Goal: Task Accomplishment & Management: Manage account settings

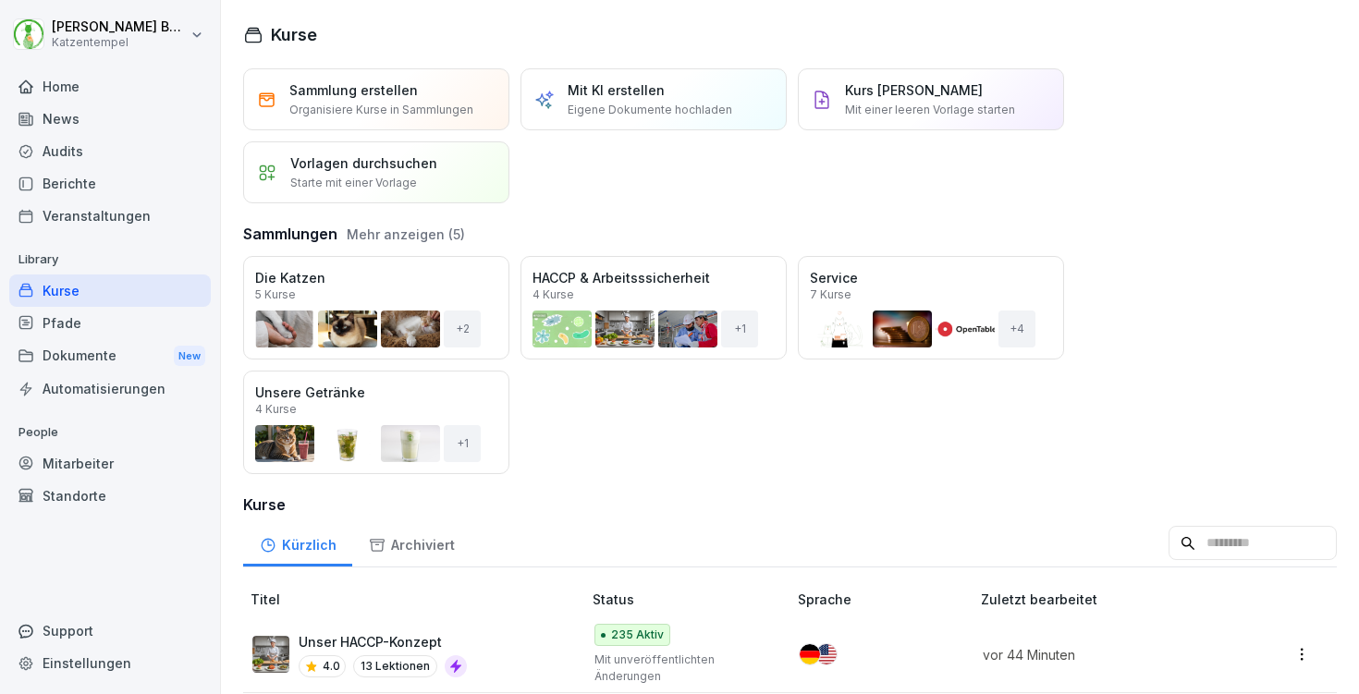
click at [121, 490] on div "Standorte" at bounding box center [110, 496] width 202 height 32
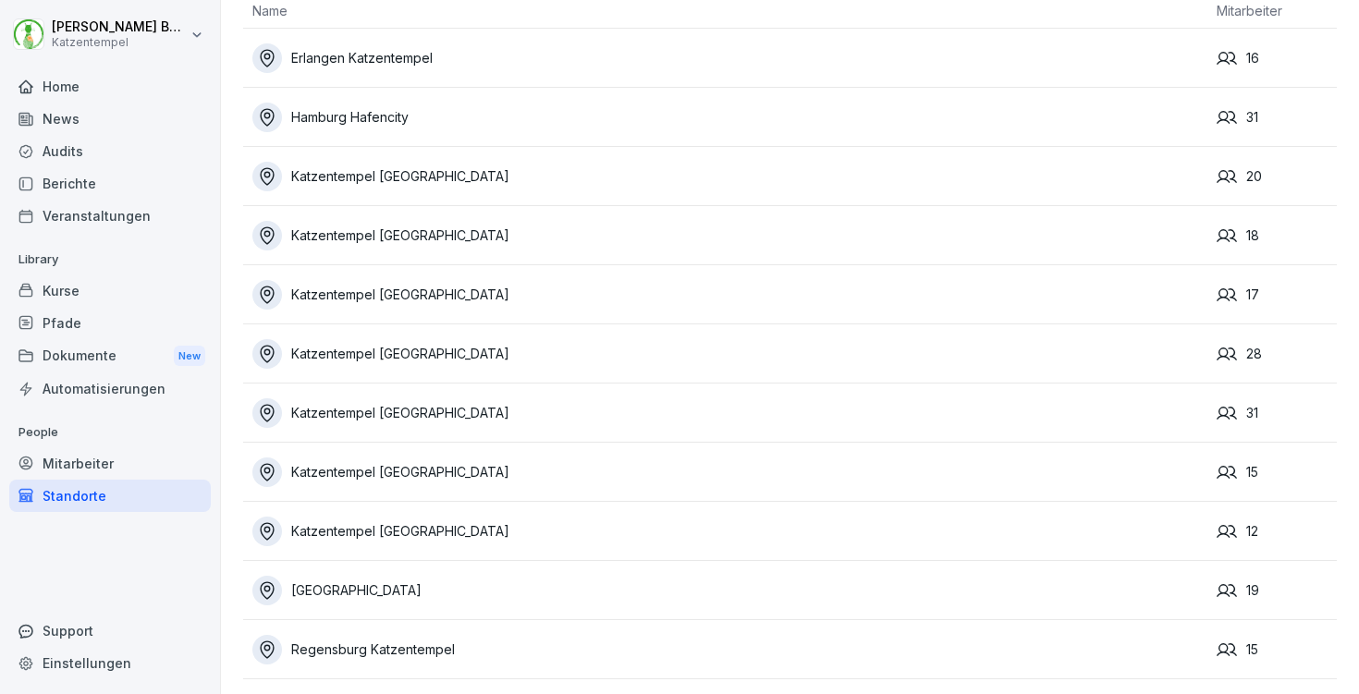
scroll to position [81, 0]
click at [792, 221] on div "Katzentempel Bochum" at bounding box center [729, 236] width 955 height 30
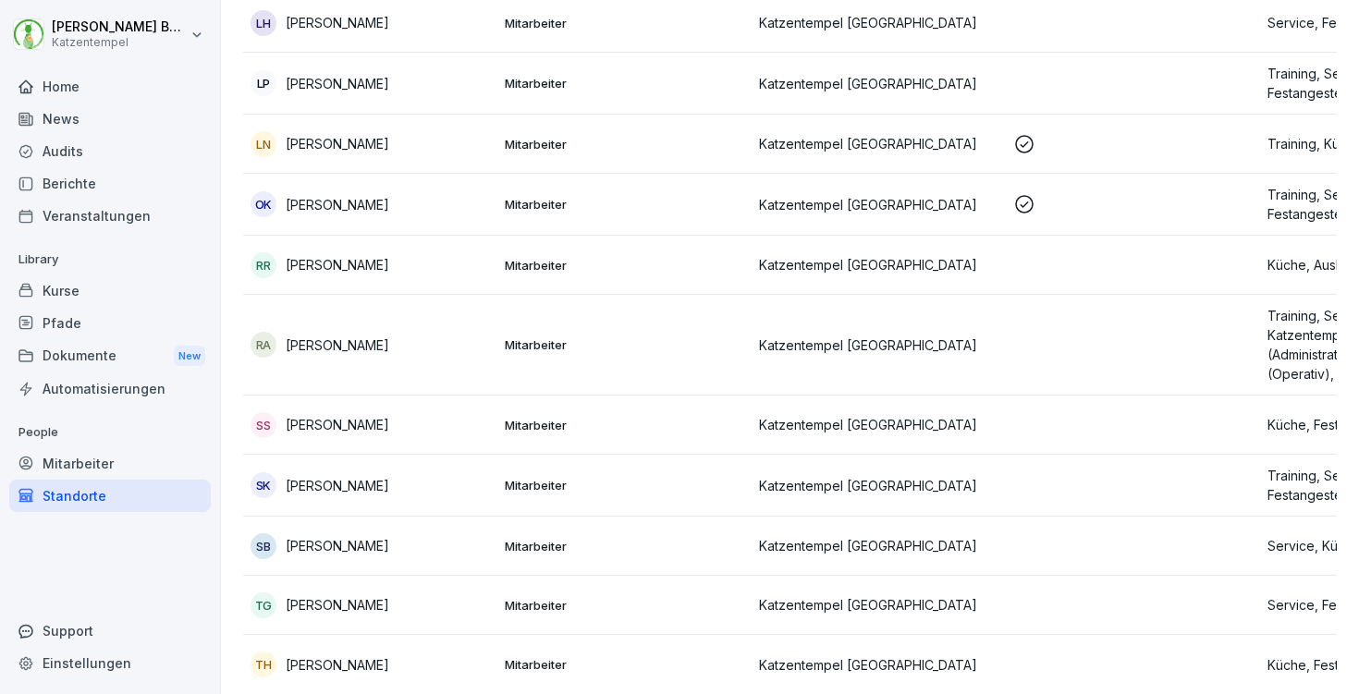
scroll to position [694, 0]
click at [87, 98] on div "Home" at bounding box center [110, 86] width 202 height 32
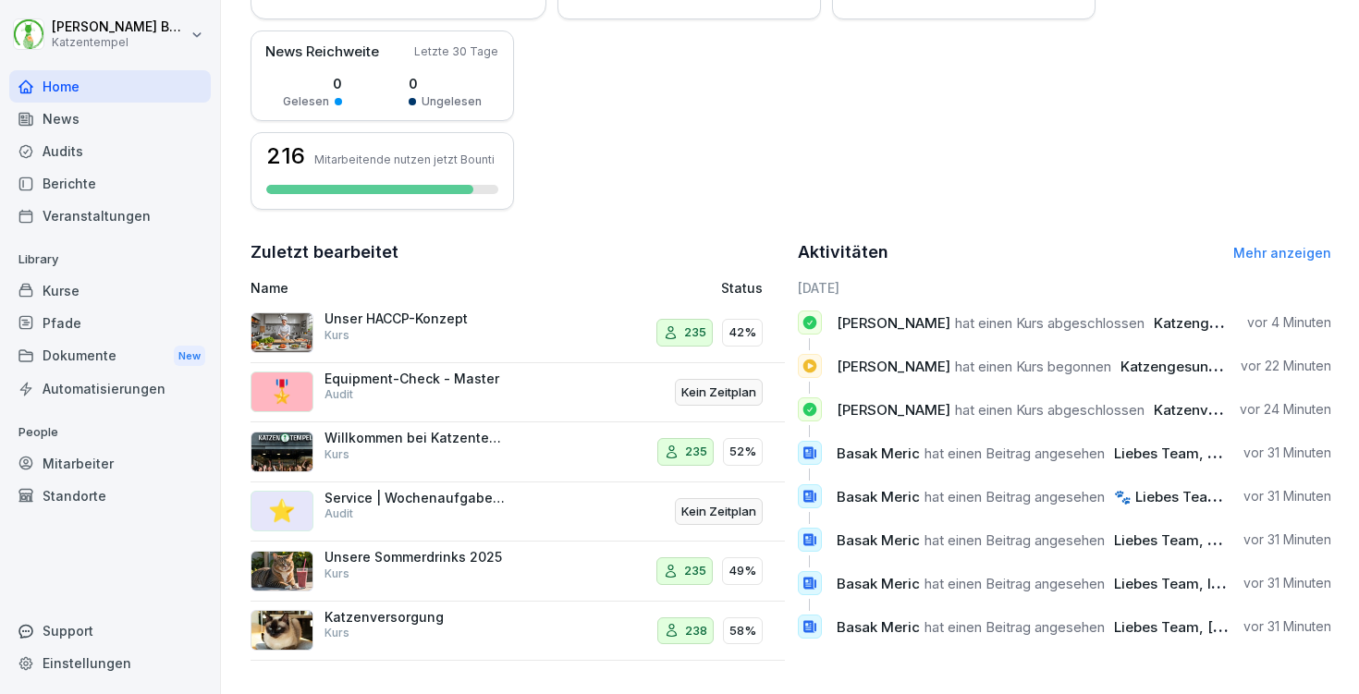
scroll to position [446, 0]
click at [1261, 245] on link "Mehr anzeigen" at bounding box center [1283, 253] width 98 height 16
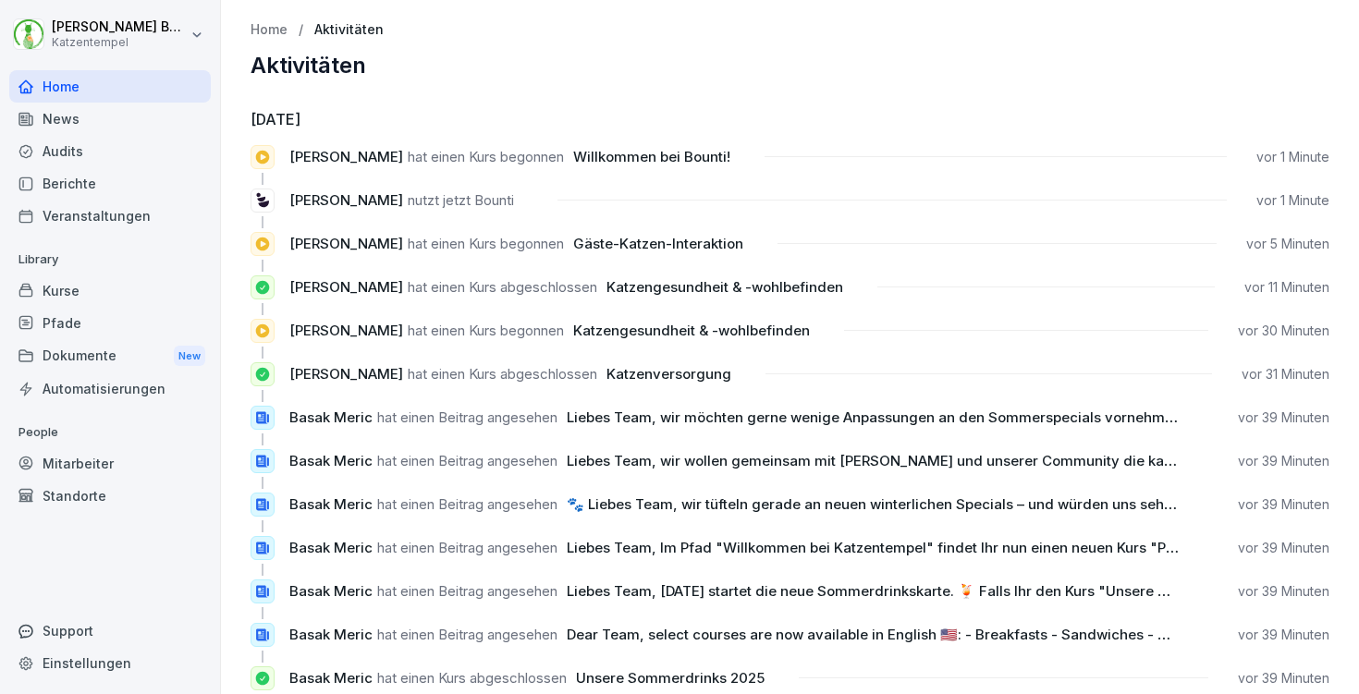
click at [86, 283] on div "Kurse" at bounding box center [110, 291] width 202 height 32
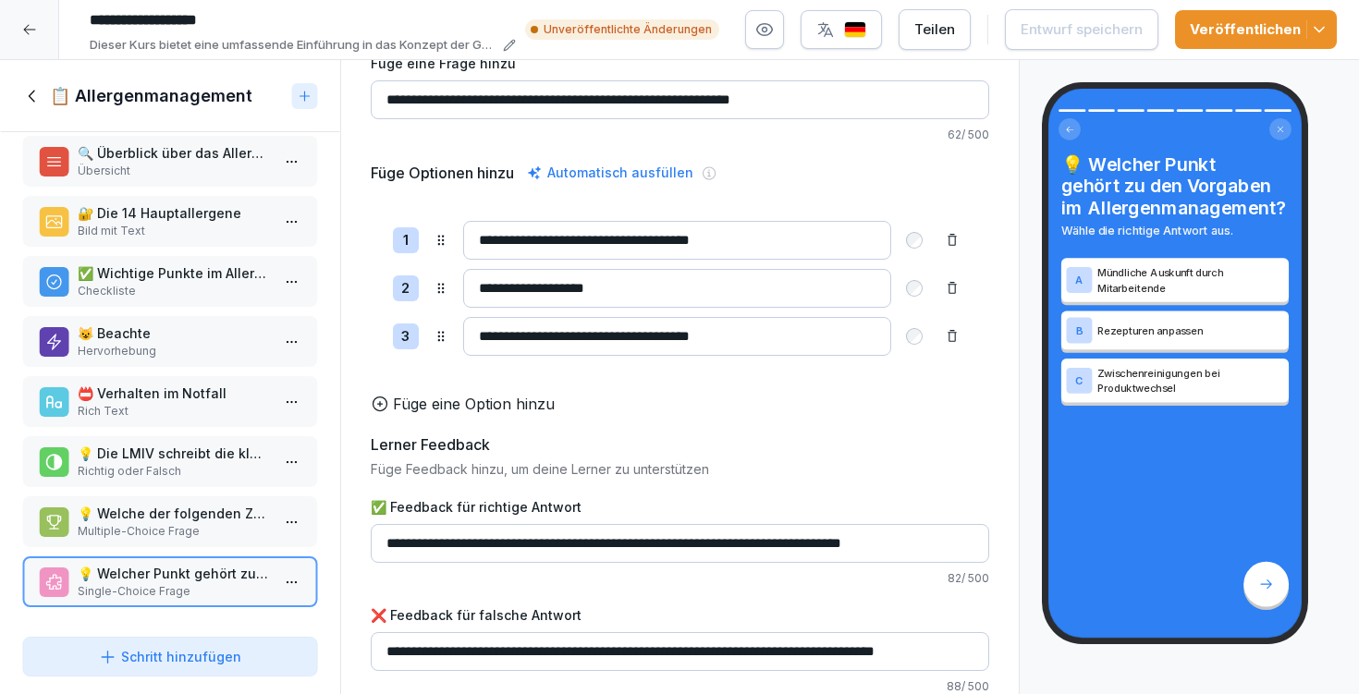
scroll to position [118, 0]
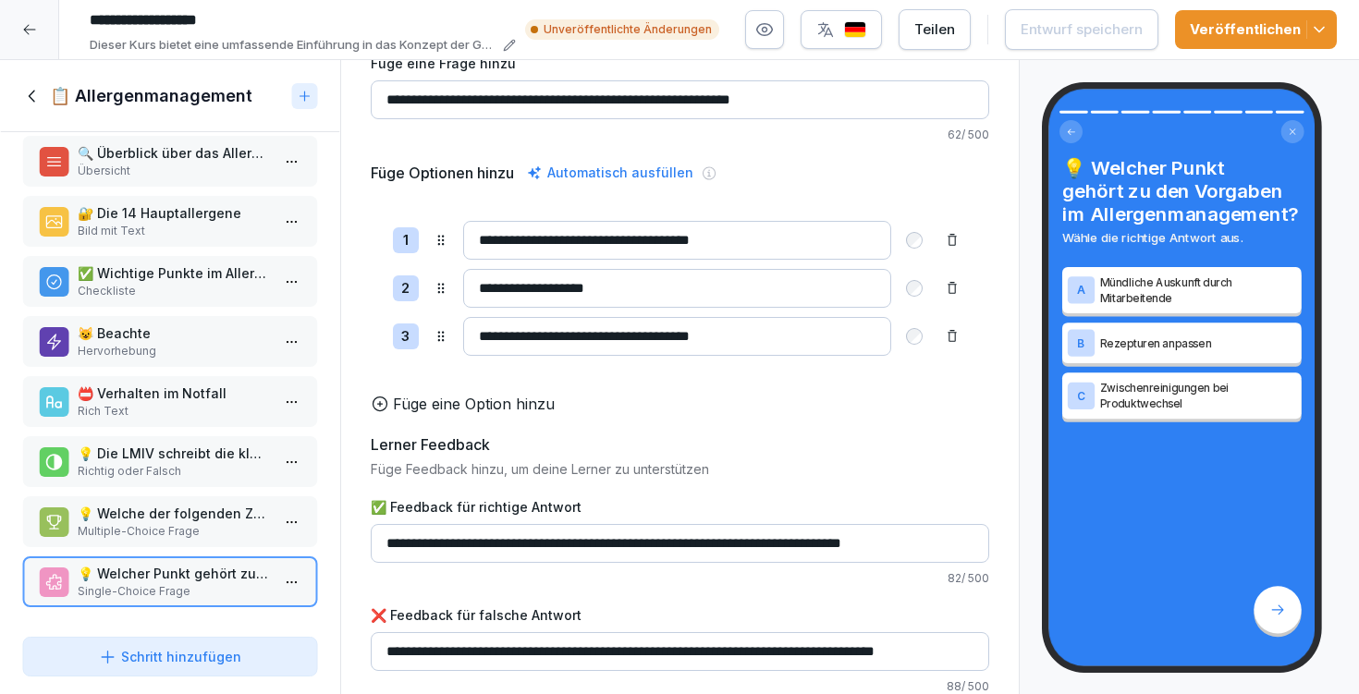
click at [25, 92] on icon at bounding box center [32, 96] width 20 height 20
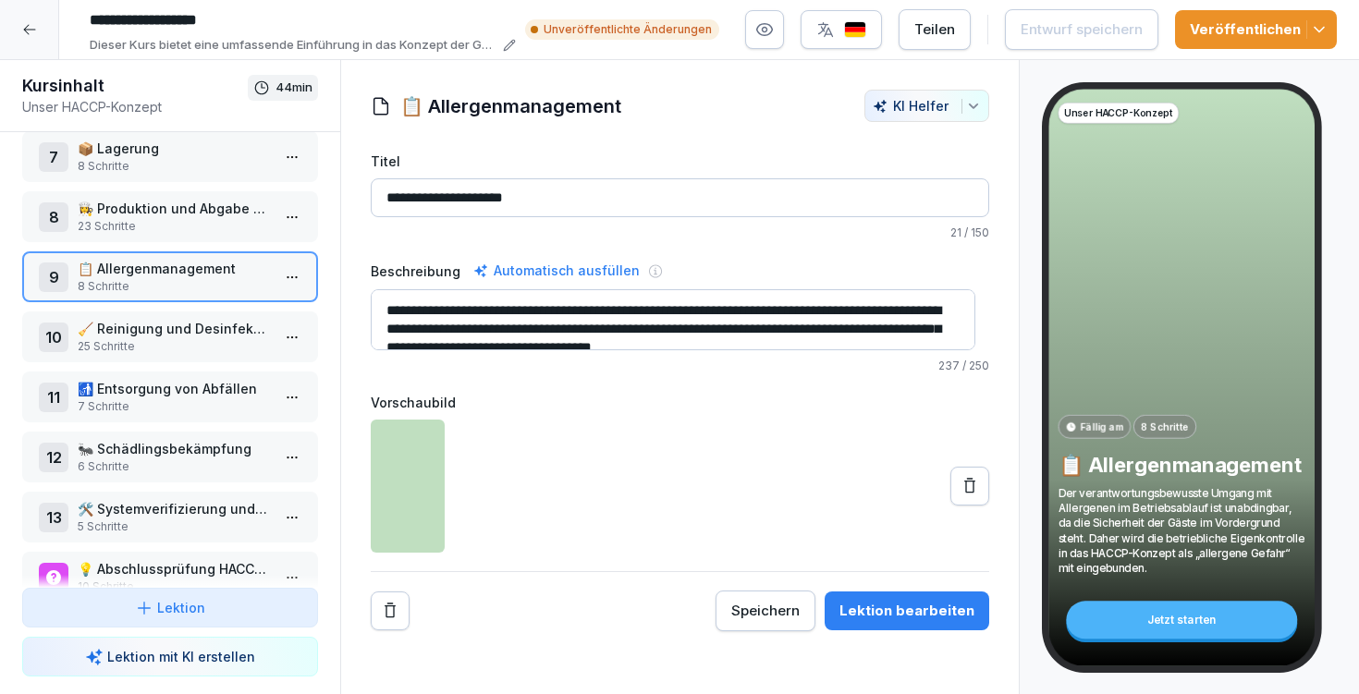
click at [138, 320] on p "🧹 Reinigung und Desinfektion" at bounding box center [174, 328] width 192 height 19
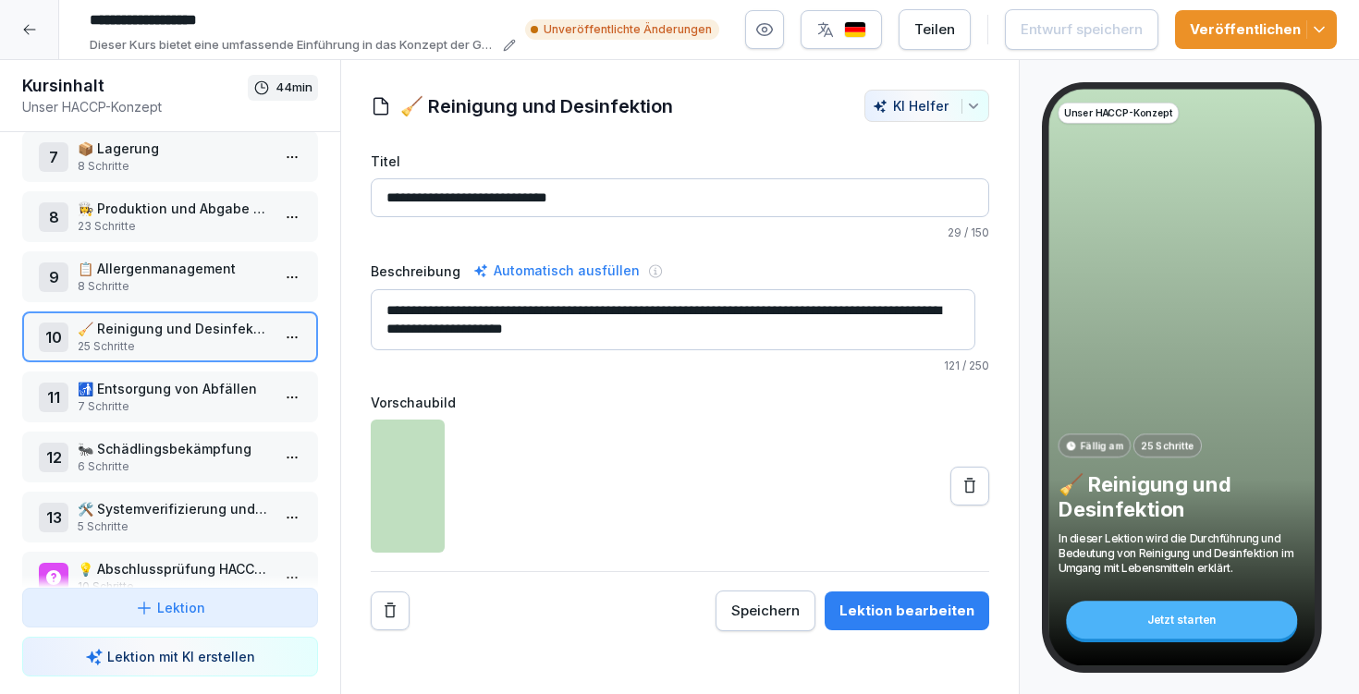
click at [890, 595] on button "Lektion bearbeiten" at bounding box center [907, 611] width 165 height 39
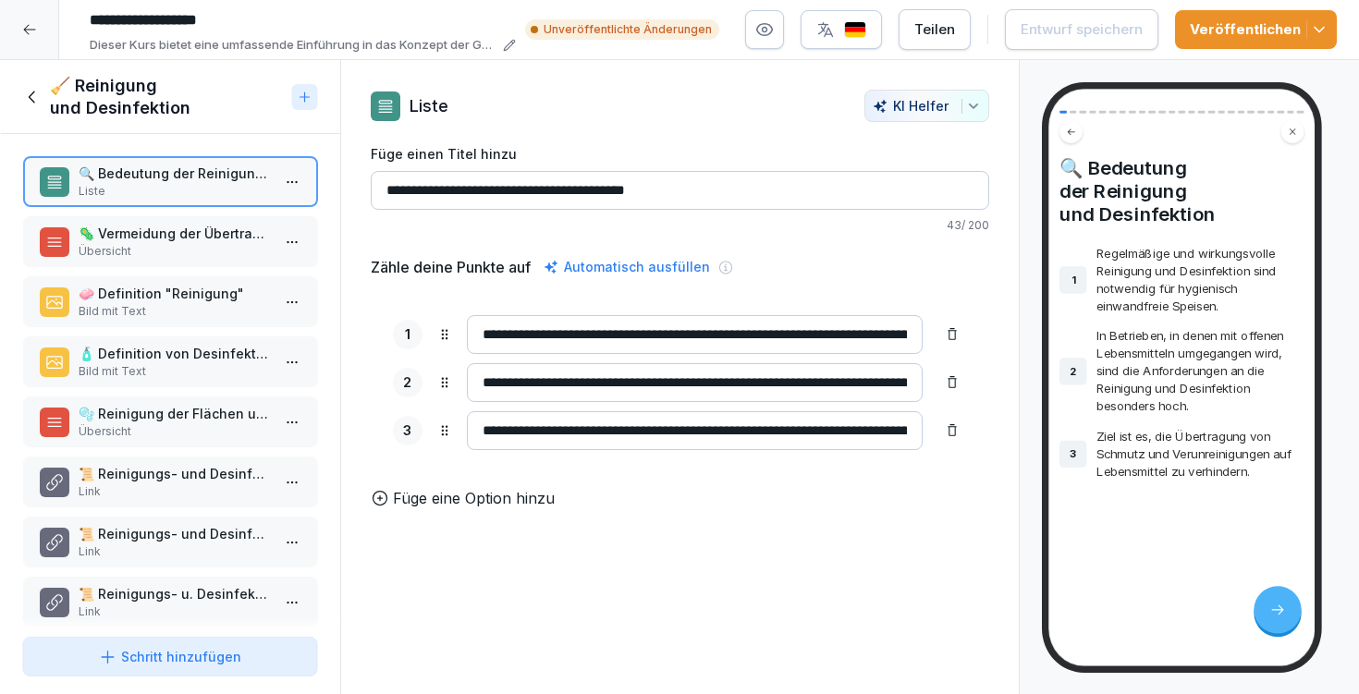
click at [201, 242] on p "🦠 Vermeidung der Übertragung von Bakterien und Viren" at bounding box center [174, 233] width 192 height 19
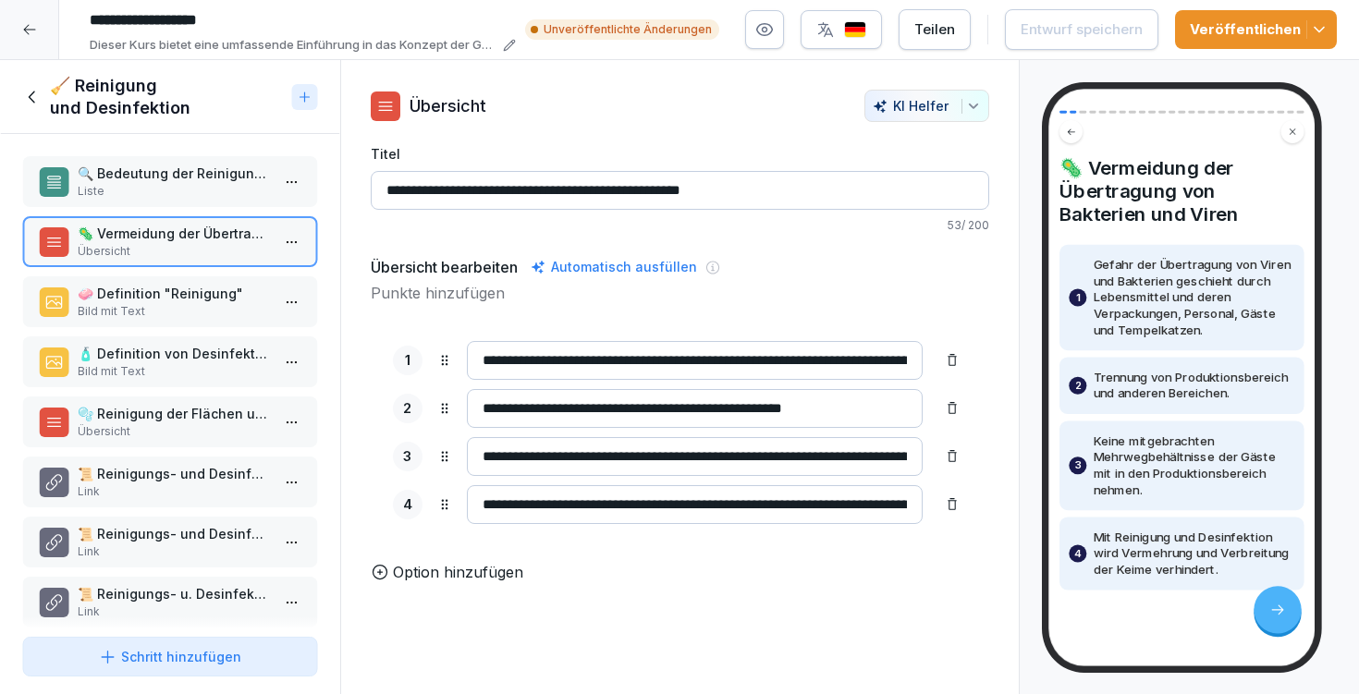
click at [224, 313] on p "Bild mit Text" at bounding box center [174, 311] width 192 height 17
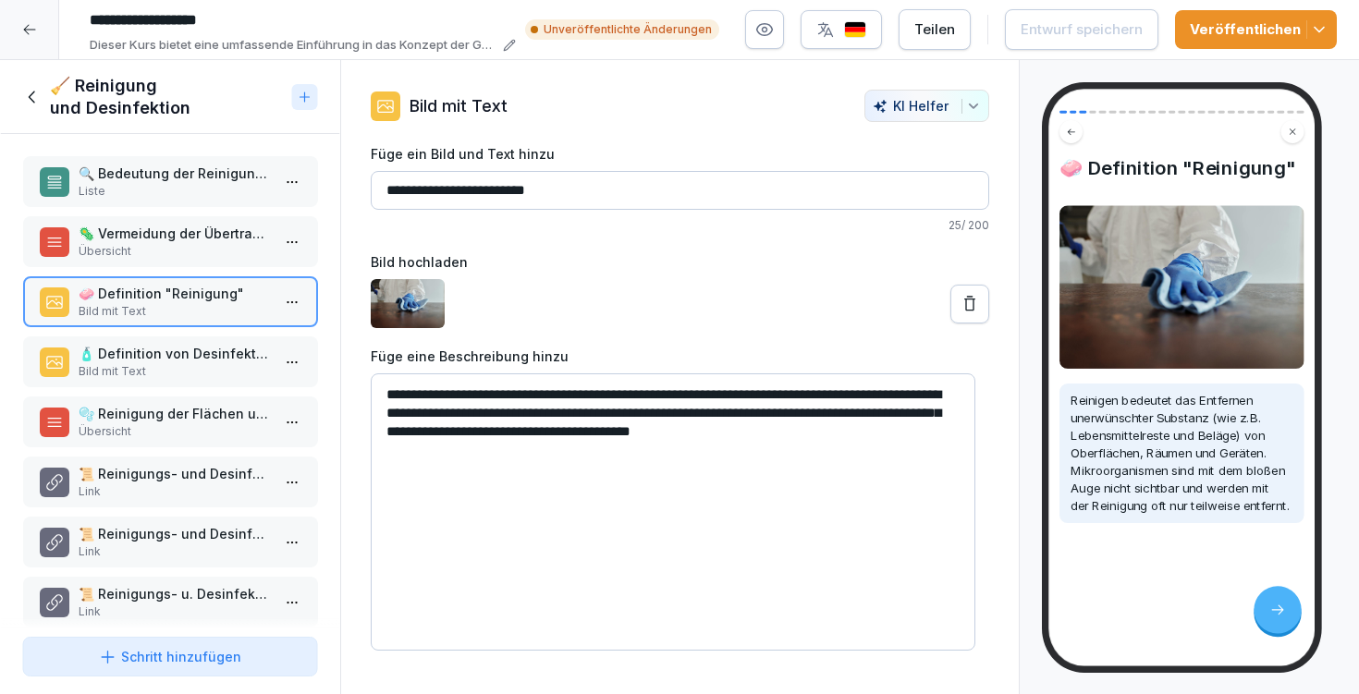
click at [191, 350] on p "🧴 Definition von Desinfektion" at bounding box center [174, 353] width 192 height 19
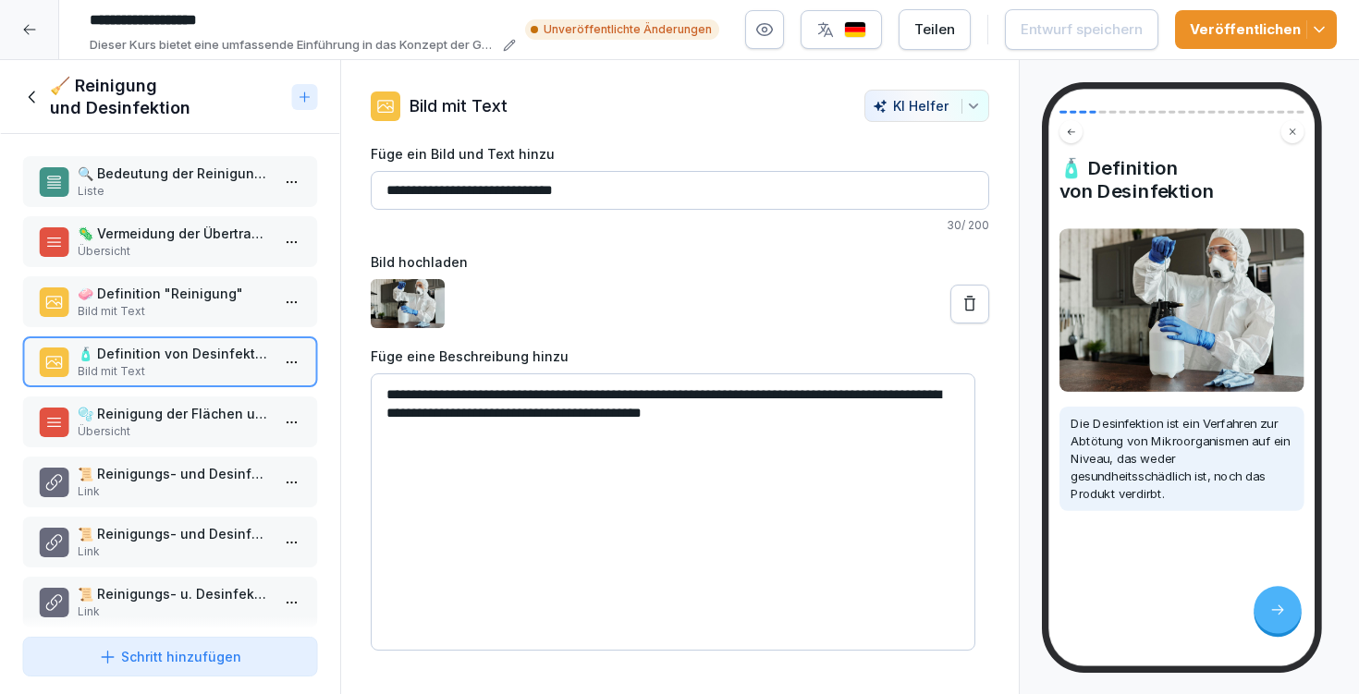
click at [195, 428] on p "Übersicht" at bounding box center [174, 432] width 192 height 17
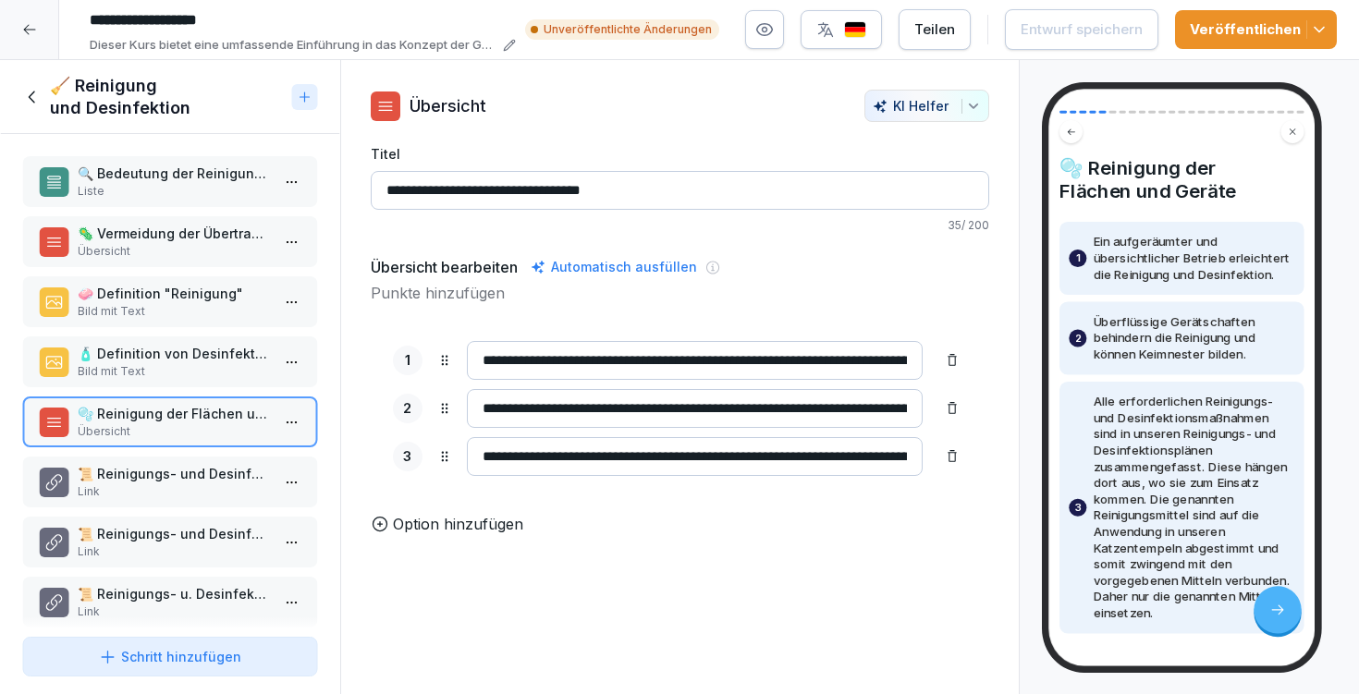
click at [186, 466] on p "📜 Reinigungs- und Desinfektionsplan Küche" at bounding box center [174, 473] width 192 height 19
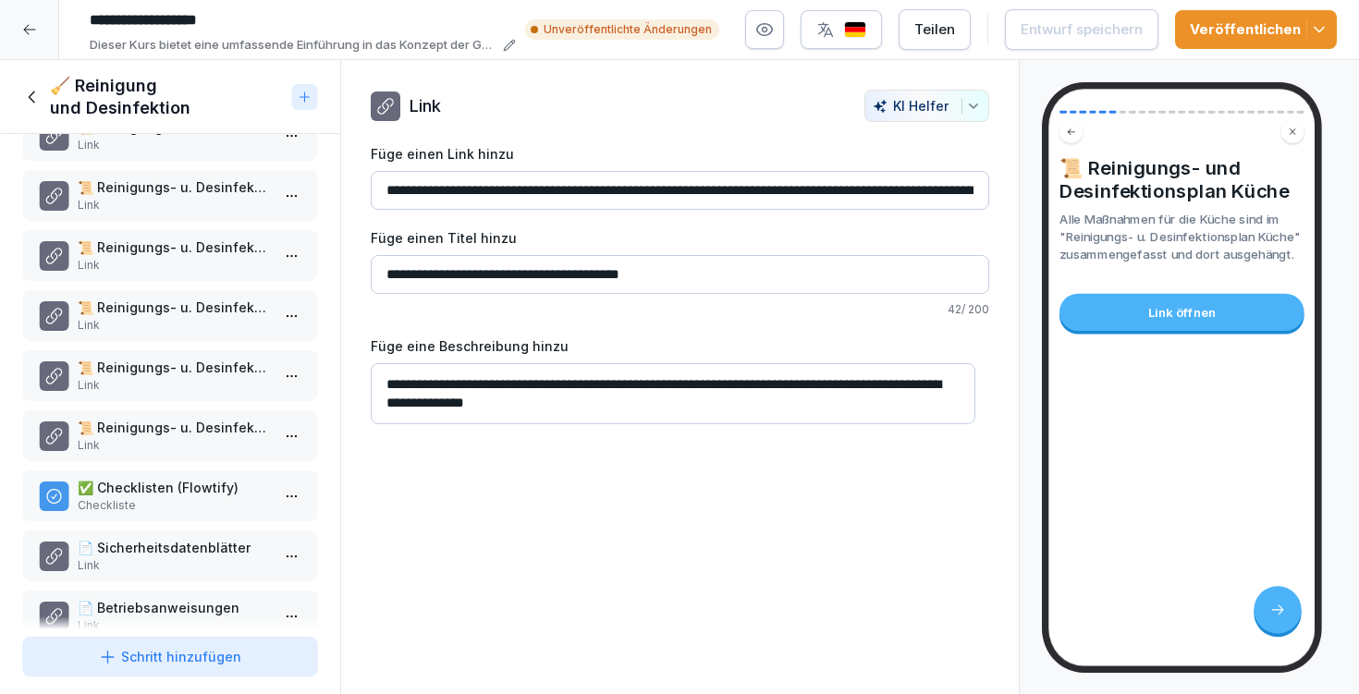
scroll to position [498, 0]
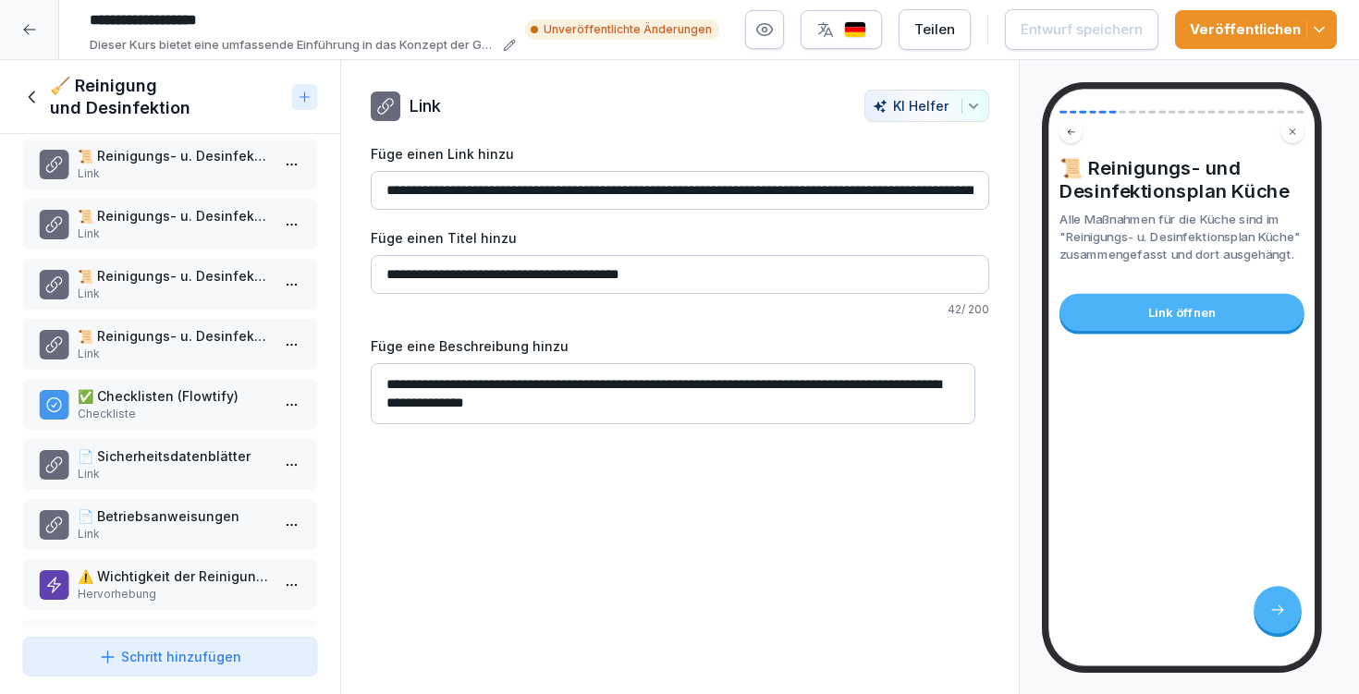
click at [186, 412] on p "Checkliste" at bounding box center [174, 414] width 192 height 17
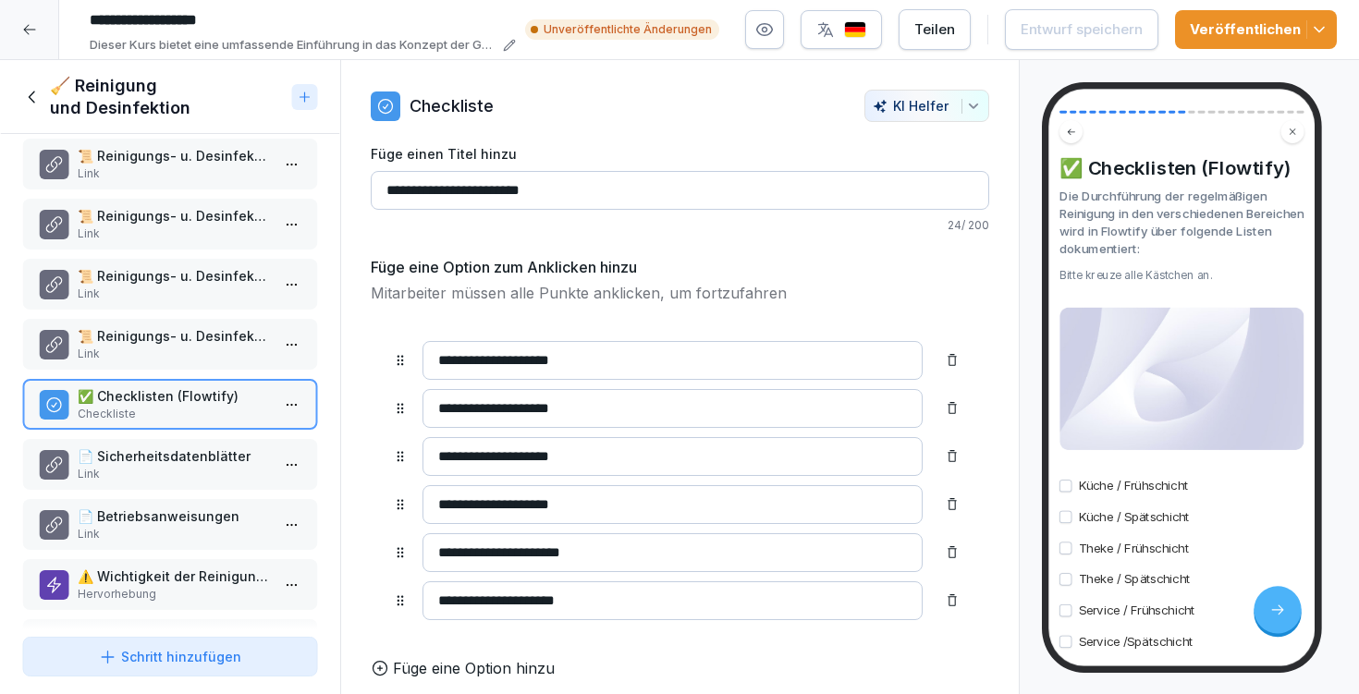
click at [547, 191] on input "**********" at bounding box center [680, 190] width 619 height 39
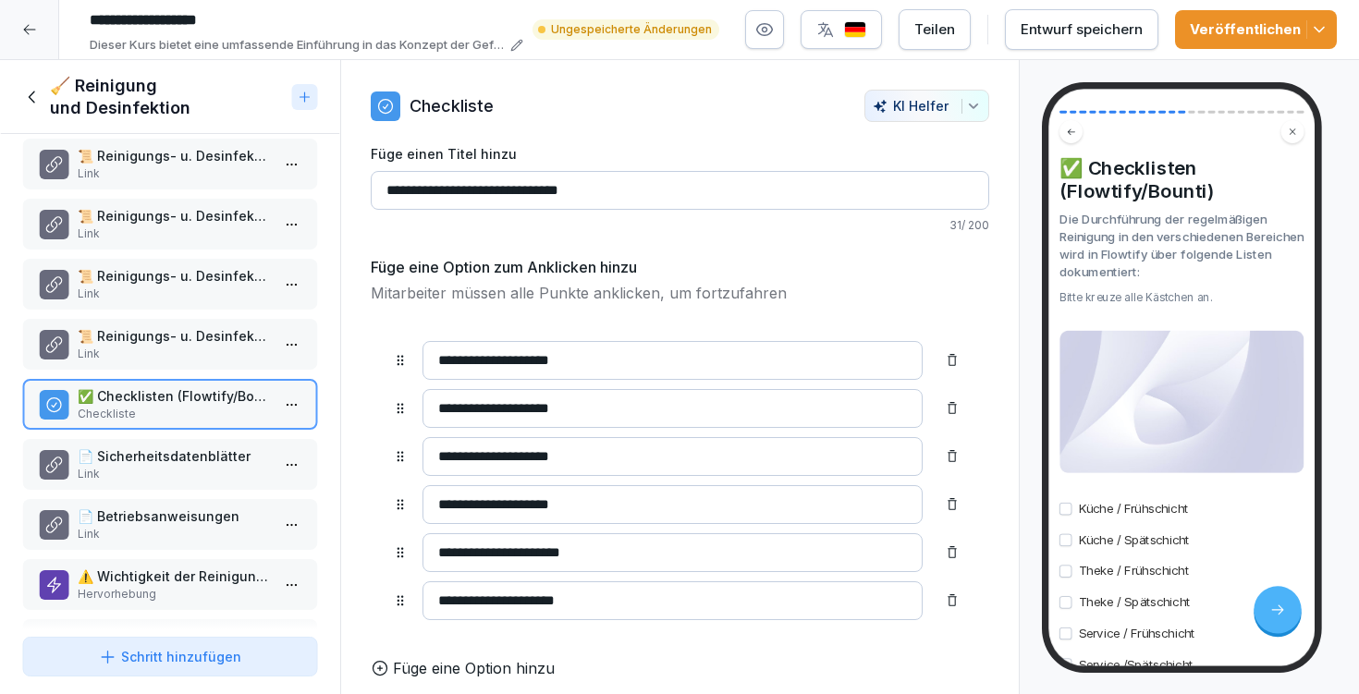
type input "**********"
click at [1081, 26] on div "Entwurf speichern" at bounding box center [1082, 29] width 122 height 20
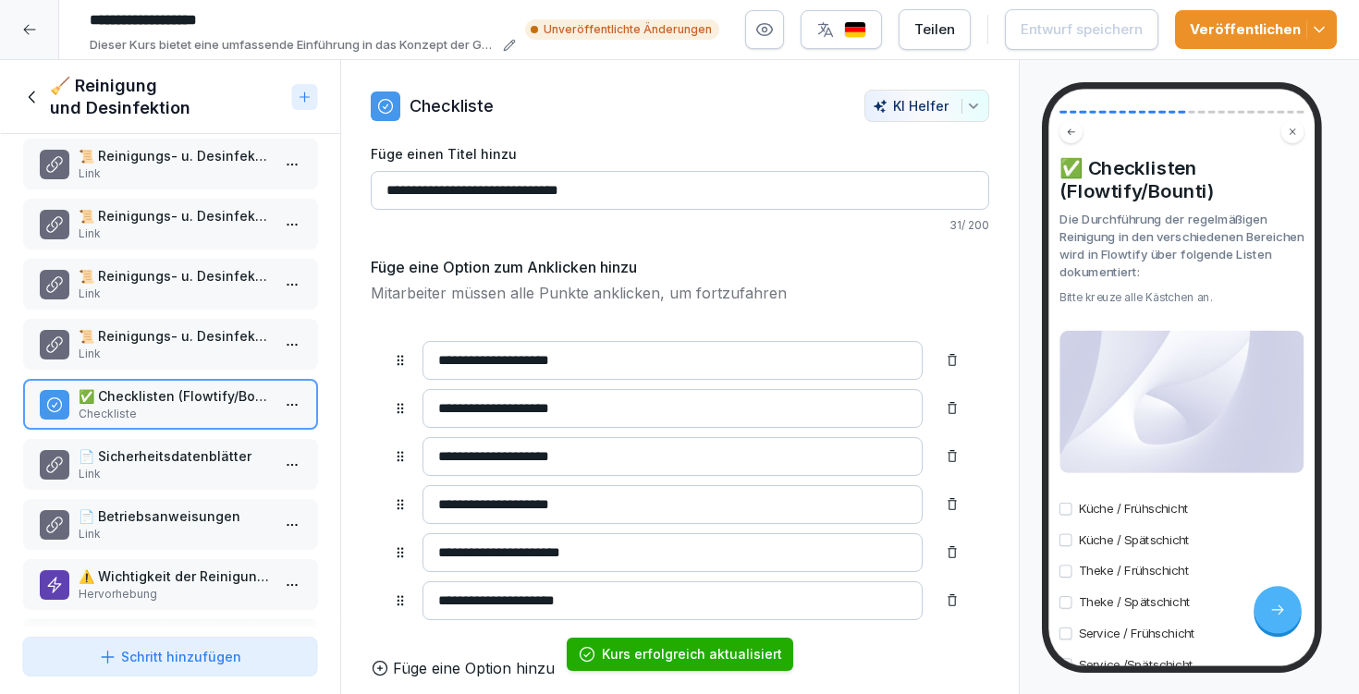
click at [180, 450] on p "📄 Sicherheitsdatenblätter" at bounding box center [174, 456] width 192 height 19
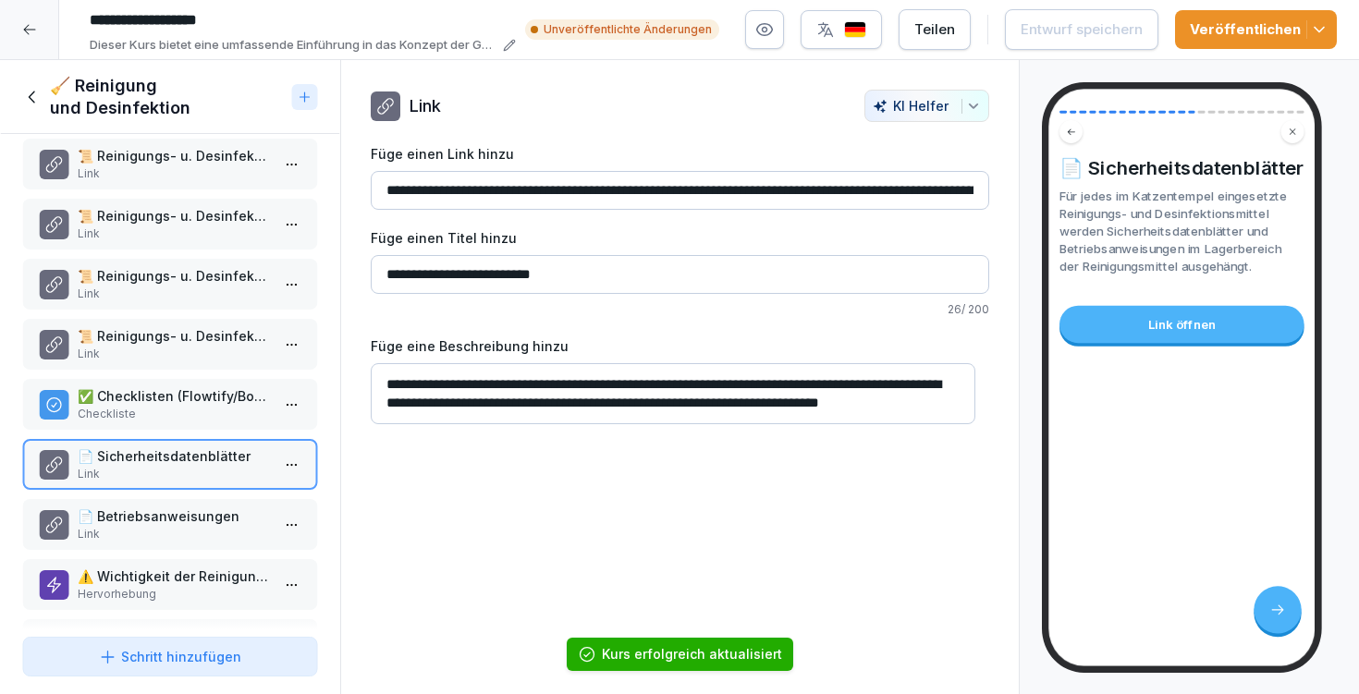
click at [175, 571] on p "⚠️ Wichtigkeit der Reinigungsutensilien" at bounding box center [174, 576] width 192 height 19
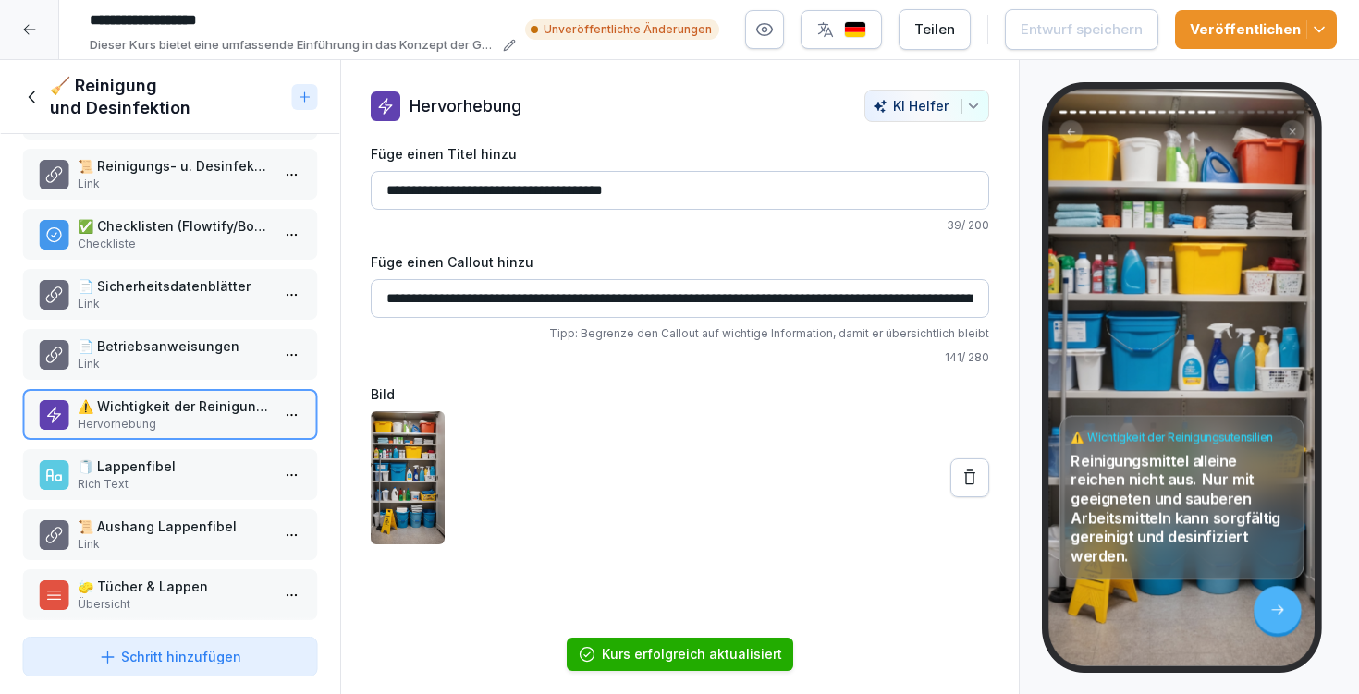
scroll to position [681, 0]
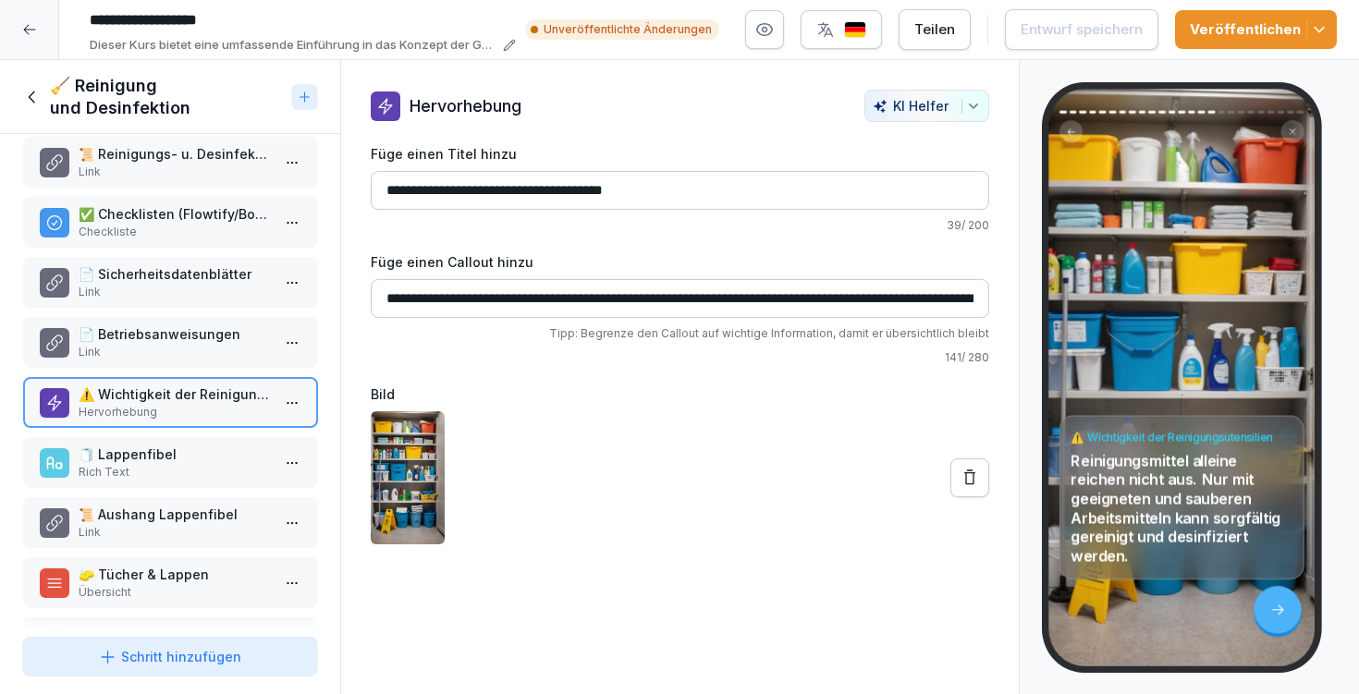
click at [169, 461] on p "🧻 Lappenfibel" at bounding box center [174, 454] width 192 height 19
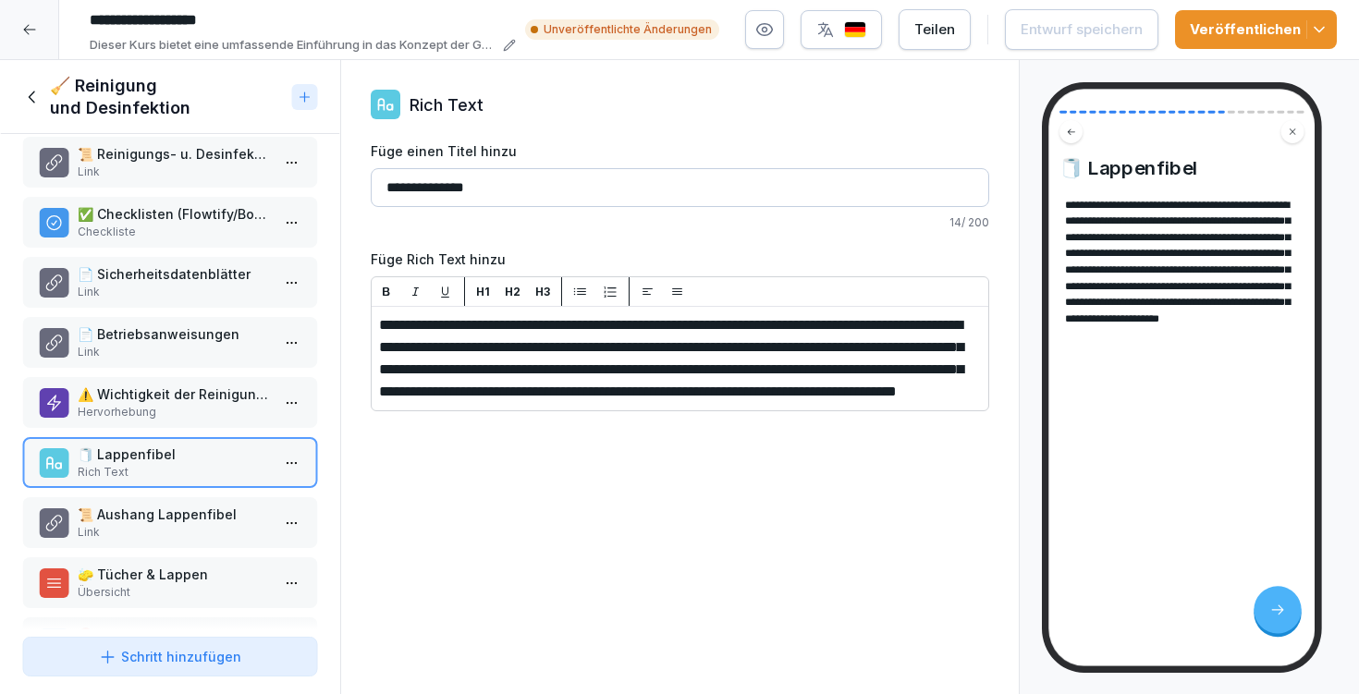
click at [163, 506] on p "📜 Aushang Lappenfibel" at bounding box center [174, 514] width 192 height 19
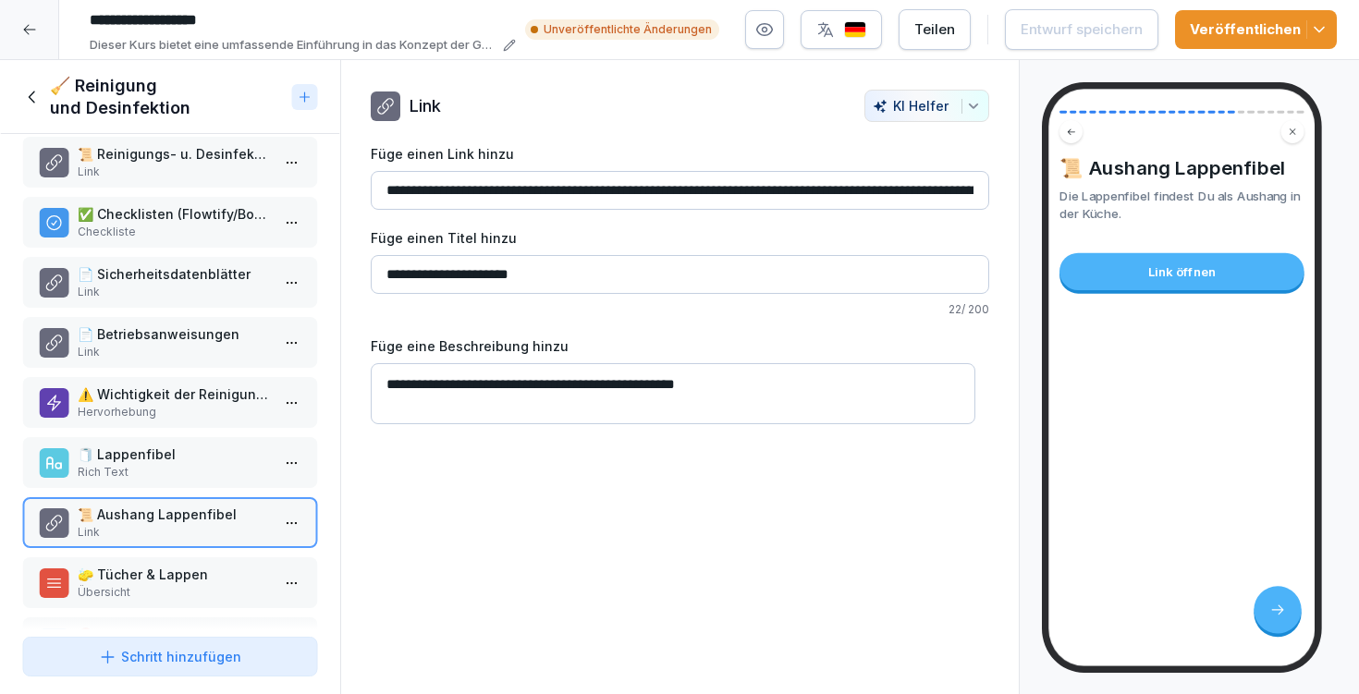
click at [172, 564] on div "🧽 Tücher & Lappen Übersicht" at bounding box center [170, 583] width 296 height 51
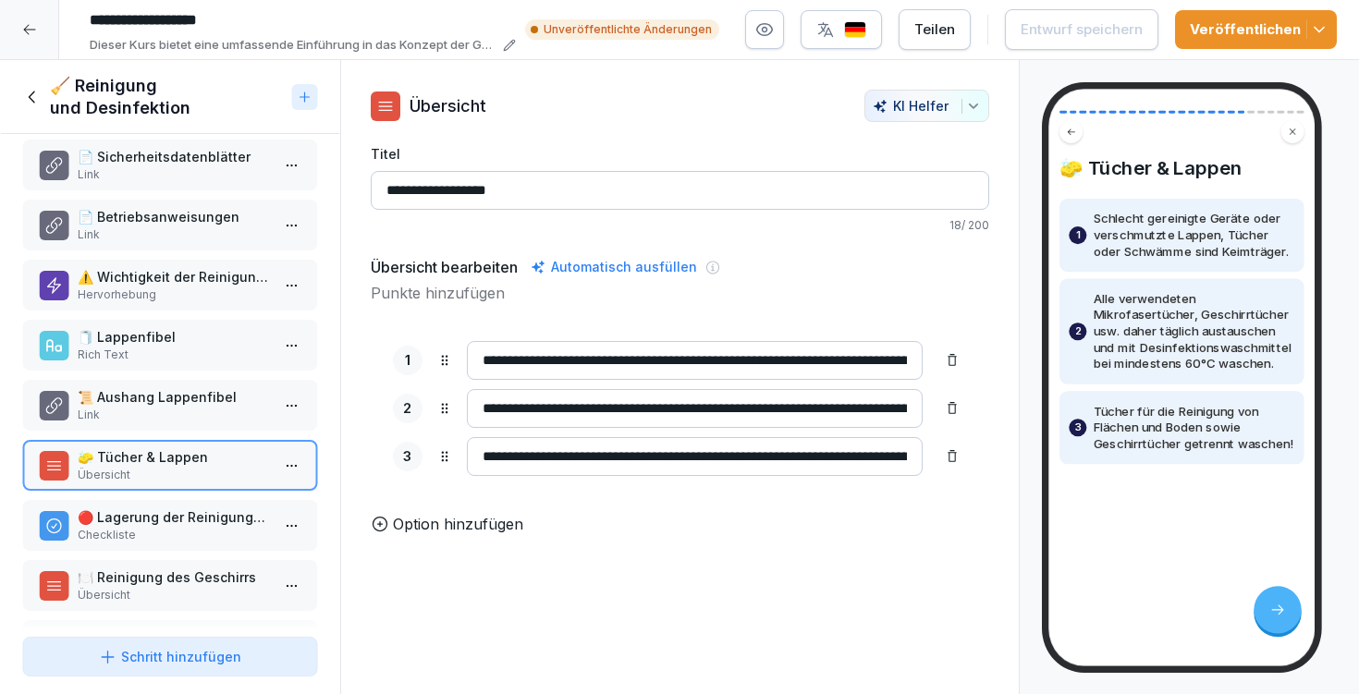
scroll to position [800, 0]
click at [167, 528] on p "Checkliste" at bounding box center [174, 533] width 192 height 17
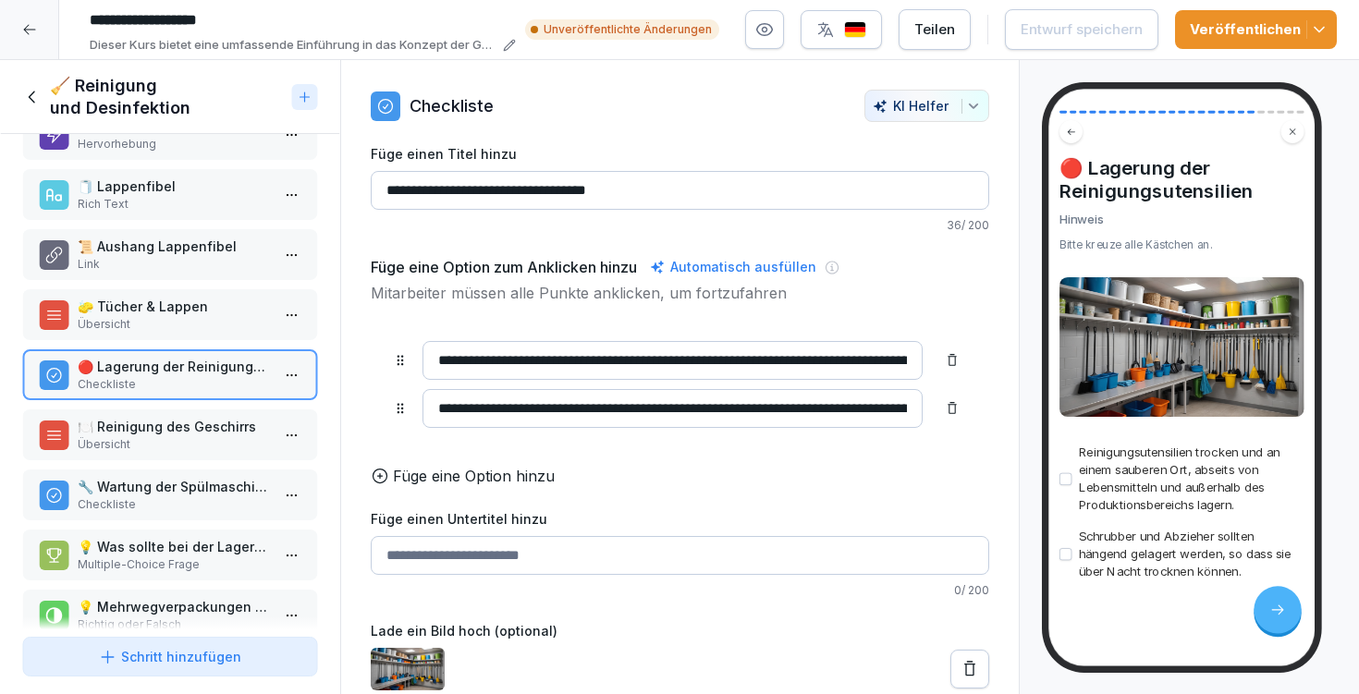
scroll to position [980, 0]
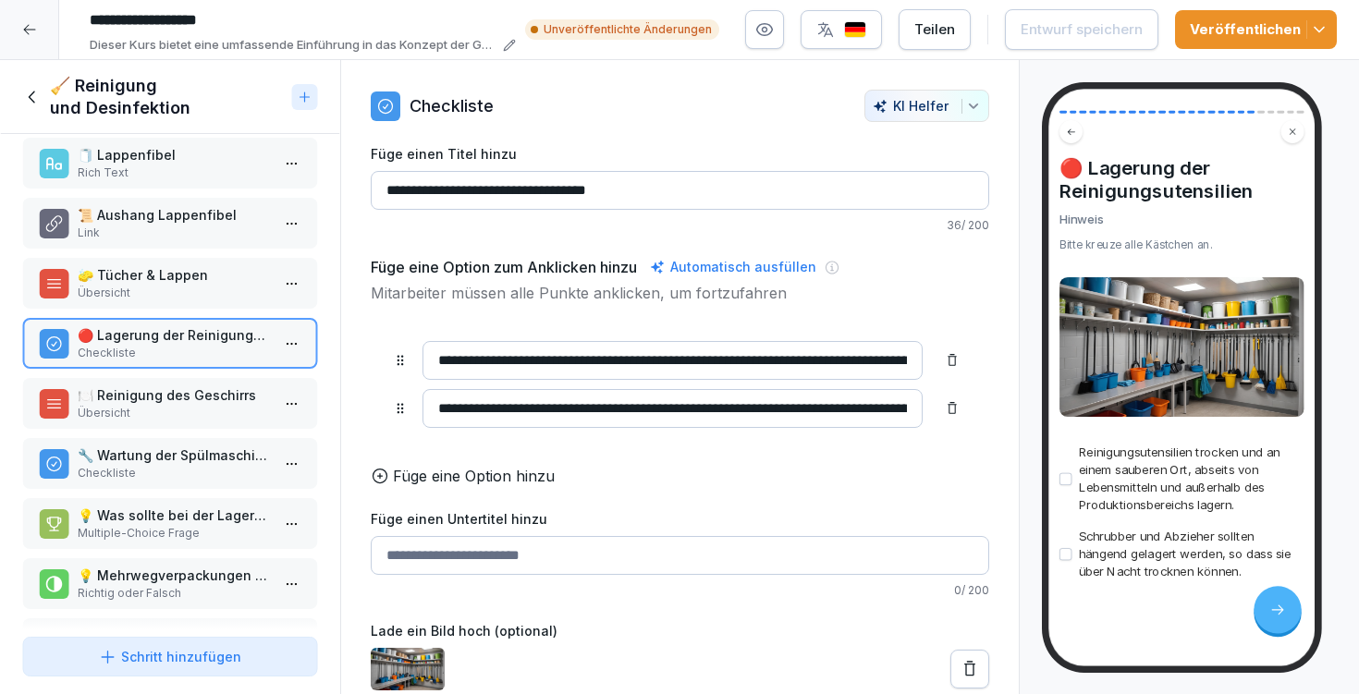
click at [158, 421] on p "Übersicht" at bounding box center [174, 413] width 192 height 17
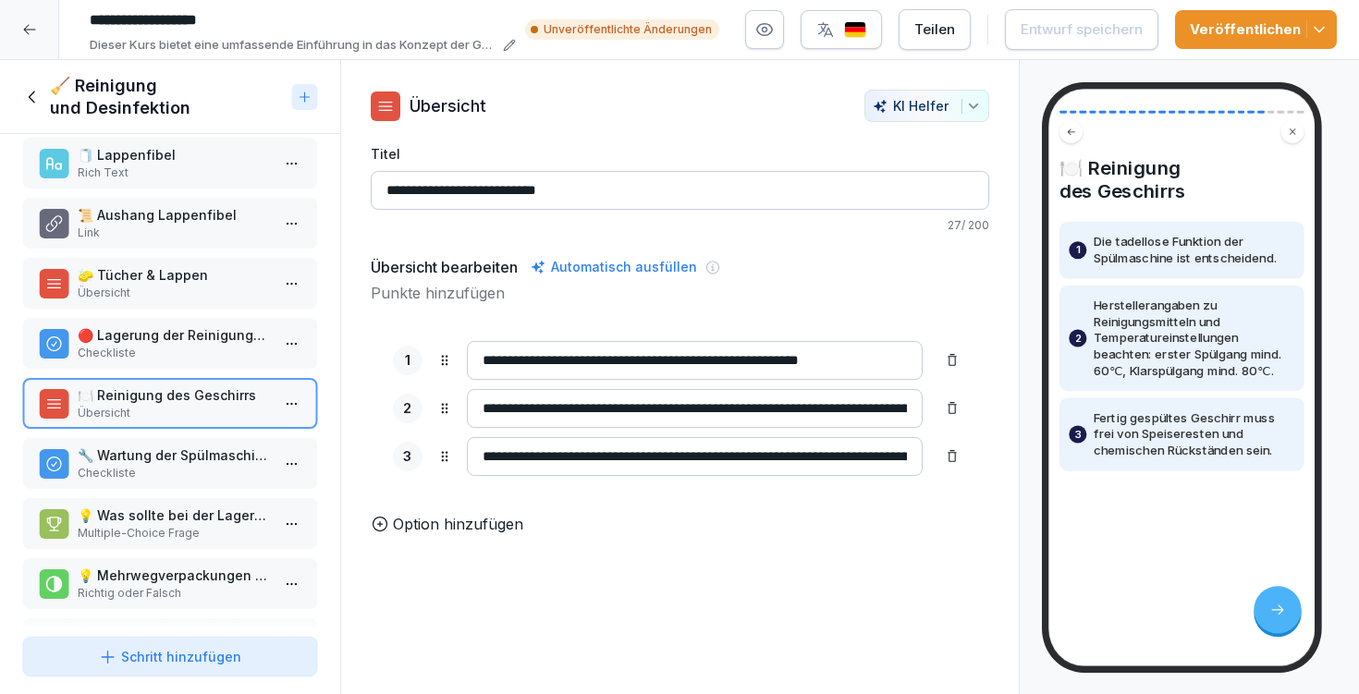
click at [153, 462] on p "🔧 Wartung der Spülmaschine" at bounding box center [174, 455] width 192 height 19
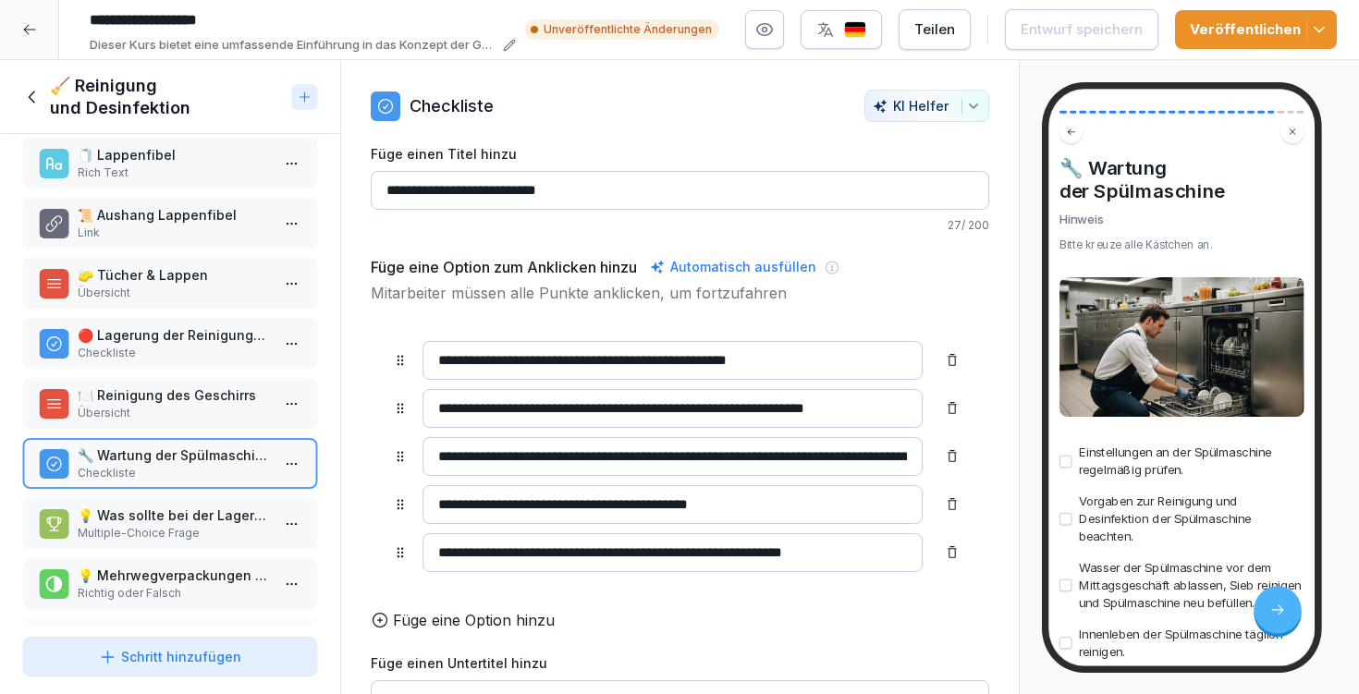
click at [177, 523] on p "💡 Was sollte bei der Lagerung der Reinigungsutensilien vermieden werden?" at bounding box center [174, 515] width 192 height 19
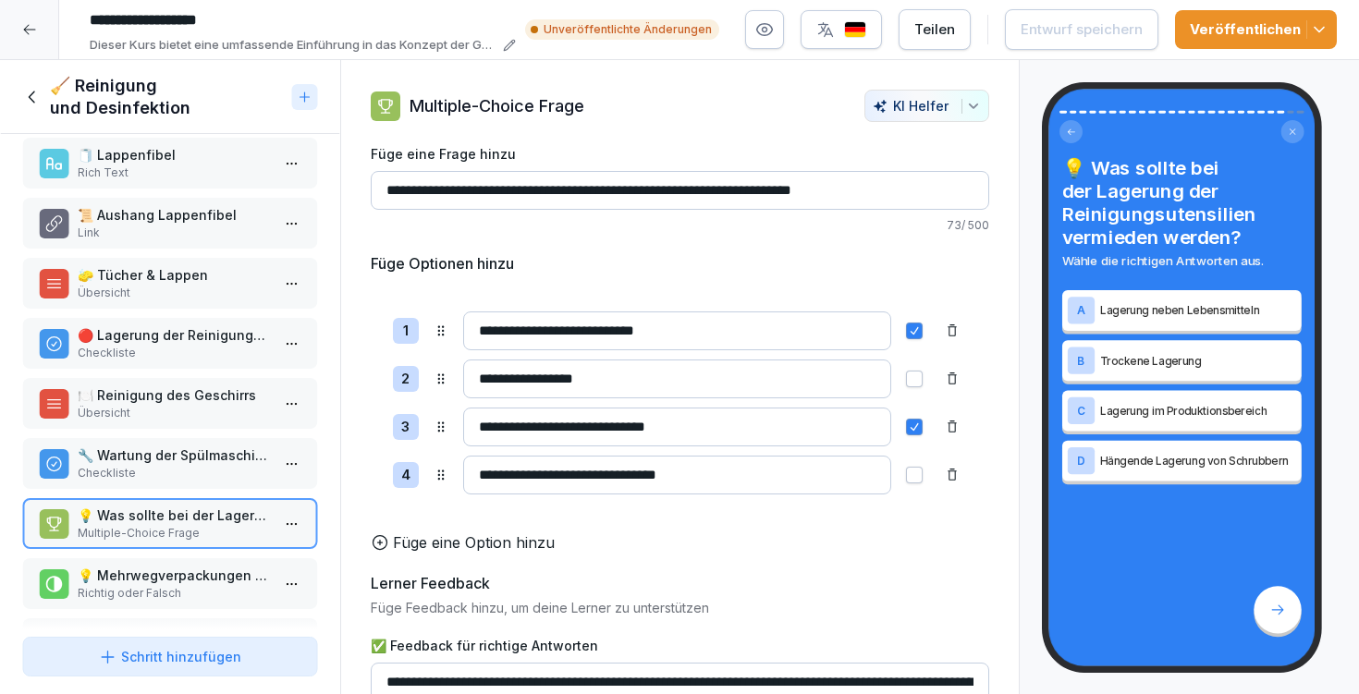
click at [171, 598] on p "Richtig oder Falsch" at bounding box center [174, 593] width 192 height 17
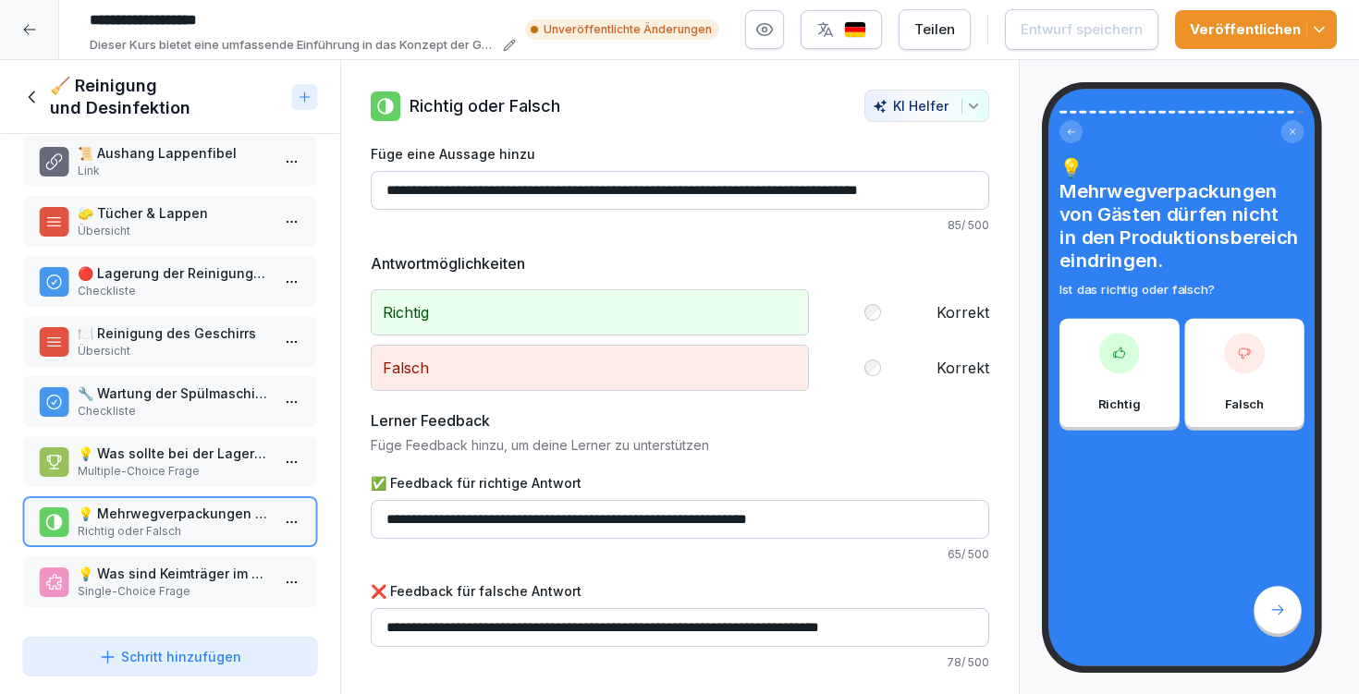
scroll to position [1056, 0]
click at [168, 584] on p "Single-Choice Frage" at bounding box center [174, 592] width 192 height 17
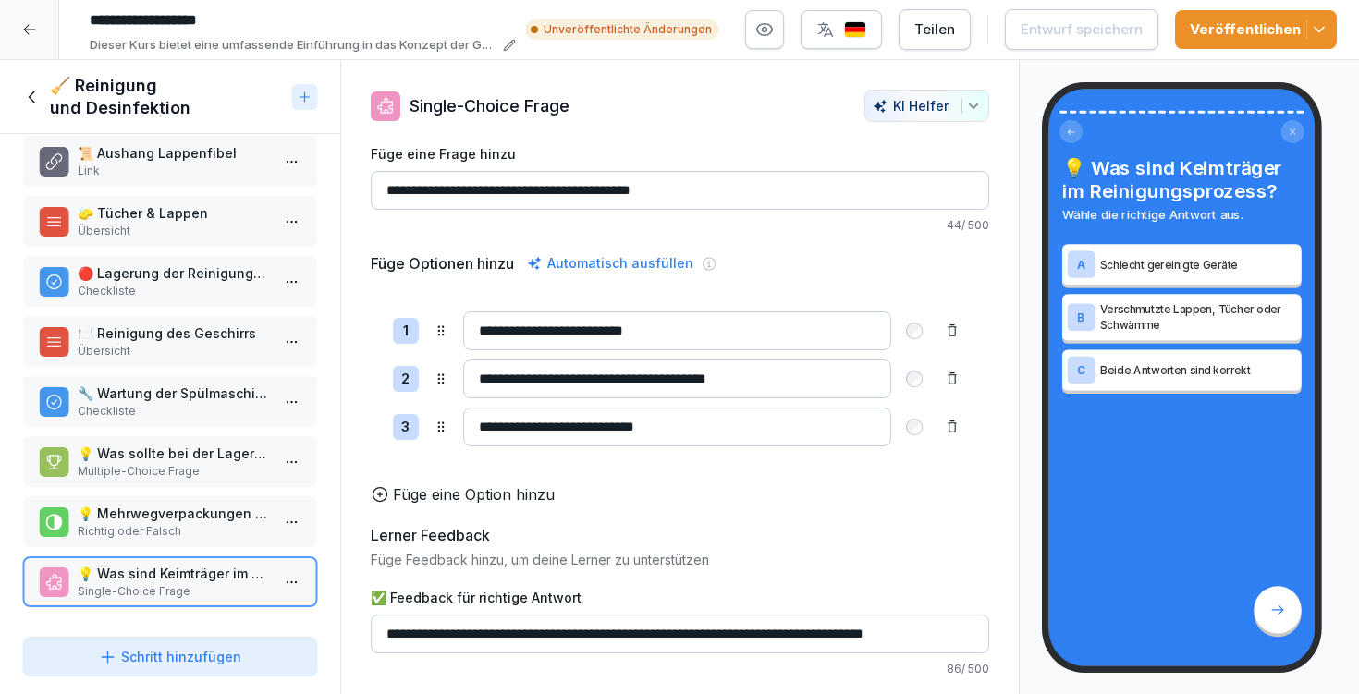
click at [29, 88] on icon at bounding box center [32, 97] width 20 height 20
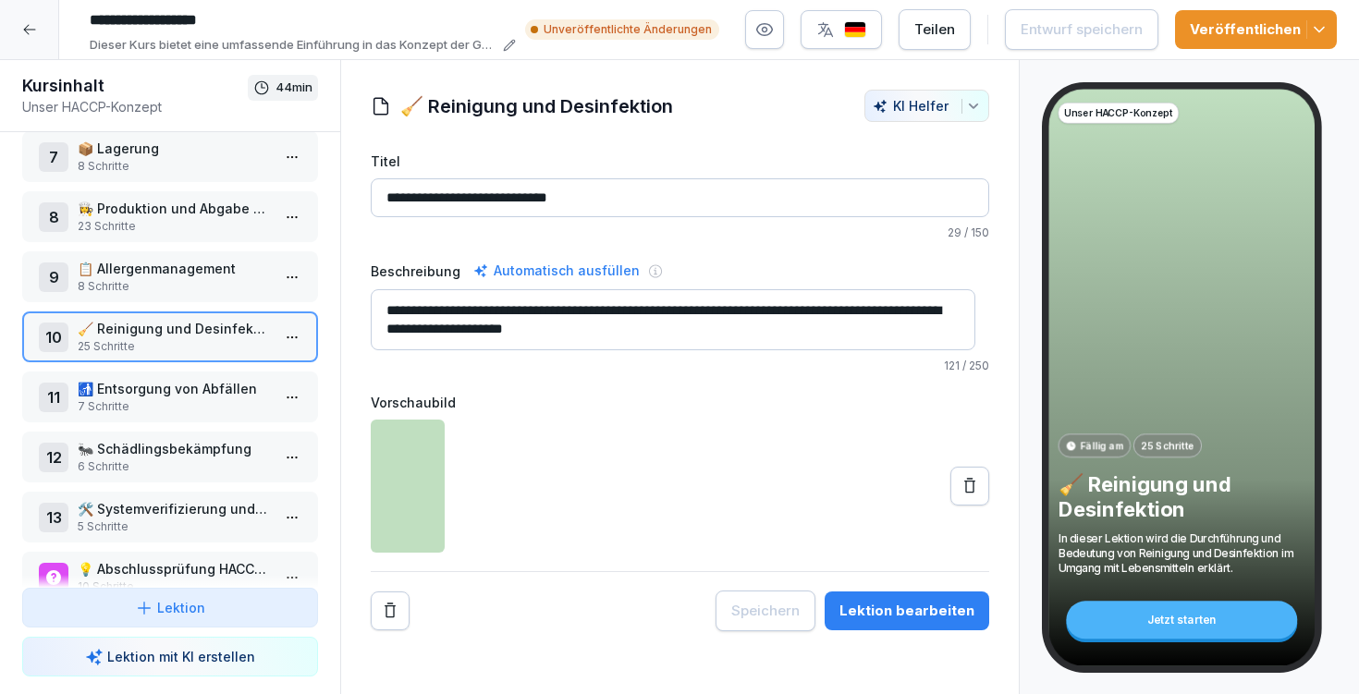
click at [143, 406] on p "7 Schritte" at bounding box center [174, 407] width 192 height 17
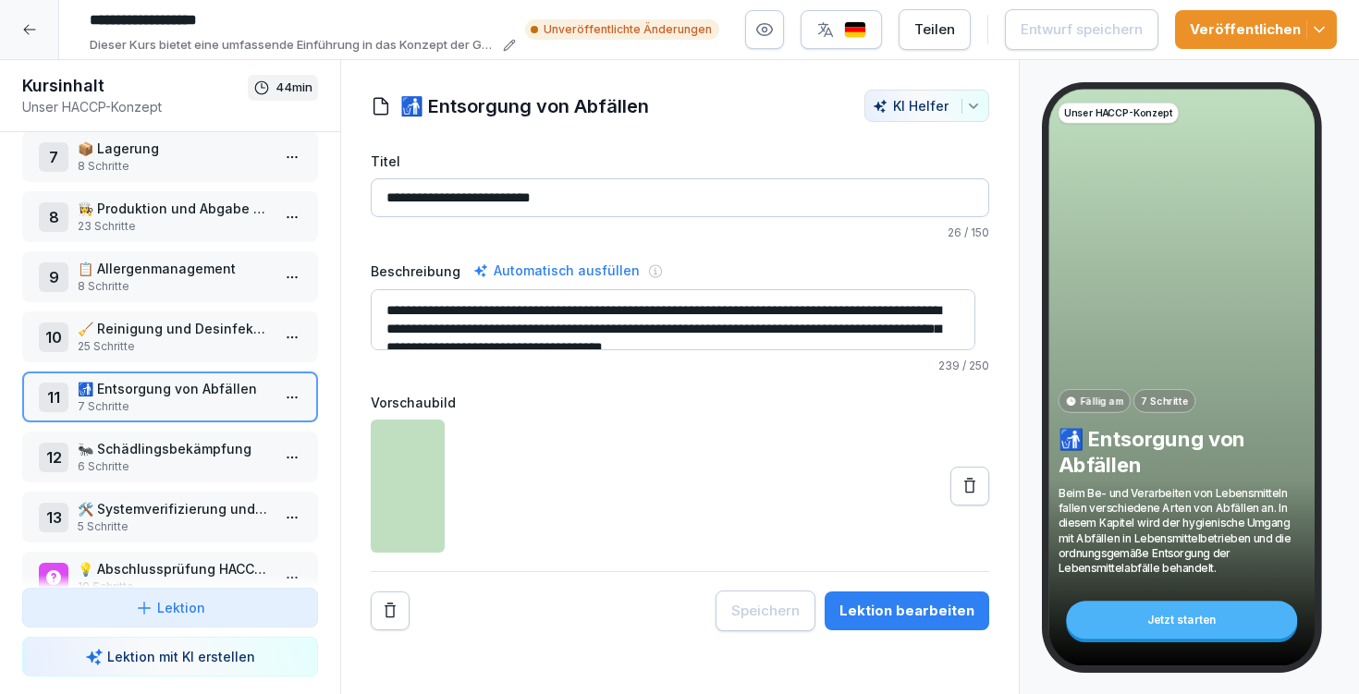
click at [910, 608] on div "Lektion bearbeiten" at bounding box center [907, 611] width 135 height 20
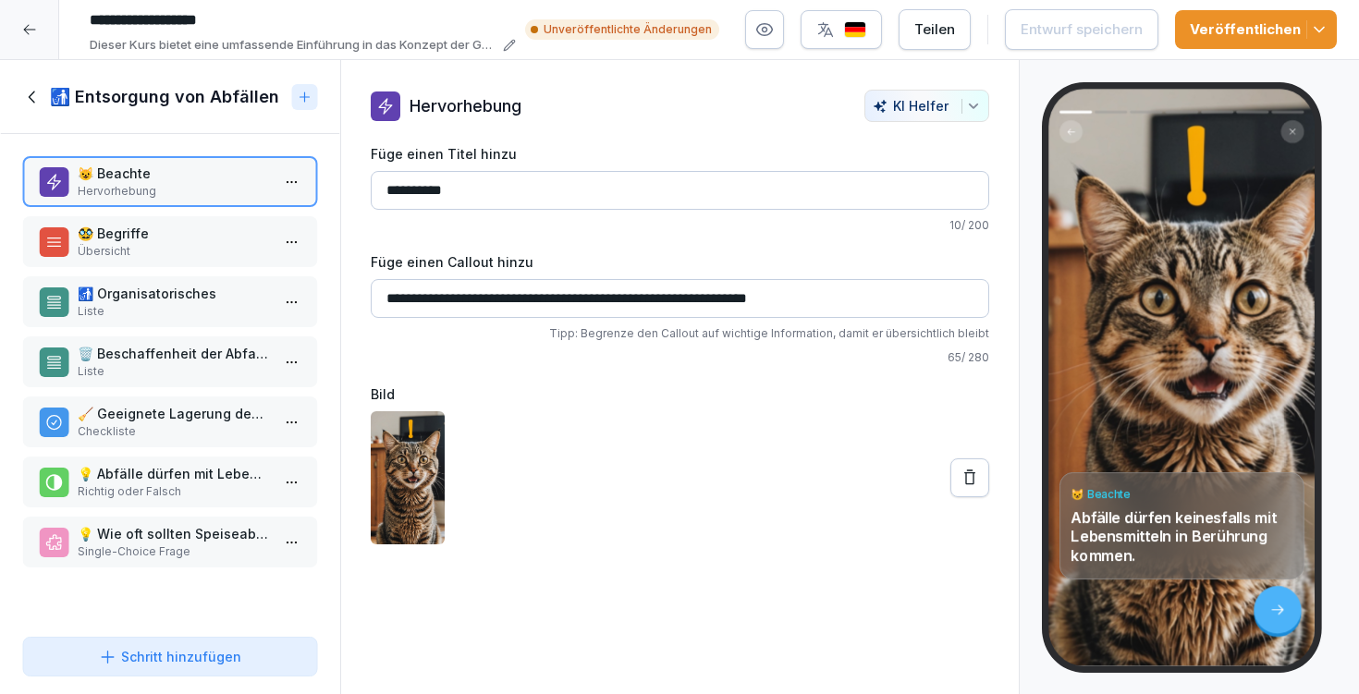
click at [190, 262] on div "🥸 Begriffe Übersicht" at bounding box center [170, 241] width 296 height 51
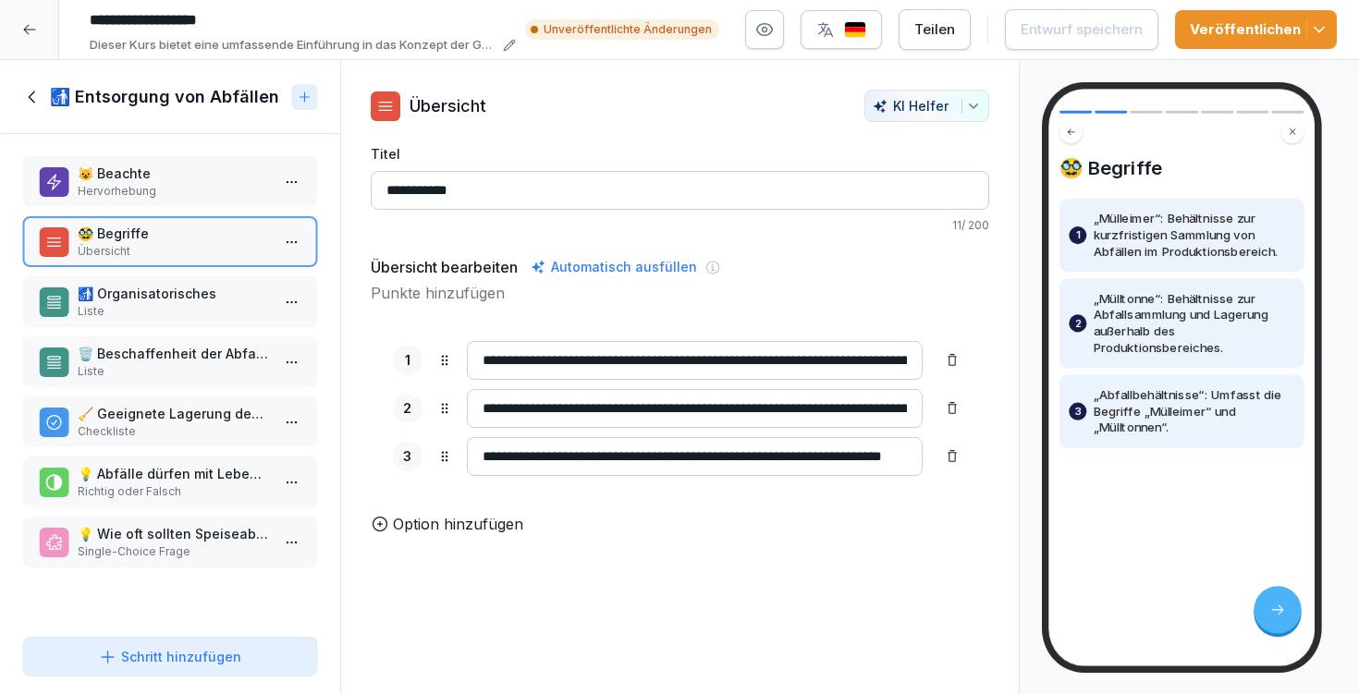
click at [193, 298] on p "🚮 Organisatorisches" at bounding box center [174, 293] width 192 height 19
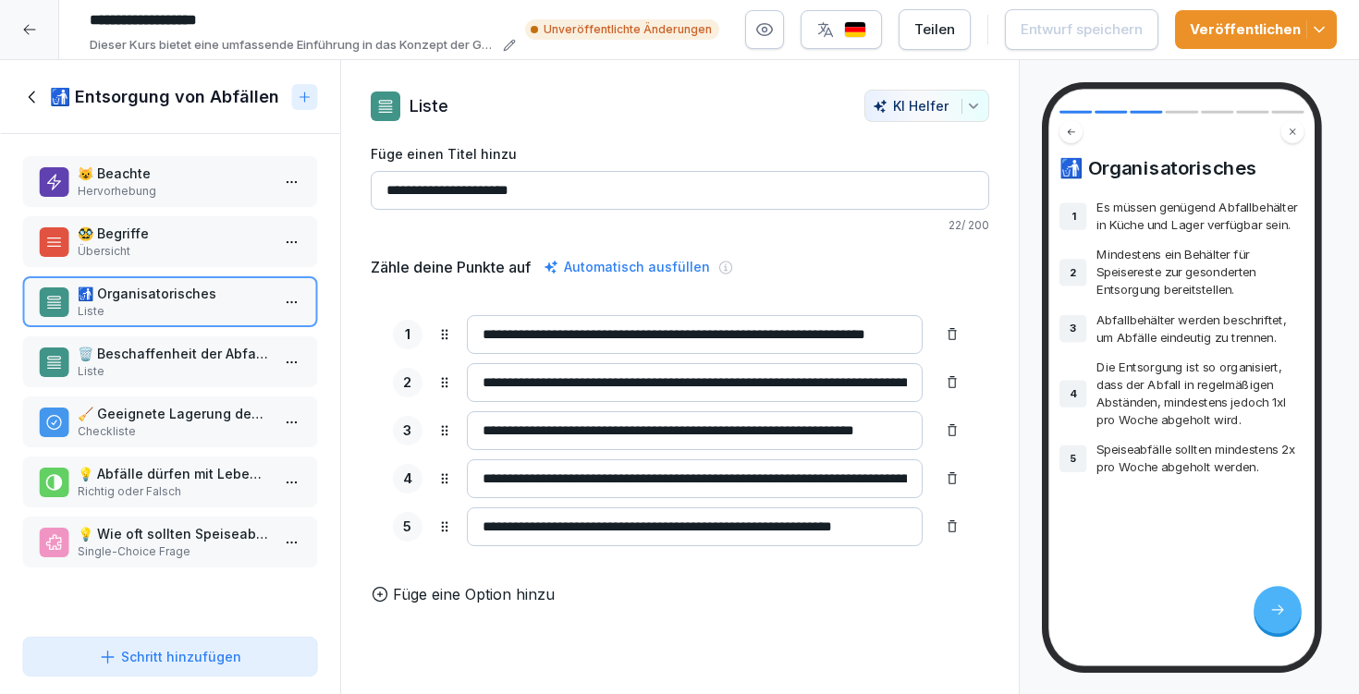
click at [194, 343] on div "🗑️ Beschaffenheit der Abfallbehältnisse Liste" at bounding box center [170, 362] width 296 height 51
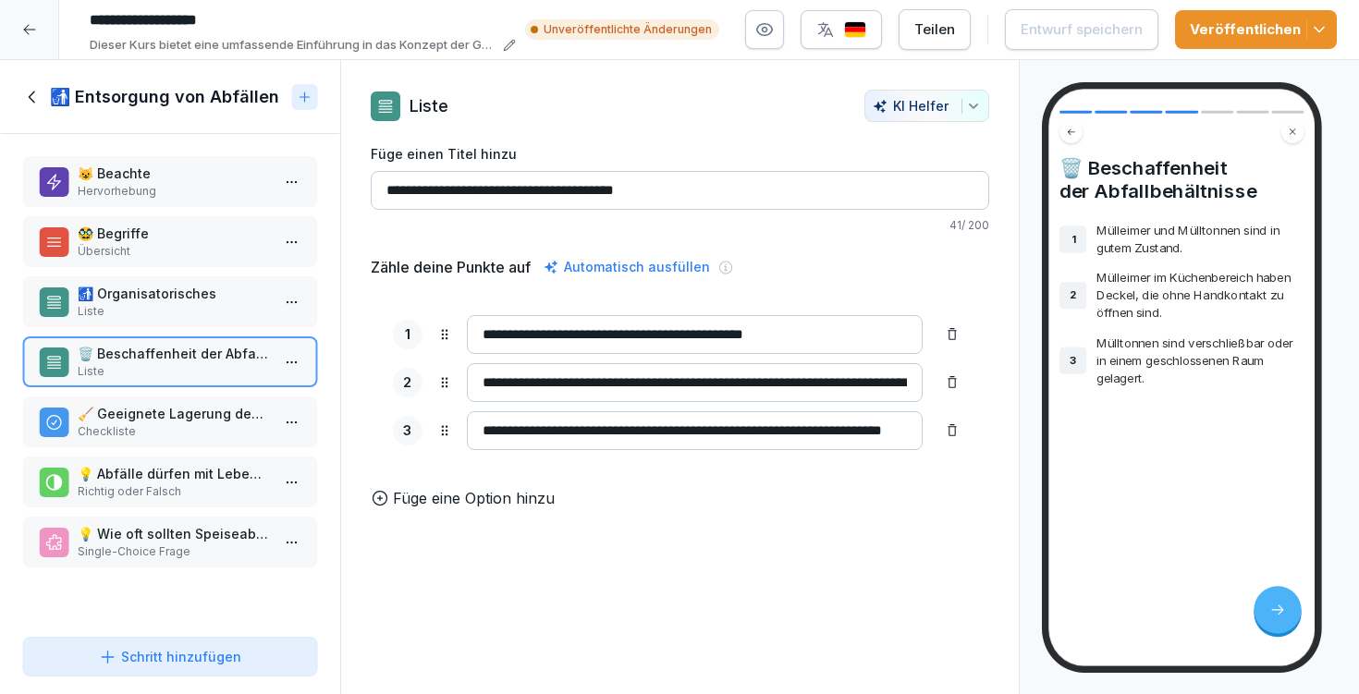
click at [198, 404] on p "🧹 Geeignete Lagerung des Abfalls" at bounding box center [174, 413] width 192 height 19
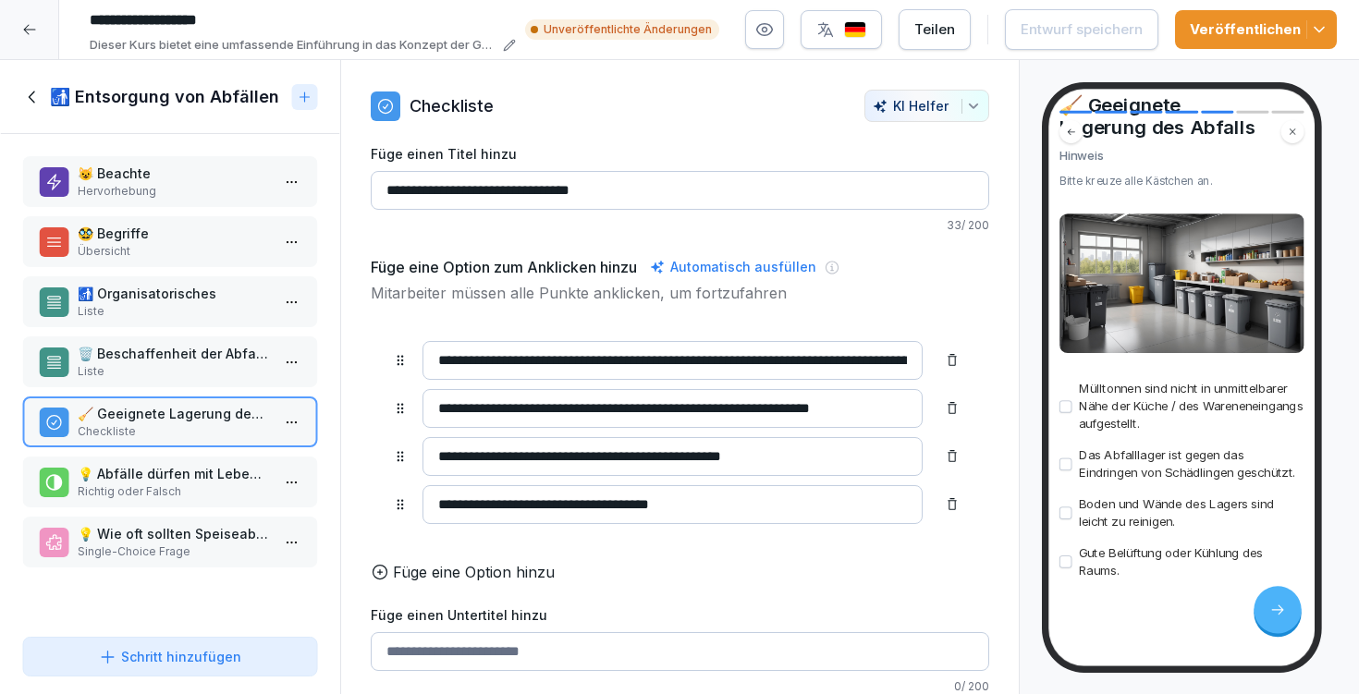
scroll to position [87, 0]
click at [104, 471] on p "💡 Abfälle dürfen mit Lebensmitteln in der Küche in Berührung kommen." at bounding box center [174, 473] width 192 height 19
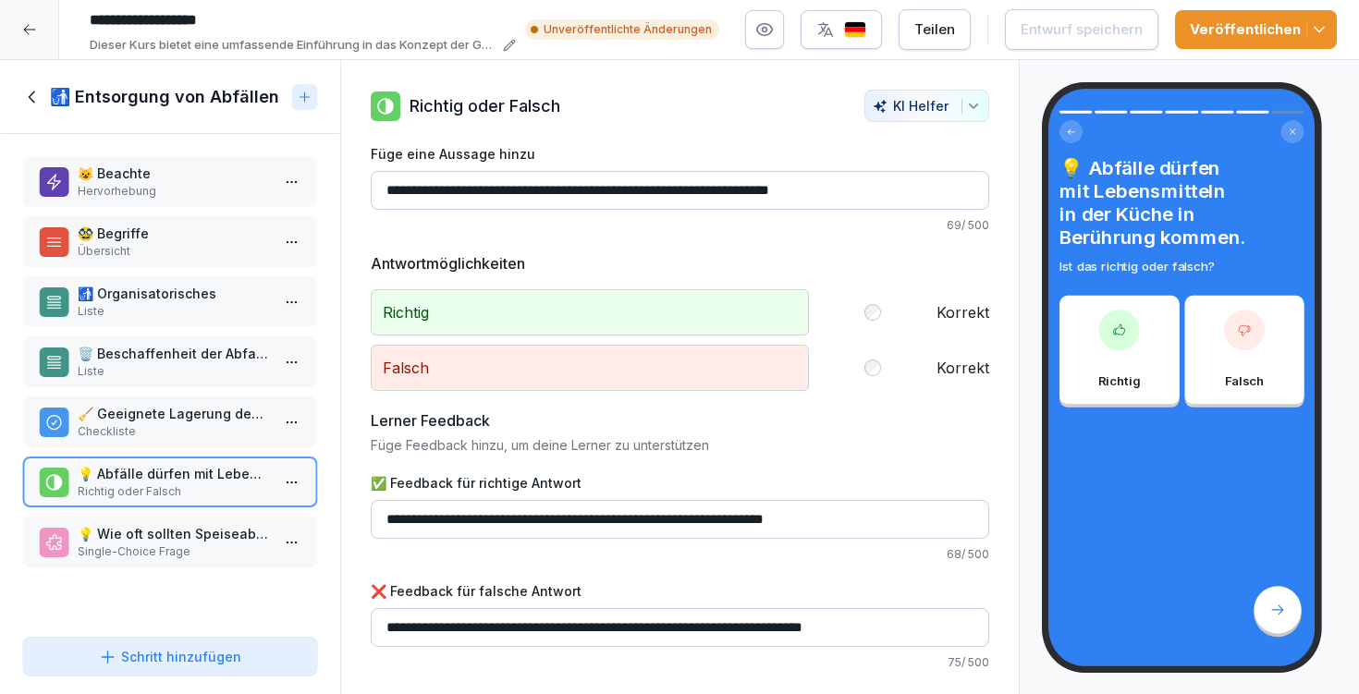
click at [124, 531] on p "💡 Wie oft sollten Speiseabfälle abgeholt werden?" at bounding box center [174, 533] width 192 height 19
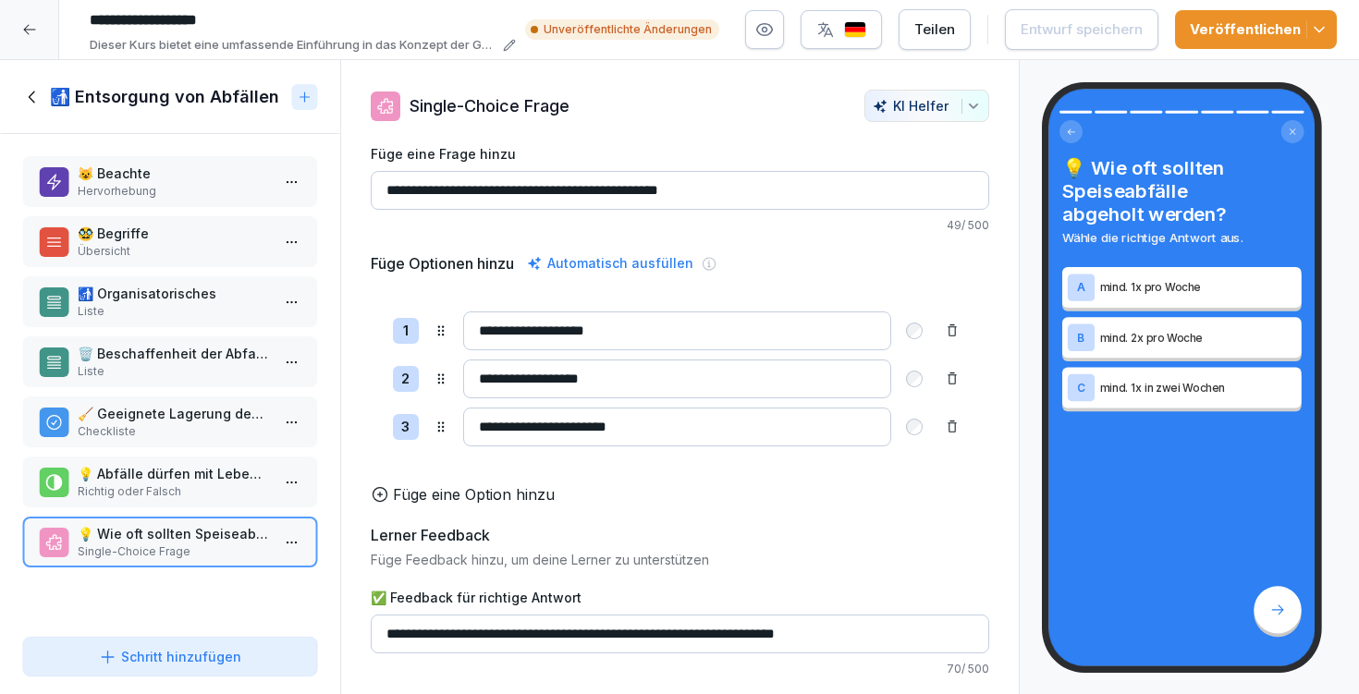
click at [41, 94] on icon at bounding box center [32, 97] width 20 height 20
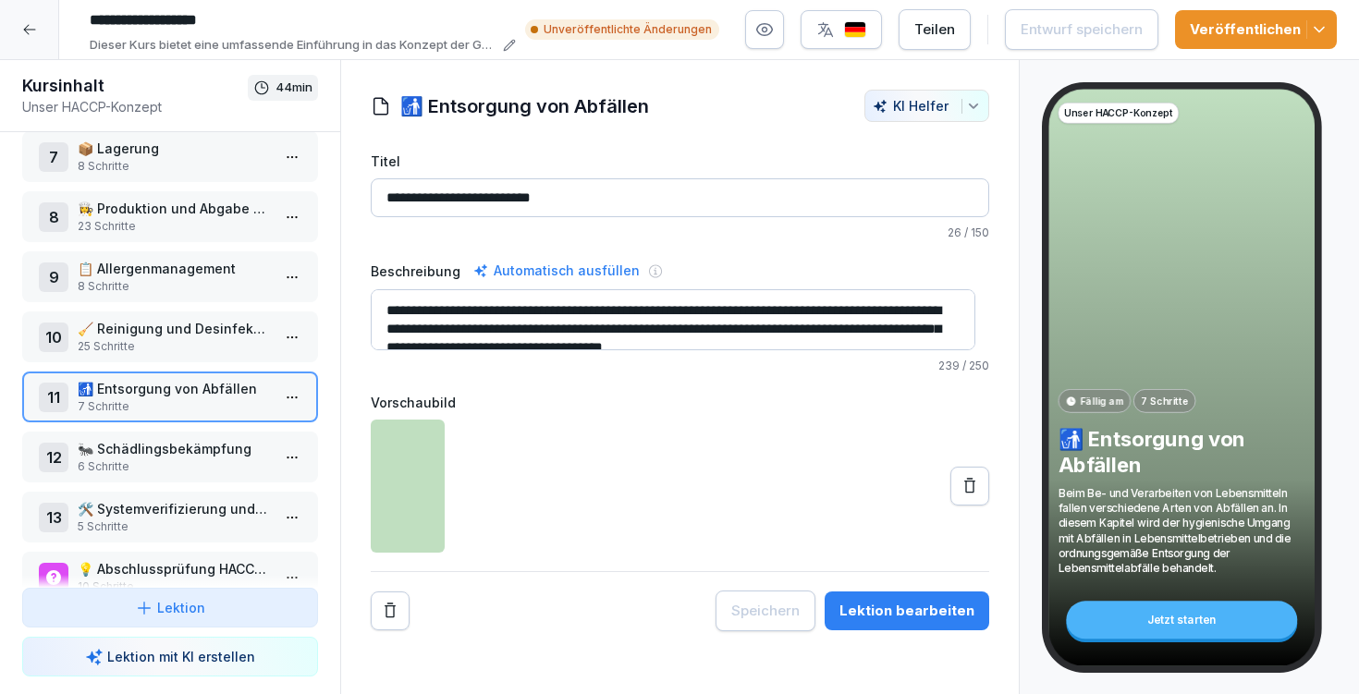
click at [23, 36] on icon at bounding box center [29, 29] width 15 height 15
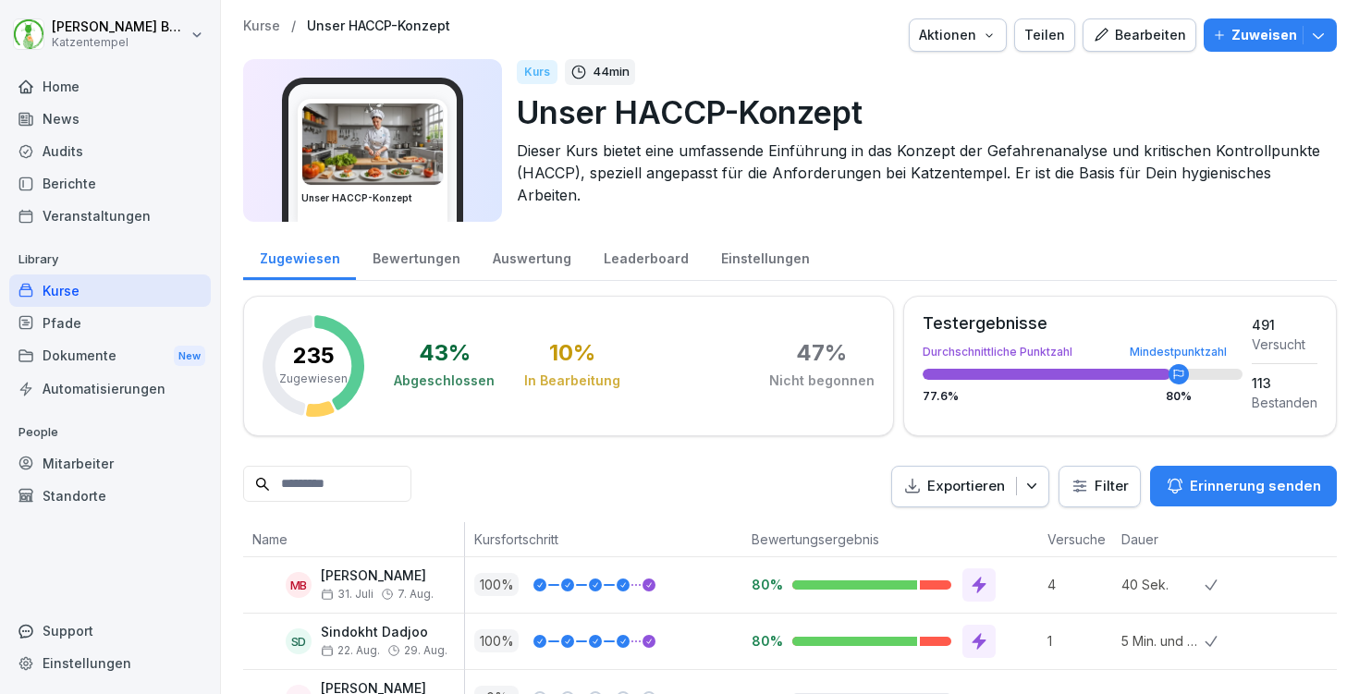
click at [87, 87] on div "Home" at bounding box center [110, 86] width 202 height 32
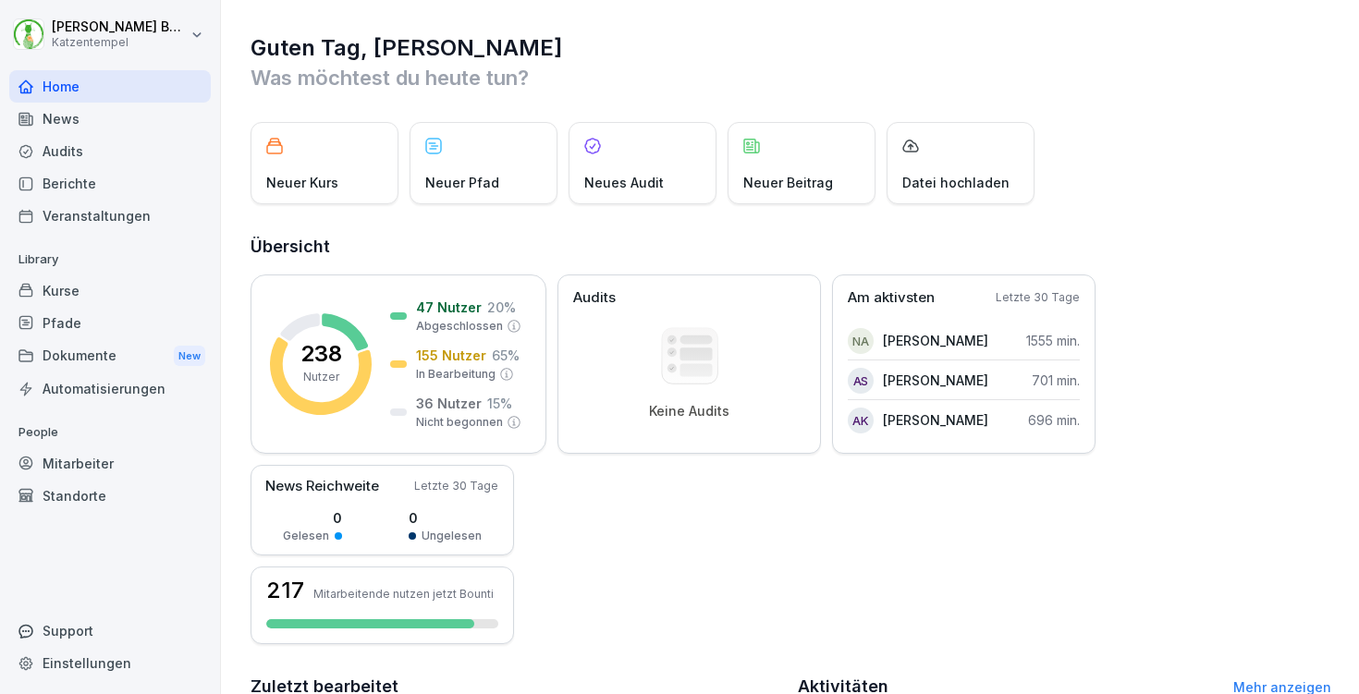
click at [87, 290] on div "Kurse" at bounding box center [110, 291] width 202 height 32
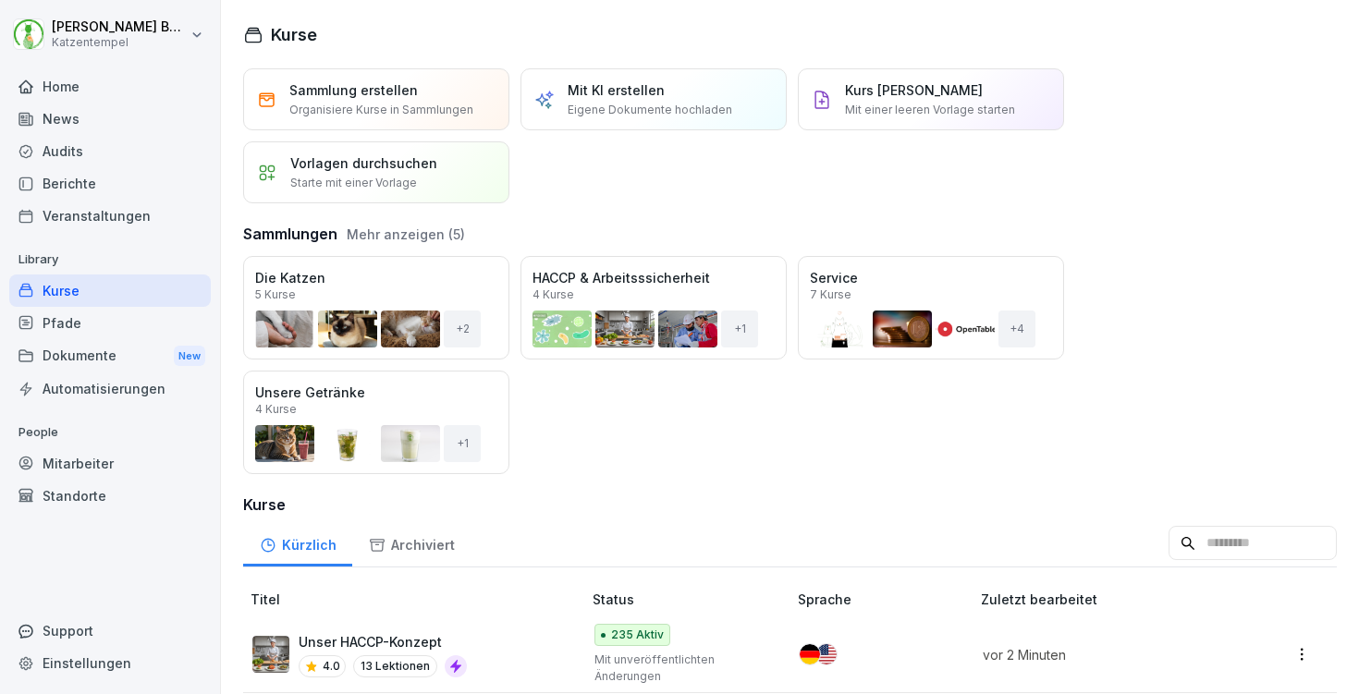
click at [1262, 534] on input at bounding box center [1253, 543] width 168 height 35
type input "****"
click at [509, 634] on div "Flowtify 4.8 3 Lektionen" at bounding box center [407, 655] width 311 height 45
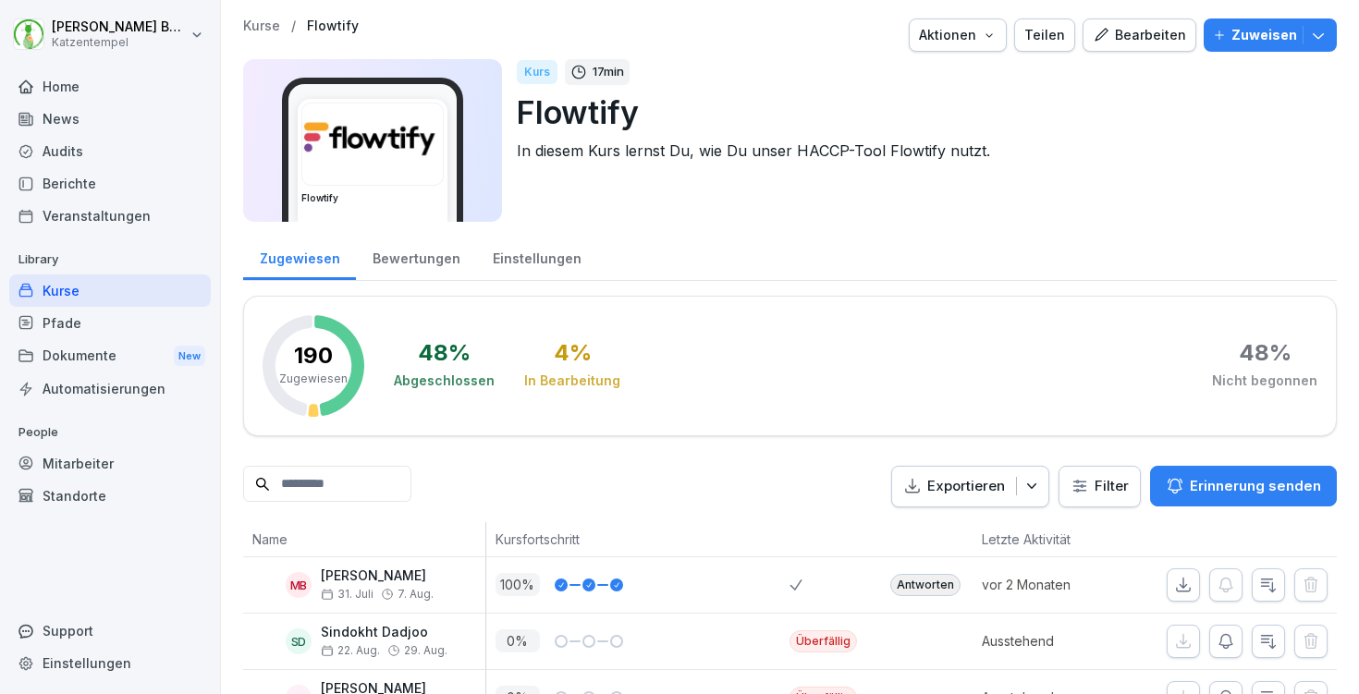
click at [511, 258] on div "Einstellungen" at bounding box center [536, 256] width 121 height 47
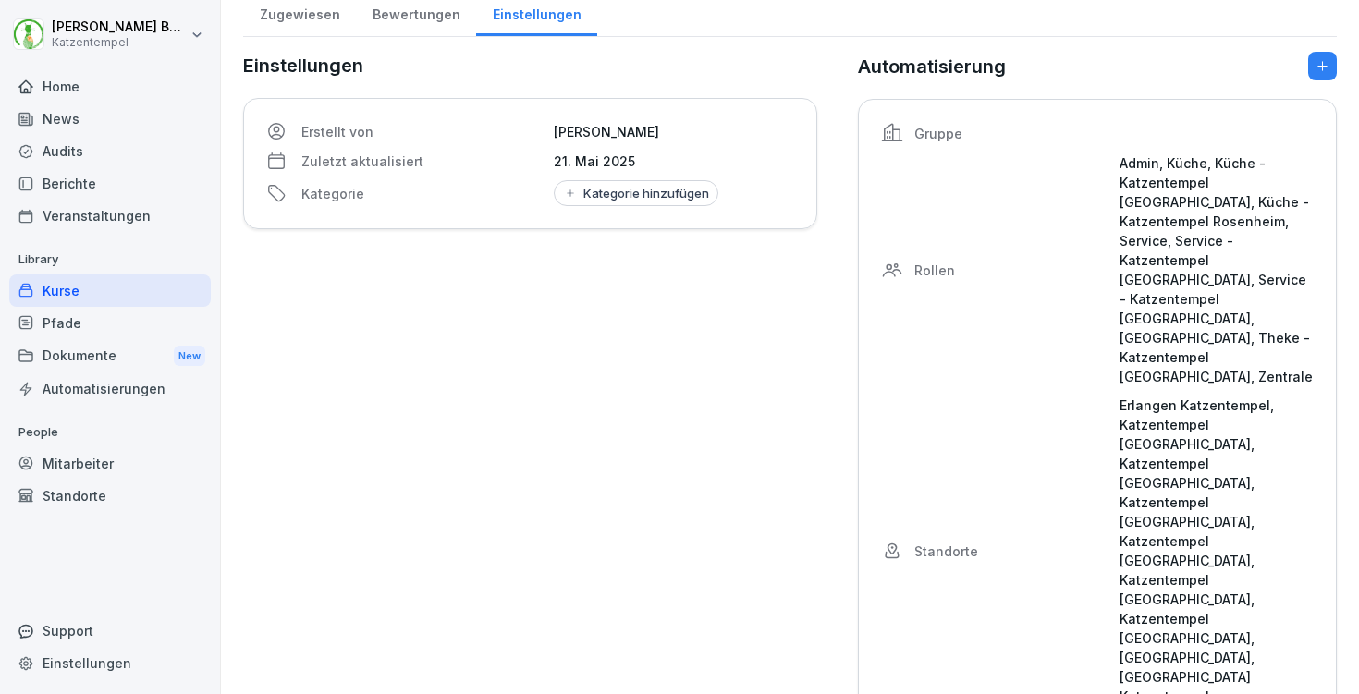
scroll to position [252, 0]
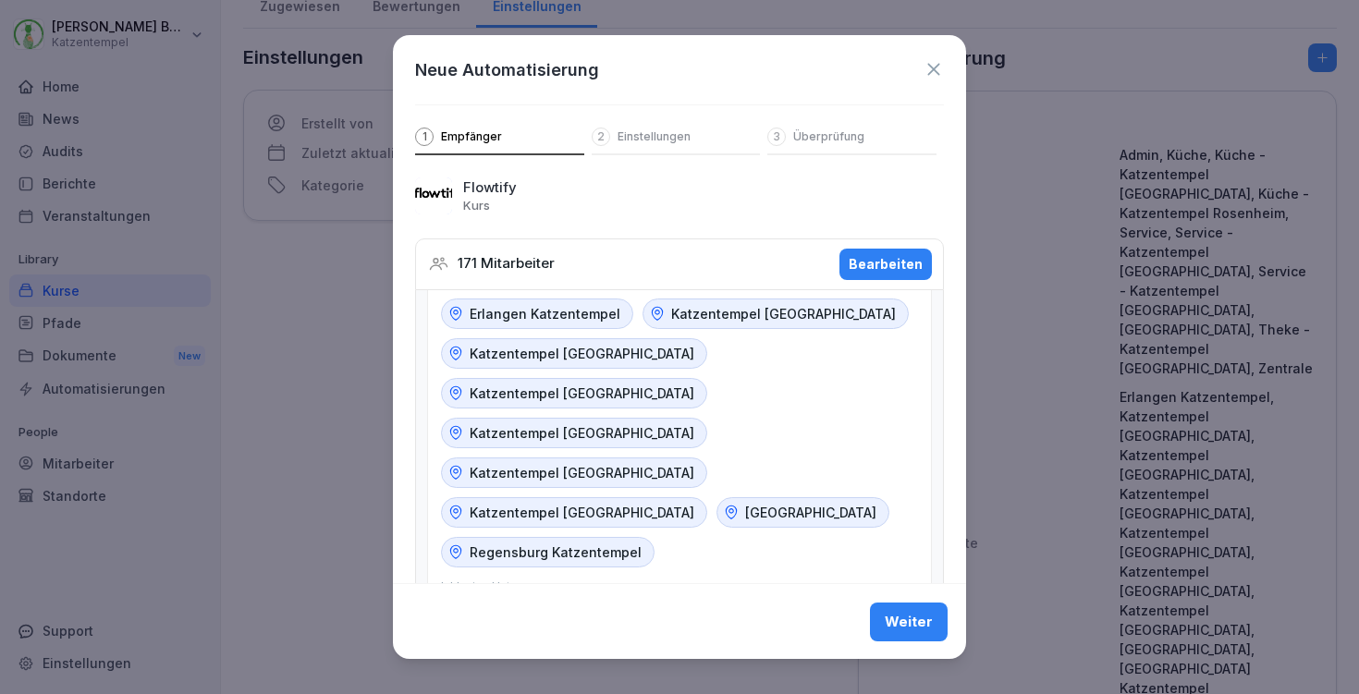
scroll to position [43, 0]
click at [858, 272] on div "Bearbeiten" at bounding box center [886, 264] width 74 height 20
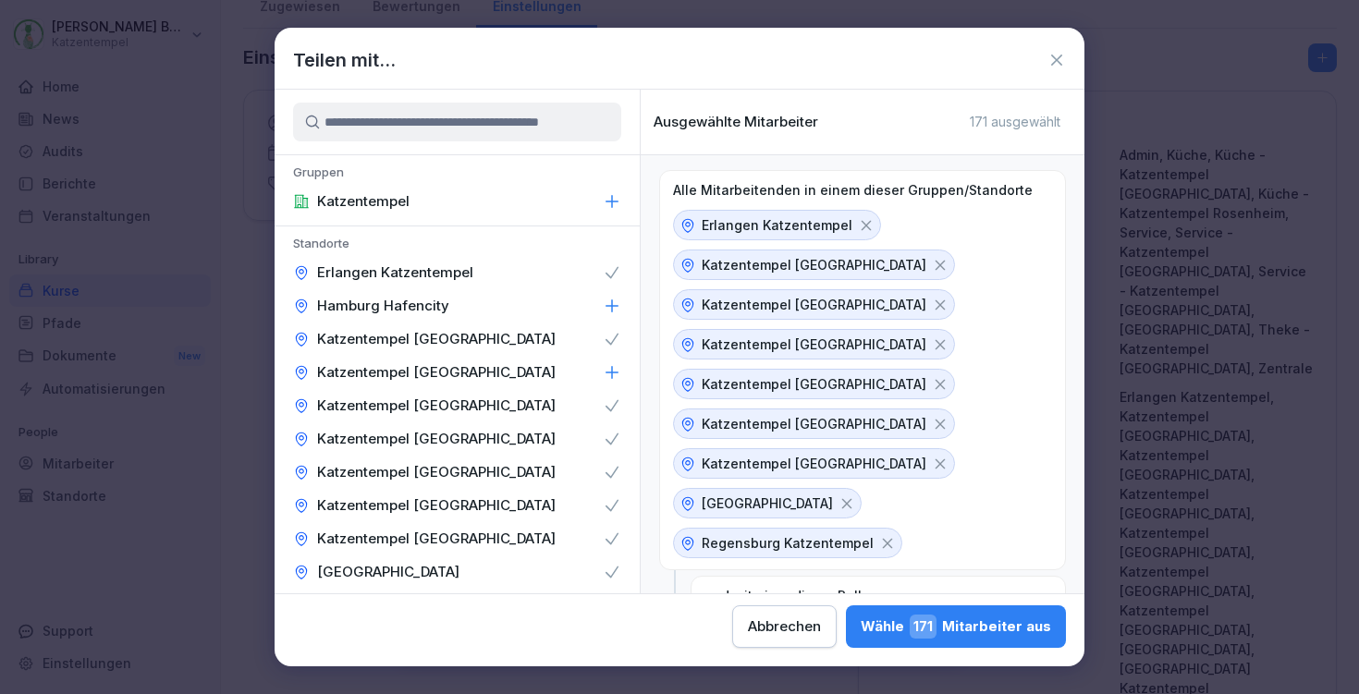
click at [603, 370] on icon at bounding box center [612, 372] width 18 height 18
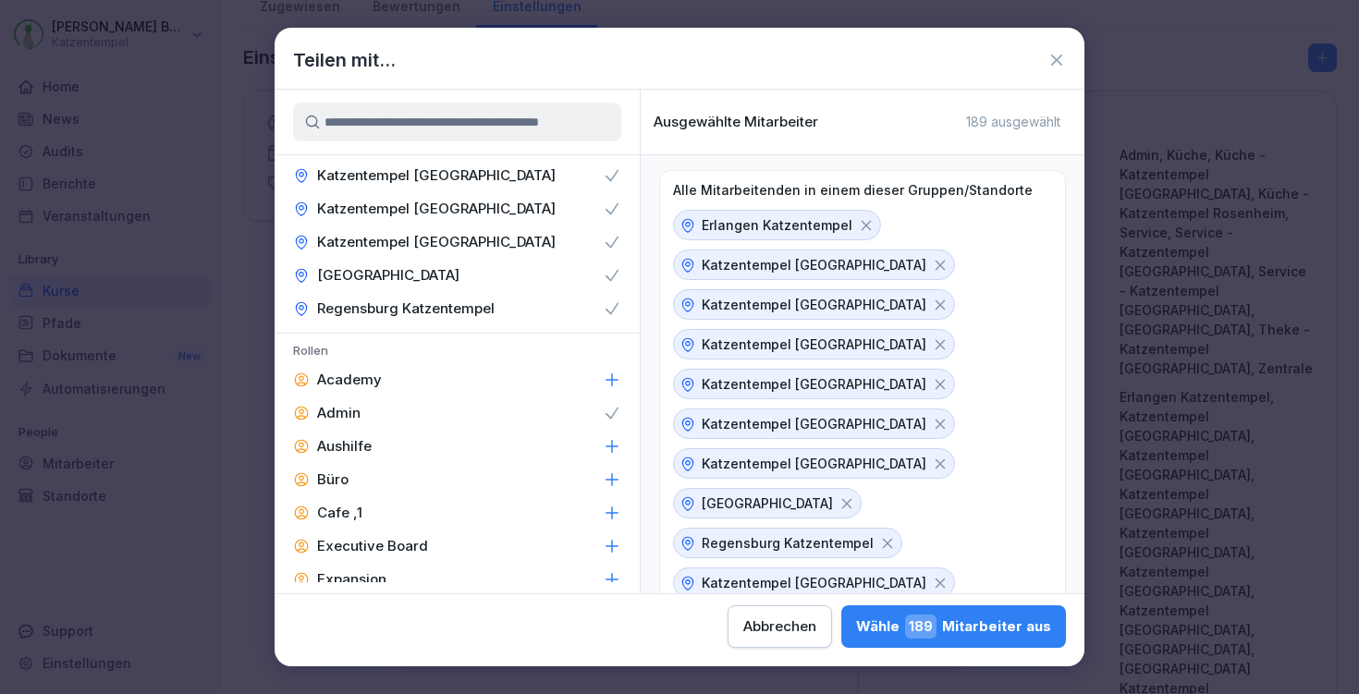
scroll to position [296, 0]
click at [856, 626] on div "Wähle 189 Mitarbeiter aus" at bounding box center [953, 627] width 195 height 24
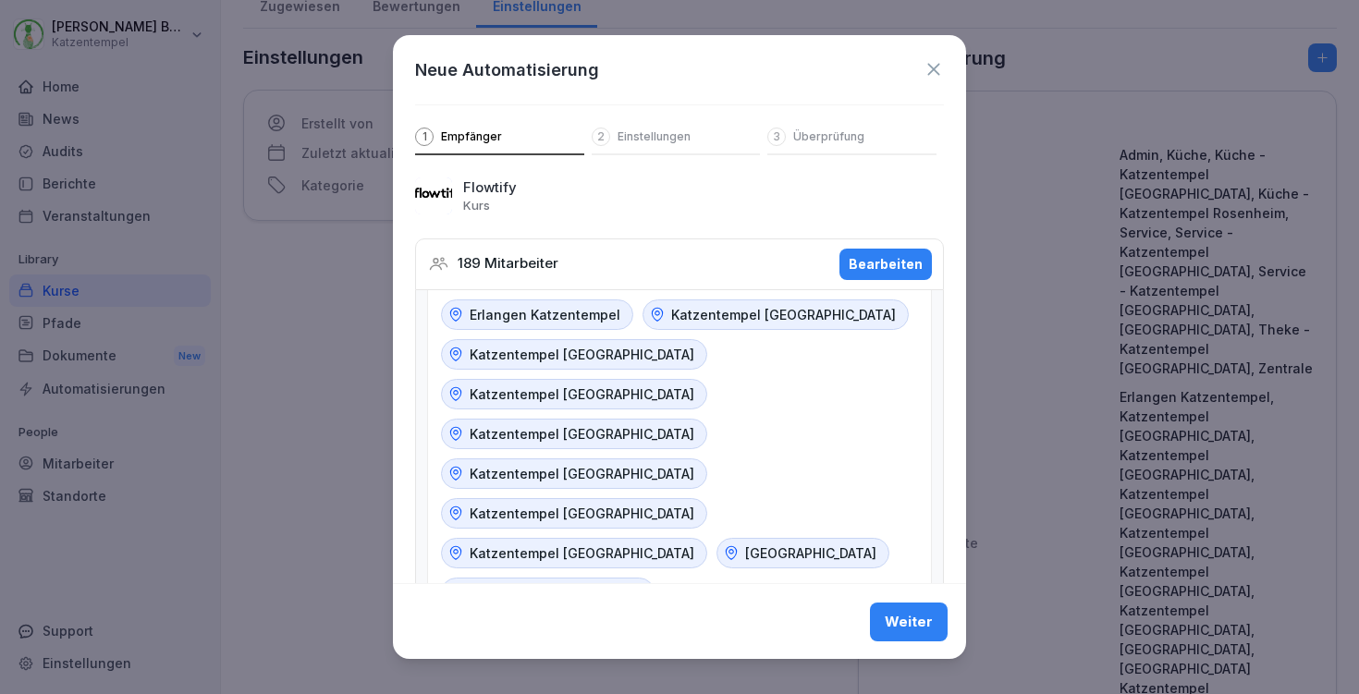
click at [891, 612] on div "Weiter" at bounding box center [909, 621] width 48 height 20
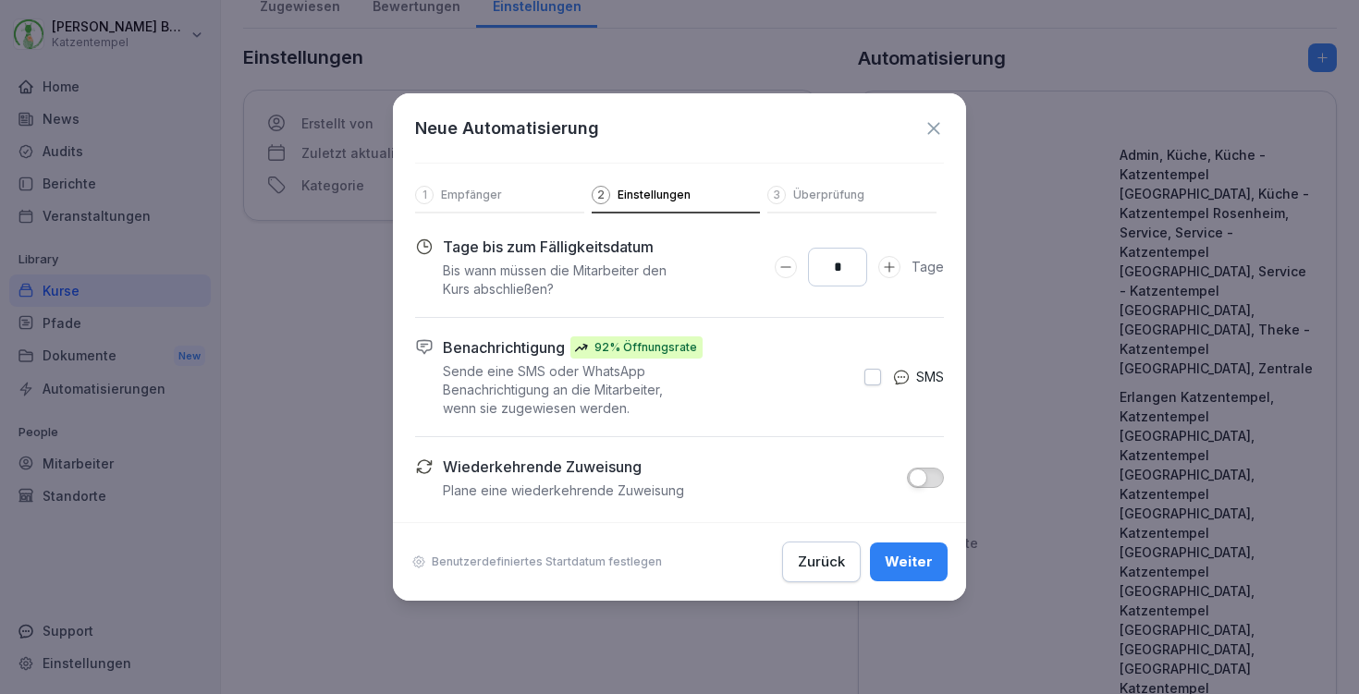
click at [911, 557] on div "Weiter" at bounding box center [909, 562] width 48 height 20
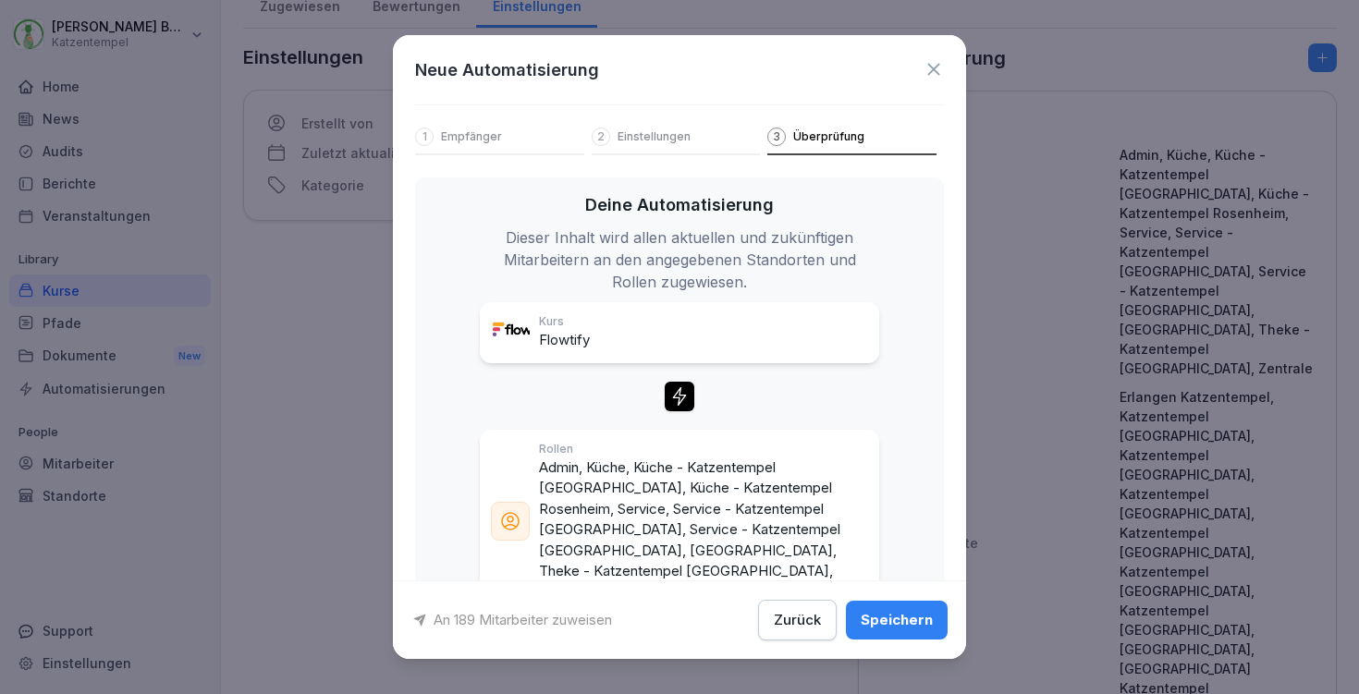
click at [908, 609] on button "Speichern" at bounding box center [897, 620] width 102 height 39
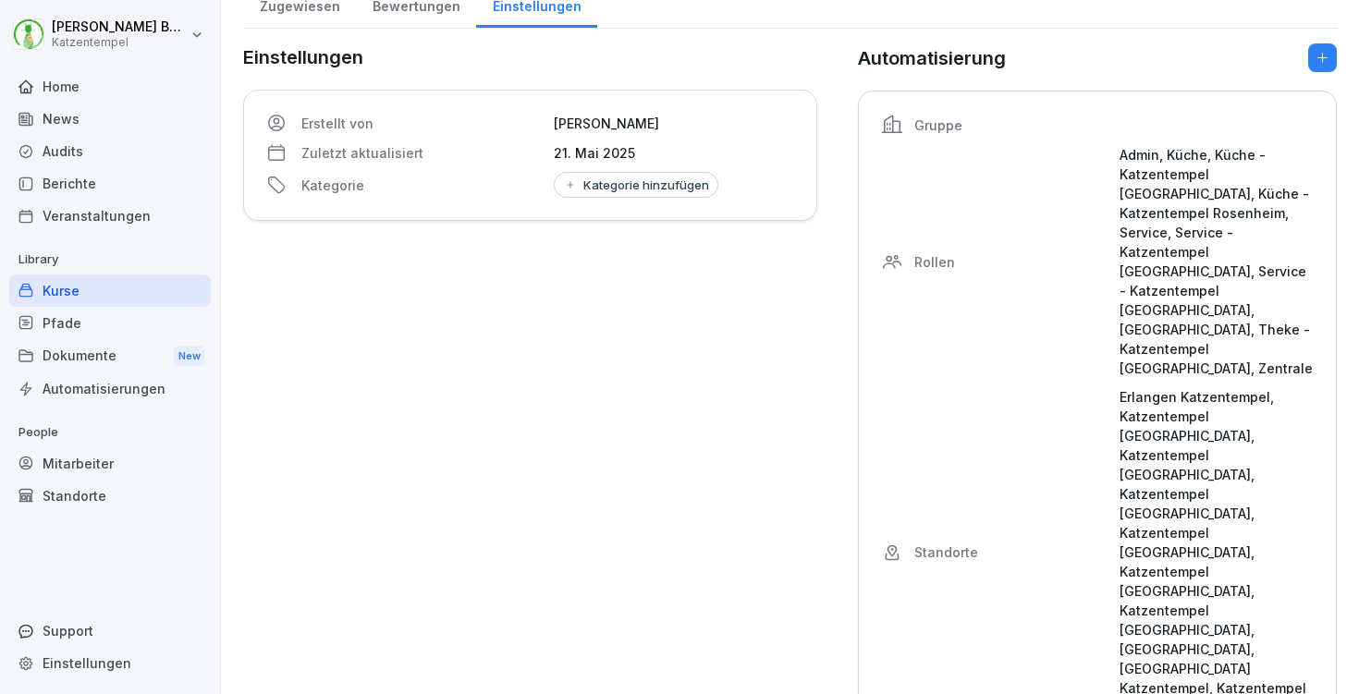
click at [119, 452] on div "Mitarbeiter" at bounding box center [110, 464] width 202 height 32
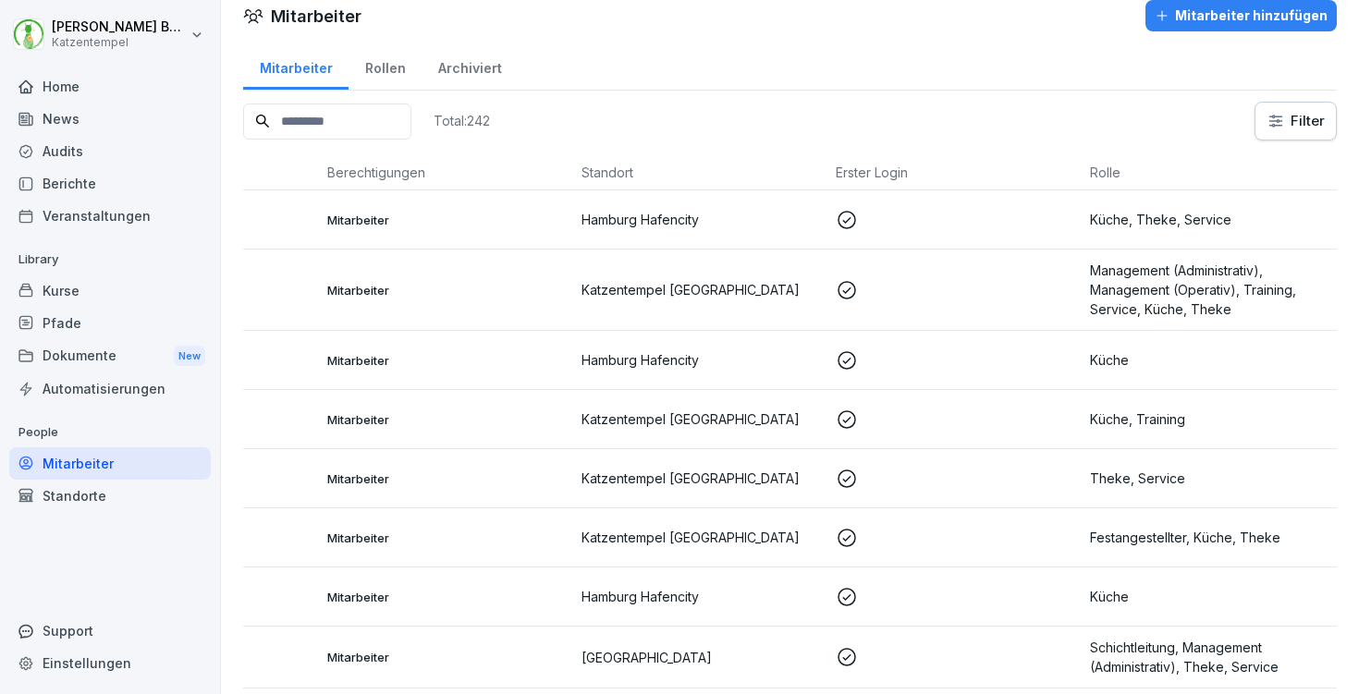
scroll to position [0, 191]
click at [1000, 212] on p at bounding box center [956, 220] width 240 height 22
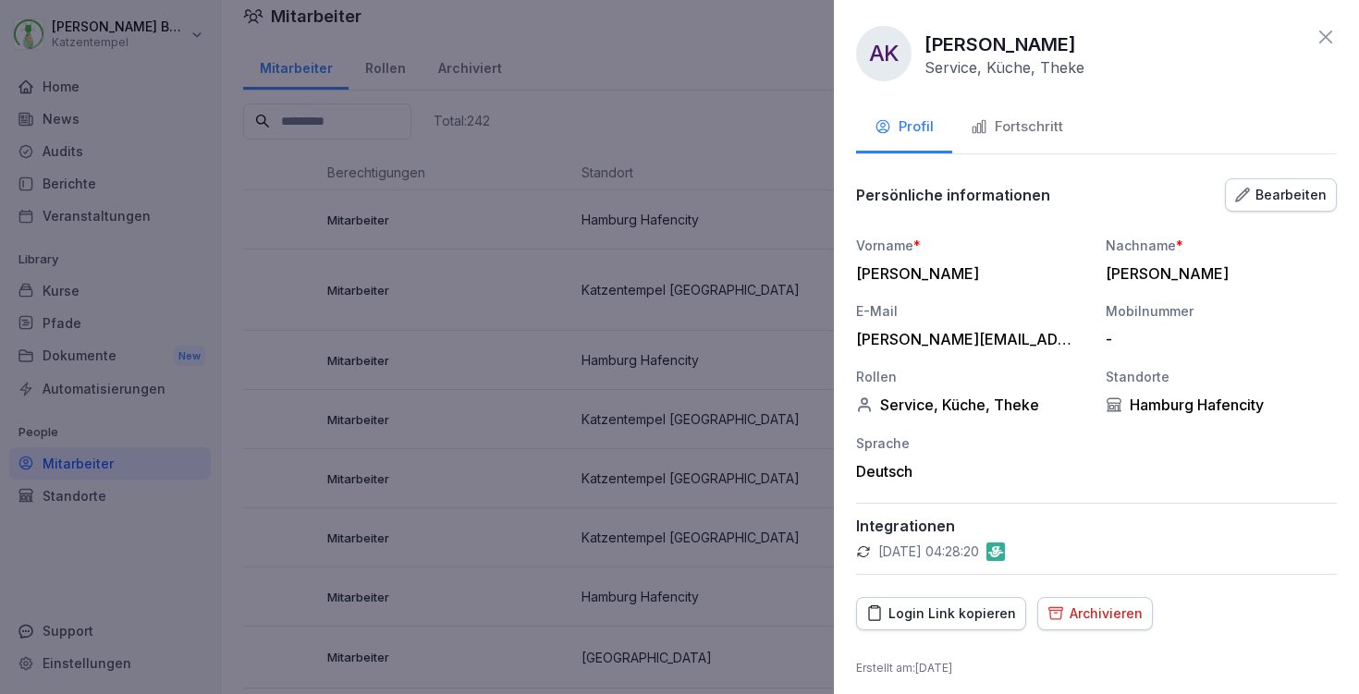
click at [1012, 129] on div "Fortschritt" at bounding box center [1017, 127] width 92 height 21
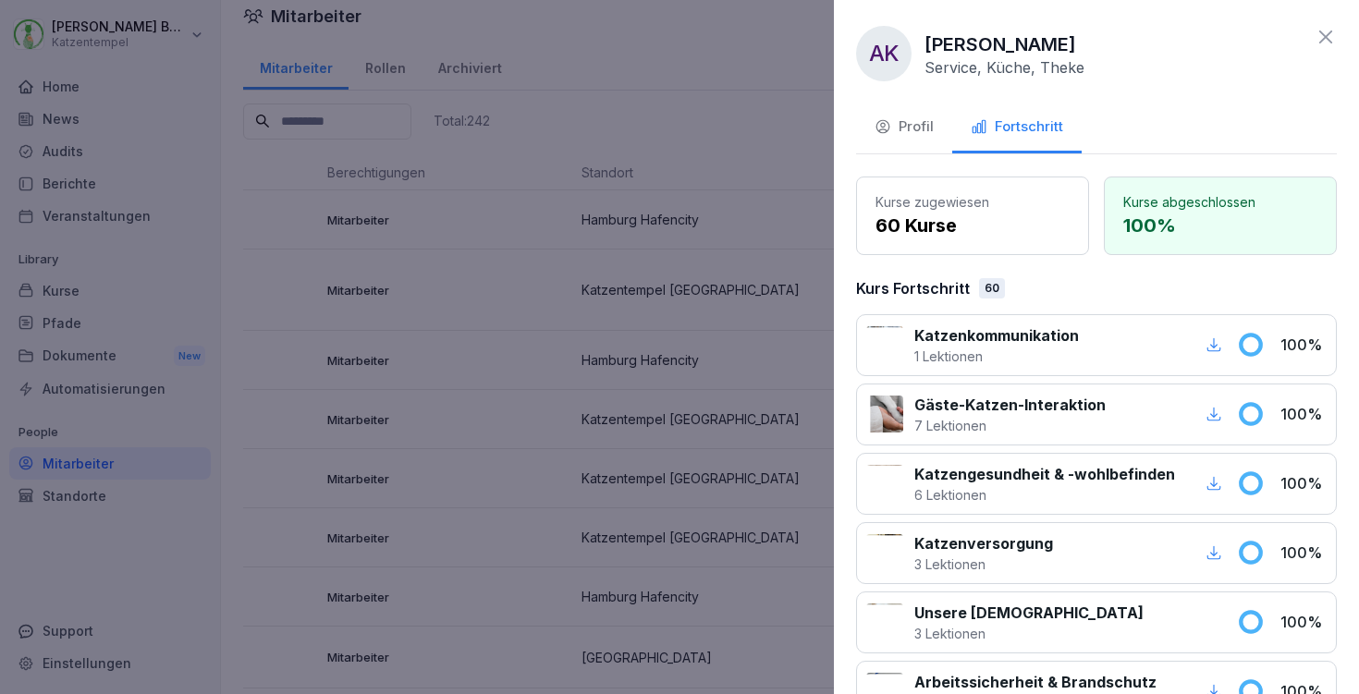
scroll to position [0, 0]
click at [1315, 44] on icon at bounding box center [1326, 37] width 22 height 22
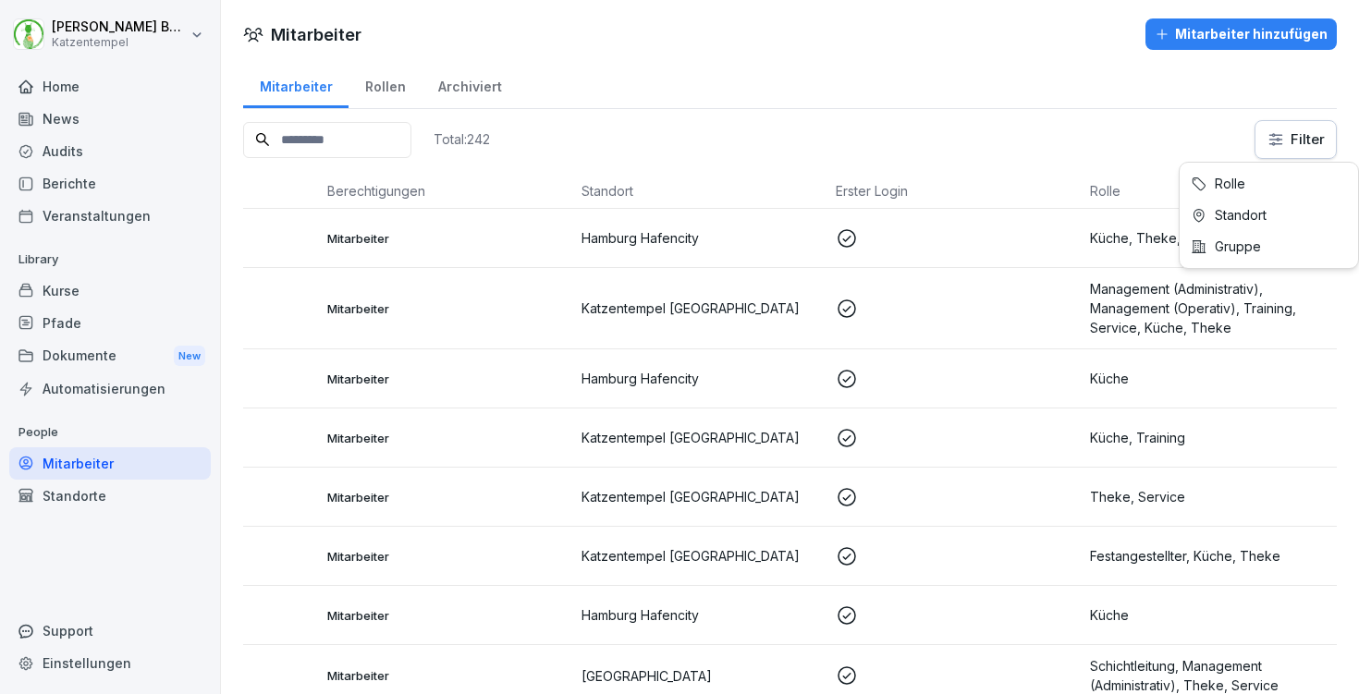
click at [1263, 143] on html "Laura Benedix Katzentempel Home News Audits Berichte Veranstaltungen Library Ku…" at bounding box center [679, 347] width 1359 height 694
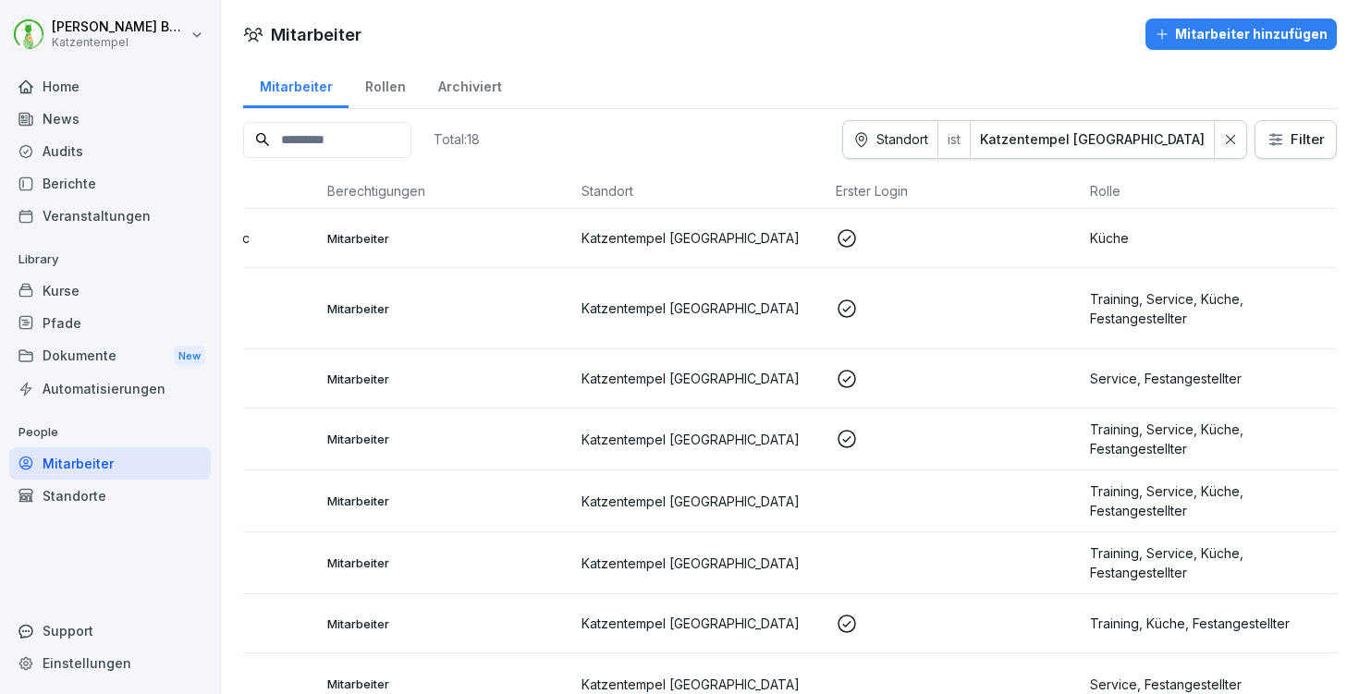
click at [893, 313] on p at bounding box center [956, 309] width 240 height 22
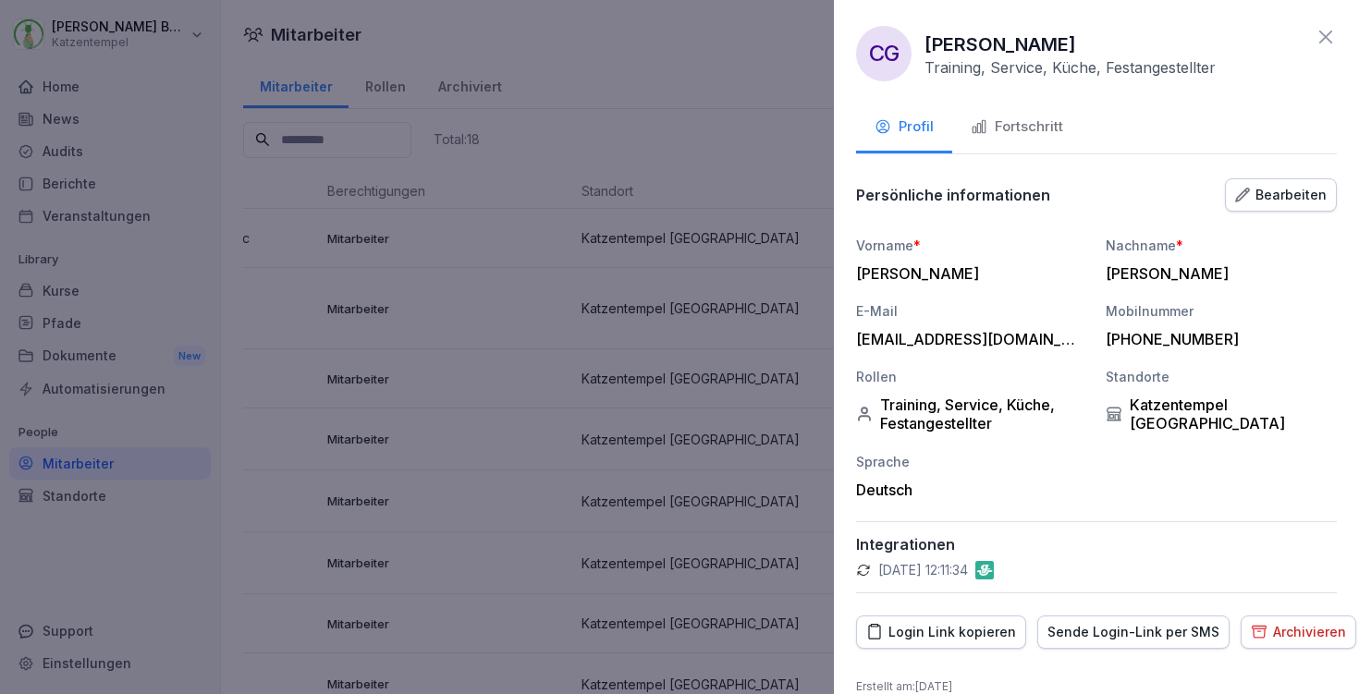
click at [1007, 131] on div "Fortschritt" at bounding box center [1017, 127] width 92 height 21
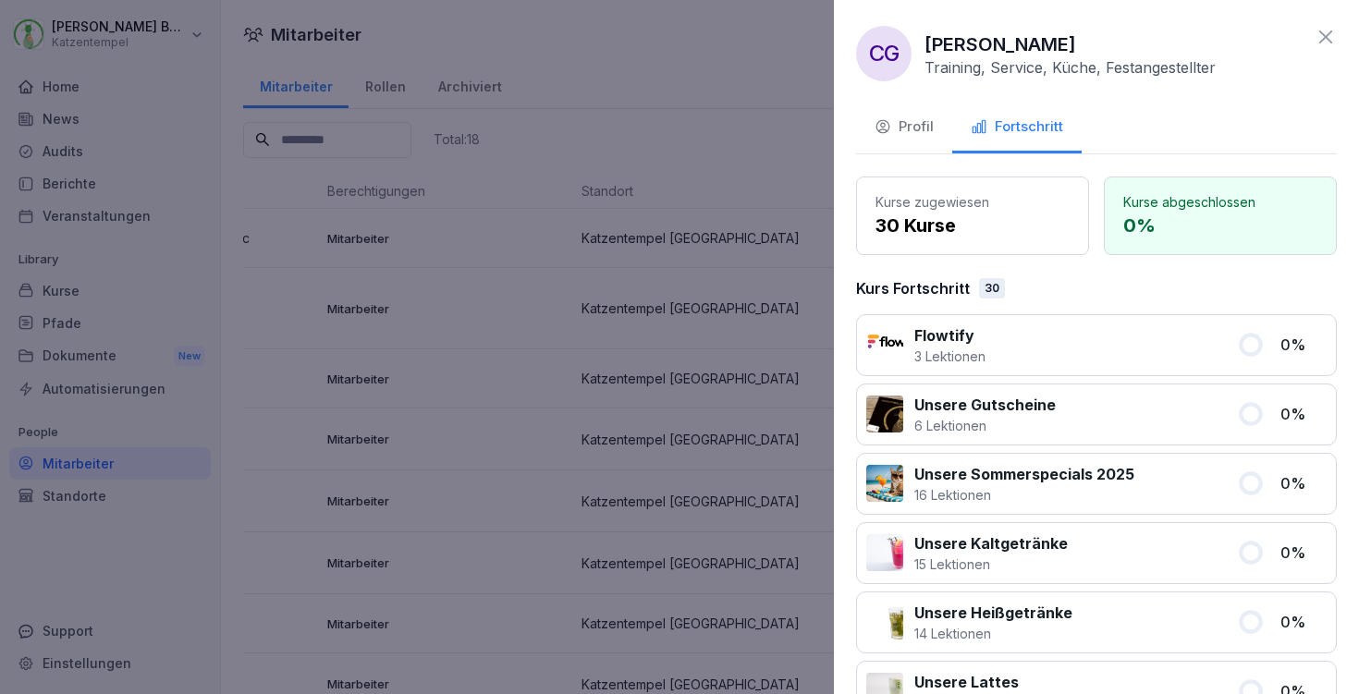
click at [1321, 40] on icon at bounding box center [1326, 37] width 22 height 22
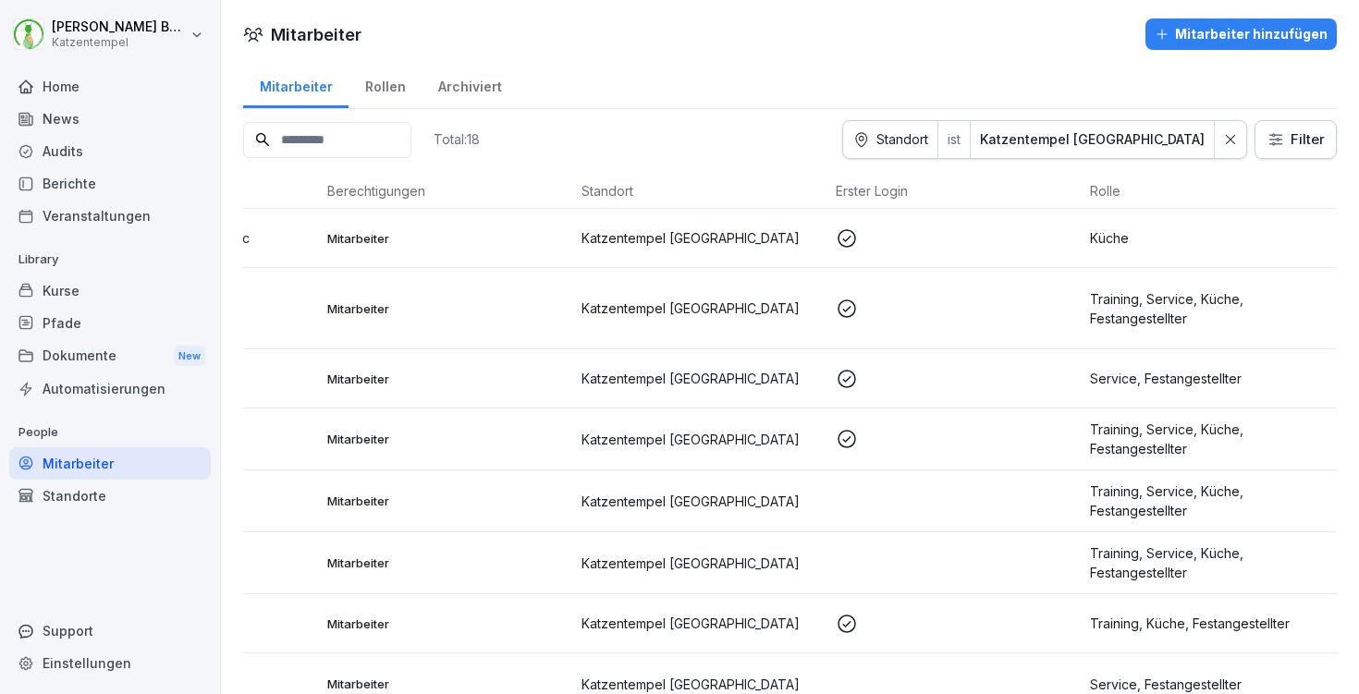
click at [102, 508] on div "Standorte" at bounding box center [110, 496] width 202 height 32
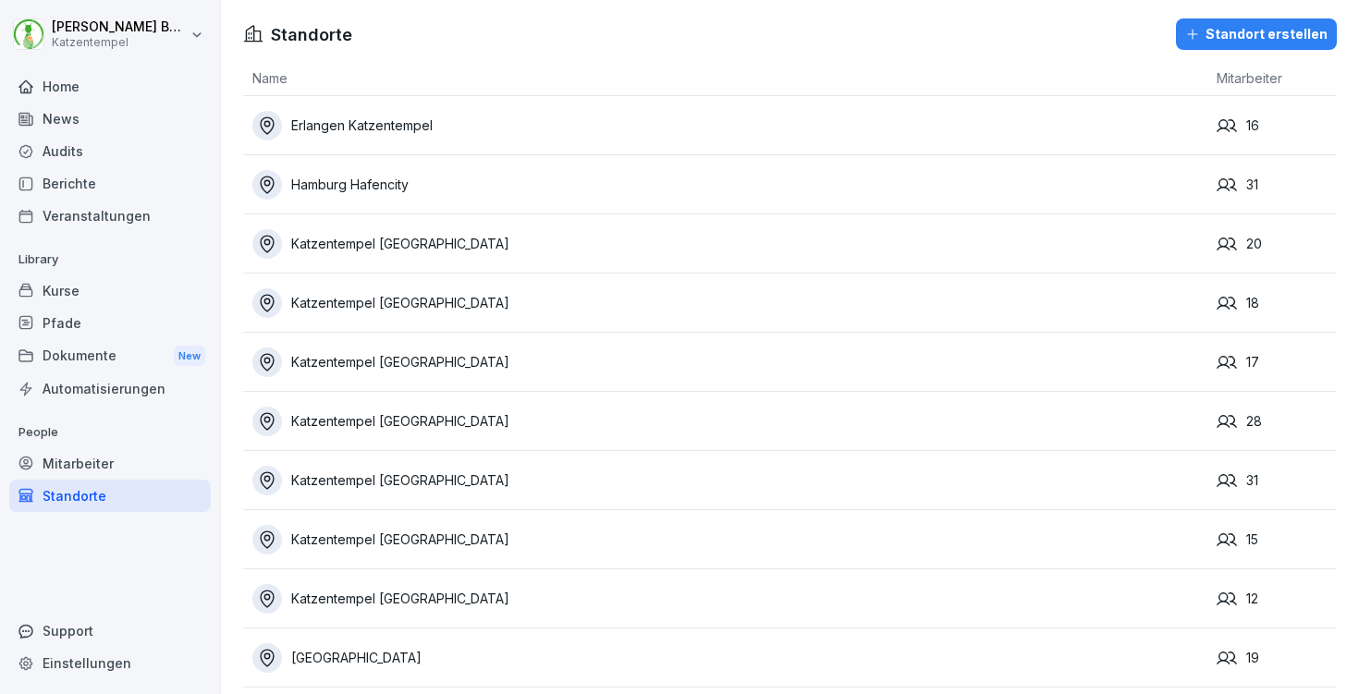
click at [78, 179] on div "Berichte" at bounding box center [110, 183] width 202 height 32
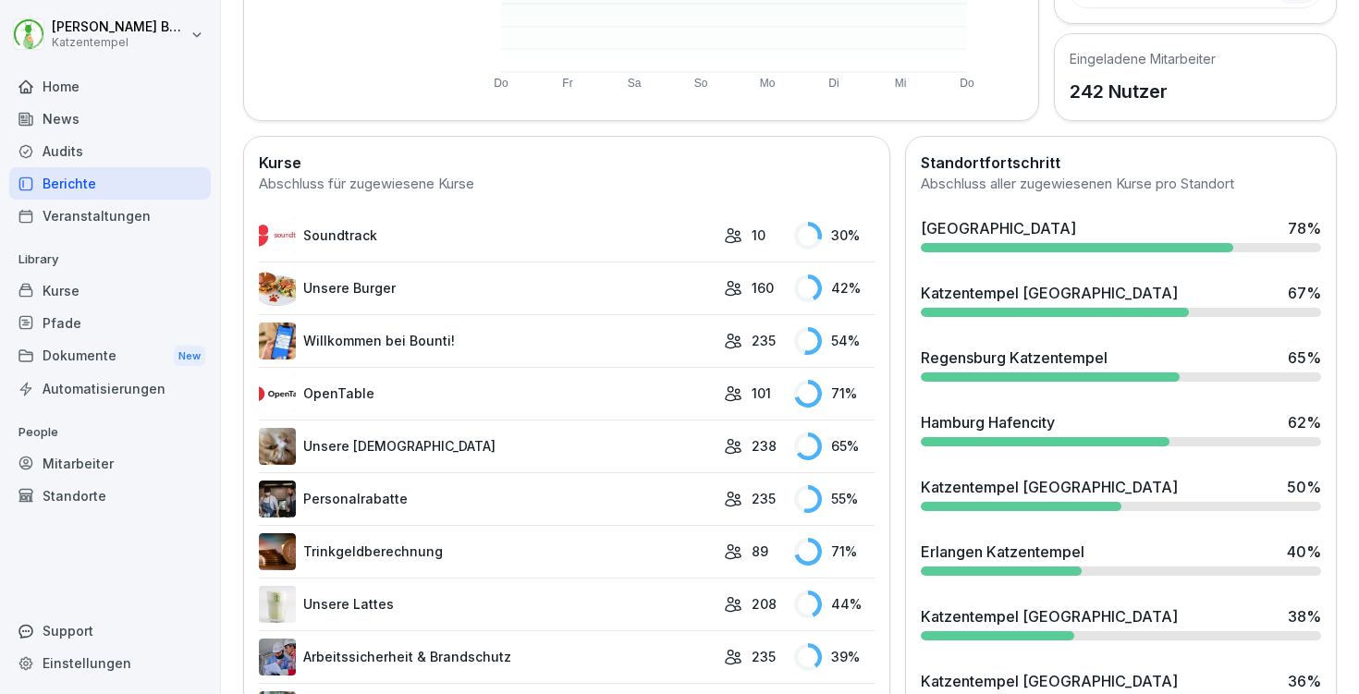
scroll to position [401, 0]
click at [125, 379] on div "Automatisierungen" at bounding box center [110, 389] width 202 height 32
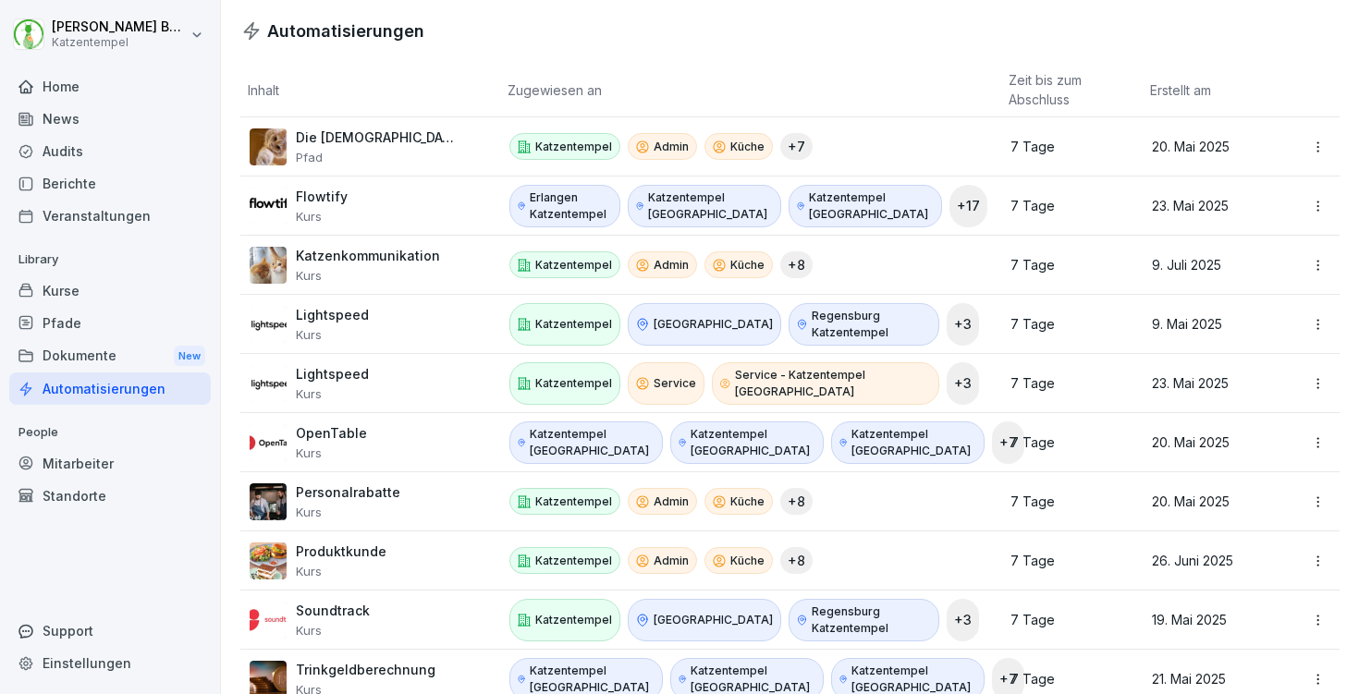
click at [113, 456] on div "Mitarbeiter" at bounding box center [110, 464] width 202 height 32
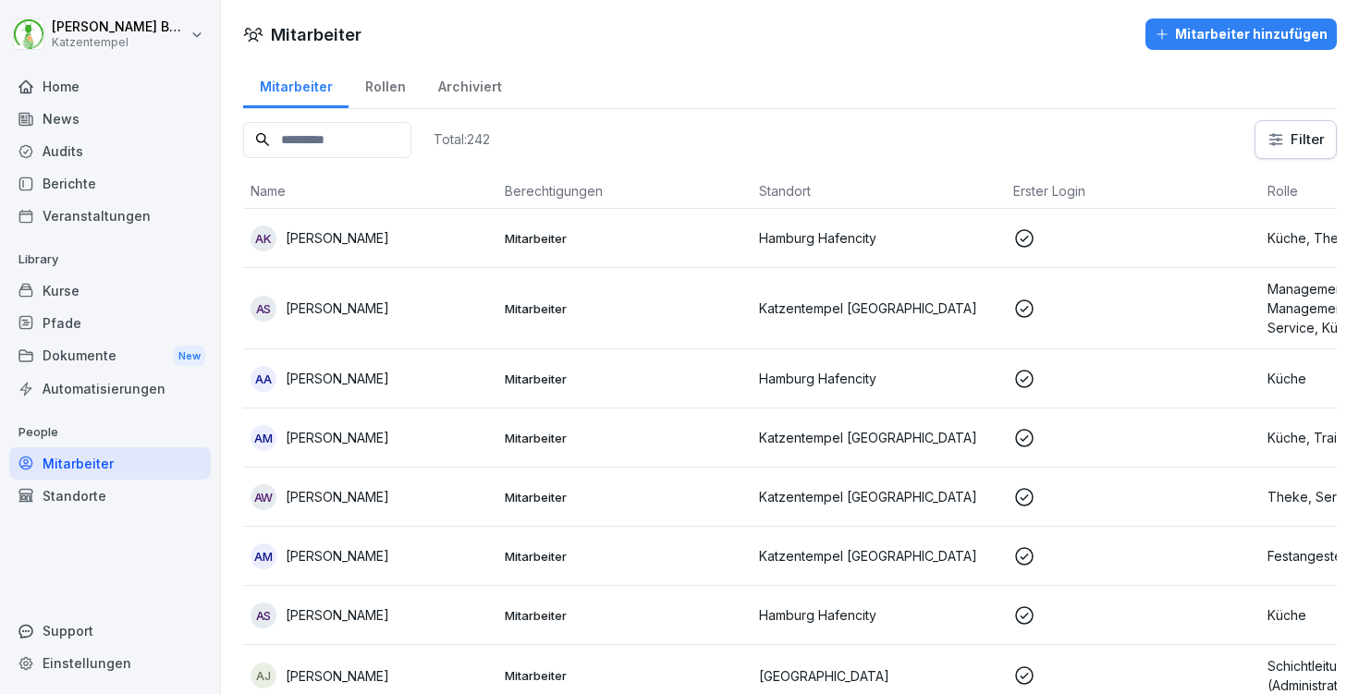
click at [380, 88] on div "Rollen" at bounding box center [385, 84] width 73 height 47
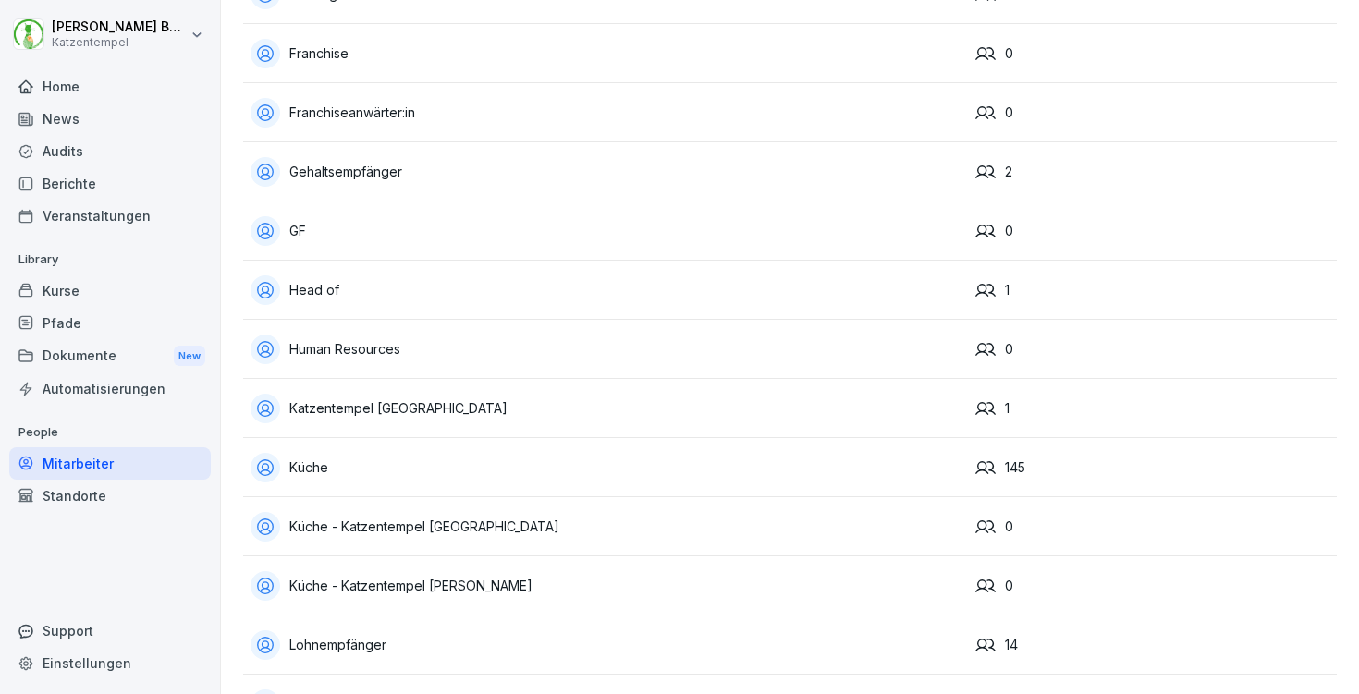
scroll to position [622, 0]
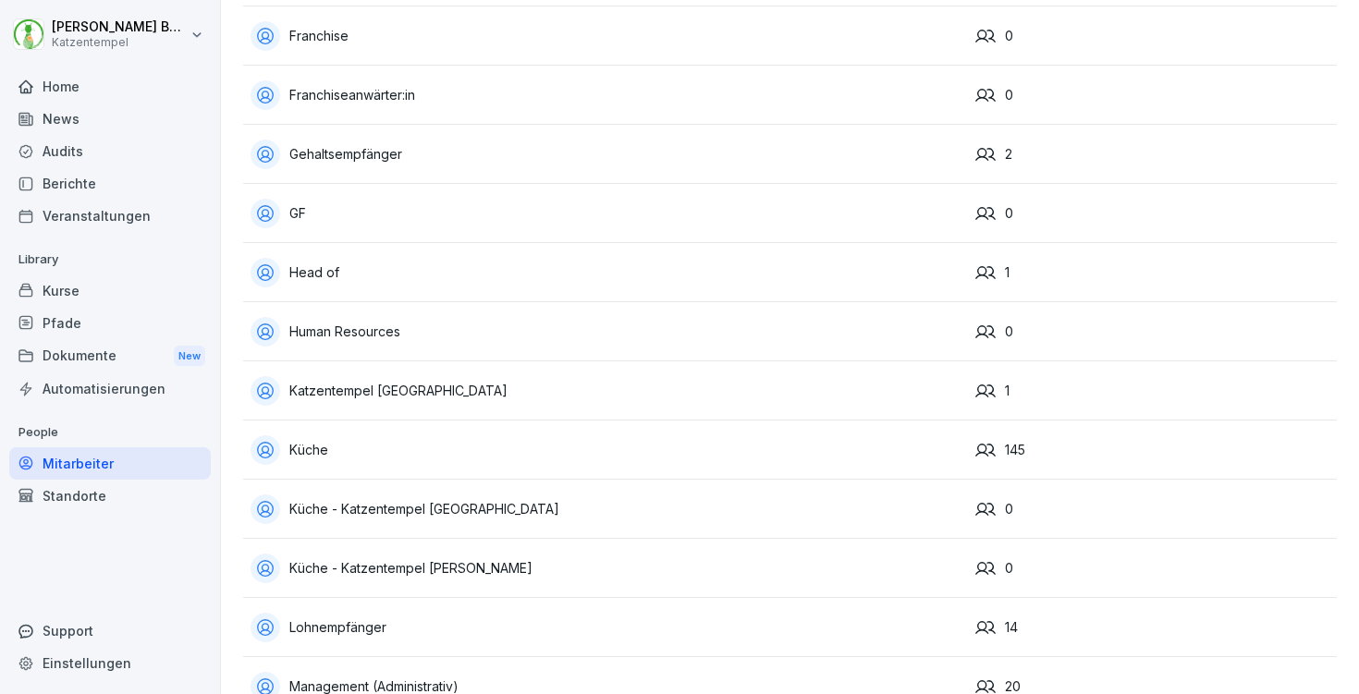
click at [550, 496] on div "Küche - Katzentempel Bochum" at bounding box center [606, 510] width 710 height 30
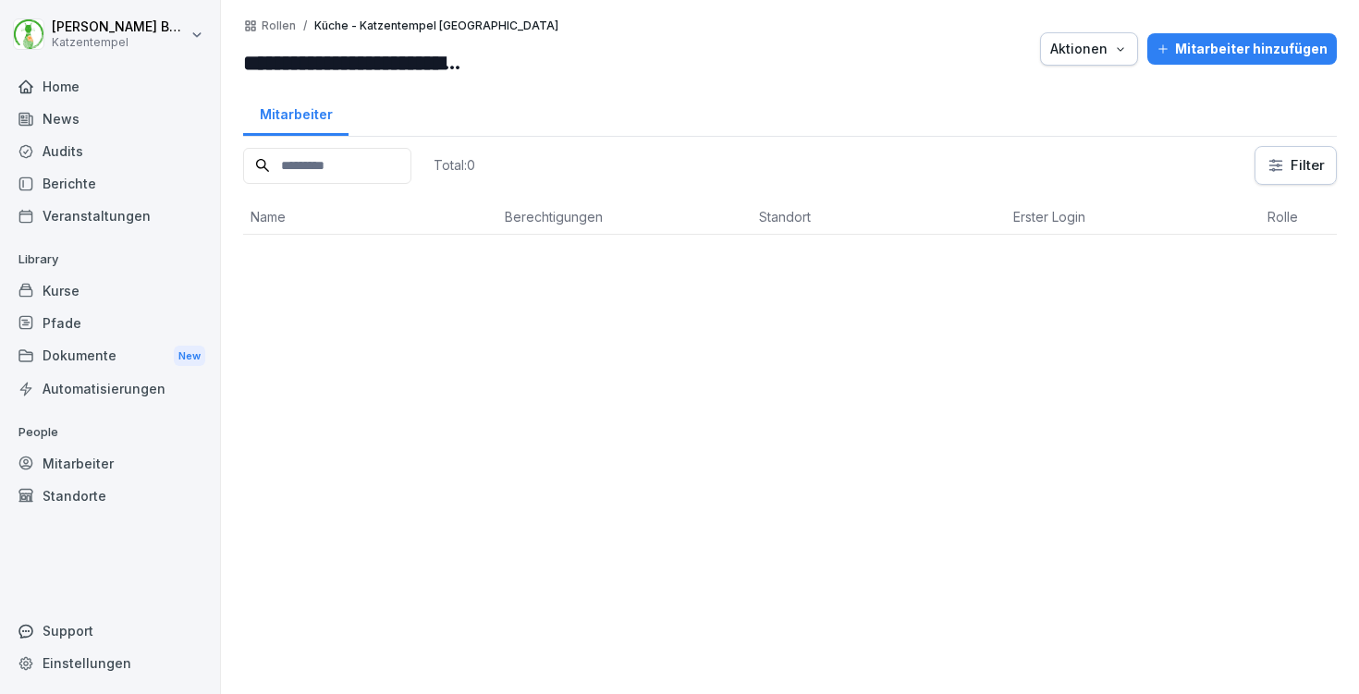
click at [368, 174] on input at bounding box center [327, 166] width 168 height 36
click at [1078, 59] on button "Aktionen" at bounding box center [1089, 48] width 98 height 33
click at [1067, 89] on div "Rolle löschen" at bounding box center [1028, 92] width 205 height 31
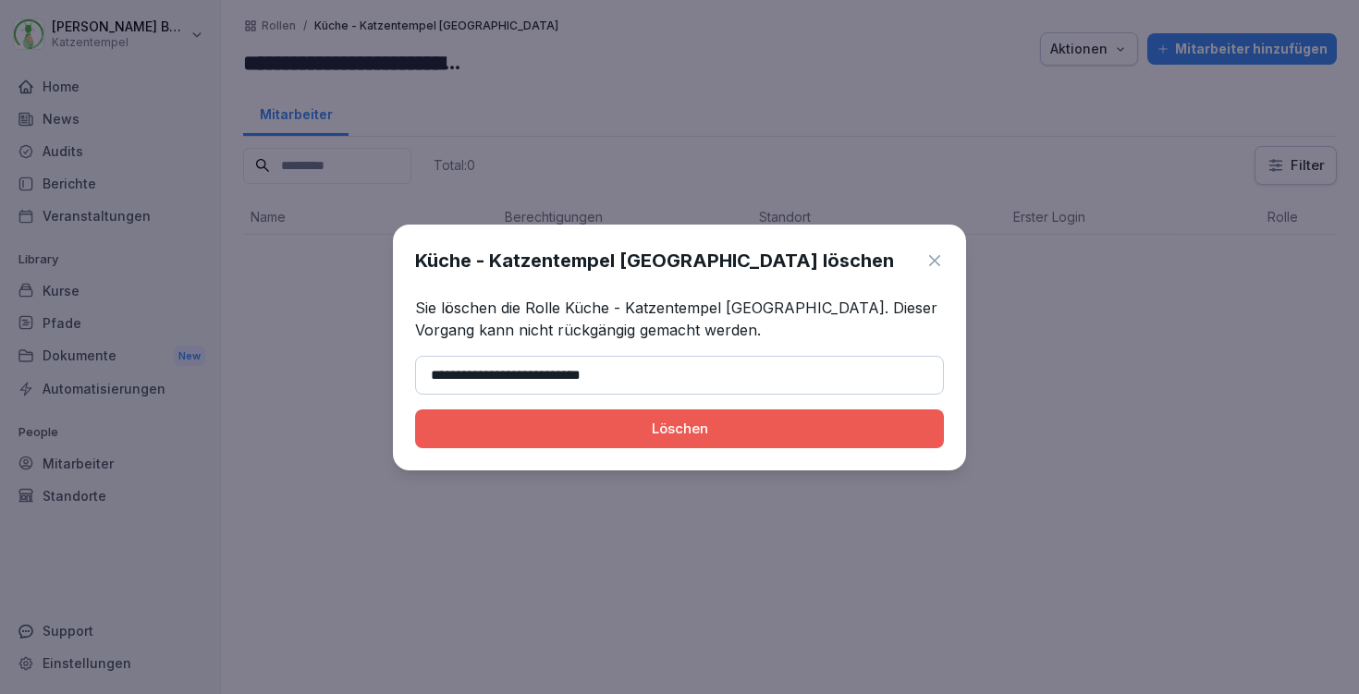
type input "**********"
click at [674, 431] on div "Löschen" at bounding box center [679, 429] width 499 height 20
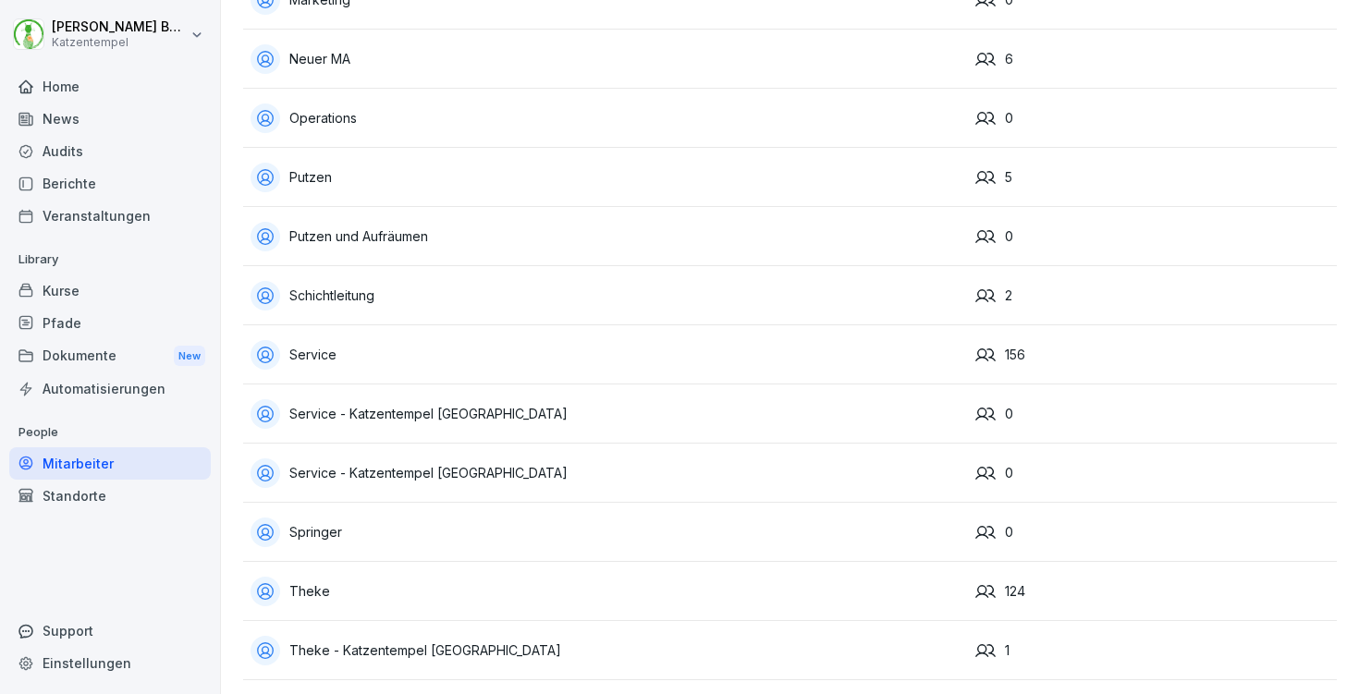
scroll to position [1390, 0]
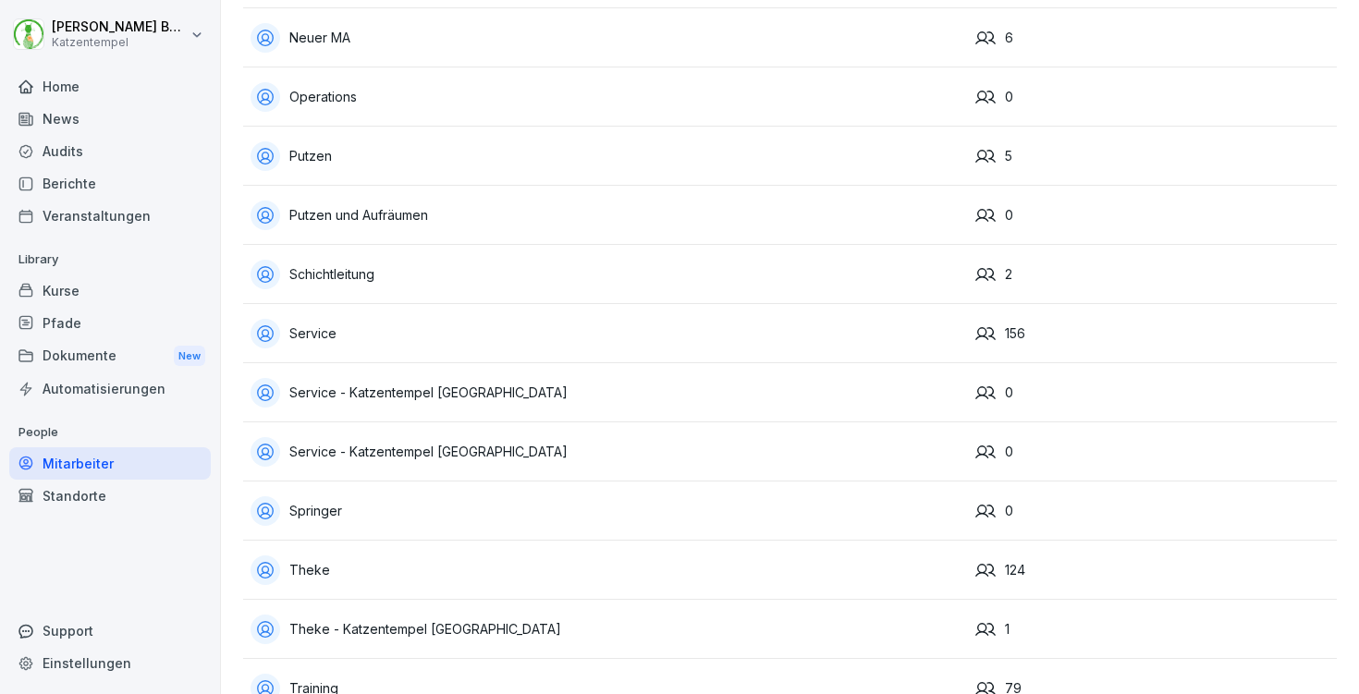
click at [530, 390] on div "Service - Katzentempel [GEOGRAPHIC_DATA]" at bounding box center [606, 393] width 710 height 30
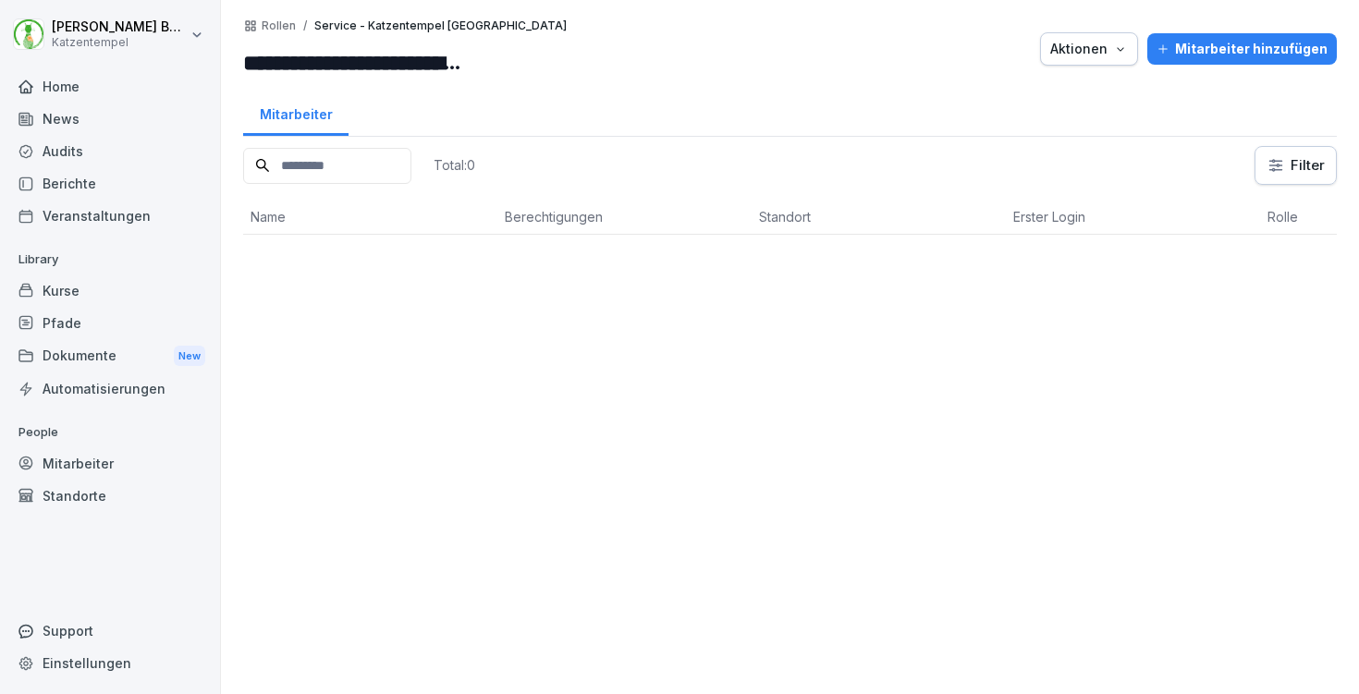
click at [1091, 37] on button "Aktionen" at bounding box center [1089, 48] width 98 height 33
click at [1047, 99] on div "Rolle löschen" at bounding box center [1028, 92] width 205 height 31
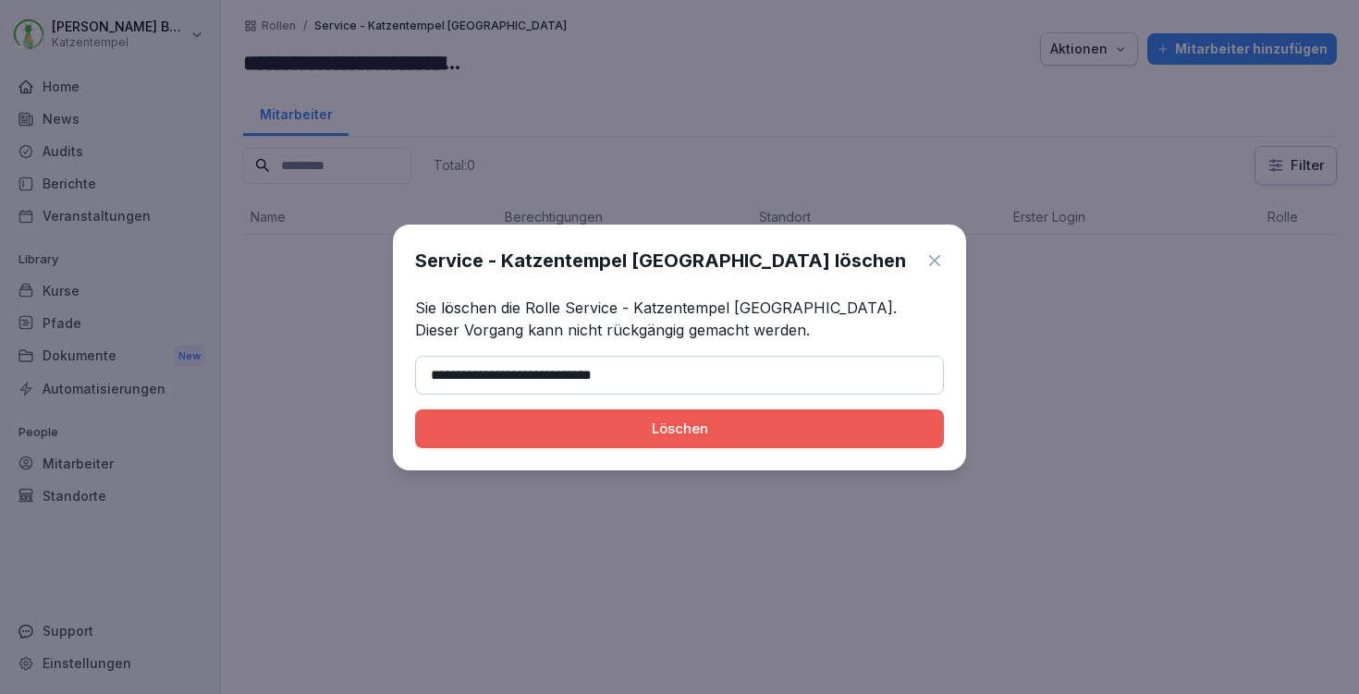
type input "**********"
click at [680, 428] on button "Löschen" at bounding box center [679, 429] width 529 height 39
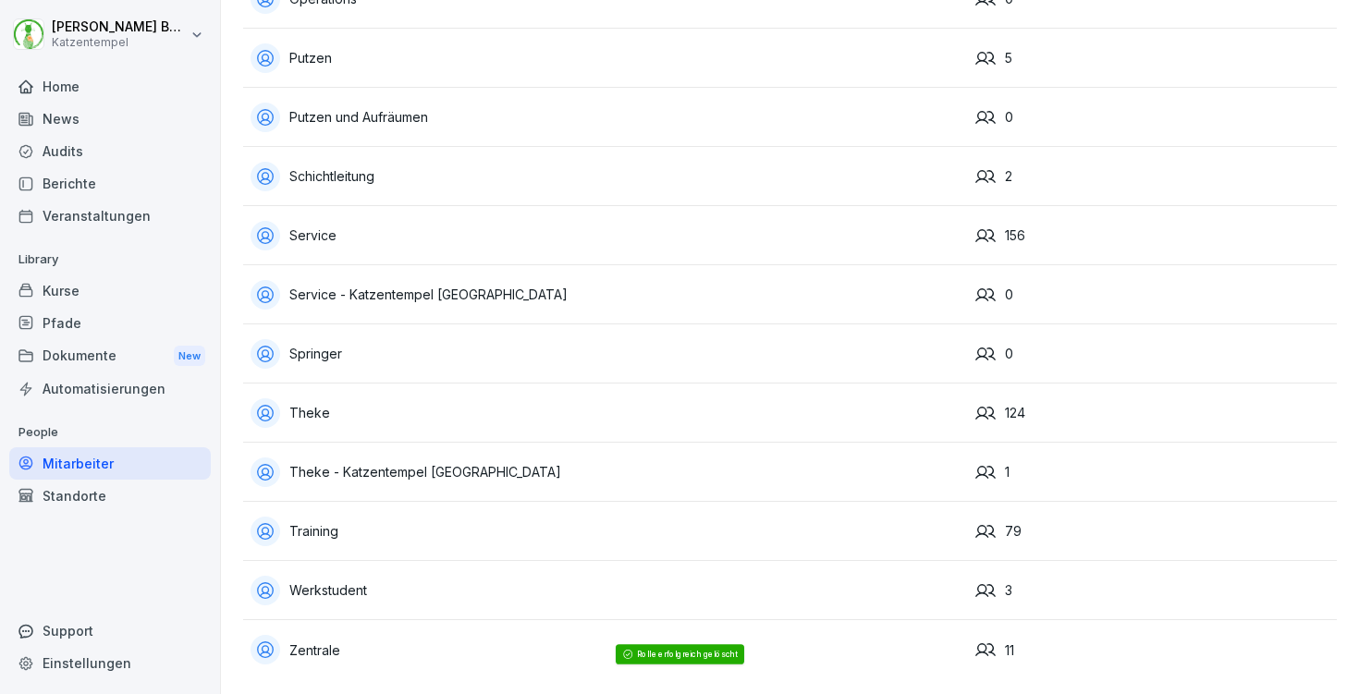
scroll to position [1502, 0]
click at [510, 458] on div "Theke - Katzentempel [GEOGRAPHIC_DATA]" at bounding box center [606, 473] width 710 height 30
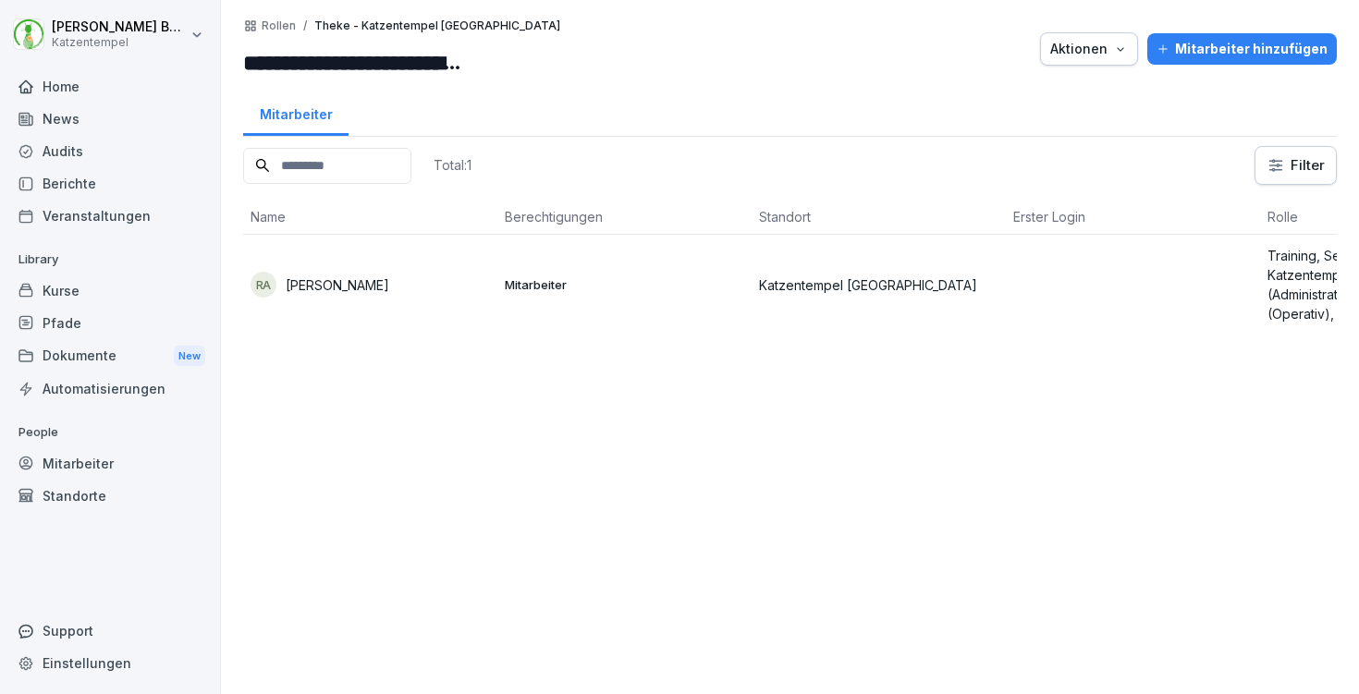
click at [1100, 39] on div "Aktionen" at bounding box center [1089, 49] width 78 height 20
click at [1071, 92] on div "Rolle löschen" at bounding box center [1028, 92] width 205 height 31
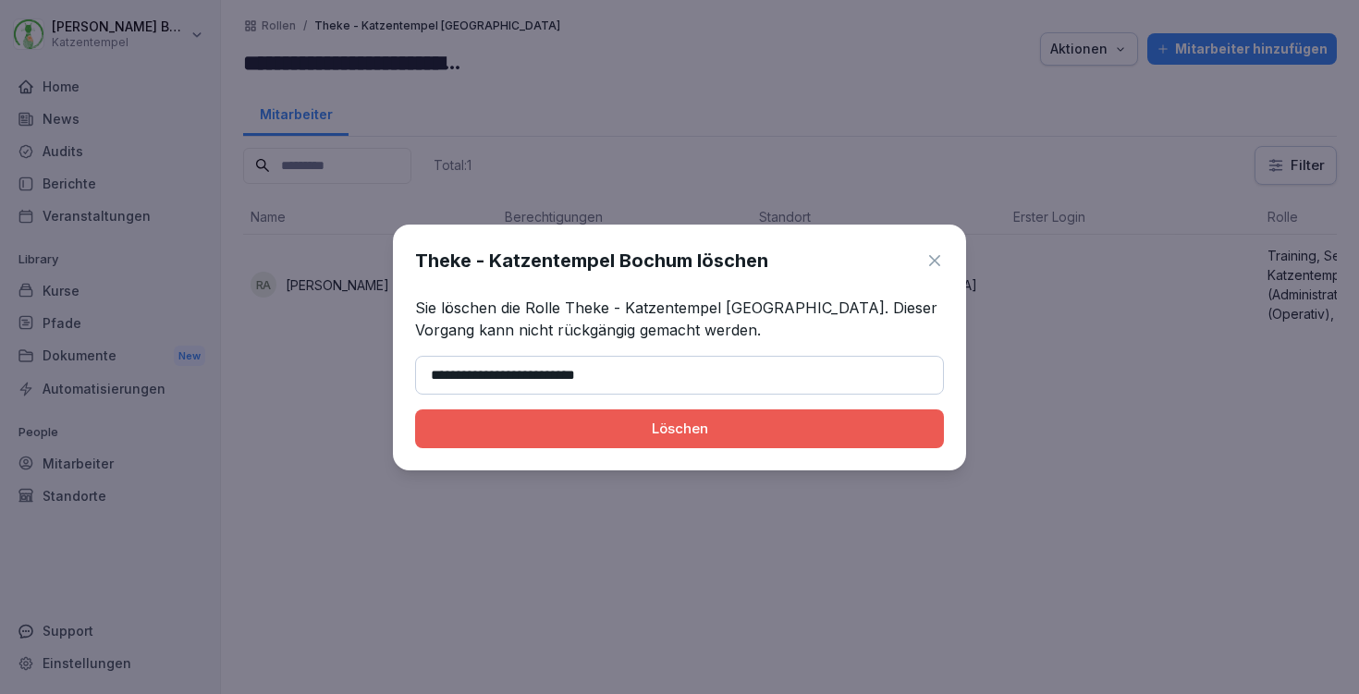
click at [470, 377] on input "**********" at bounding box center [679, 375] width 529 height 39
type input "**********"
click at [517, 404] on div "**********" at bounding box center [679, 348] width 573 height 246
click at [539, 424] on div "Löschen" at bounding box center [679, 429] width 499 height 20
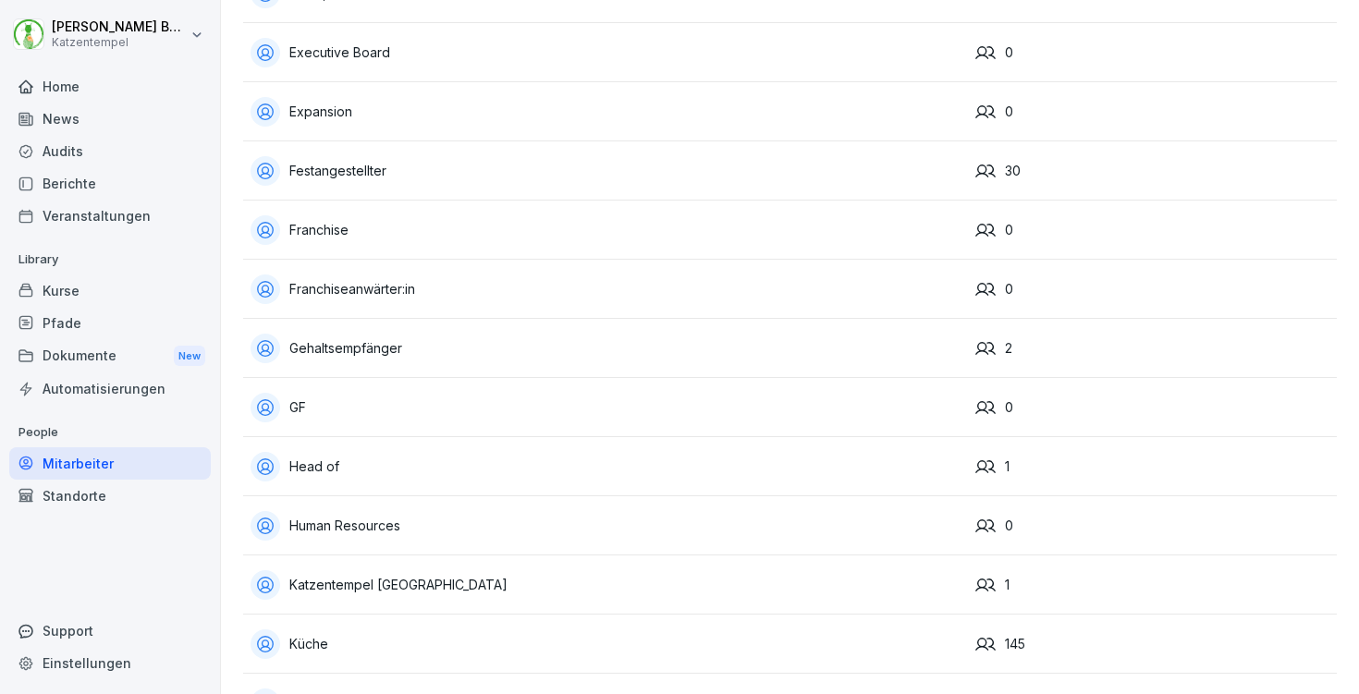
scroll to position [377, 0]
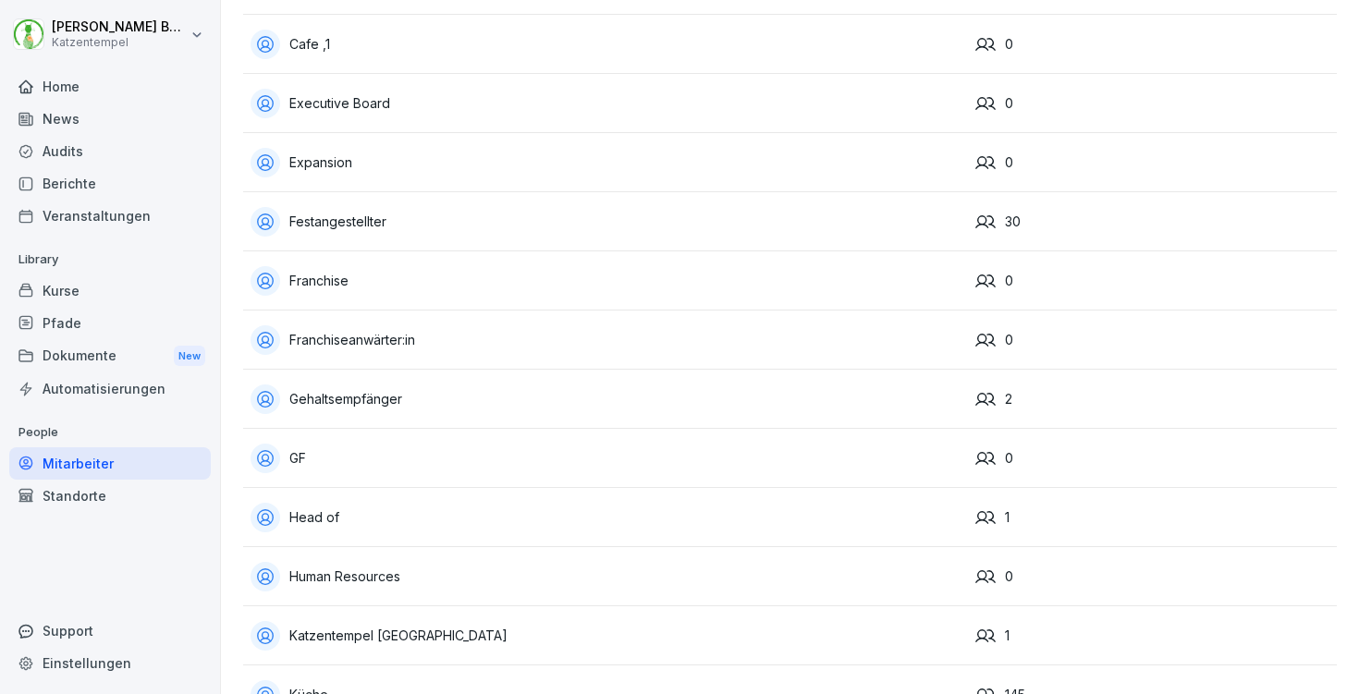
click at [69, 299] on div "Kurse" at bounding box center [110, 291] width 202 height 32
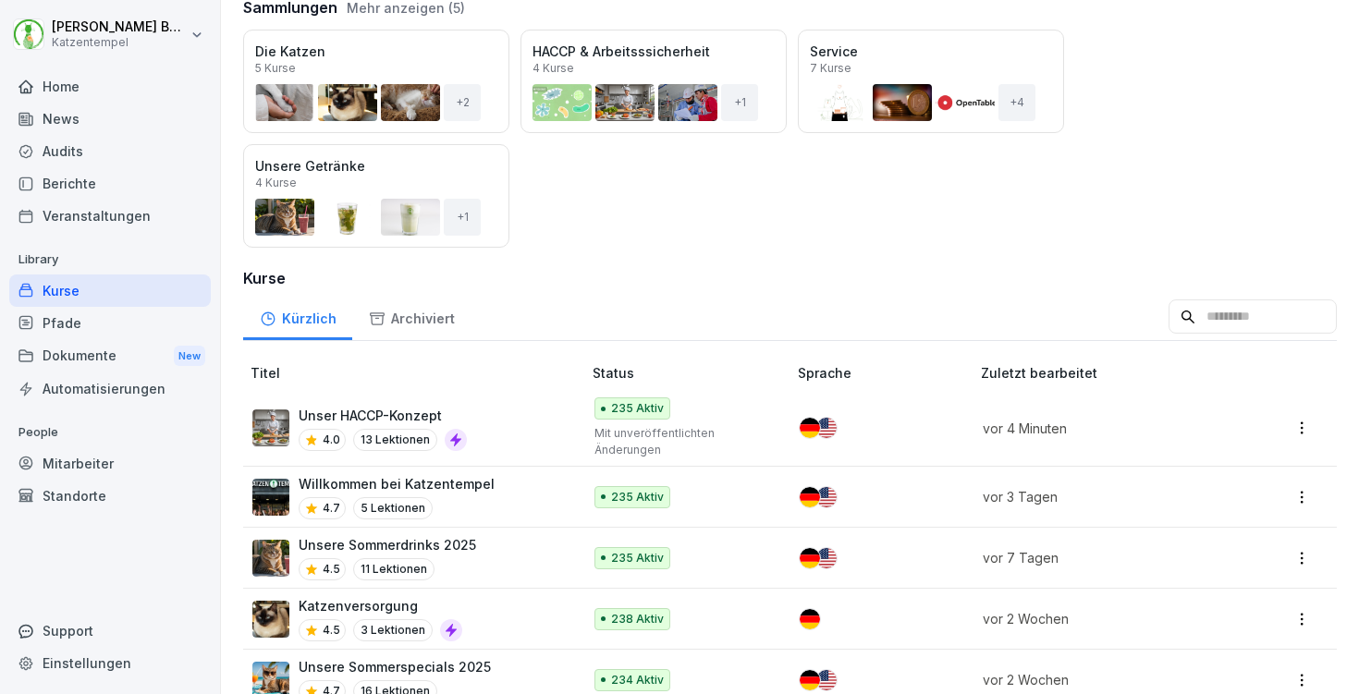
scroll to position [229, 0]
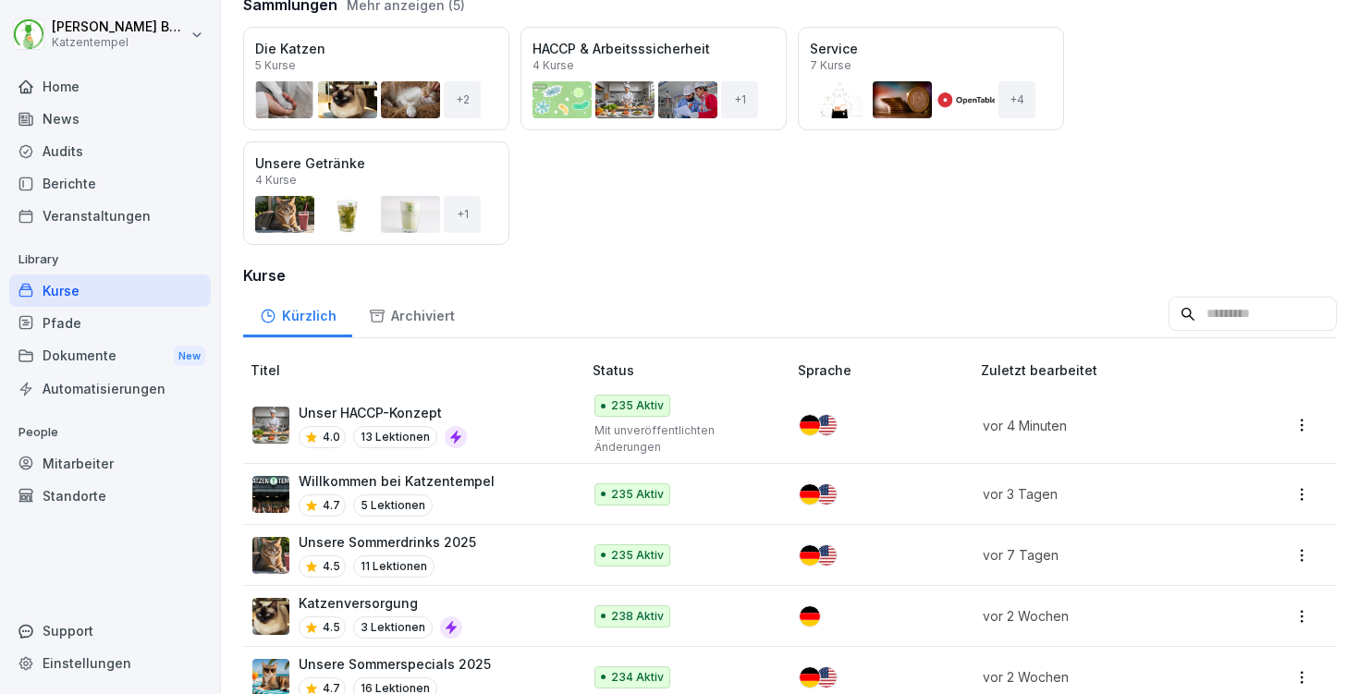
click at [497, 429] on div "Unser HACCP-Konzept 4.0 13 Lektionen" at bounding box center [407, 425] width 311 height 45
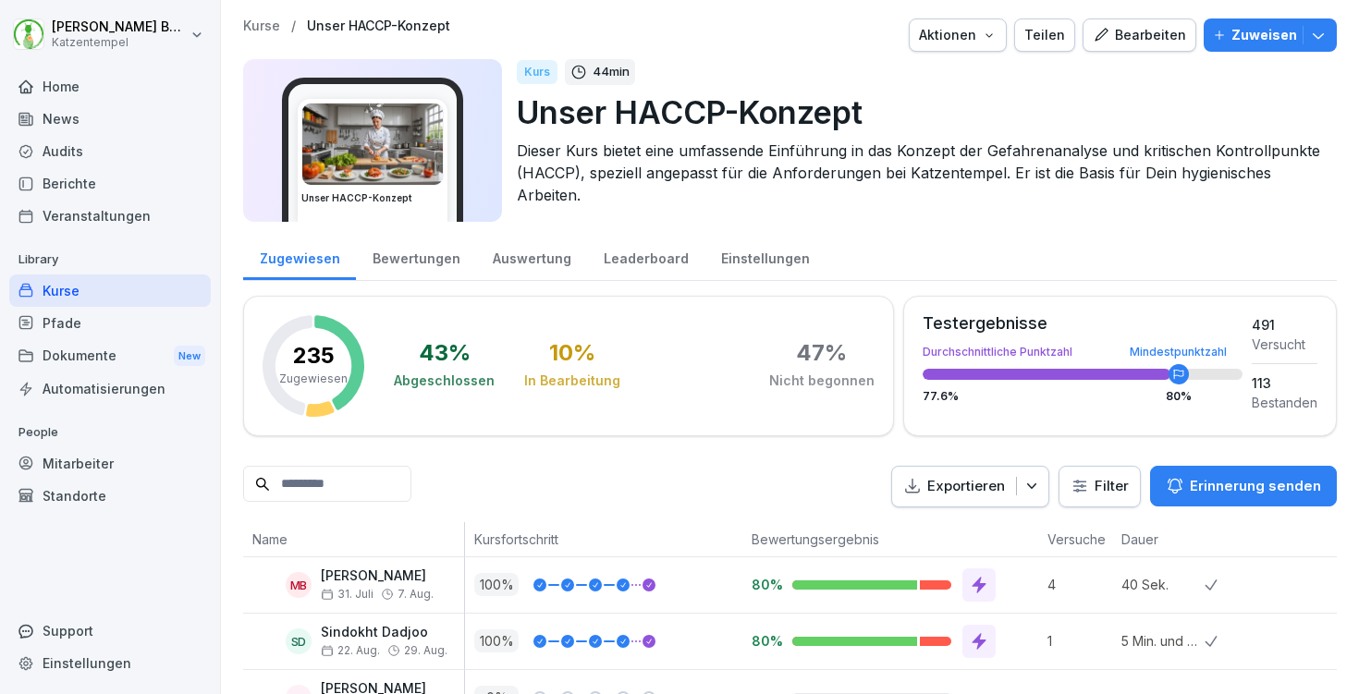
click at [1121, 45] on button "Bearbeiten" at bounding box center [1140, 34] width 114 height 33
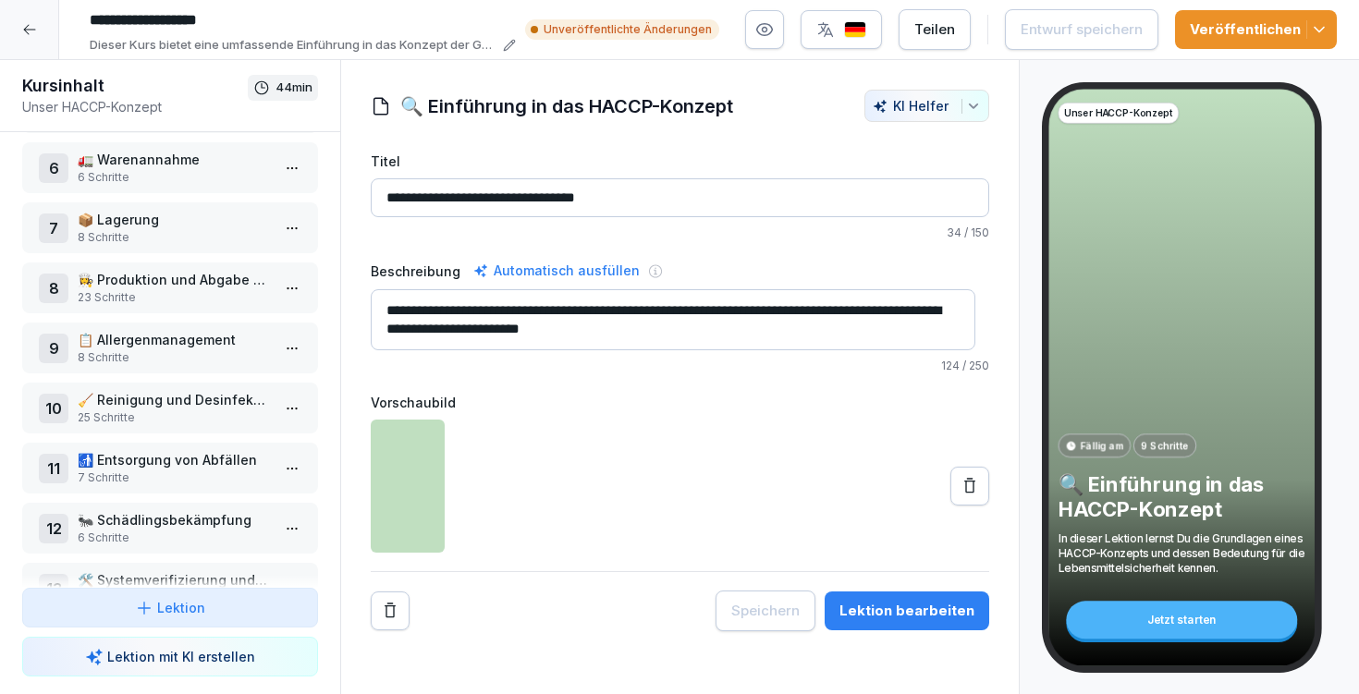
scroll to position [316, 0]
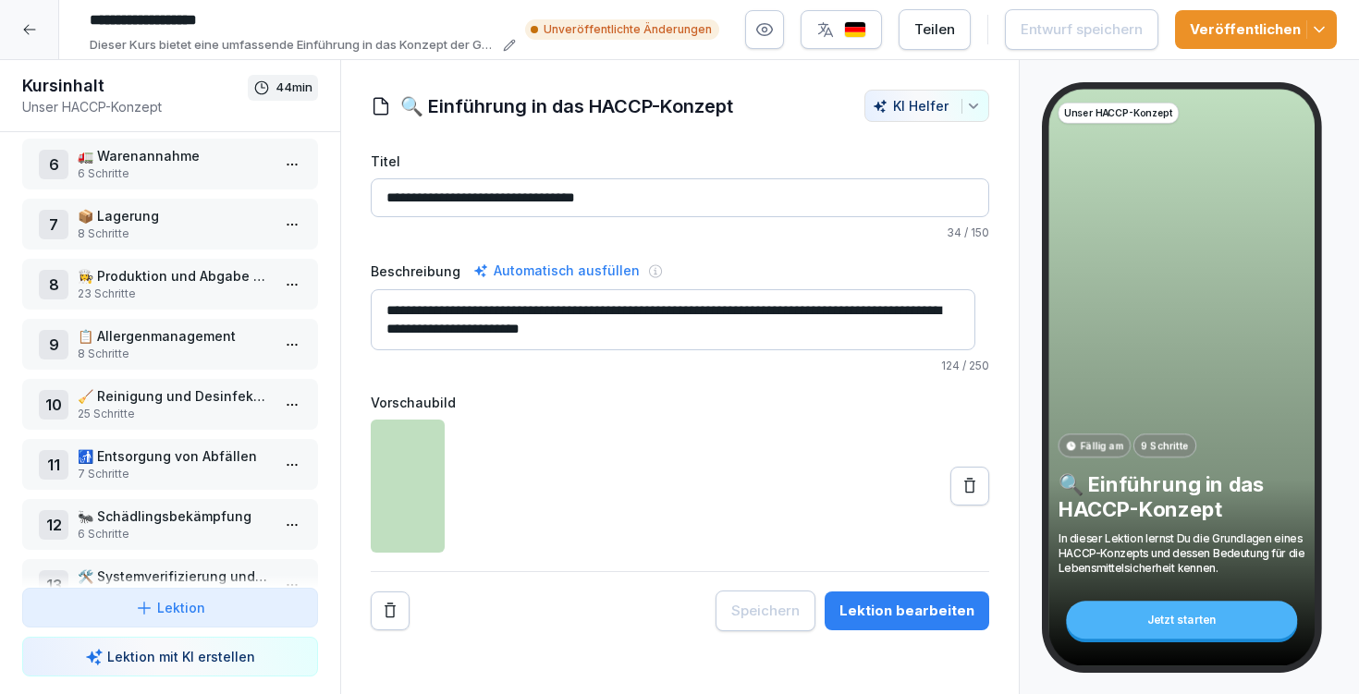
click at [195, 449] on p "🚮 Entsorgung von Abfällen" at bounding box center [174, 456] width 192 height 19
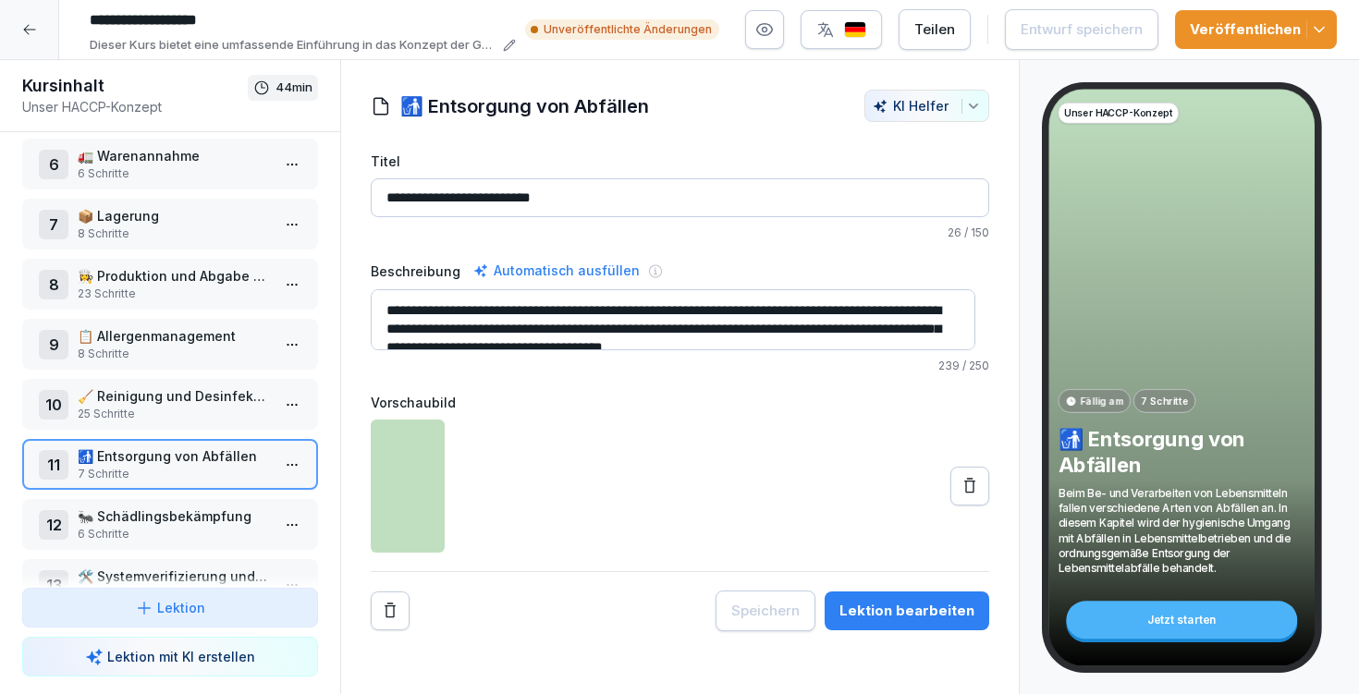
click at [891, 626] on button "Lektion bearbeiten" at bounding box center [907, 611] width 165 height 39
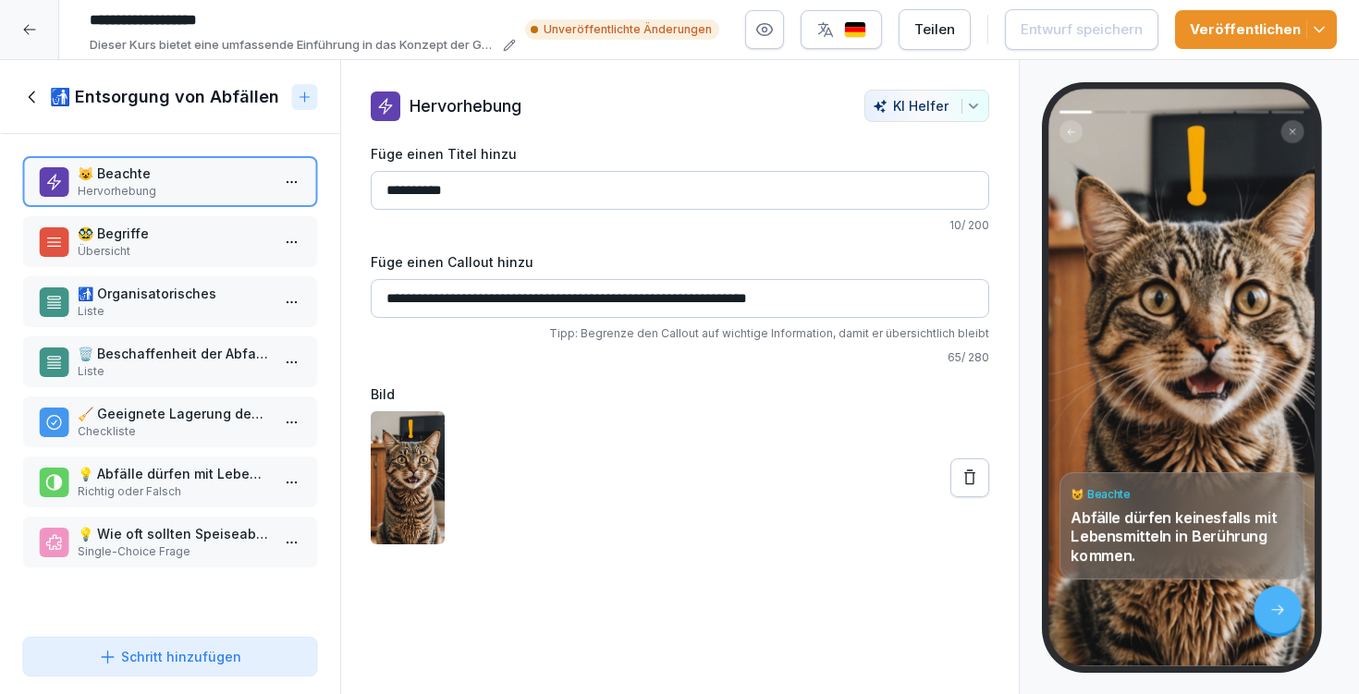
click at [186, 570] on div "😺 Beachte Hervorhebung 🥸 Begriffe Übersicht 🚮 Organisatorisches Liste 🗑️ Bescha…" at bounding box center [170, 382] width 340 height 496
click at [163, 427] on p "Checkliste" at bounding box center [174, 432] width 192 height 17
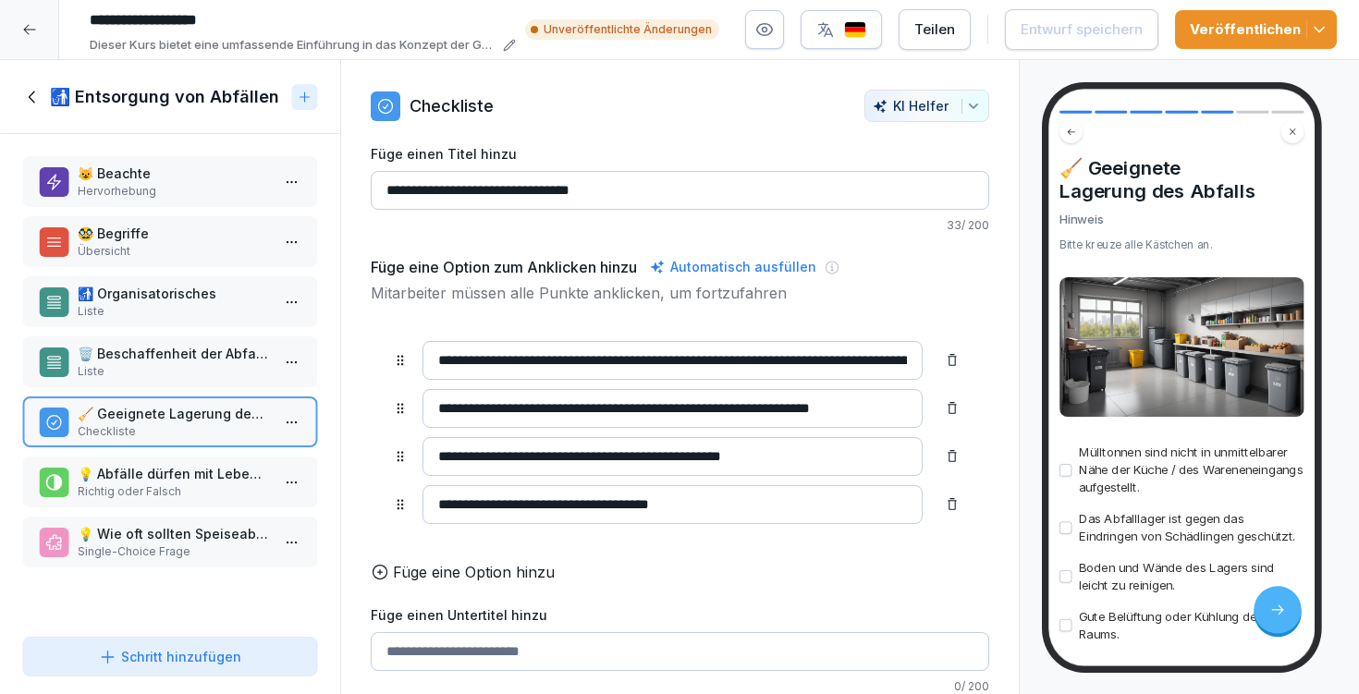
click at [175, 473] on p "💡 Abfälle dürfen mit Lebensmitteln in der Küche in Berührung kommen." at bounding box center [174, 473] width 192 height 19
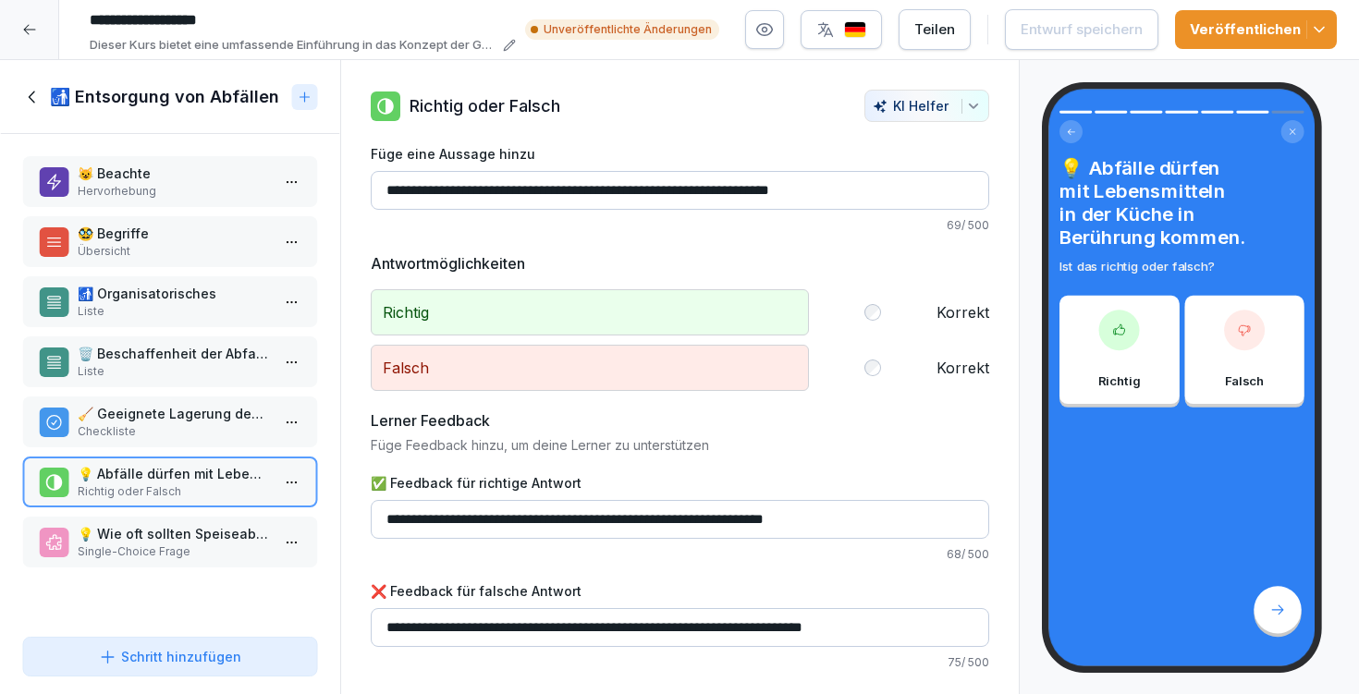
click at [183, 545] on p "Single-Choice Frage" at bounding box center [174, 552] width 192 height 17
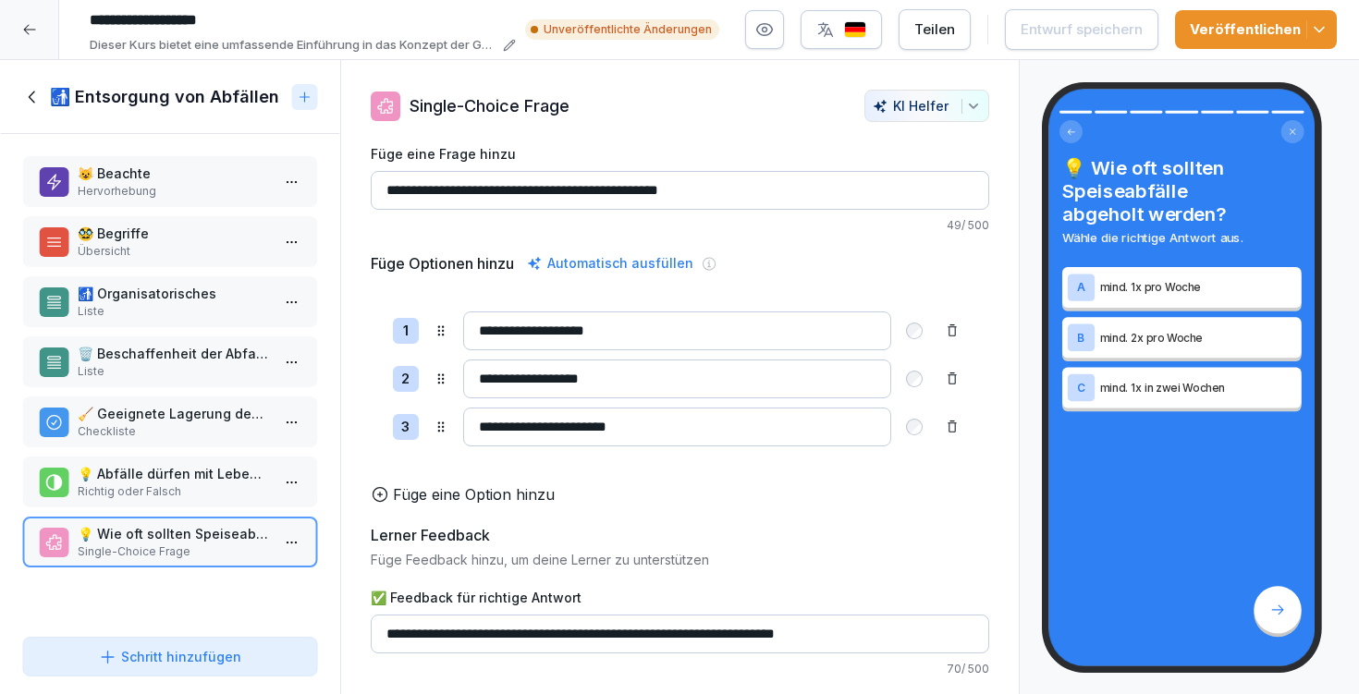
click at [182, 354] on p "🗑️ Beschaffenheit der Abfallbehältnisse" at bounding box center [174, 353] width 192 height 19
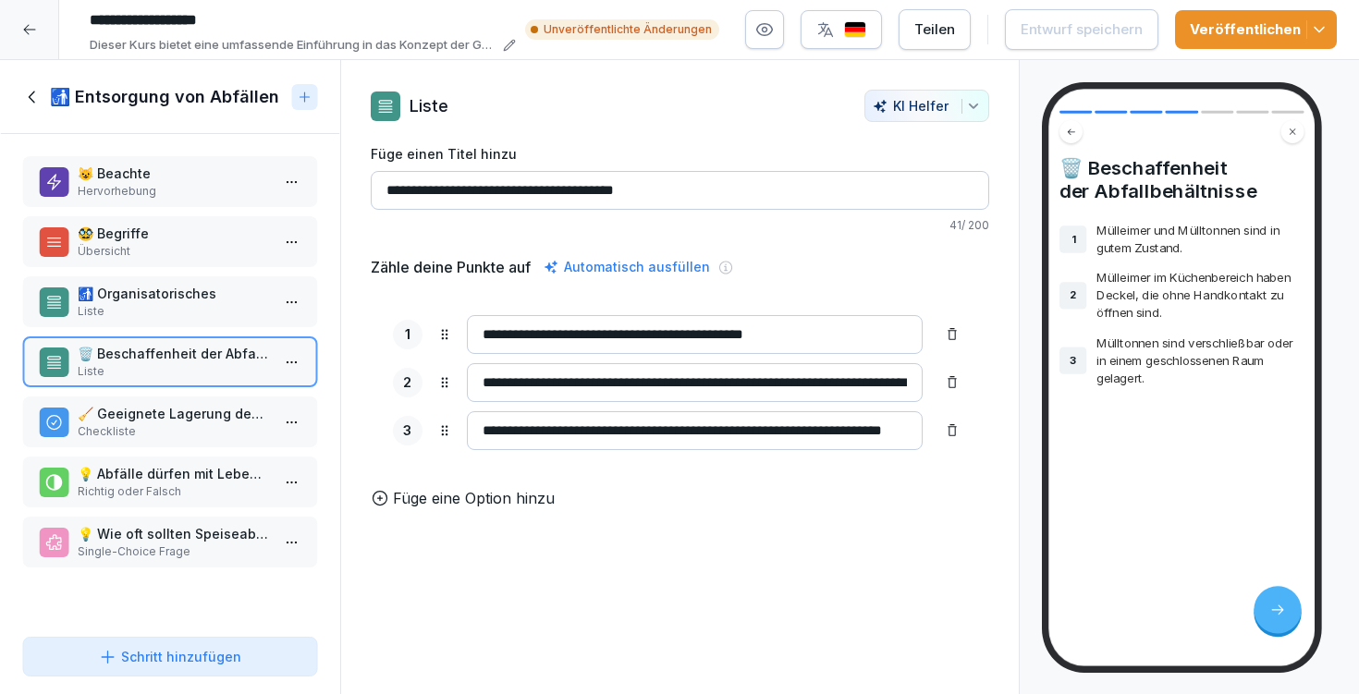
click at [41, 80] on div "🚮 Entsorgung von Abfällen" at bounding box center [170, 97] width 340 height 74
click at [30, 97] on icon at bounding box center [31, 97] width 6 height 12
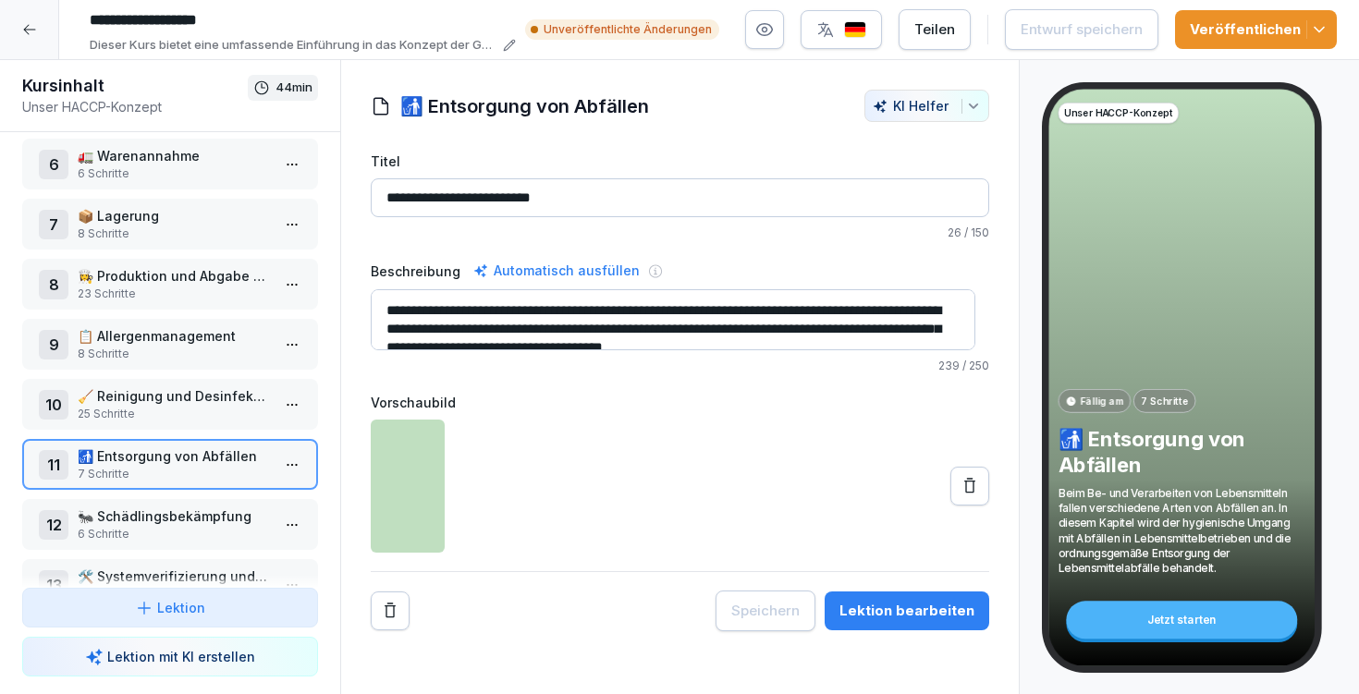
click at [161, 516] on p "🐜 Schädlingsbekämpfung" at bounding box center [174, 516] width 192 height 19
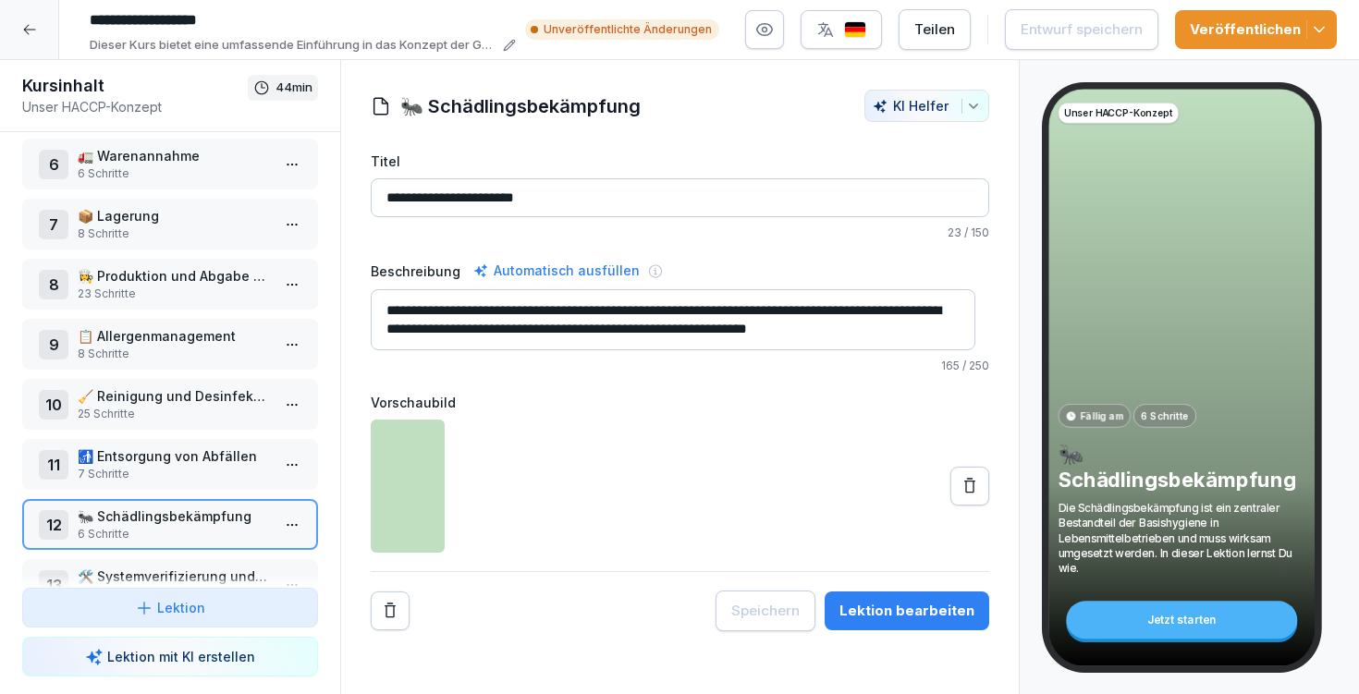
click at [892, 613] on div "Lektion bearbeiten" at bounding box center [907, 611] width 135 height 20
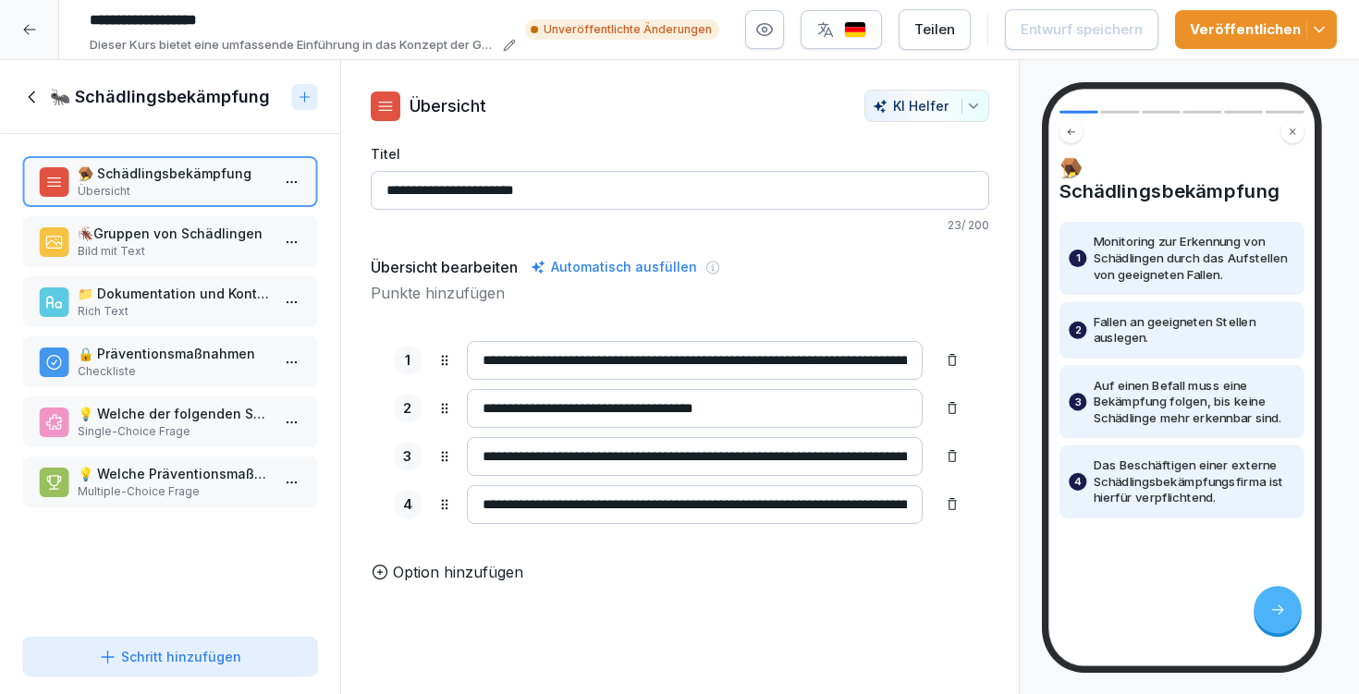
click at [196, 238] on p "🪳Gruppen von Schädlingen" at bounding box center [174, 233] width 192 height 19
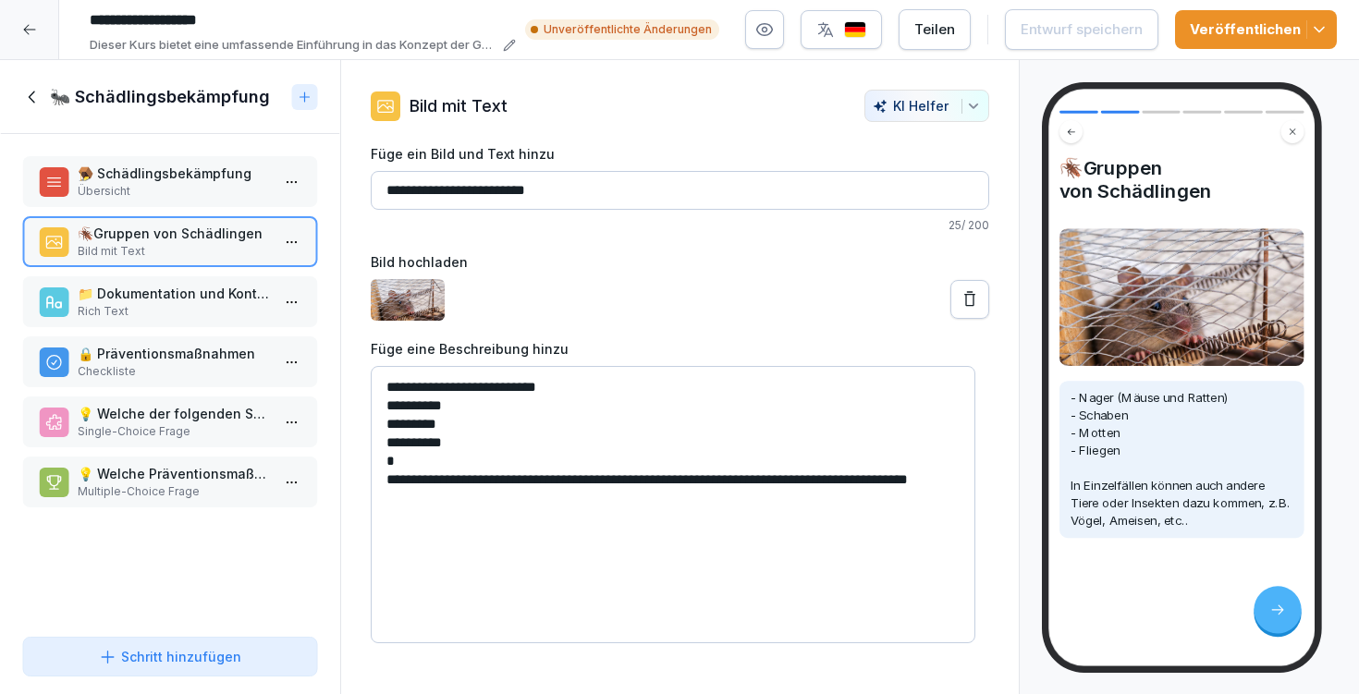
click at [166, 291] on p "📁 Dokumentation und Kontrolle" at bounding box center [174, 293] width 192 height 19
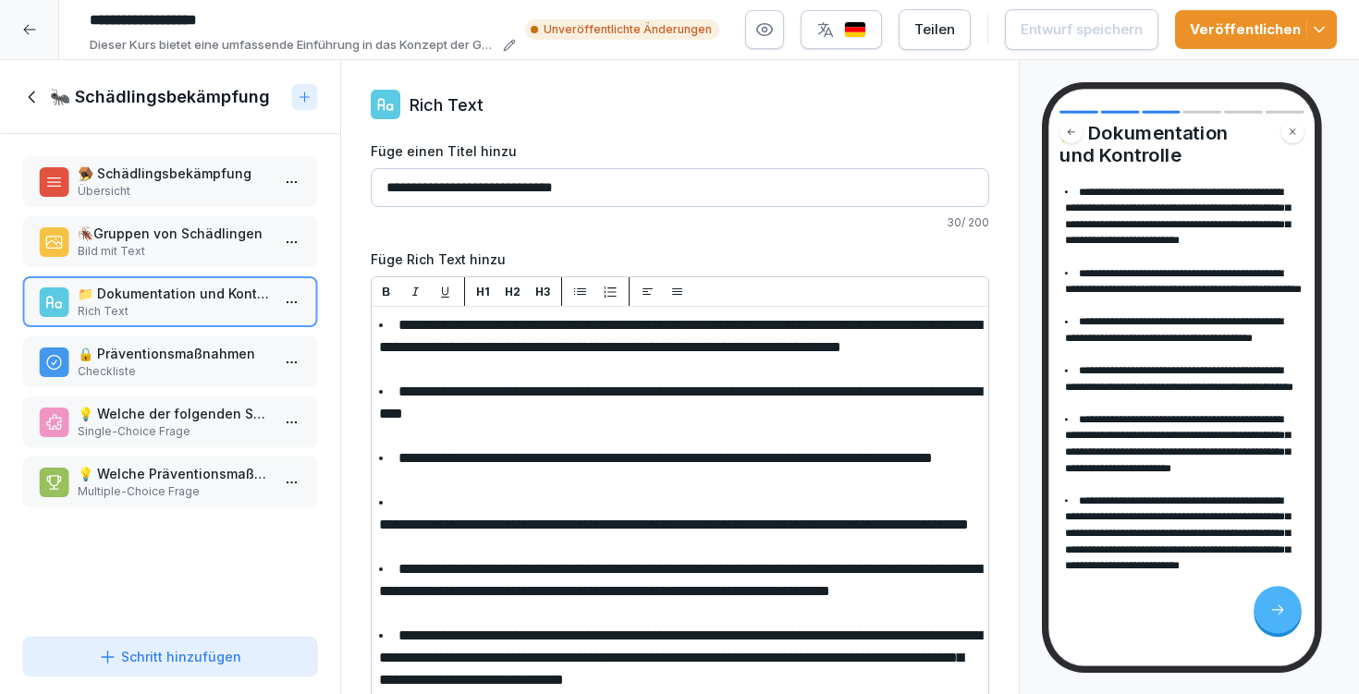
scroll to position [182, 0]
click at [128, 357] on p "🔒 Präventionsmaßnahmen" at bounding box center [174, 353] width 192 height 19
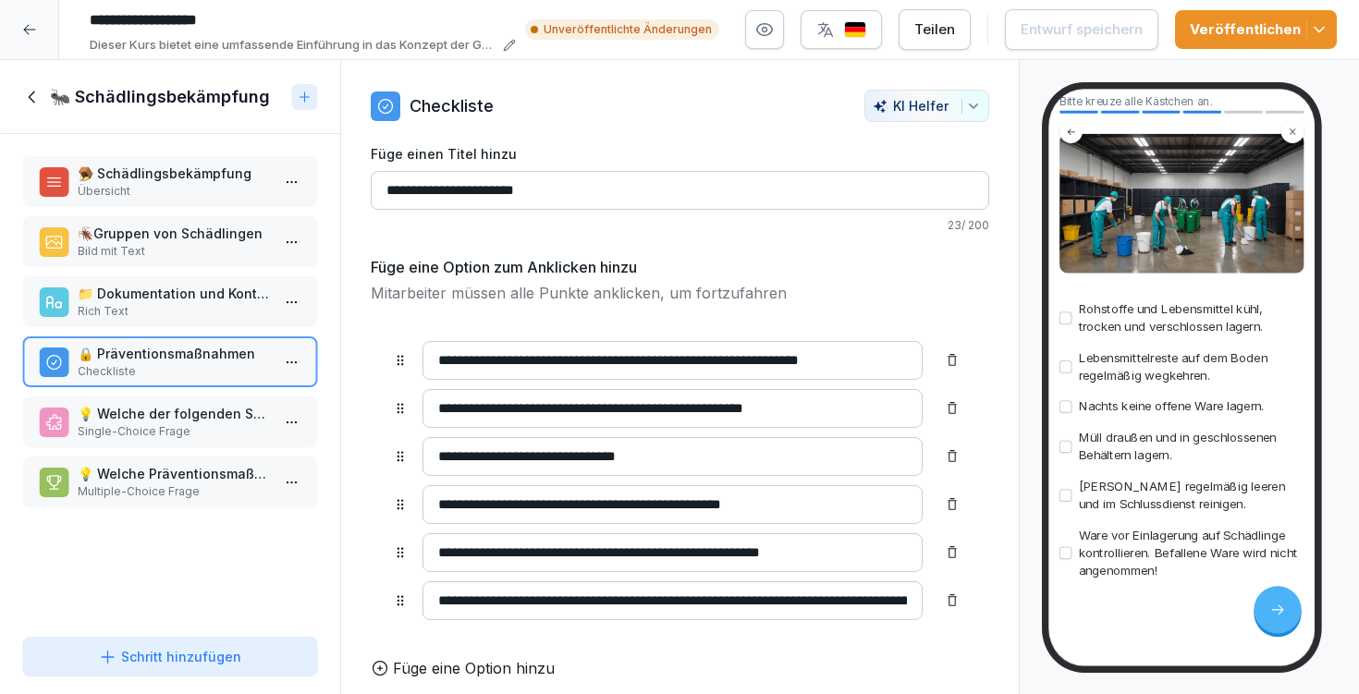
scroll to position [196, 0]
click at [152, 420] on p "💡 Welche der folgenden Schädlingsarten gehören zu den vier Hauptgruppen in Lebe…" at bounding box center [174, 413] width 192 height 19
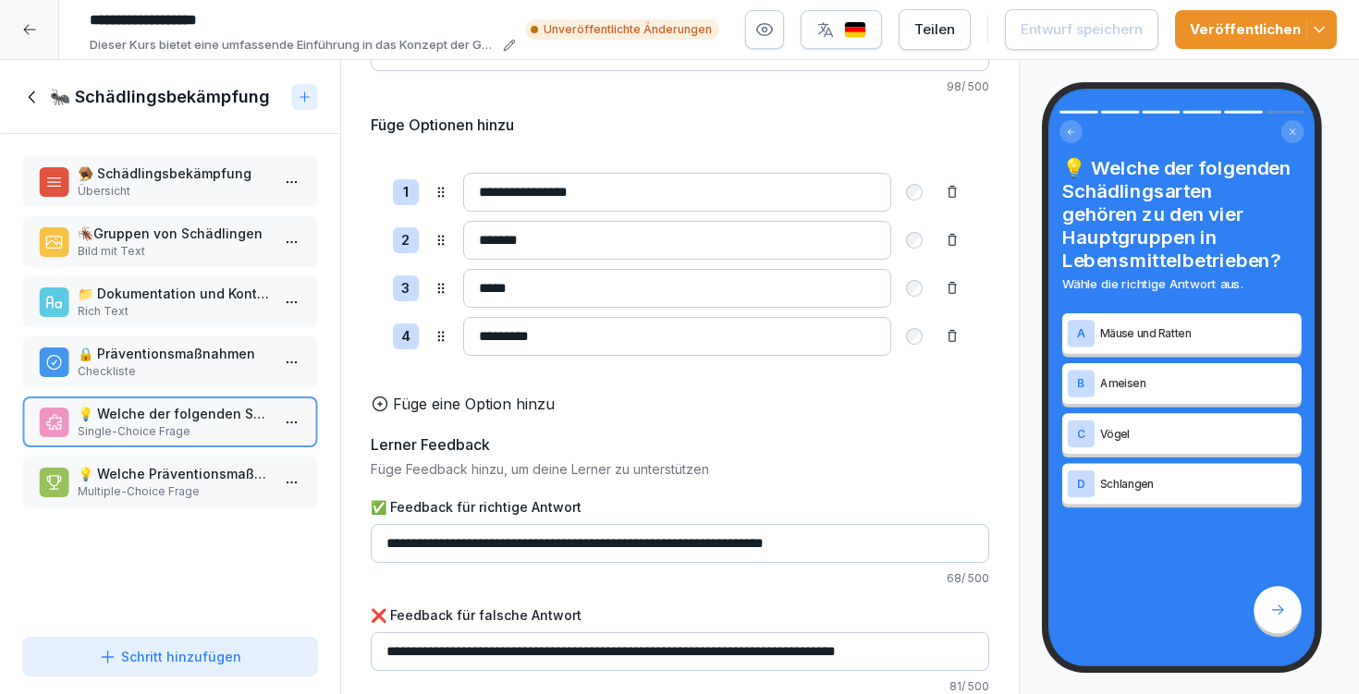
scroll to position [166, 0]
click at [390, 533] on input "**********" at bounding box center [680, 543] width 619 height 39
type input "**********"
drag, startPoint x: 380, startPoint y: 638, endPoint x: 514, endPoint y: 636, distance: 134.1
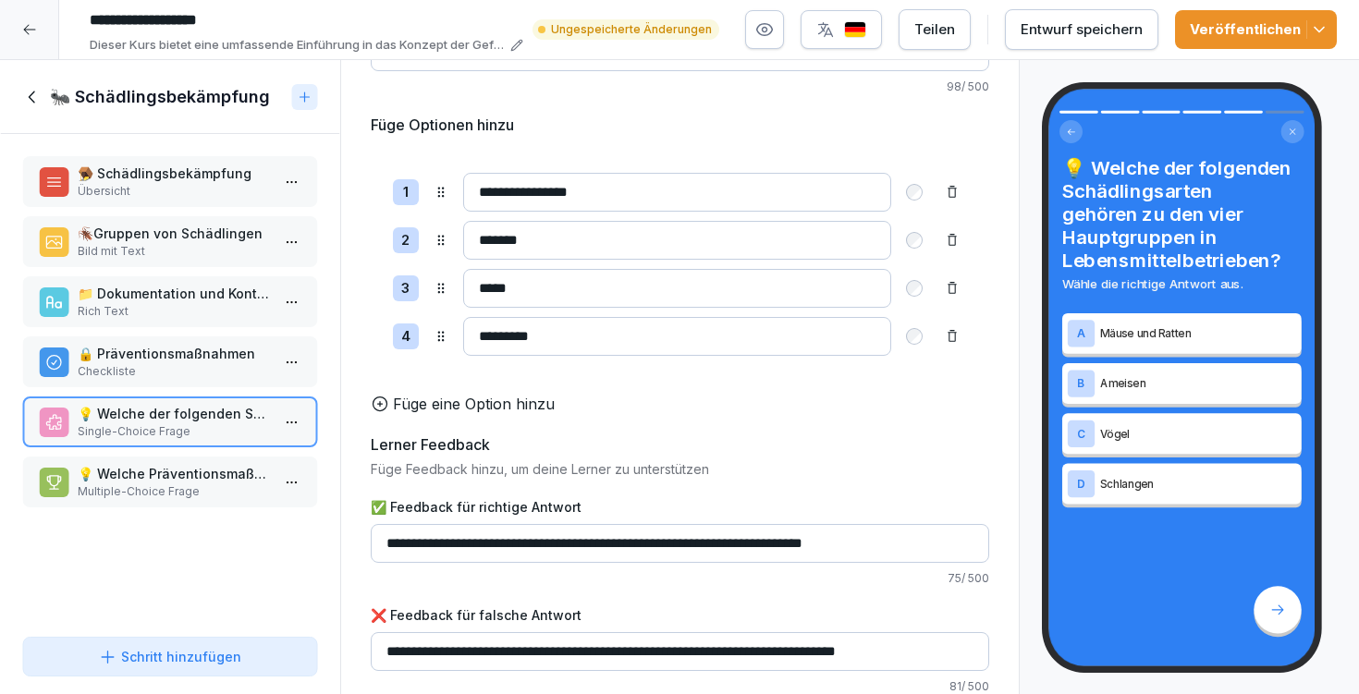
click at [514, 636] on input "**********" at bounding box center [680, 652] width 619 height 39
type input "**********"
click at [210, 466] on p "💡 Welche Präventionsmaßnahmen zur Schädlingsvermeidung sollten ergriffen werden?" at bounding box center [174, 473] width 192 height 19
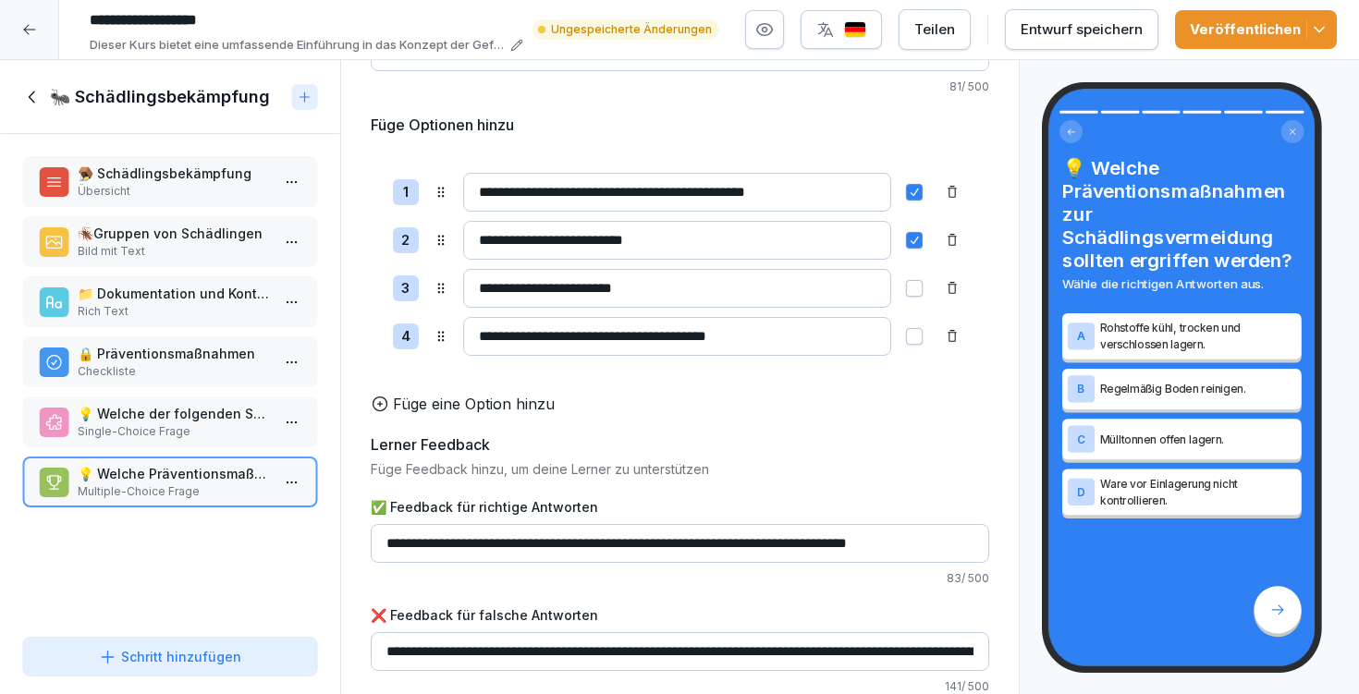
click at [392, 526] on input "**********" at bounding box center [680, 543] width 619 height 39
type input "**********"
drag, startPoint x: 379, startPoint y: 638, endPoint x: 501, endPoint y: 637, distance: 122.1
click at [502, 637] on input "**********" at bounding box center [680, 652] width 619 height 39
type input "**********"
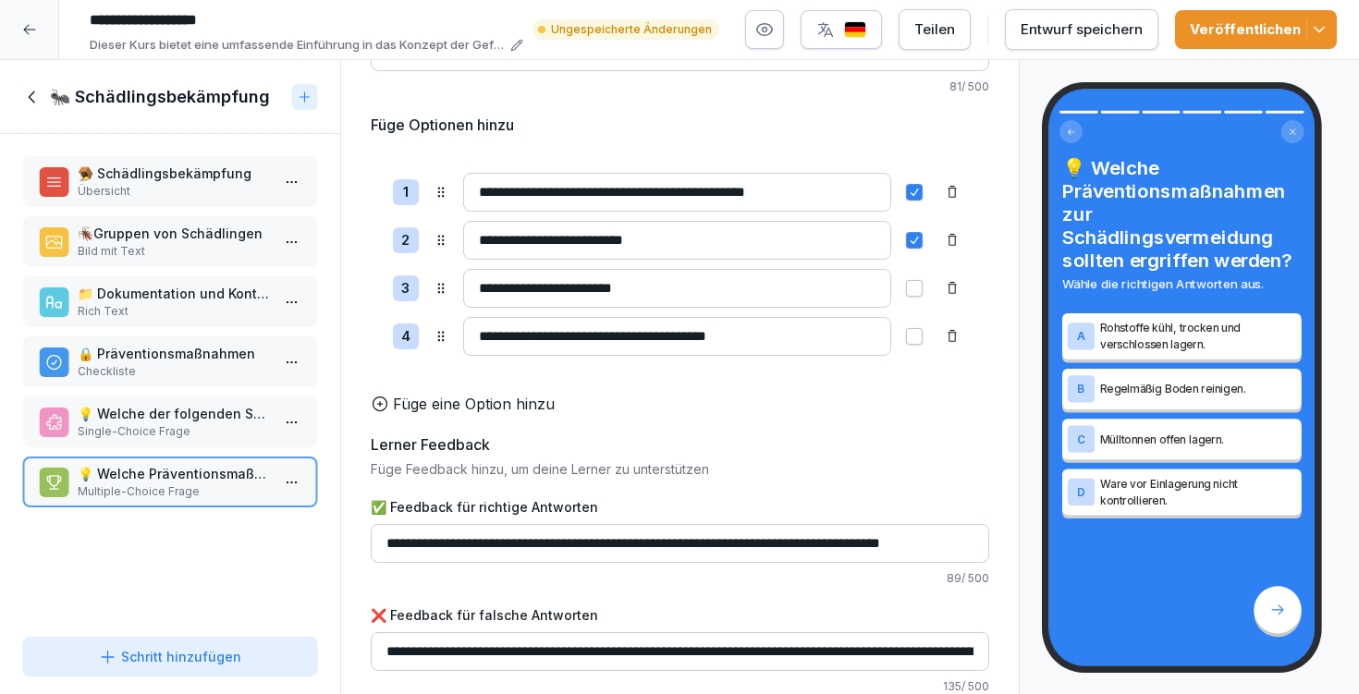
click at [1080, 44] on button "Entwurf speichern" at bounding box center [1082, 29] width 154 height 41
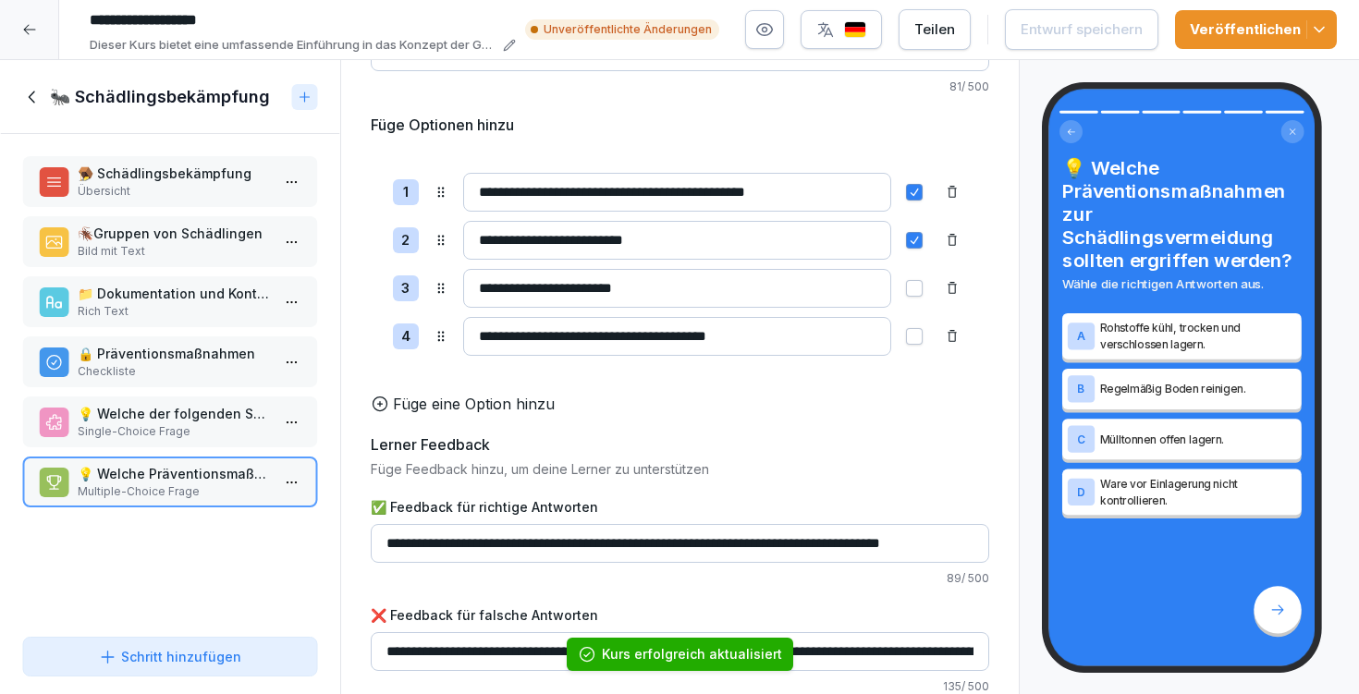
click at [62, 88] on h1 "🐜 Schädlingsbekämpfung" at bounding box center [160, 97] width 220 height 22
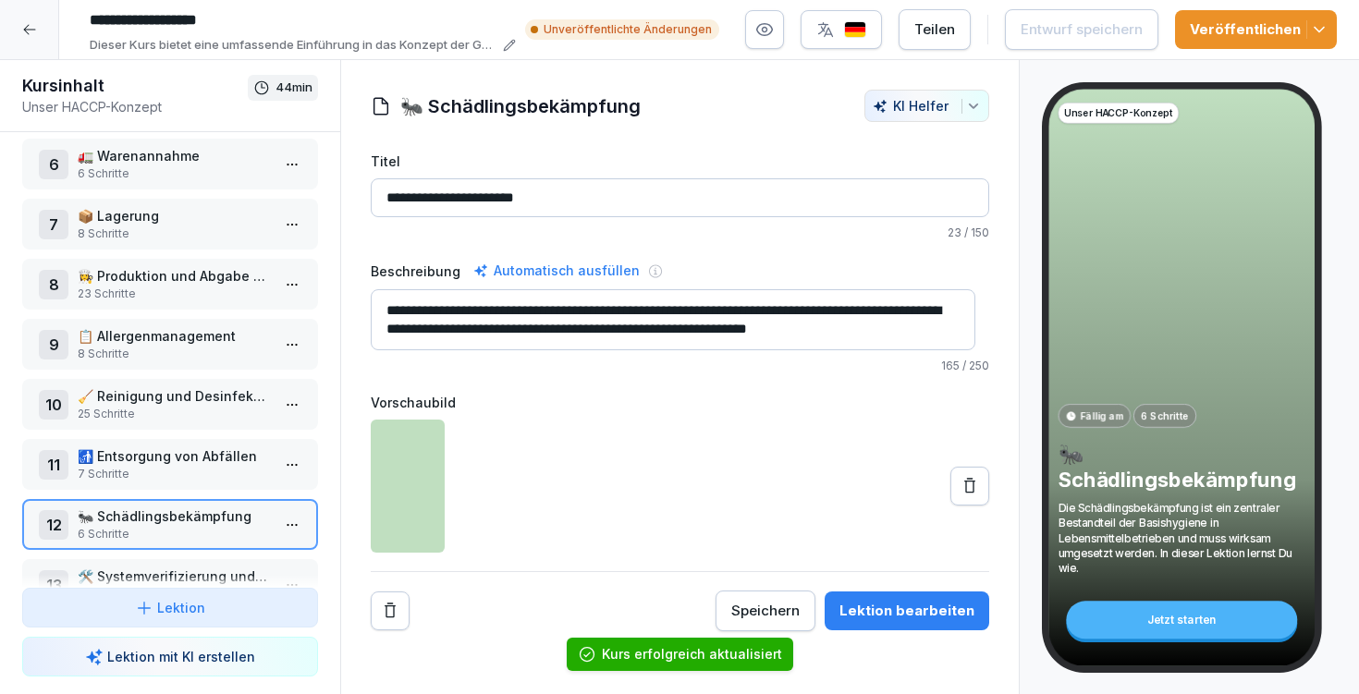
click at [191, 478] on p "7 Schritte" at bounding box center [174, 474] width 192 height 17
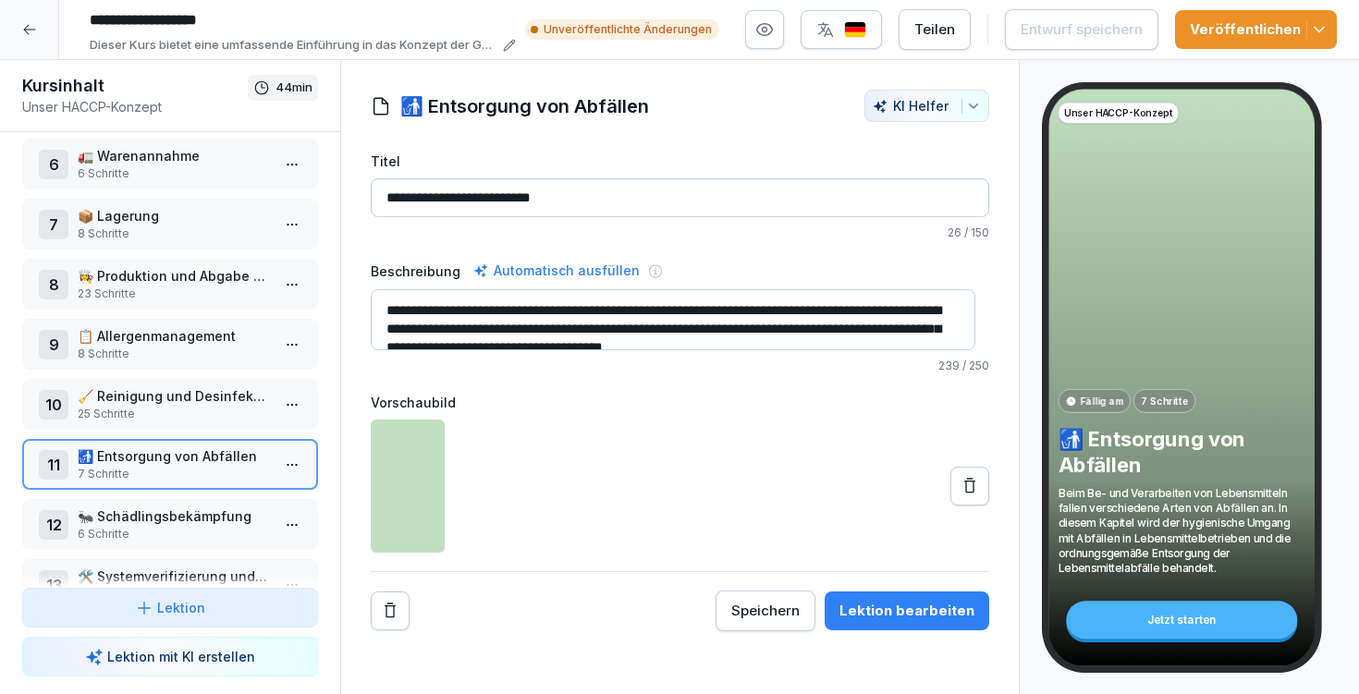
click at [918, 603] on div "Lektion bearbeiten" at bounding box center [907, 611] width 135 height 20
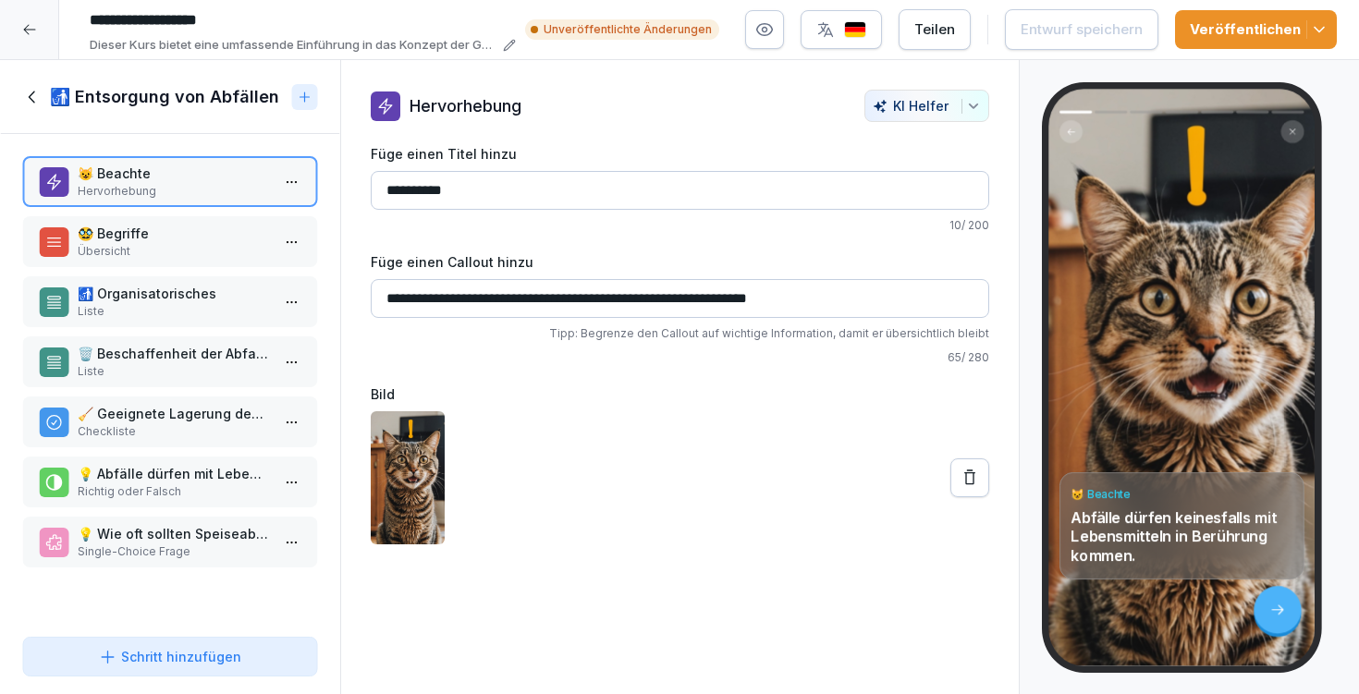
click at [183, 483] on p "💡 Abfälle dürfen mit Lebensmitteln in der Küche in Berührung kommen." at bounding box center [174, 473] width 192 height 19
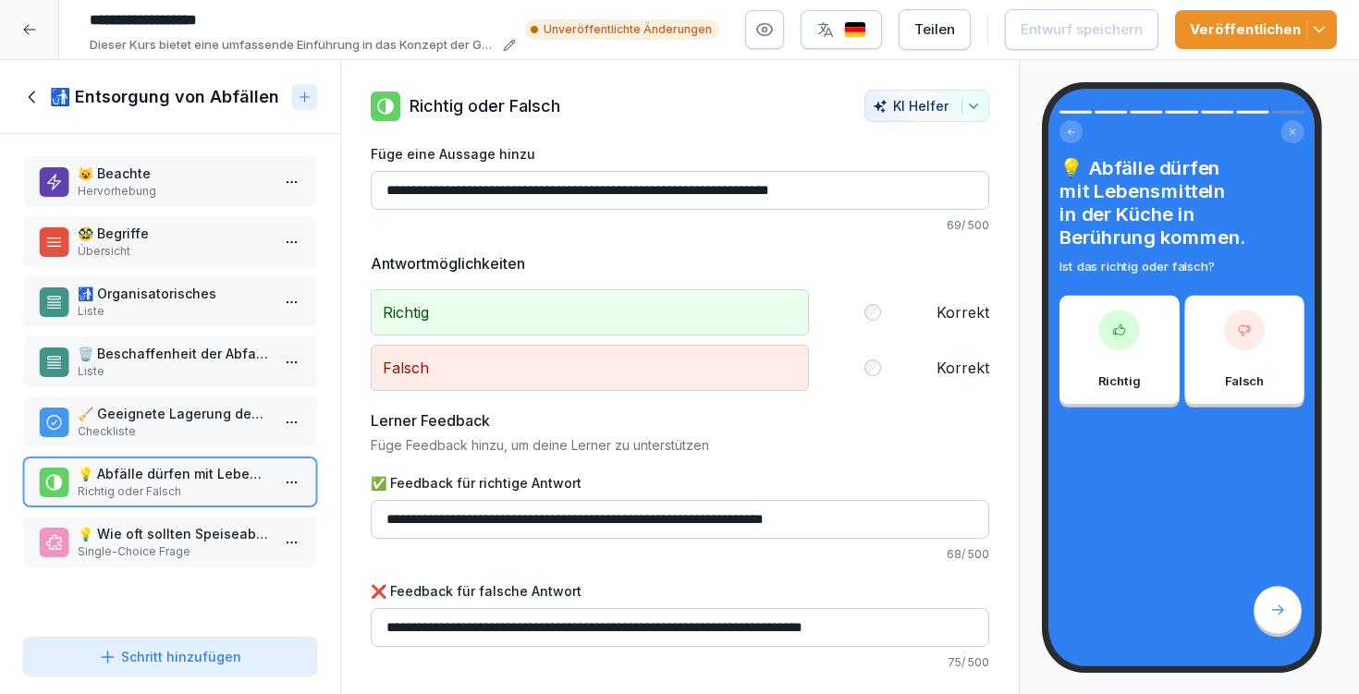
click at [399, 517] on input "**********" at bounding box center [680, 519] width 619 height 39
type input "**********"
drag, startPoint x: 386, startPoint y: 626, endPoint x: 475, endPoint y: 619, distance: 90.0
click at [475, 619] on input "**********" at bounding box center [680, 627] width 619 height 39
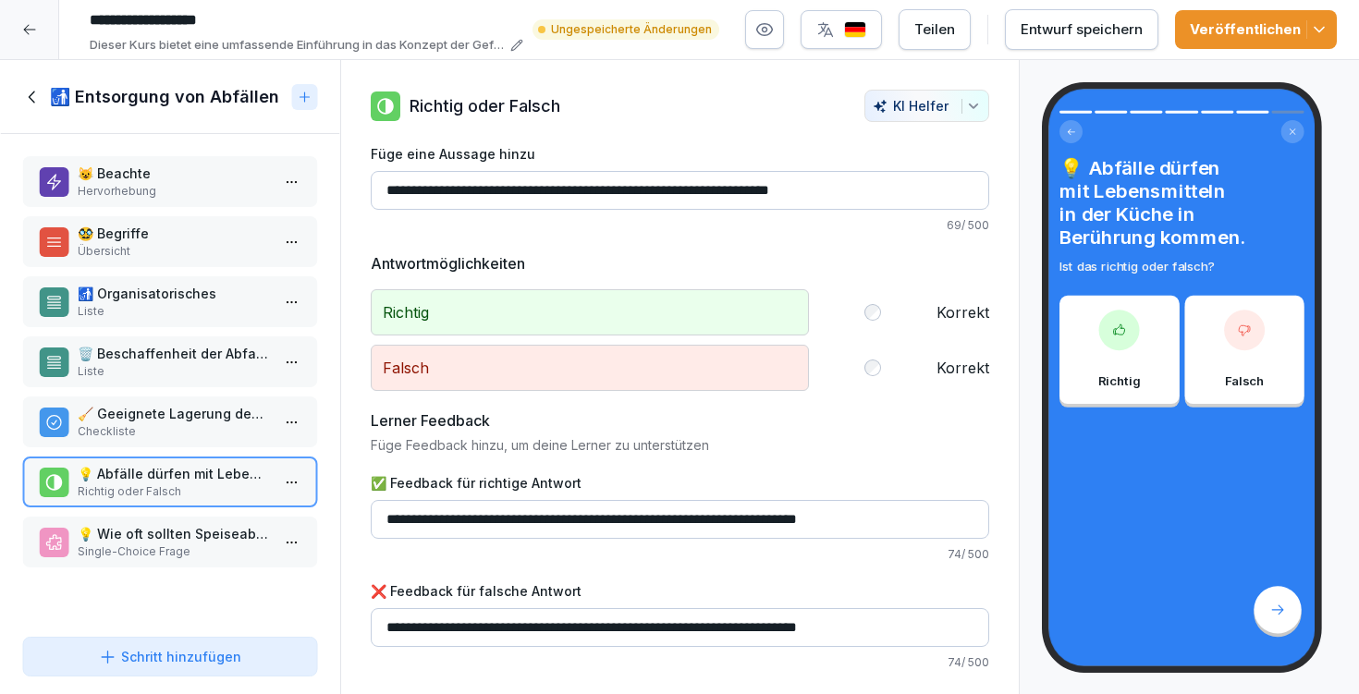
click at [1096, 19] on div "Entwurf speichern" at bounding box center [1082, 29] width 122 height 20
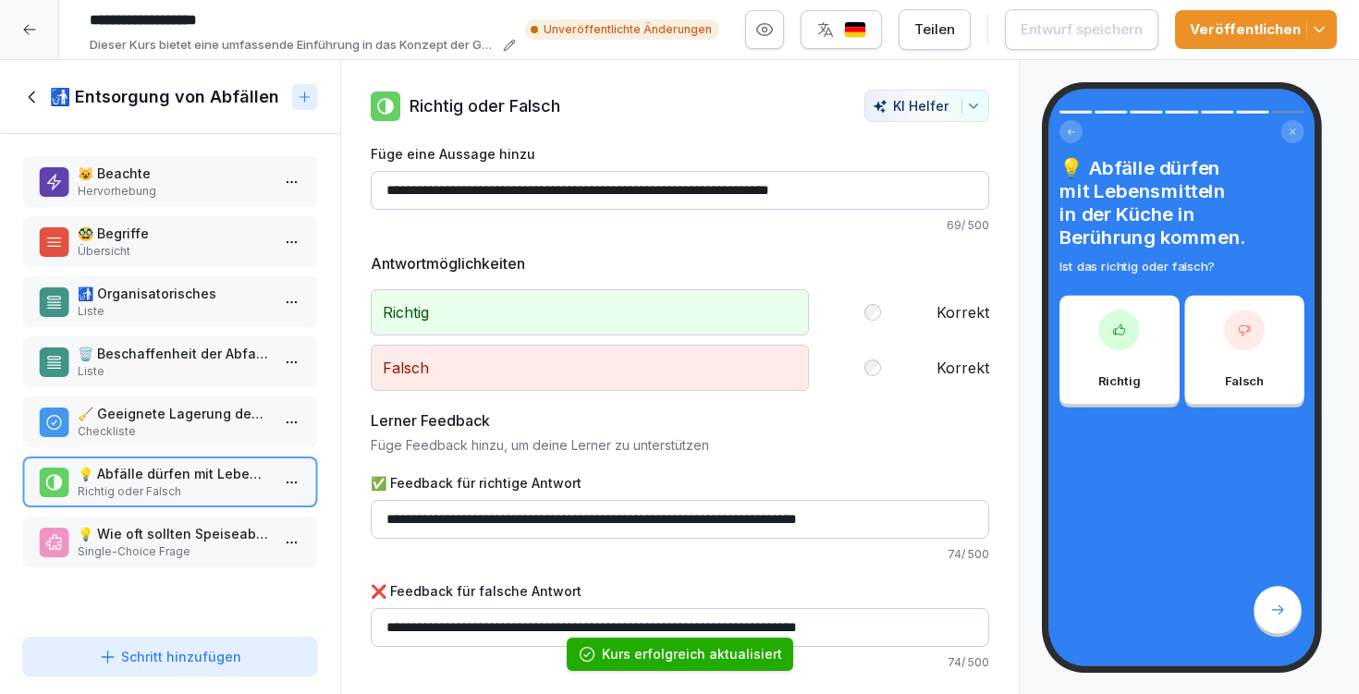
drag, startPoint x: 383, startPoint y: 618, endPoint x: 421, endPoint y: 622, distance: 38.2
click at [421, 622] on input "**********" at bounding box center [680, 627] width 619 height 39
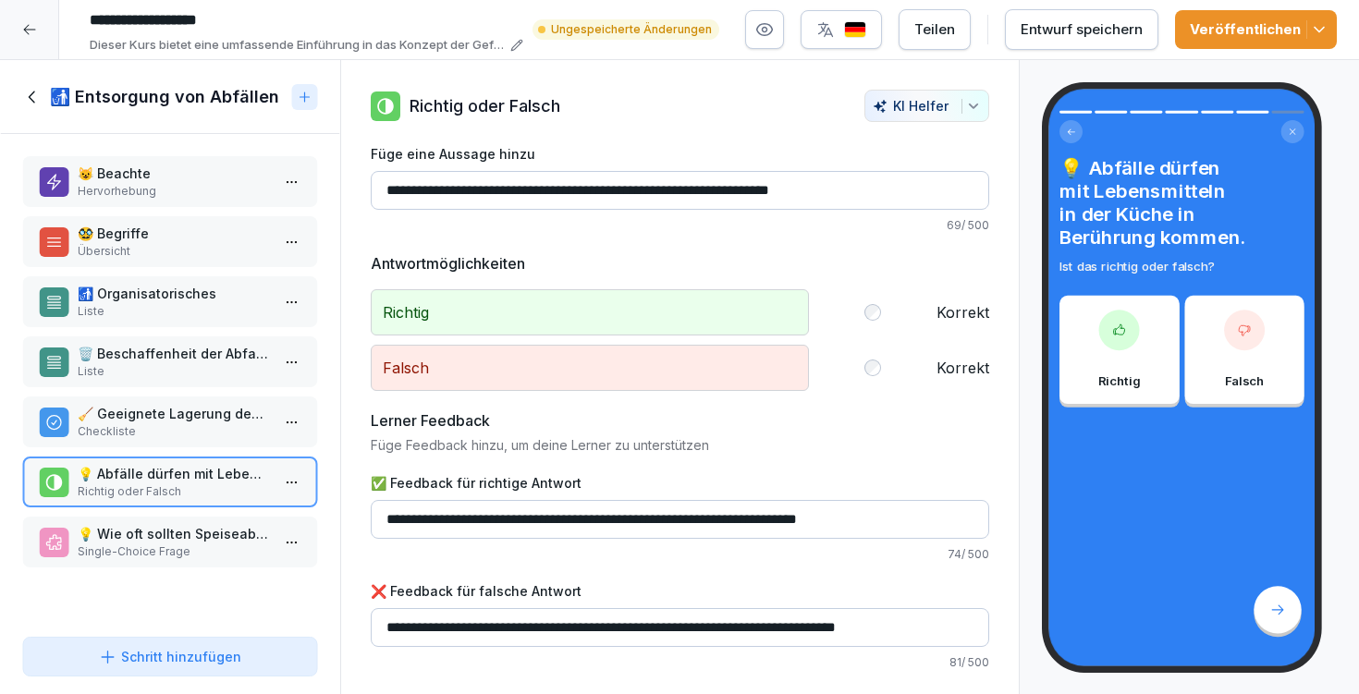
type input "**********"
drag, startPoint x: 385, startPoint y: 515, endPoint x: 472, endPoint y: 512, distance: 87.0
click at [472, 512] on input "**********" at bounding box center [680, 519] width 619 height 39
click at [112, 552] on p "Single-Choice Frage" at bounding box center [174, 552] width 192 height 17
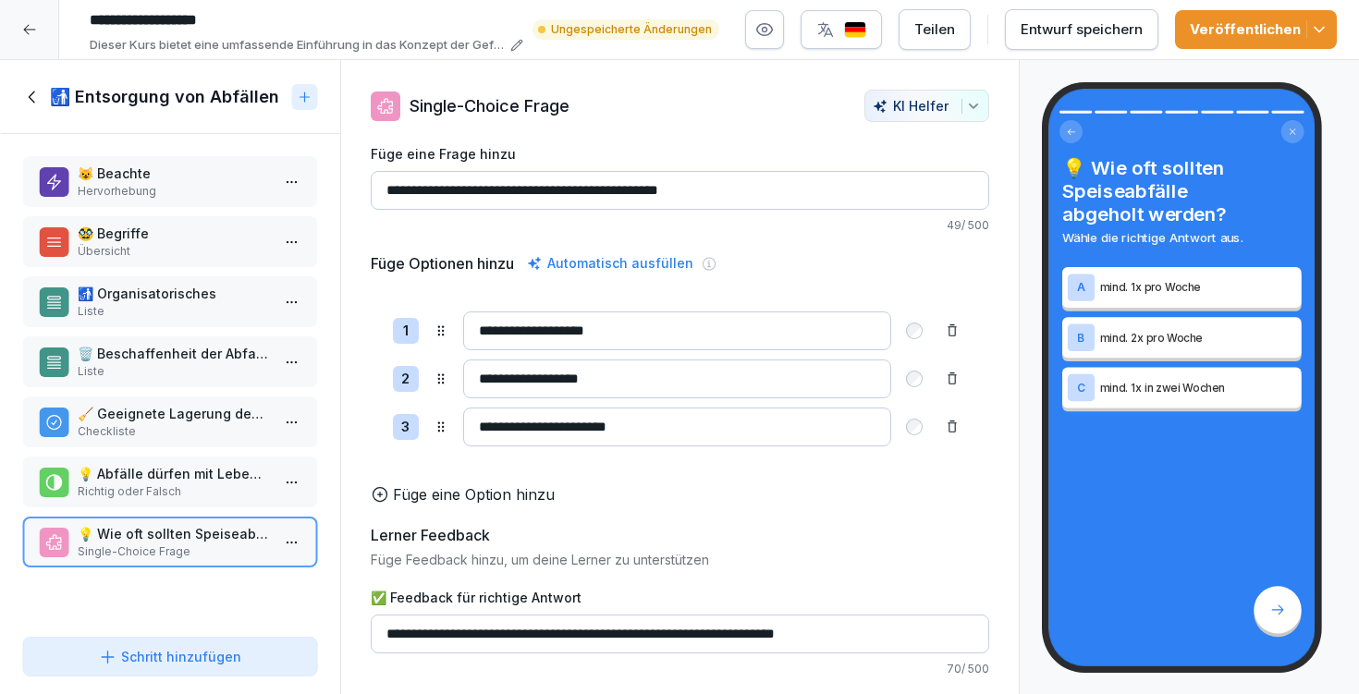
drag, startPoint x: 386, startPoint y: 657, endPoint x: 420, endPoint y: 654, distance: 34.3
click at [420, 654] on input "**********" at bounding box center [680, 634] width 619 height 39
click at [446, 651] on input "**********" at bounding box center [680, 634] width 619 height 39
drag, startPoint x: 446, startPoint y: 651, endPoint x: 369, endPoint y: 643, distance: 77.2
click at [369, 643] on div "**********" at bounding box center [680, 438] width 678 height 696
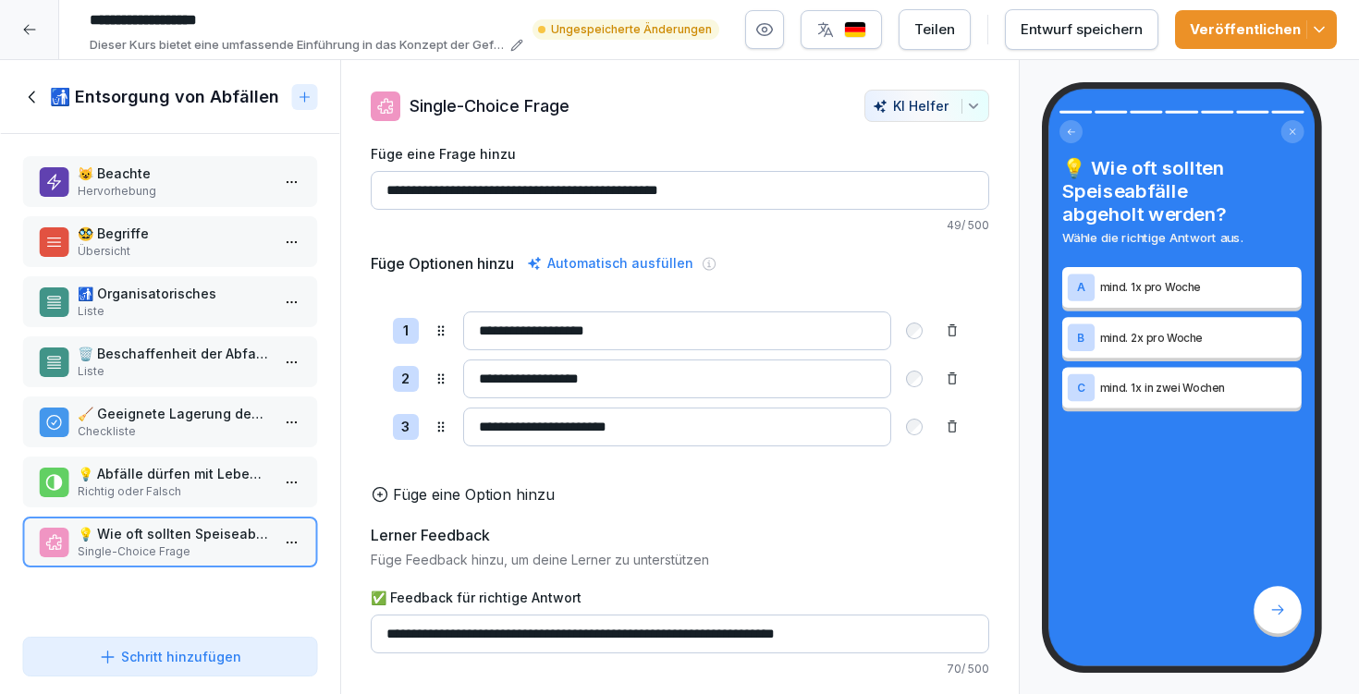
paste input "****"
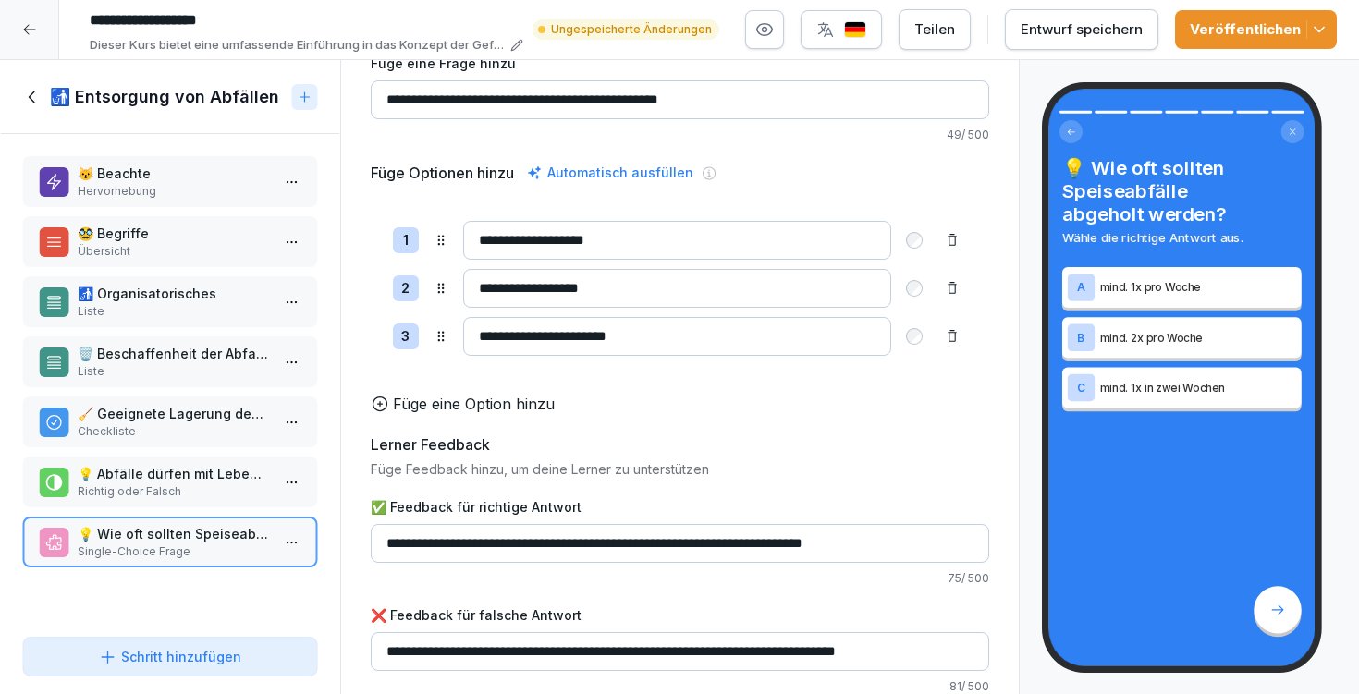
scroll to position [118, 0]
type input "**********"
click at [1098, 16] on button "Entwurf speichern" at bounding box center [1082, 29] width 154 height 41
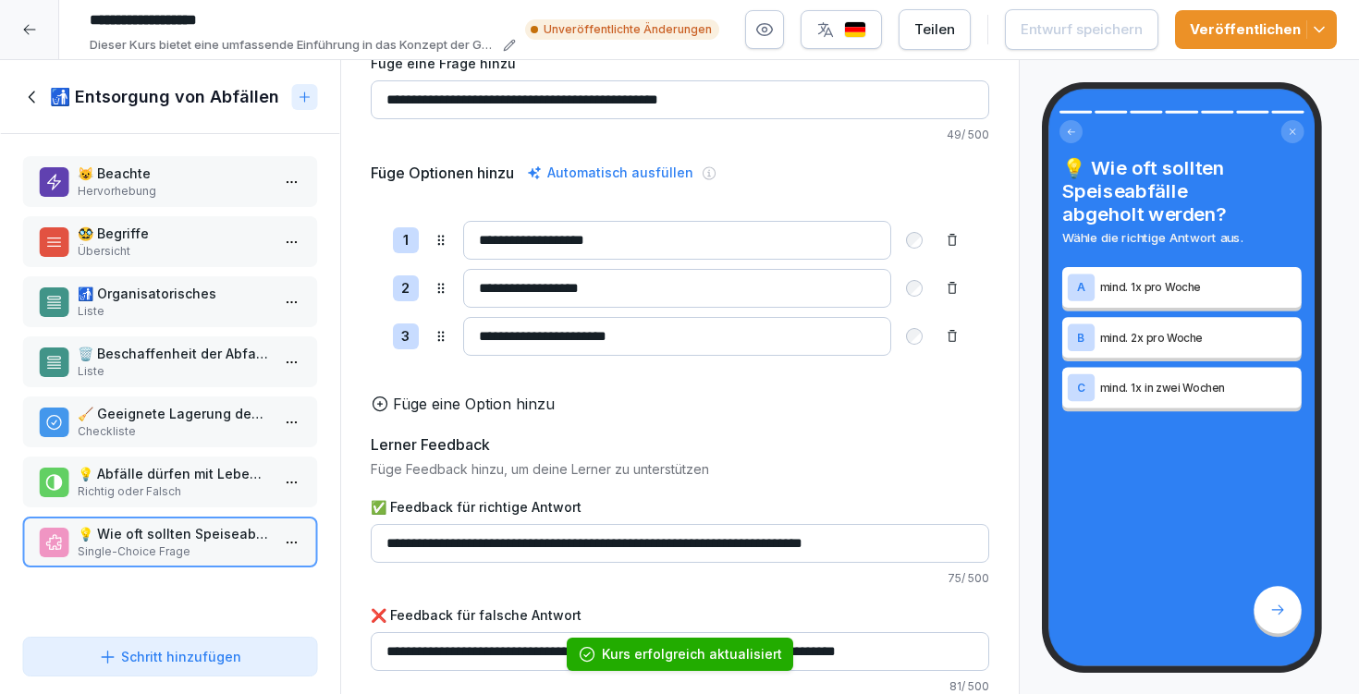
click at [58, 92] on h1 "🚮 Entsorgung von Abfällen" at bounding box center [164, 97] width 229 height 22
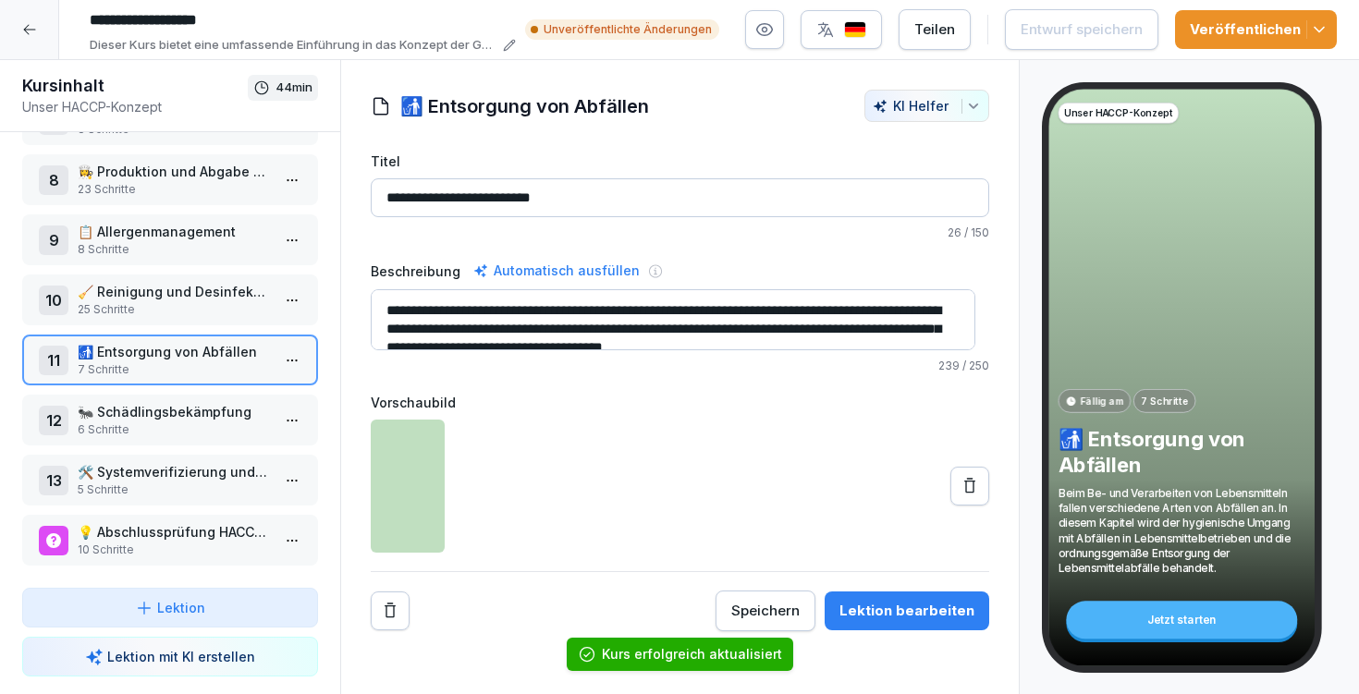
scroll to position [435, 0]
click at [159, 466] on p "🛠️ Systemverifizierung und Monitoring" at bounding box center [174, 471] width 192 height 19
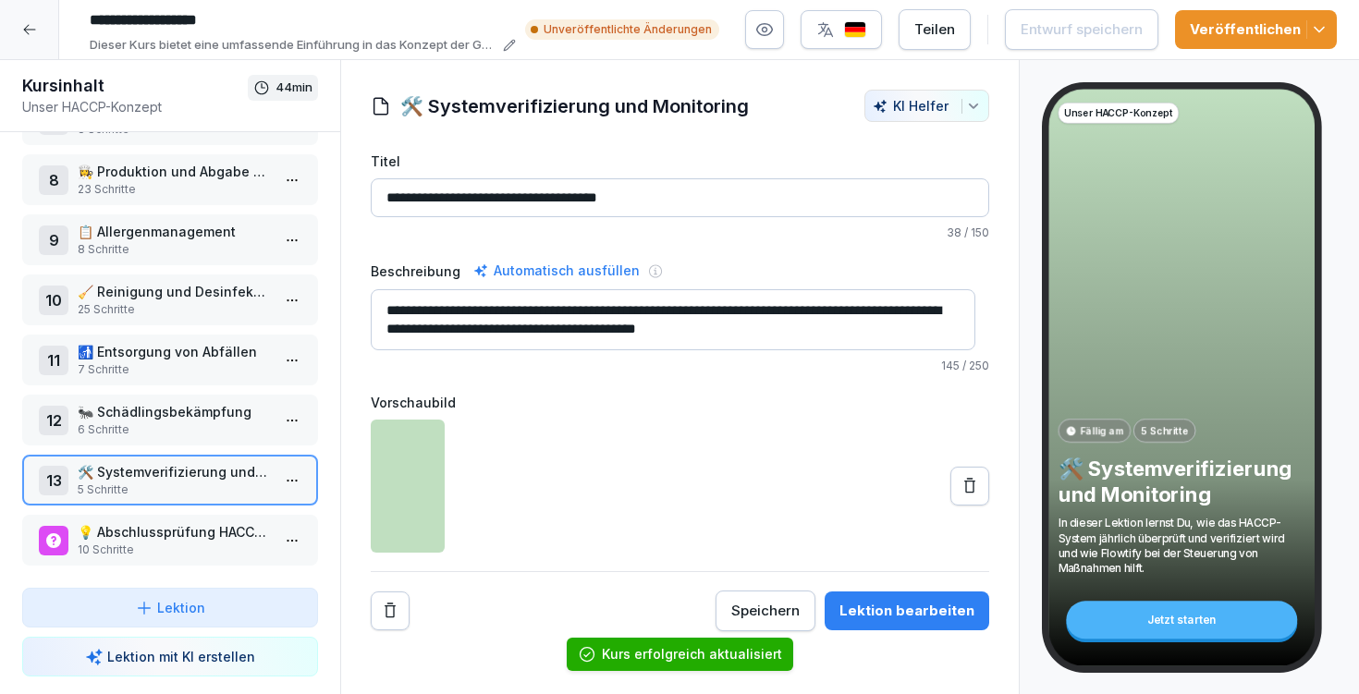
click at [761, 611] on div "Speichern" at bounding box center [765, 611] width 68 height 20
click at [908, 601] on div "Lektion bearbeiten" at bounding box center [907, 611] width 135 height 20
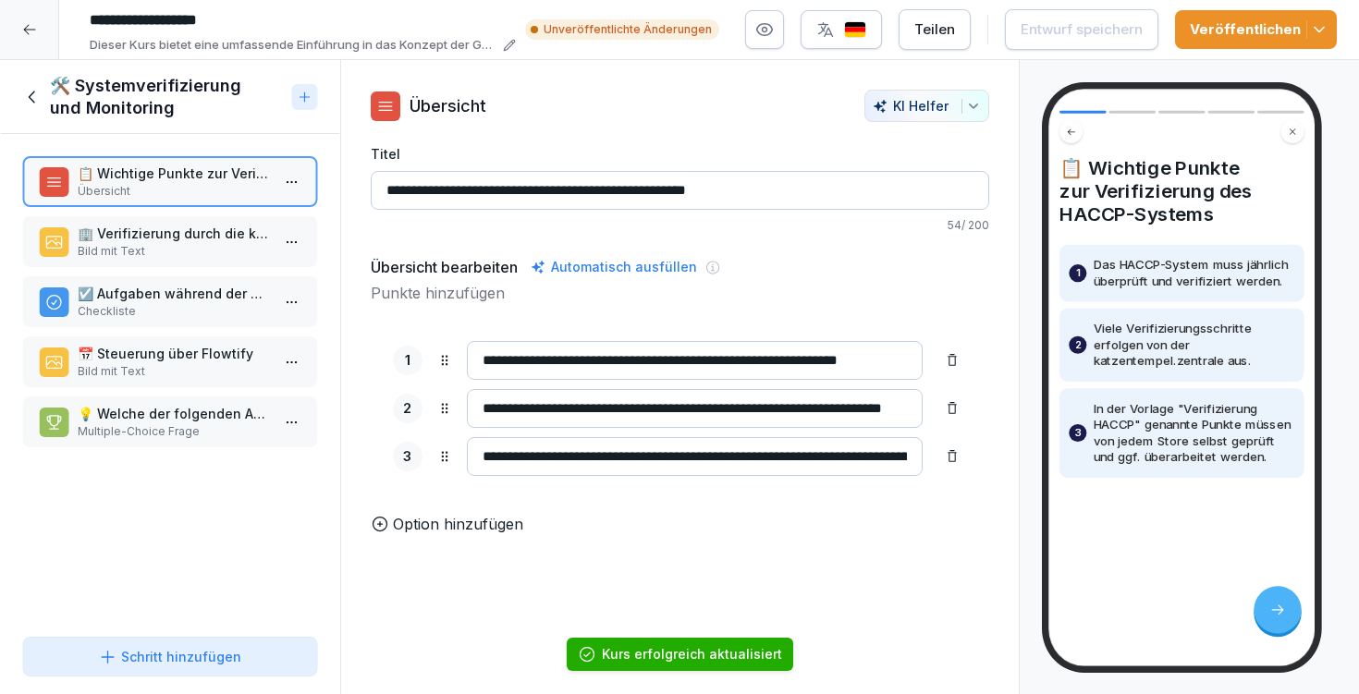
click at [94, 93] on h1 "🛠️ Systemverifizierung und Monitoring" at bounding box center [167, 97] width 235 height 44
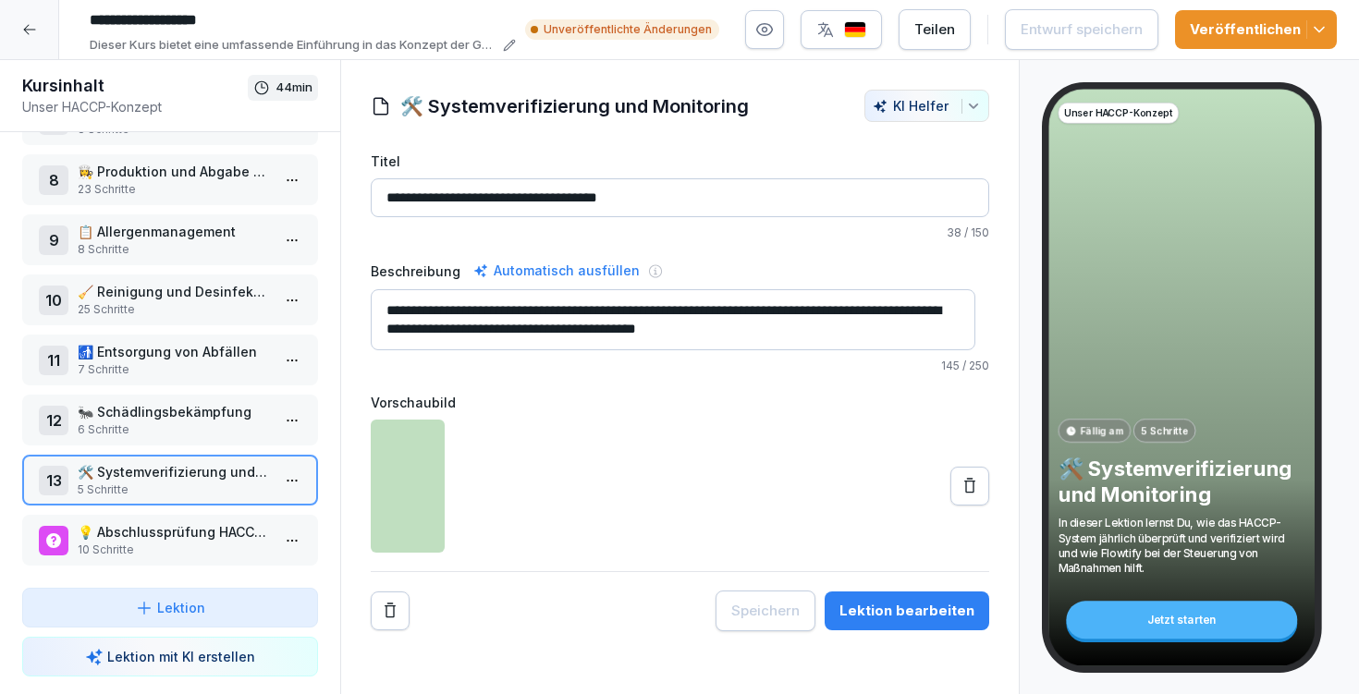
click at [524, 329] on textarea "**********" at bounding box center [673, 319] width 605 height 61
type textarea "**********"
click at [1105, 29] on div "Entwurf speichern" at bounding box center [1082, 29] width 122 height 20
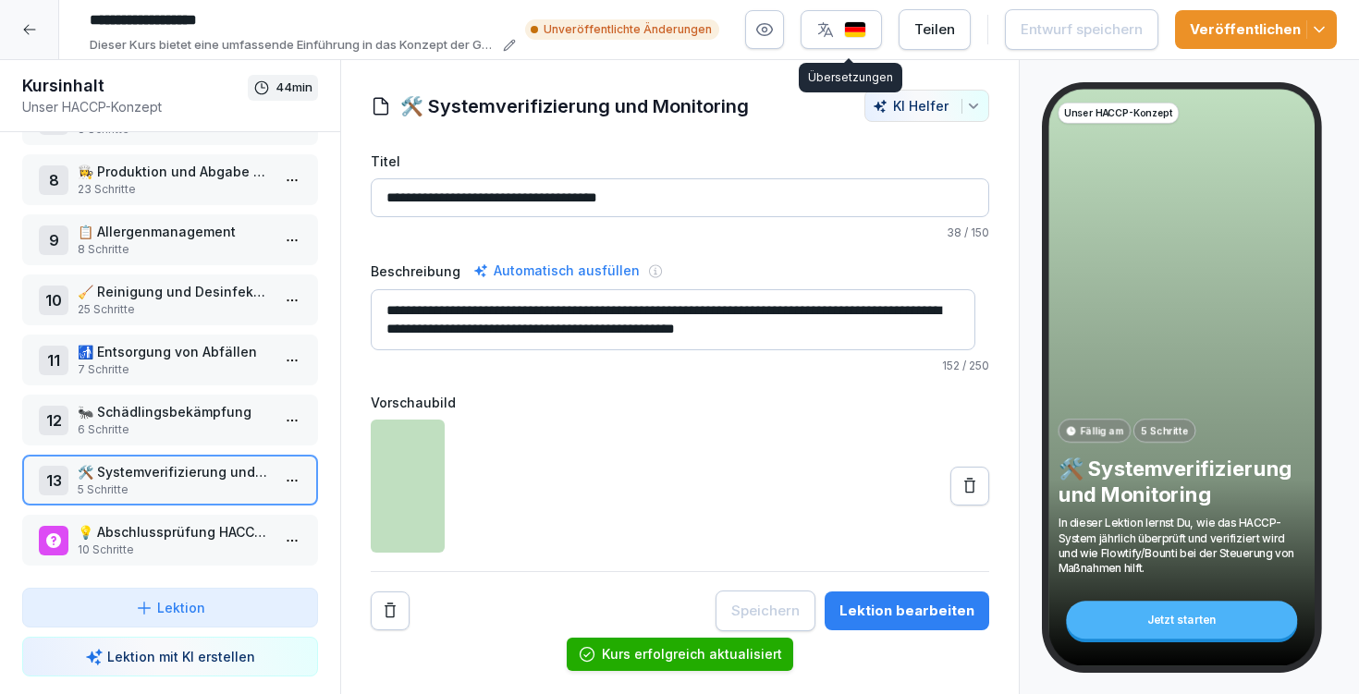
click at [833, 31] on icon "button" at bounding box center [825, 29] width 15 height 15
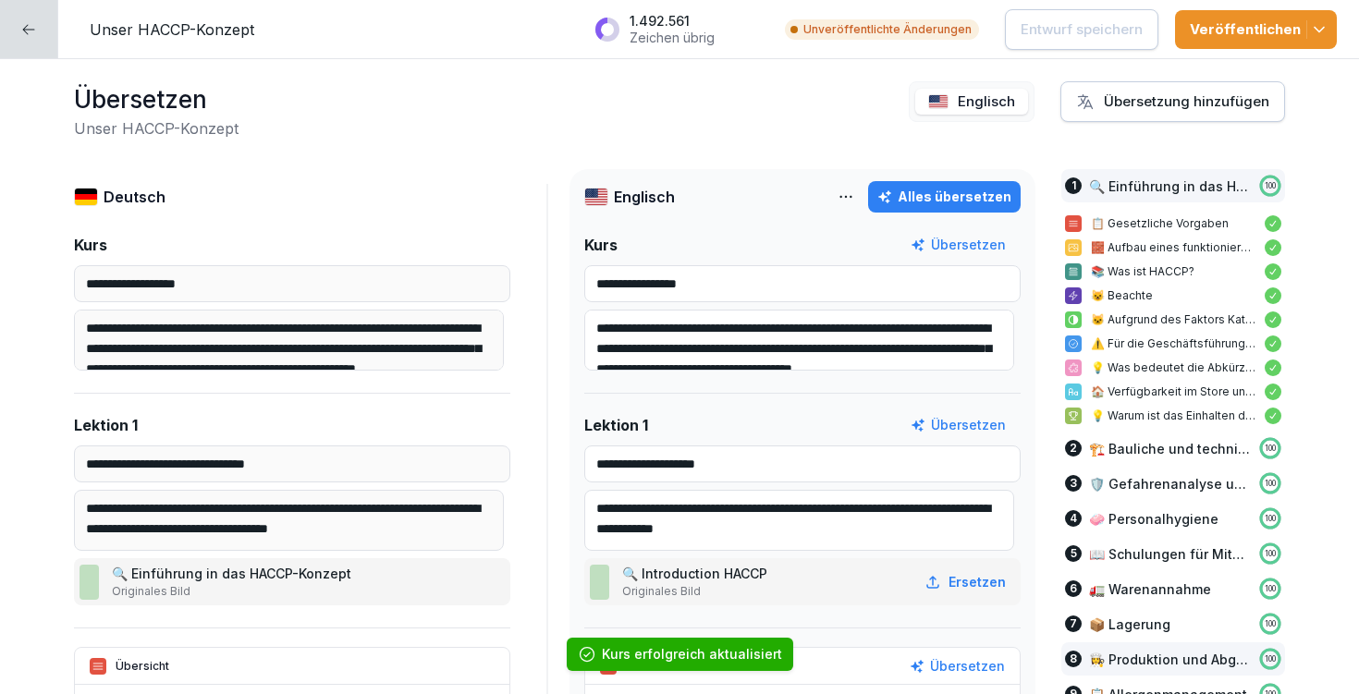
click at [1119, 657] on p "👩‍🍳 Produktion und Abgabe von Speisen" at bounding box center [1169, 659] width 161 height 19
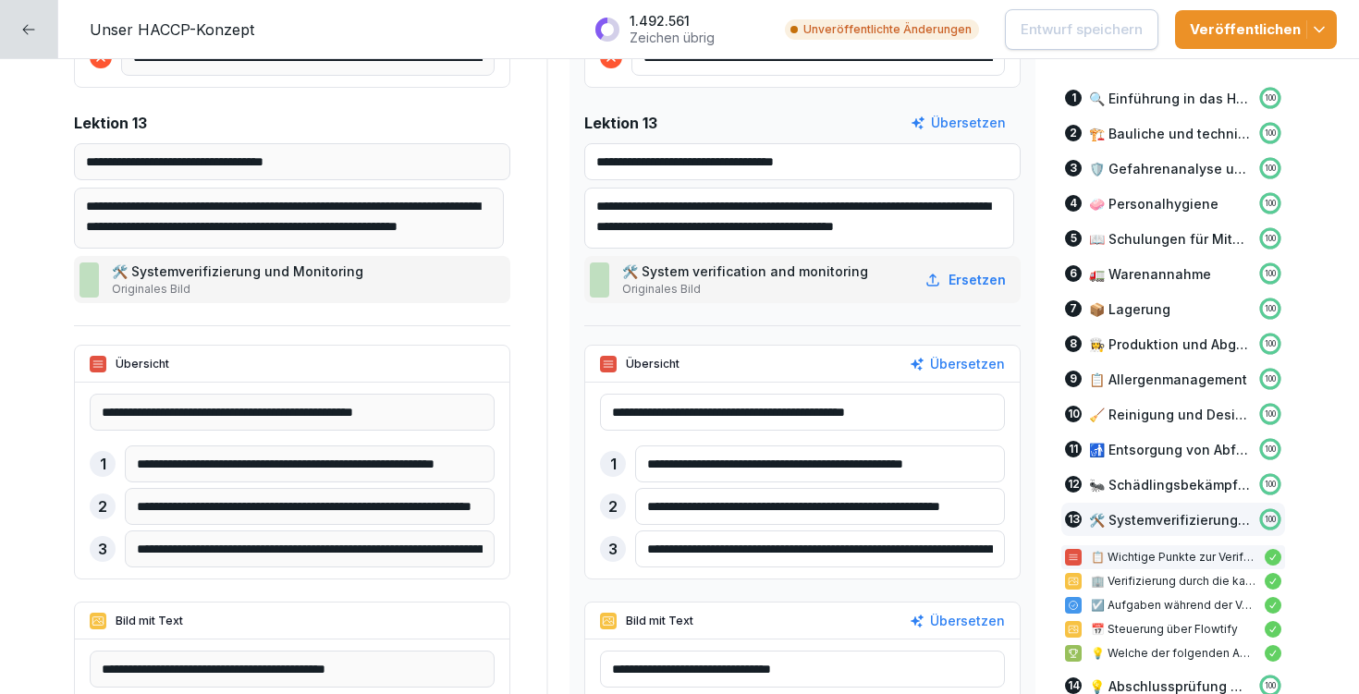
scroll to position [17, 0]
click at [37, 20] on div at bounding box center [29, 29] width 58 height 58
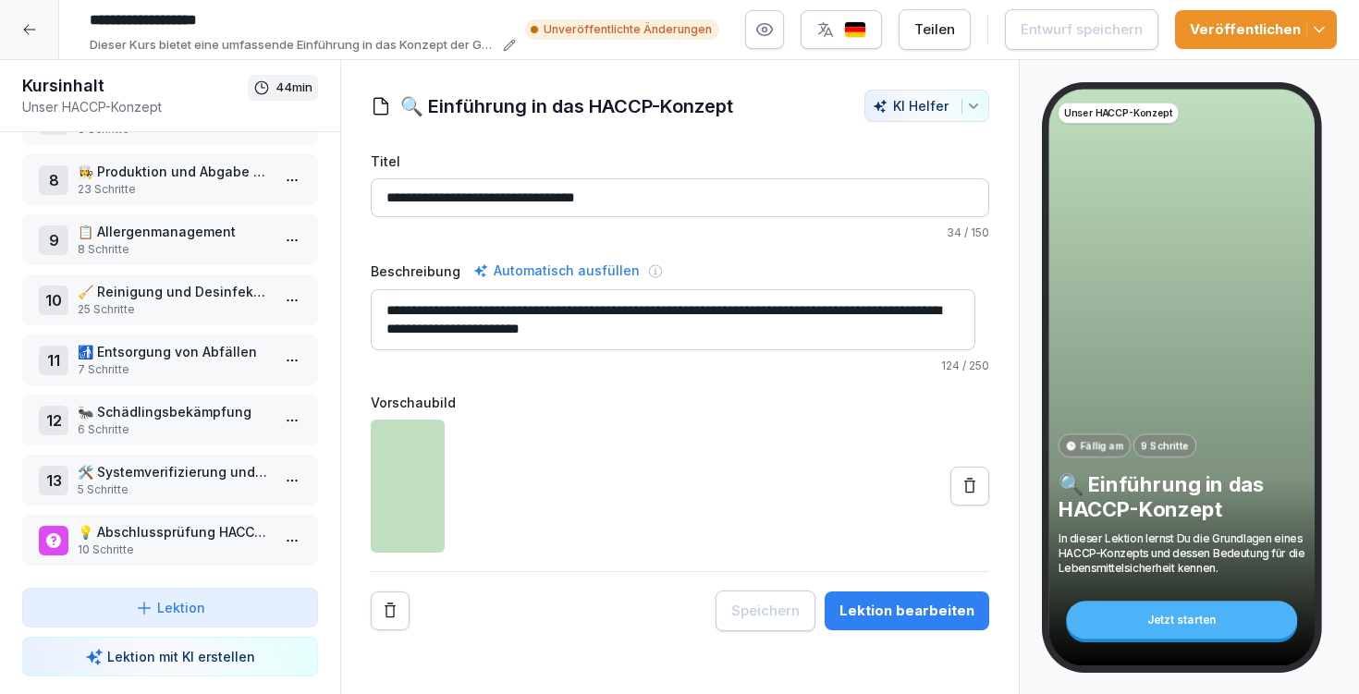
scroll to position [435, 0]
click at [138, 482] on p "5 Schritte" at bounding box center [174, 490] width 192 height 17
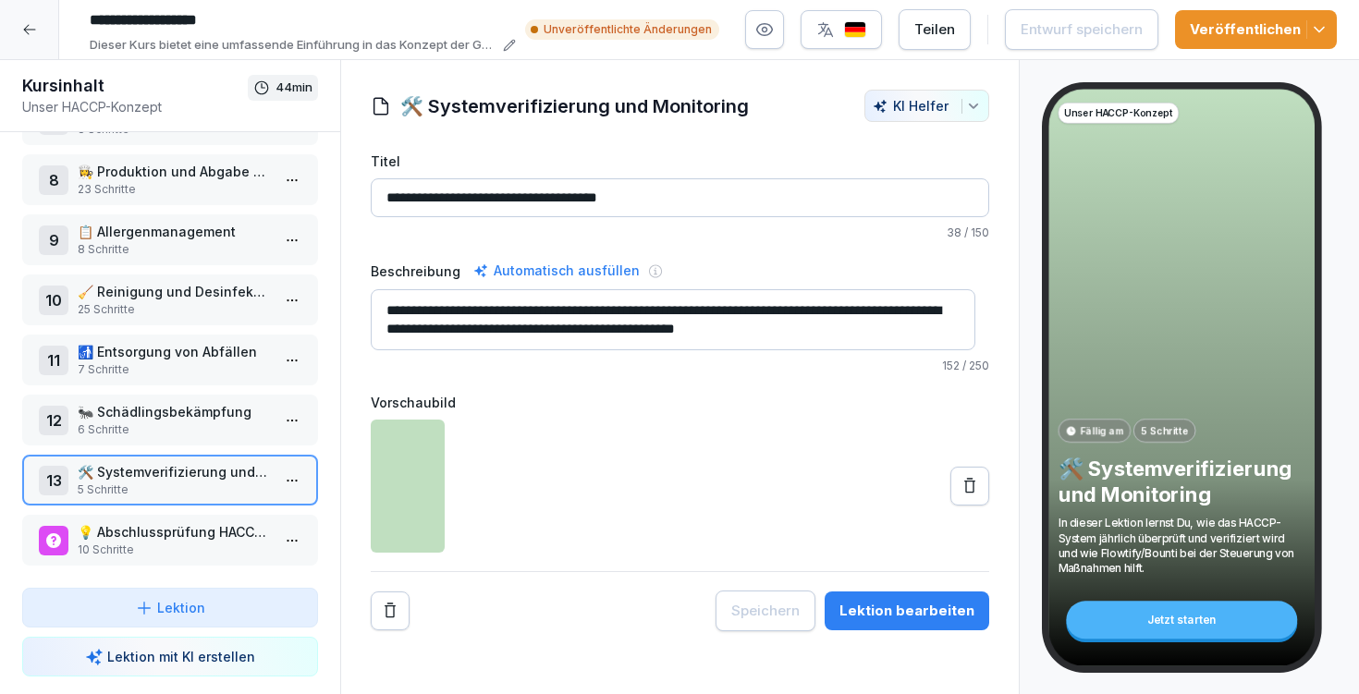
click at [854, 610] on div "Lektion bearbeiten" at bounding box center [907, 611] width 135 height 20
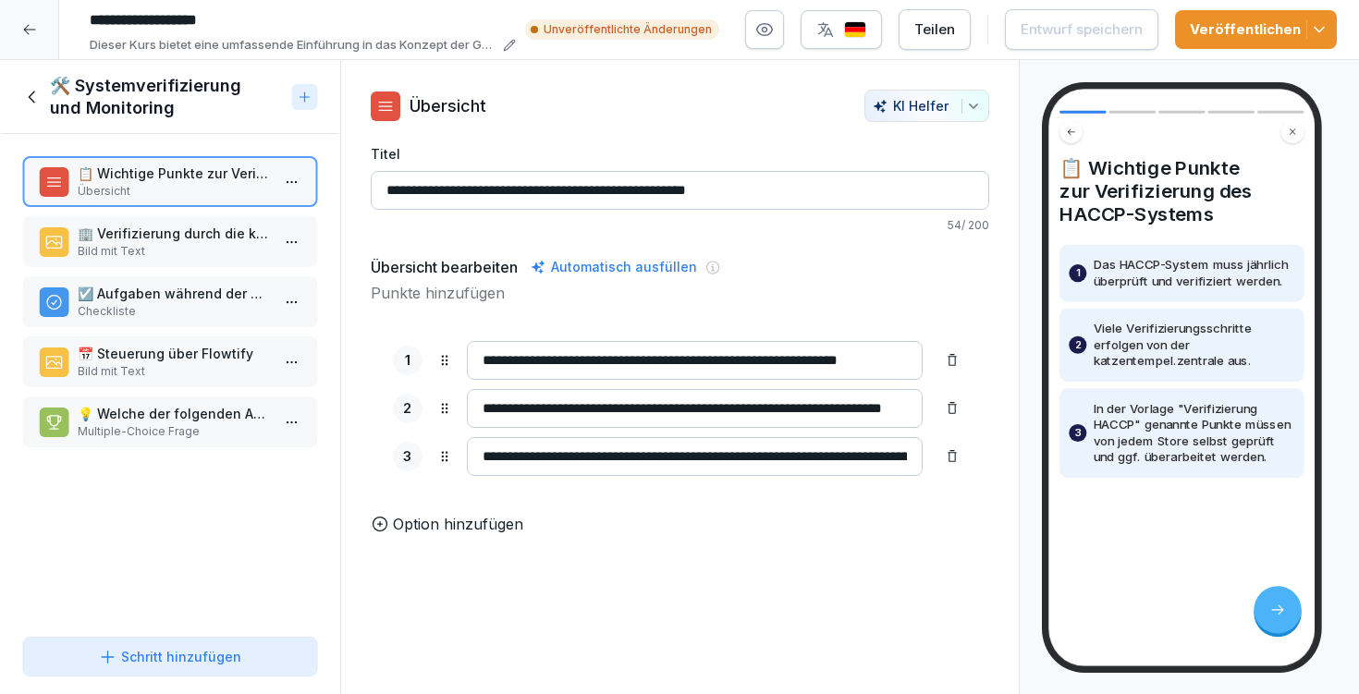
click at [169, 231] on p "🏢 Verifizierung durch die katzentempel.zentrale" at bounding box center [174, 233] width 192 height 19
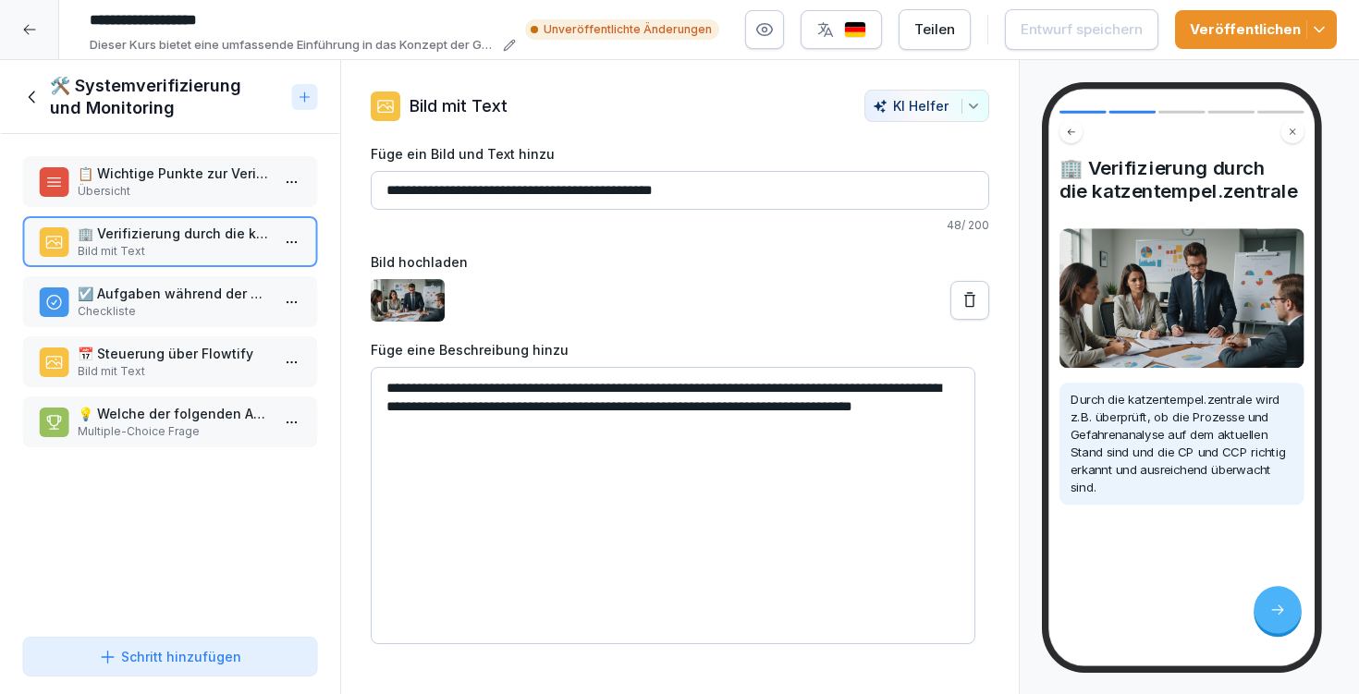
click at [173, 295] on p "☑️ Aufgaben während der Verifizierung" at bounding box center [174, 293] width 192 height 19
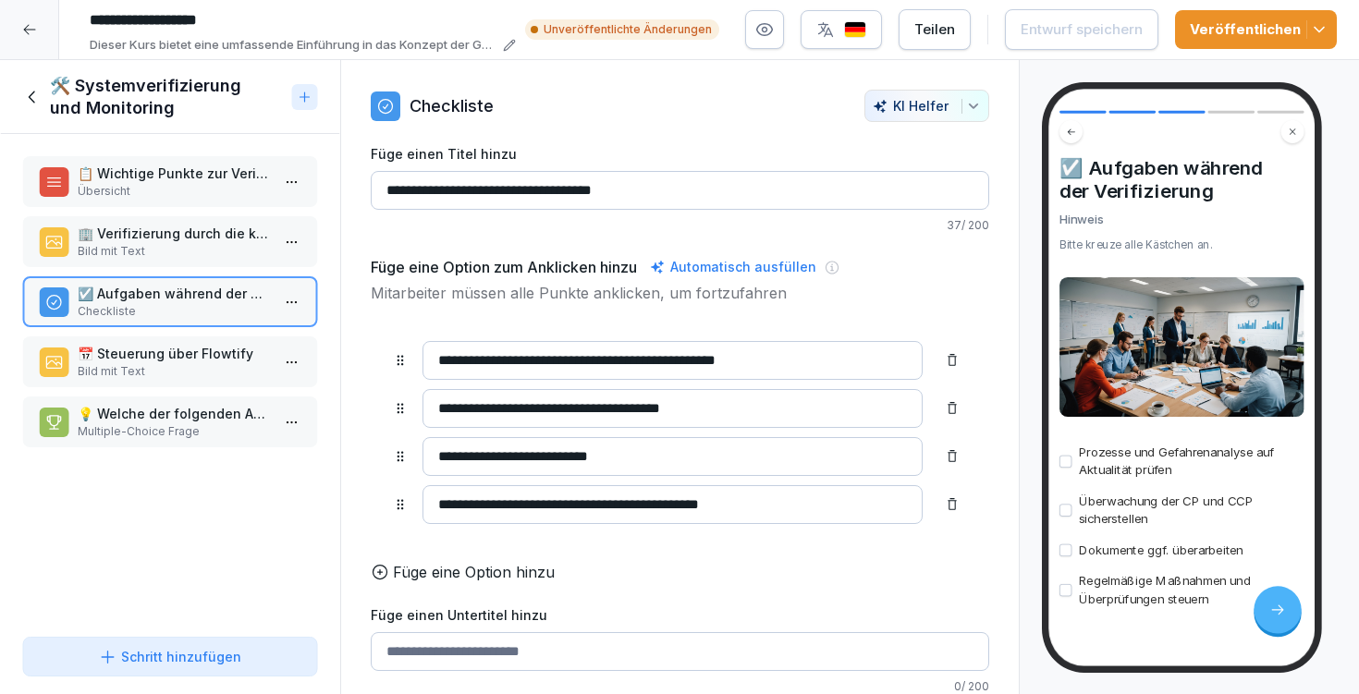
click at [154, 234] on p "🏢 Verifizierung durch die katzentempel.zentrale" at bounding box center [174, 233] width 192 height 19
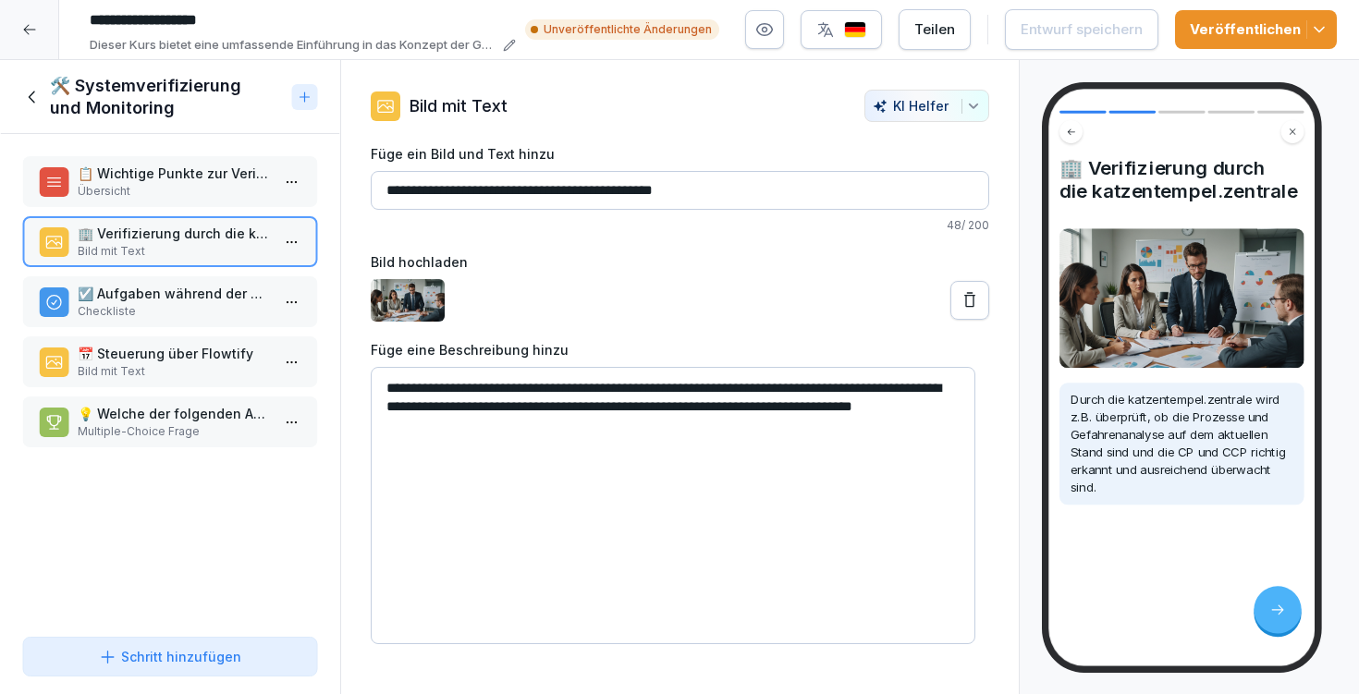
click at [145, 193] on p "Übersicht" at bounding box center [174, 191] width 192 height 17
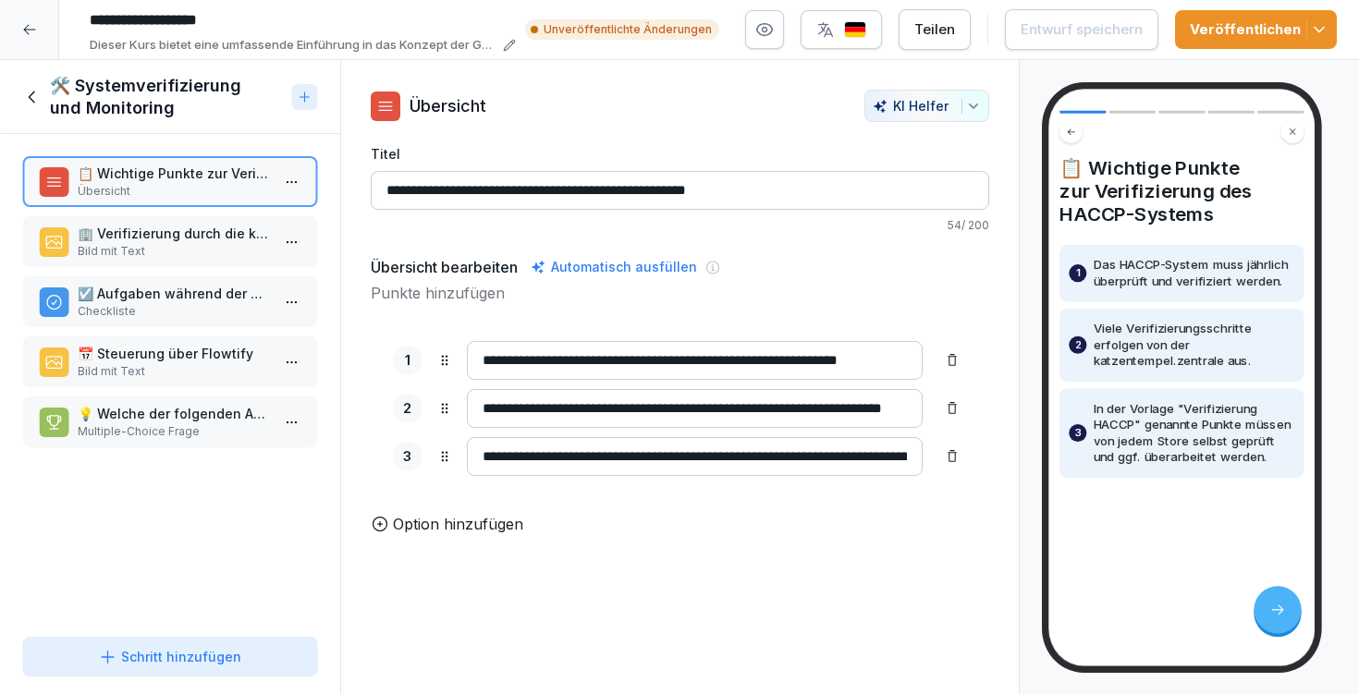
click at [146, 306] on p "Checkliste" at bounding box center [174, 311] width 192 height 17
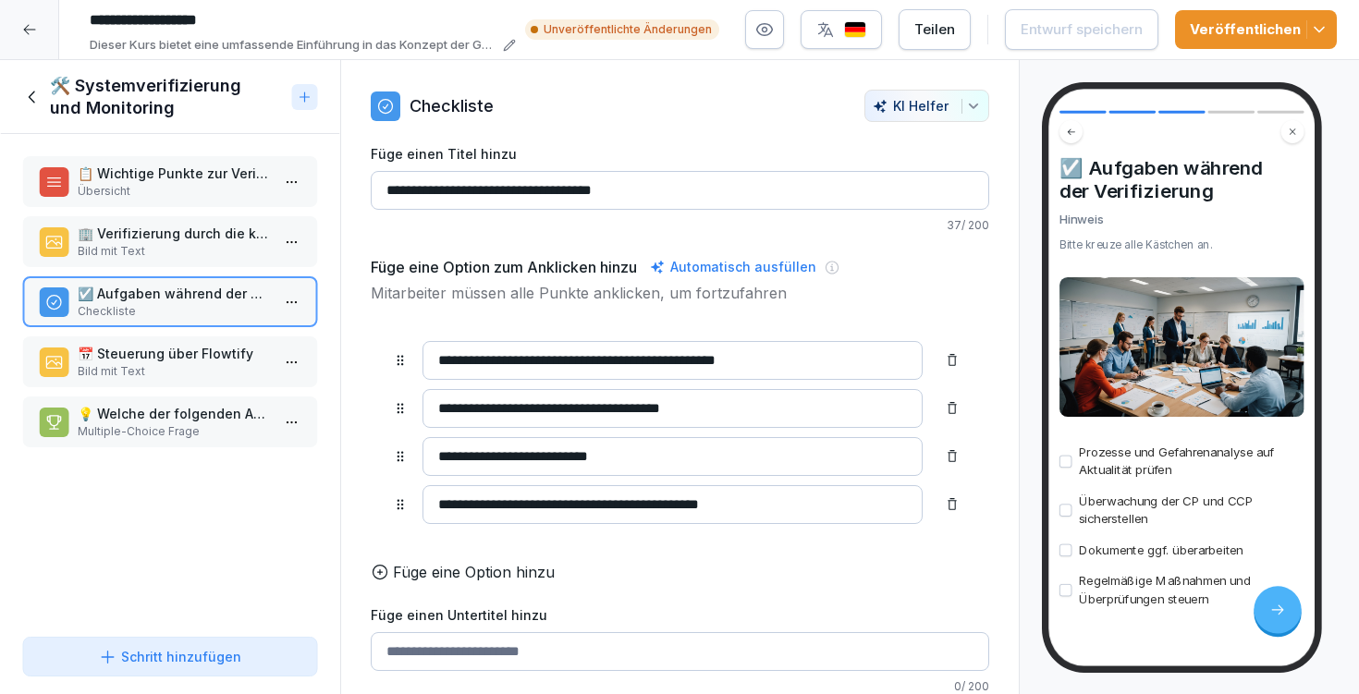
click at [145, 362] on p "📅 Steuerung über Flowtify" at bounding box center [174, 353] width 192 height 19
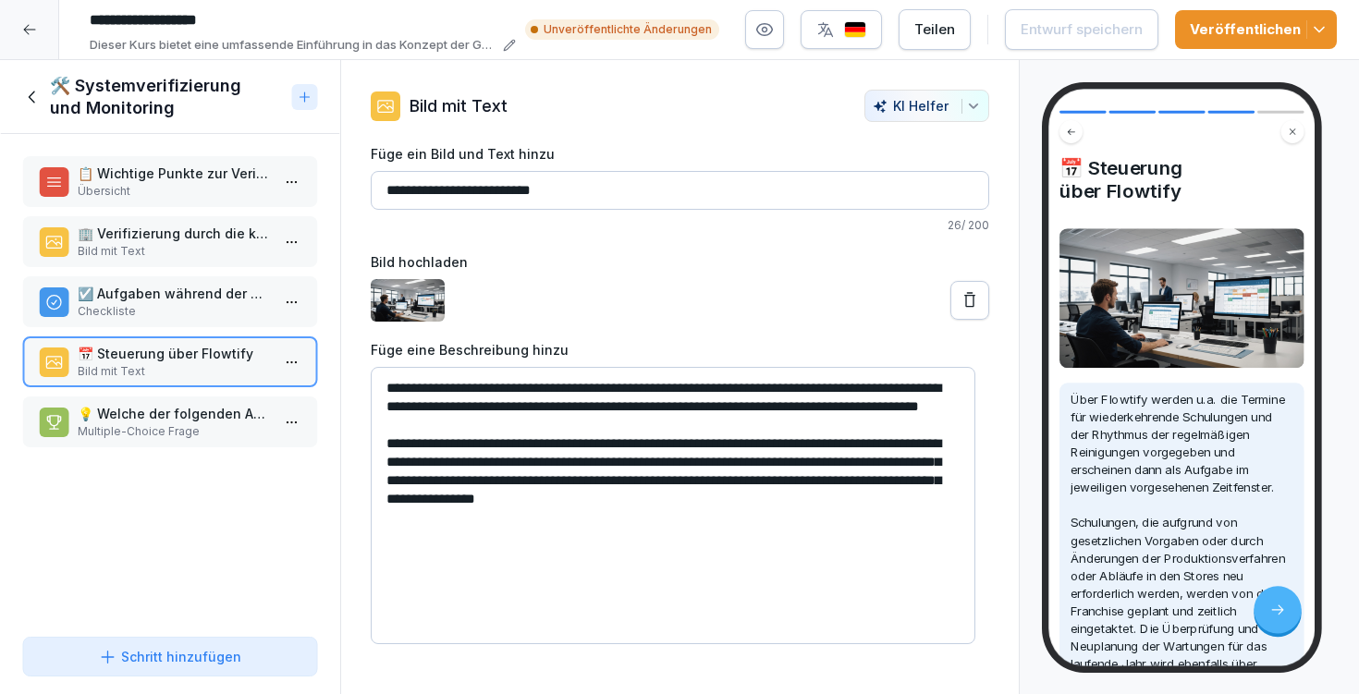
click at [474, 384] on textarea "**********" at bounding box center [673, 505] width 605 height 277
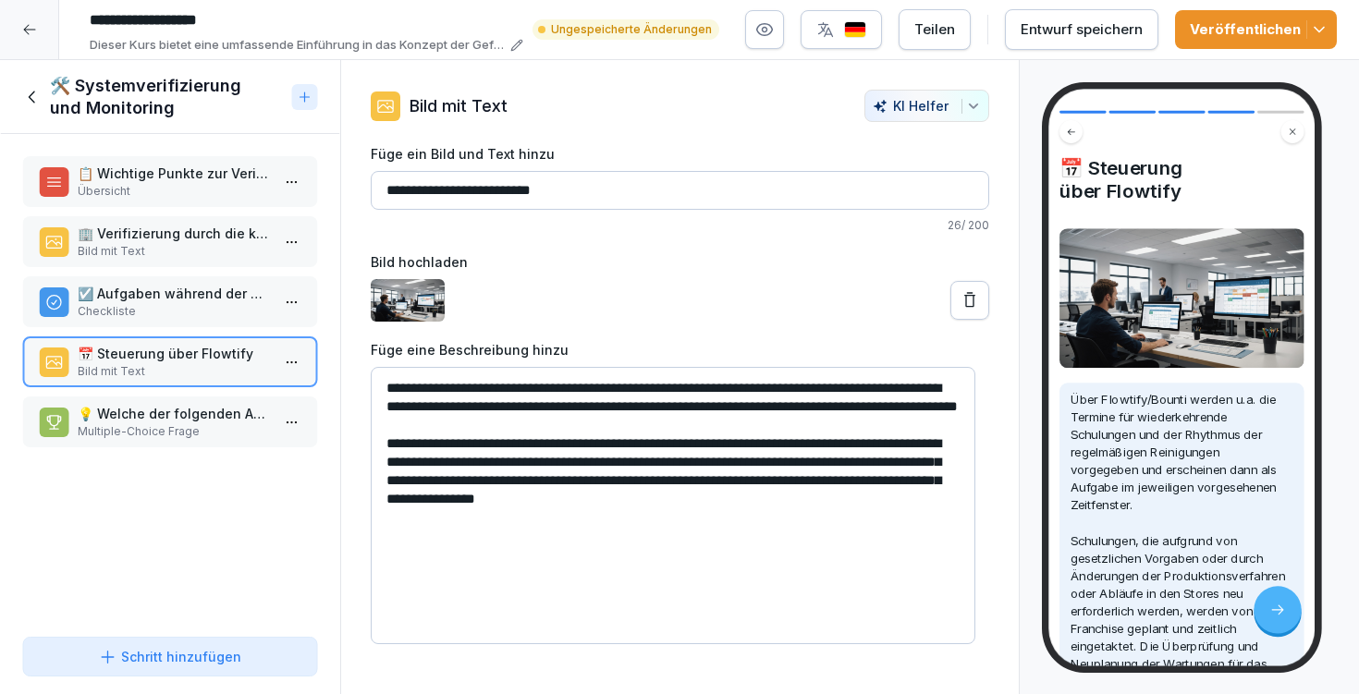
click at [785, 519] on textarea "**********" at bounding box center [673, 505] width 605 height 277
type textarea "**********"
click at [1079, 25] on div "Entwurf speichern" at bounding box center [1082, 29] width 122 height 20
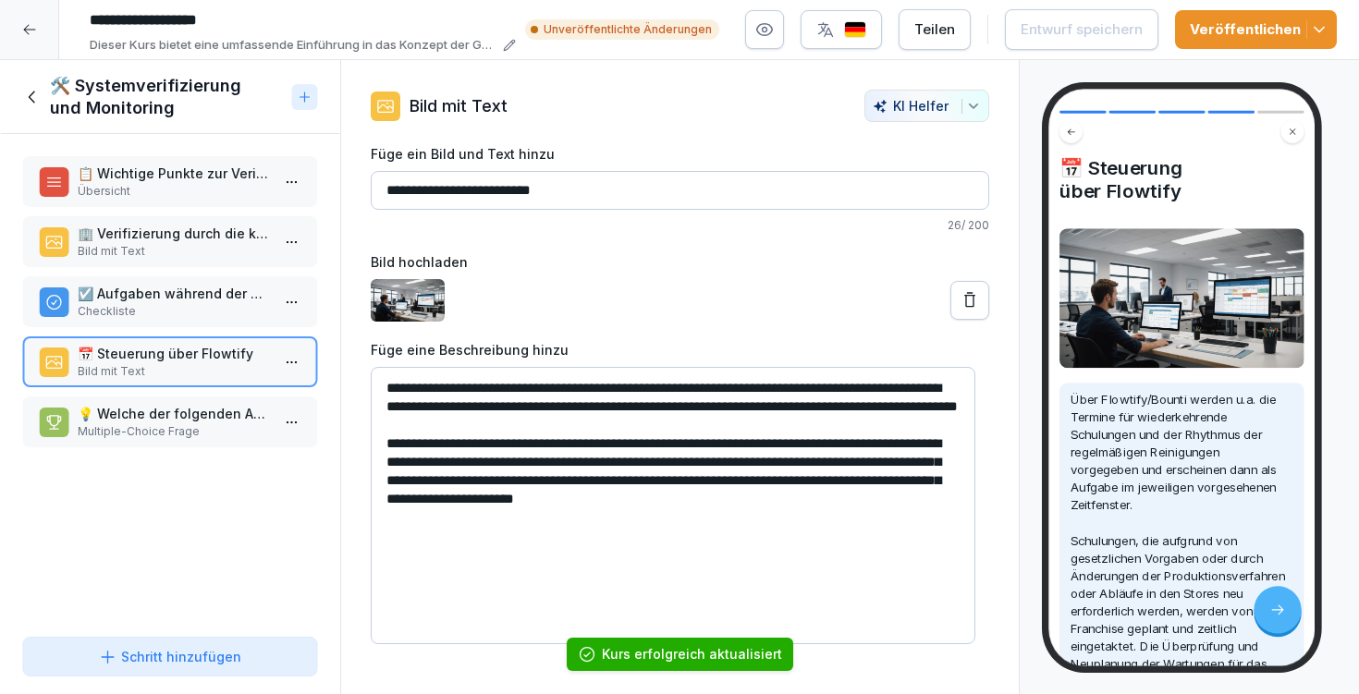
click at [142, 415] on p "💡 Welche der folgenden Aufgaben werden über Flowtify gesteuert?" at bounding box center [174, 413] width 192 height 19
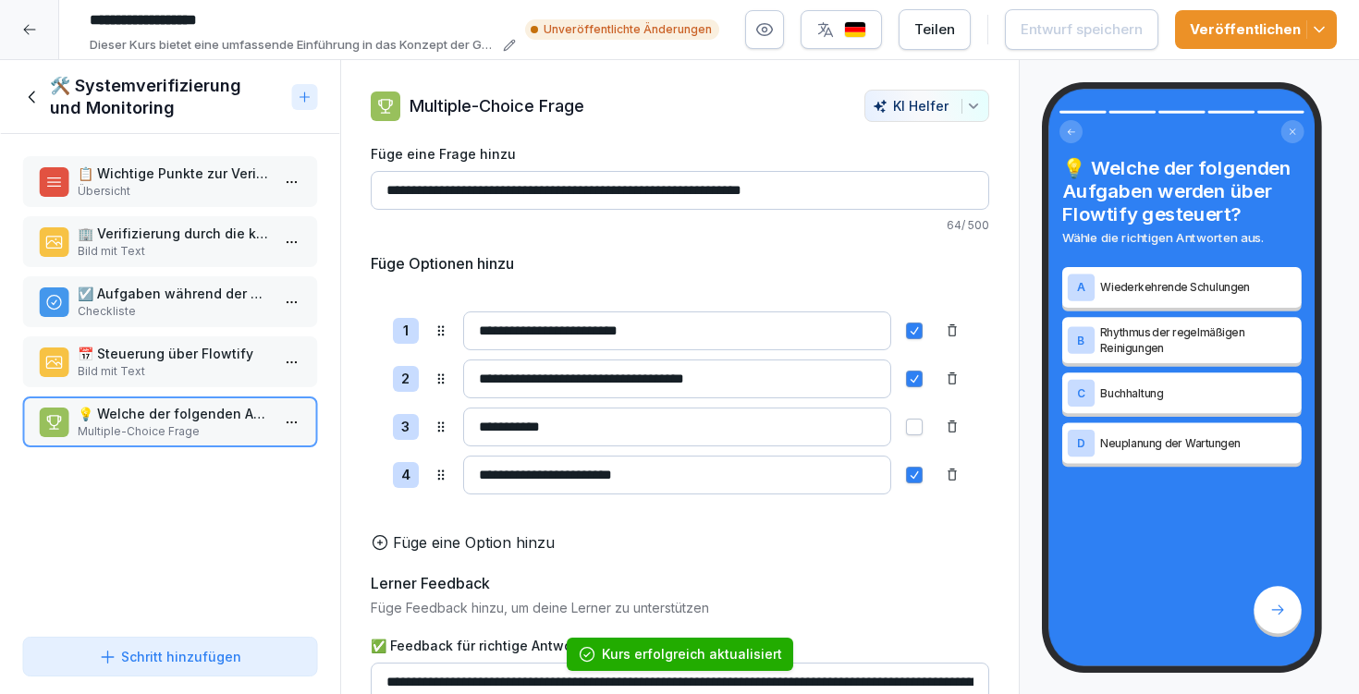
click at [763, 185] on input "**********" at bounding box center [680, 190] width 619 height 39
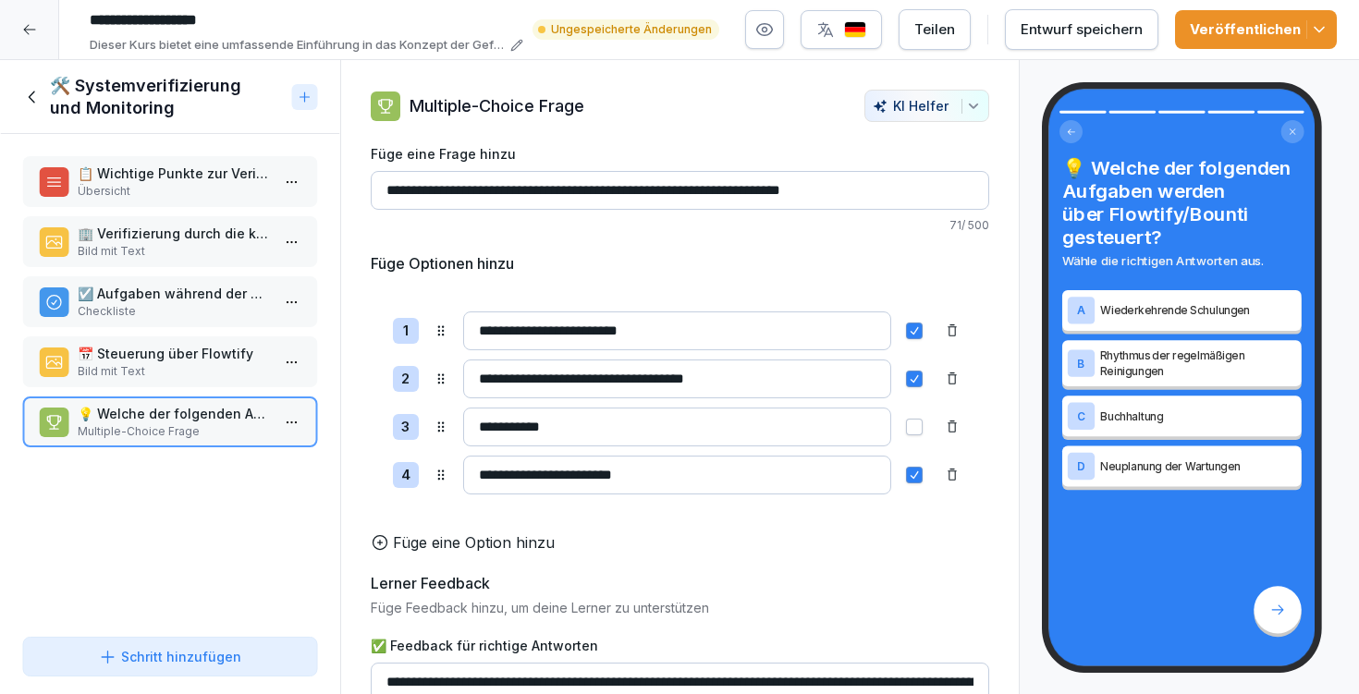
type input "**********"
click at [1093, 30] on div "Entwurf speichern" at bounding box center [1082, 29] width 122 height 20
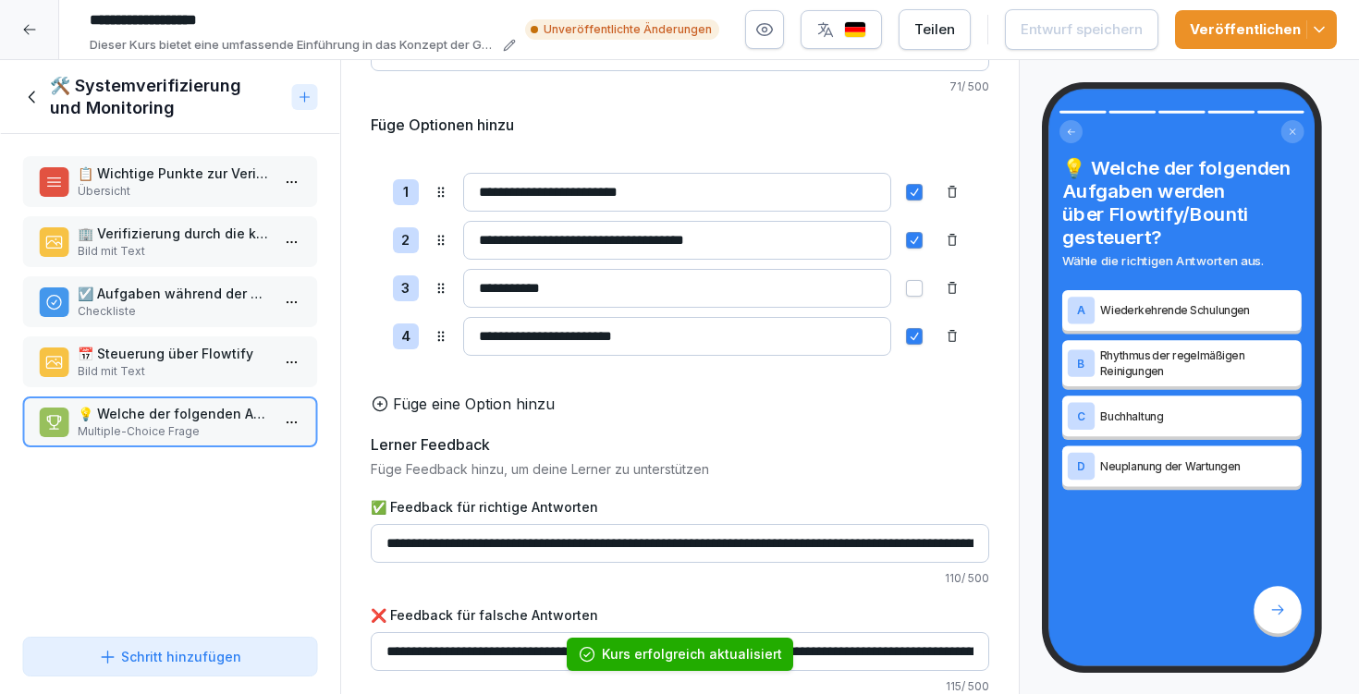
scroll to position [166, 0]
click at [910, 530] on input "**********" at bounding box center [680, 543] width 619 height 39
click at [393, 524] on input "**********" at bounding box center [680, 543] width 619 height 39
paste input "*********"
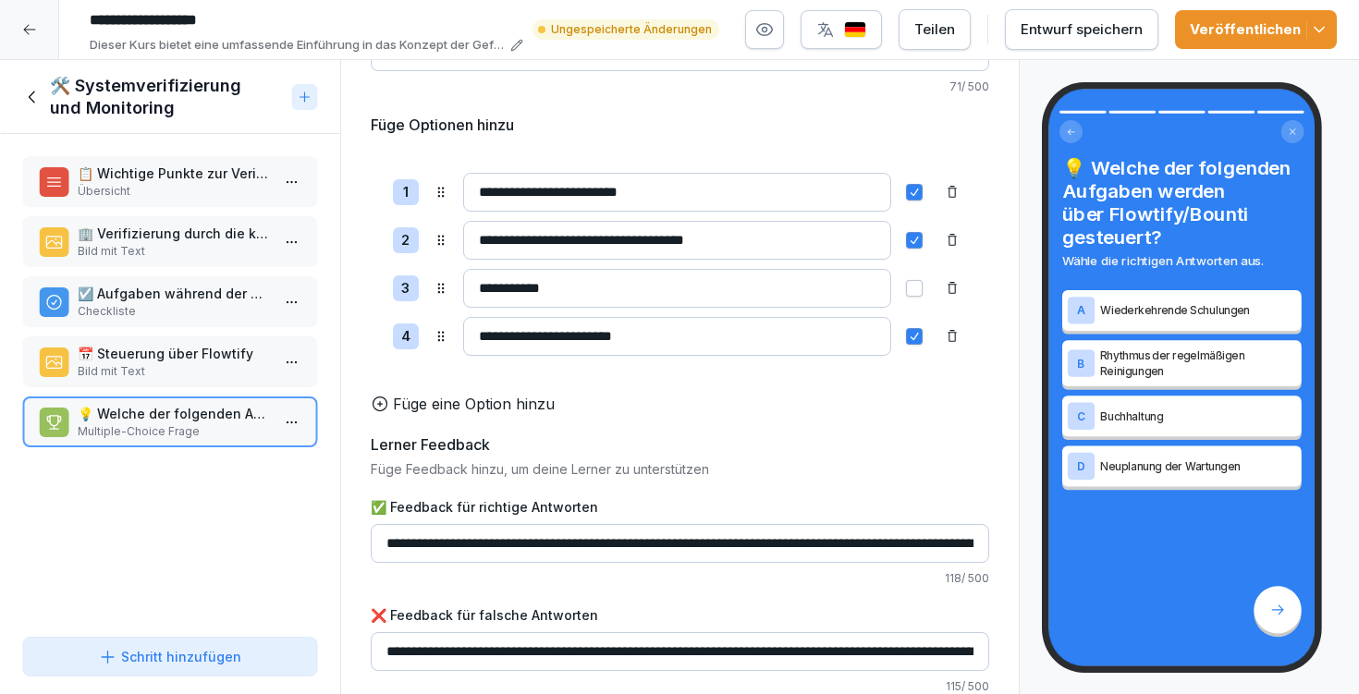
type input "**********"
drag, startPoint x: 379, startPoint y: 637, endPoint x: 457, endPoint y: 631, distance: 77.9
click at [457, 633] on input "**********" at bounding box center [680, 652] width 619 height 39
drag, startPoint x: 934, startPoint y: 620, endPoint x: 989, endPoint y: 645, distance: 59.6
click at [989, 645] on div "**********" at bounding box center [680, 323] width 678 height 744
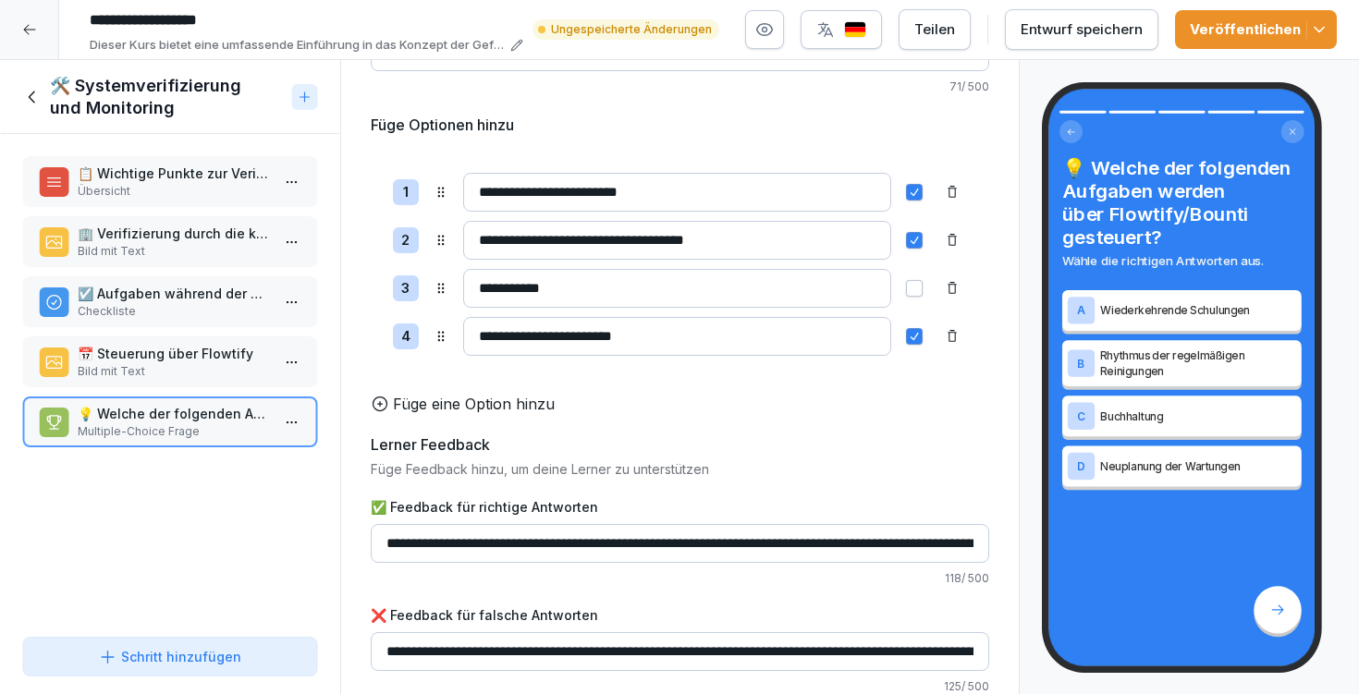
click at [888, 633] on input "**********" at bounding box center [680, 652] width 619 height 39
type input "**********"
drag, startPoint x: 956, startPoint y: 538, endPoint x: 1058, endPoint y: 547, distance: 102.1
click at [1058, 547] on div "Kursinhalt Unser HACCP-Konzept 44 min 1 🔍 Einführung in das HACCP-Konzept 9 Sch…" at bounding box center [679, 377] width 1359 height 635
click at [885, 527] on input "**********" at bounding box center [680, 543] width 619 height 39
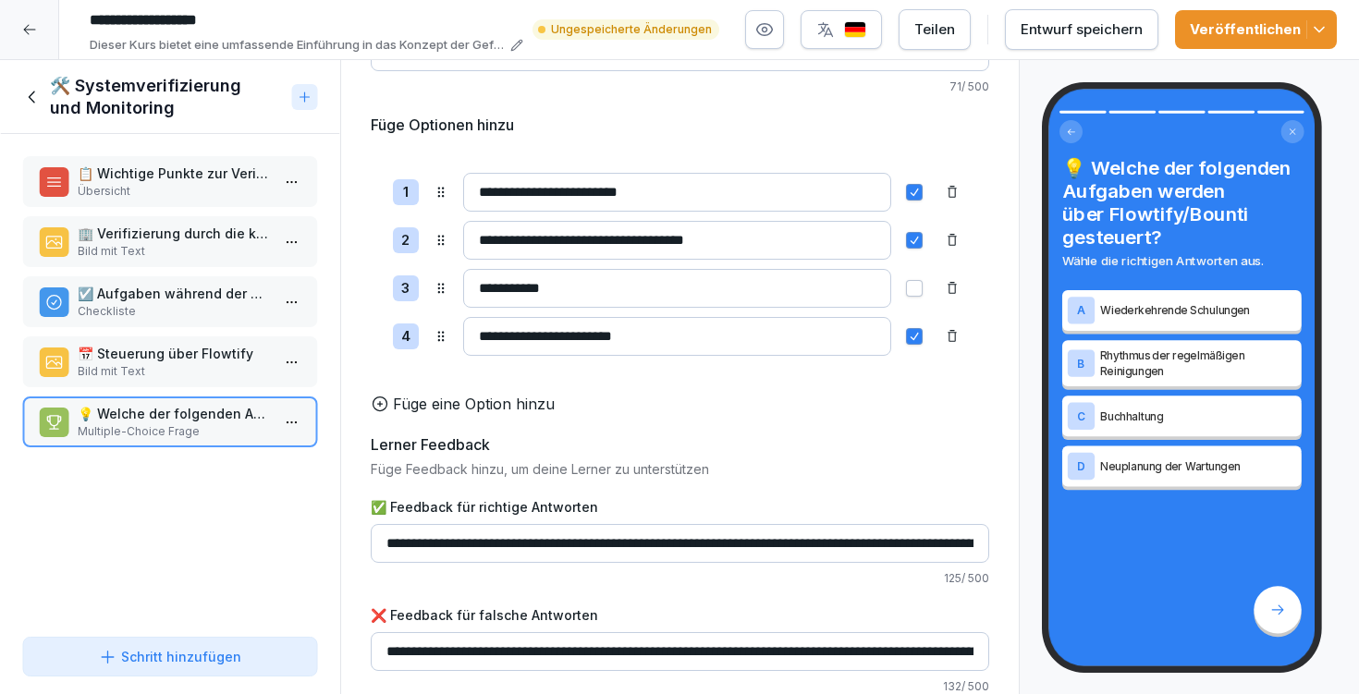
type input "**********"
click at [1109, 48] on button "Entwurf speichern" at bounding box center [1082, 29] width 154 height 41
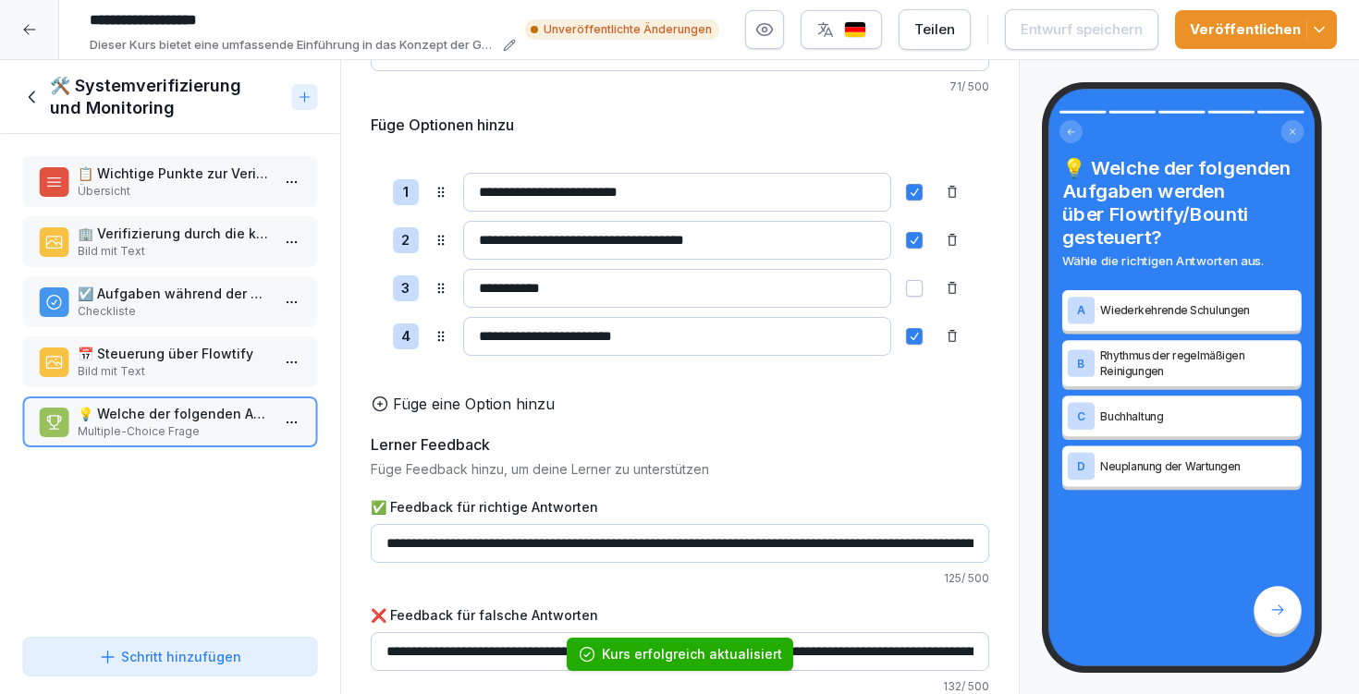
click at [172, 101] on h1 "🛠️ Systemverifizierung und Monitoring" at bounding box center [167, 97] width 235 height 44
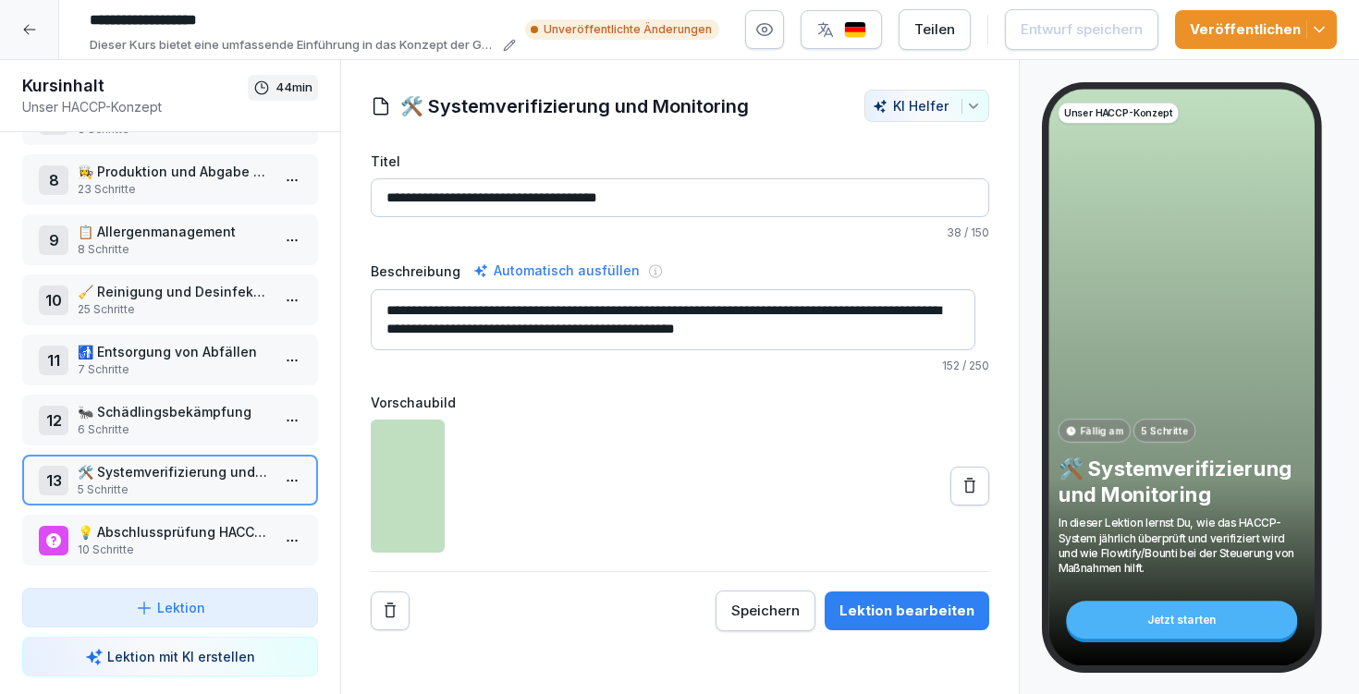
click at [179, 522] on p "💡 Abschlussprüfung HACCP-Konzept" at bounding box center [174, 531] width 192 height 19
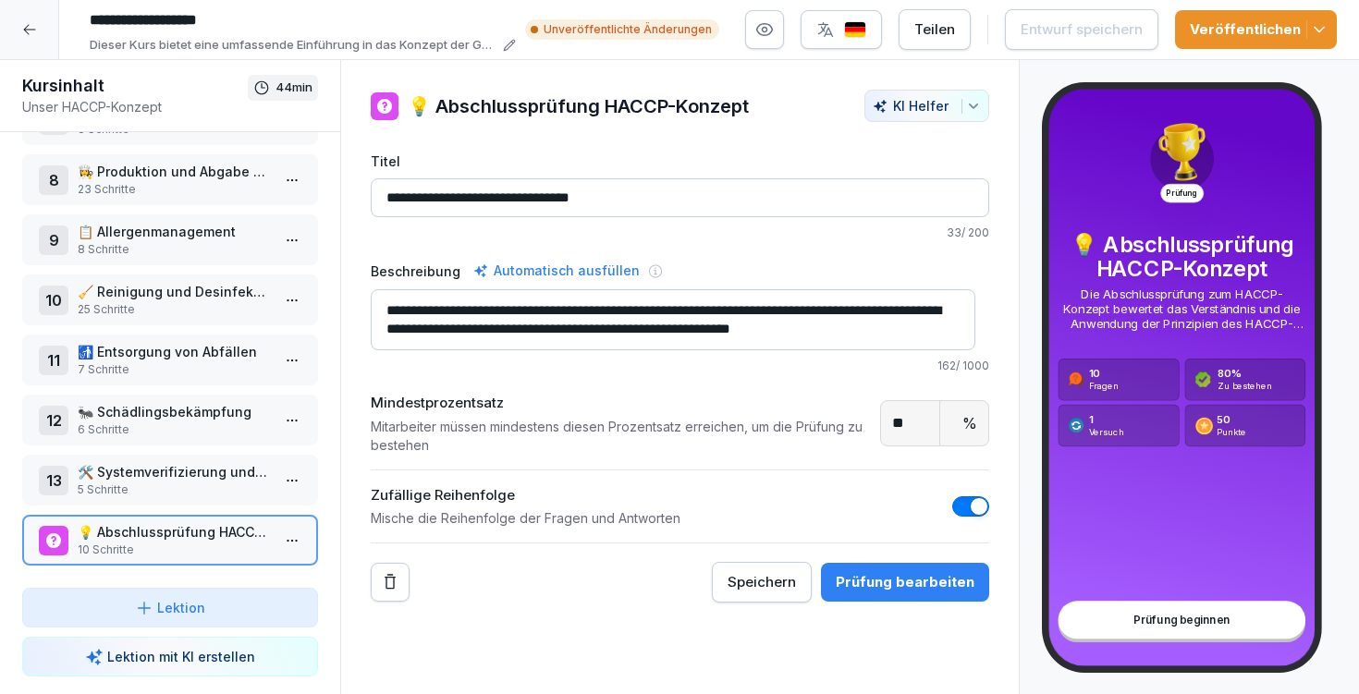
scroll to position [18, 0]
click at [832, 27] on icon "button" at bounding box center [825, 29] width 15 height 15
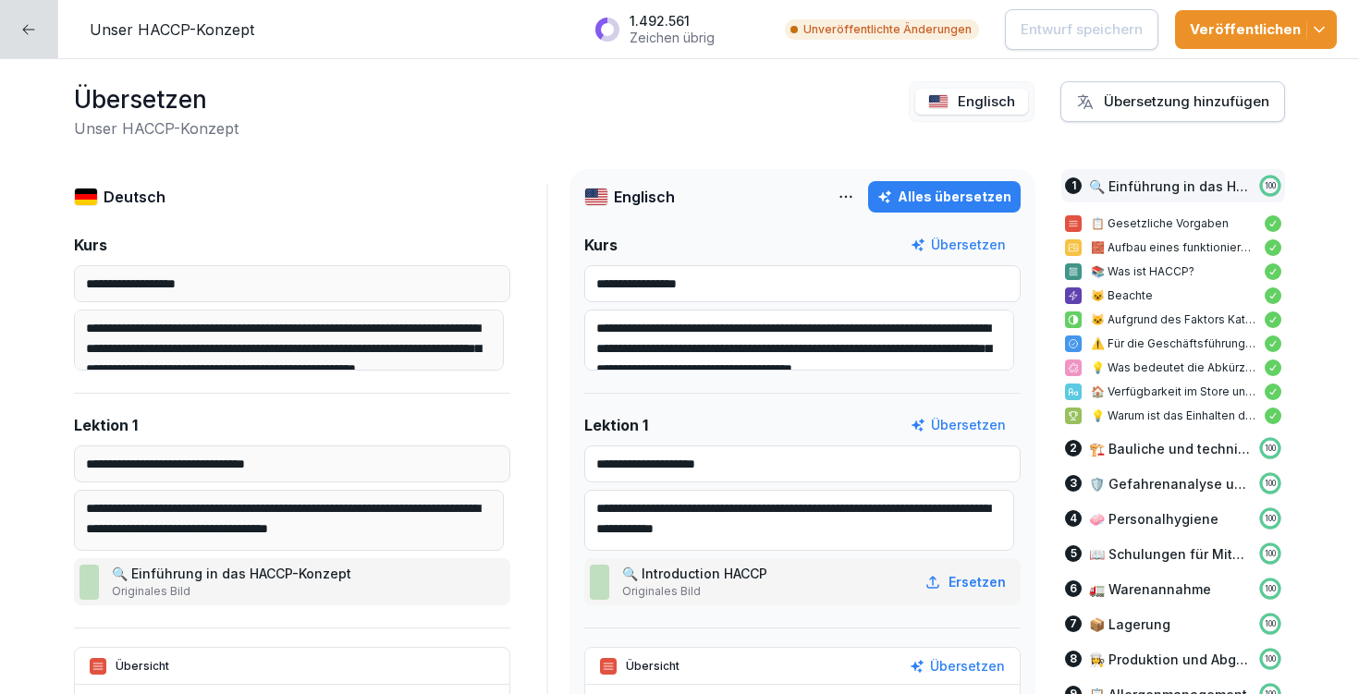
click at [49, 47] on div at bounding box center [29, 29] width 58 height 58
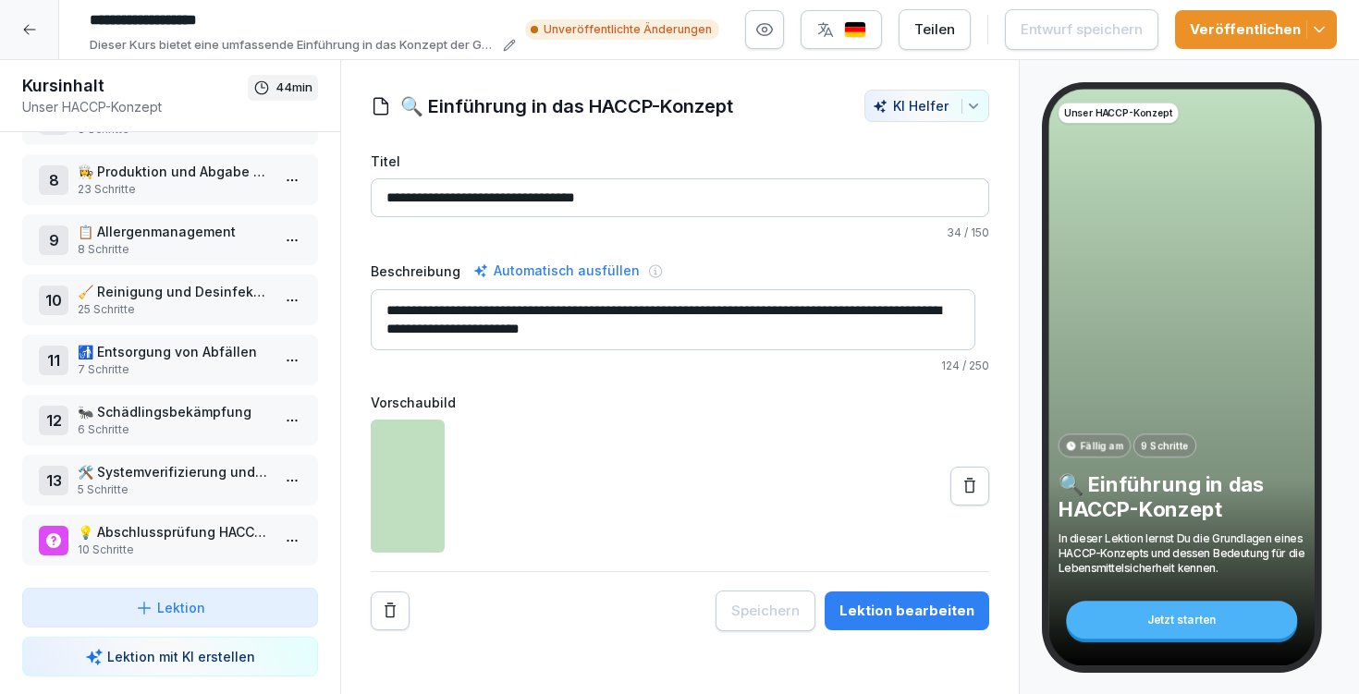
scroll to position [435, 0]
click at [182, 522] on p "💡 Abschlussprüfung HACCP-Konzept" at bounding box center [174, 531] width 192 height 19
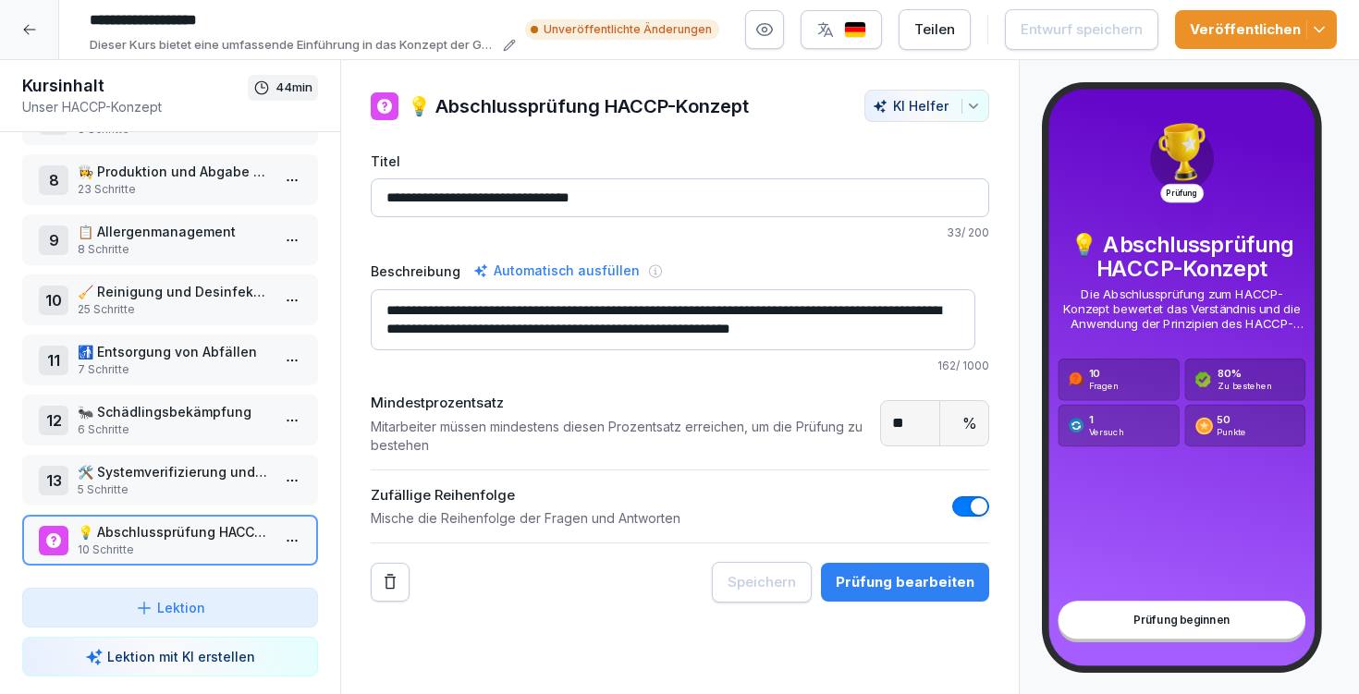
click at [875, 572] on div "Prüfung bearbeiten" at bounding box center [905, 582] width 139 height 20
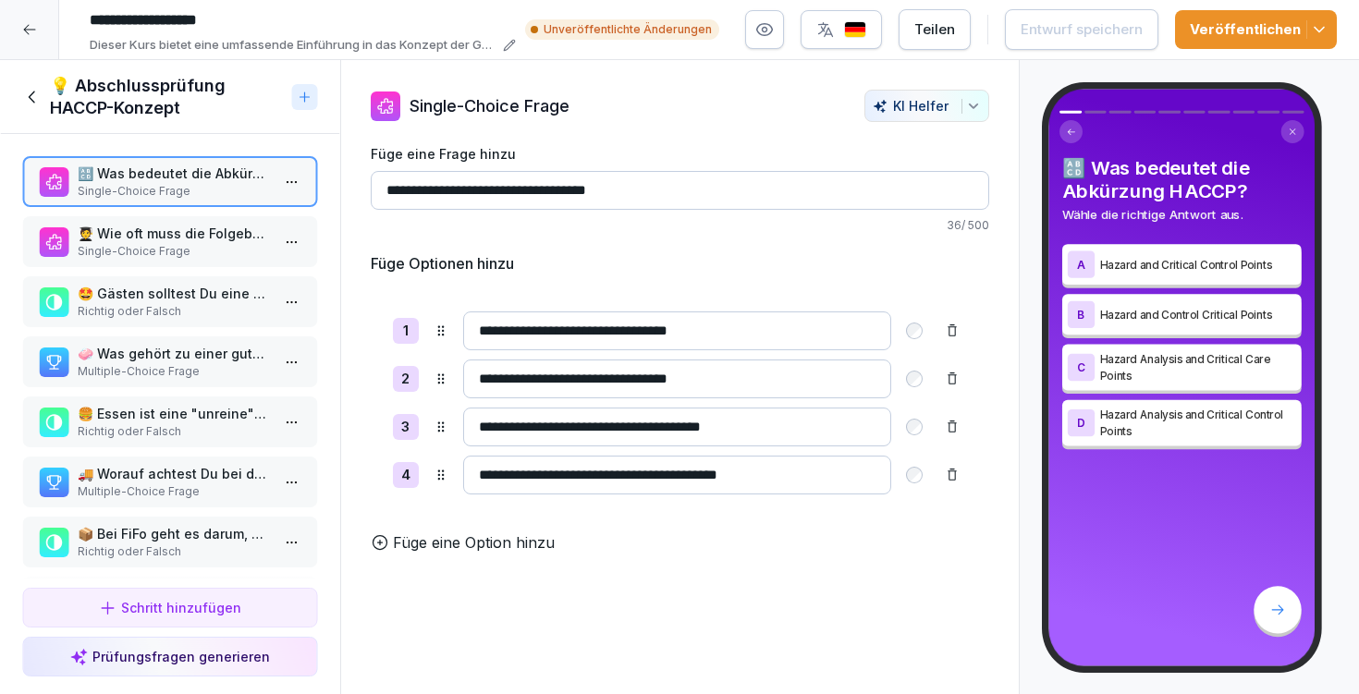
click at [170, 240] on p "🧑‍🎓 Wie oft muss die Folgebelehrung nach §43 Abs. 1 Infektionsschutzgesetz erfo…" at bounding box center [174, 233] width 192 height 19
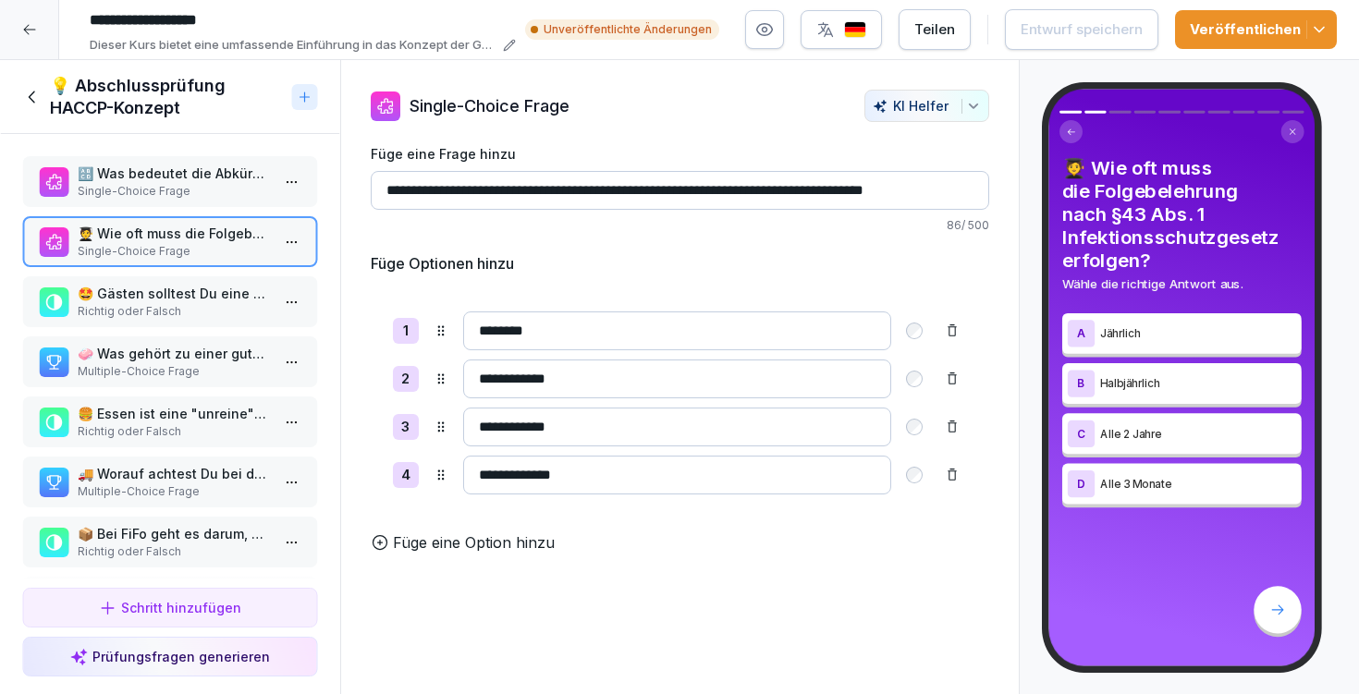
click at [185, 302] on p "🤩 Gästen solltest Du eine ausführliche Auskunft über die Allergene geben." at bounding box center [174, 293] width 192 height 19
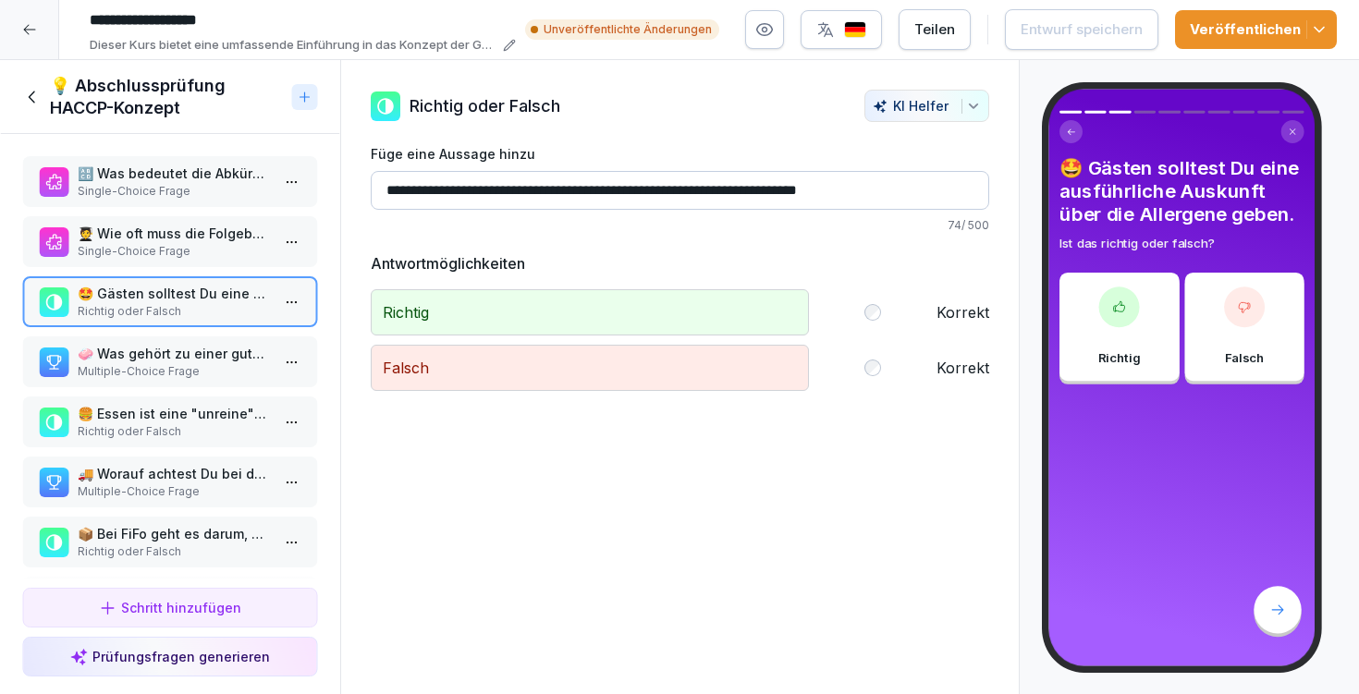
click at [179, 345] on p "🧼 Was gehört zu einer guten Personalhygiene?" at bounding box center [174, 353] width 192 height 19
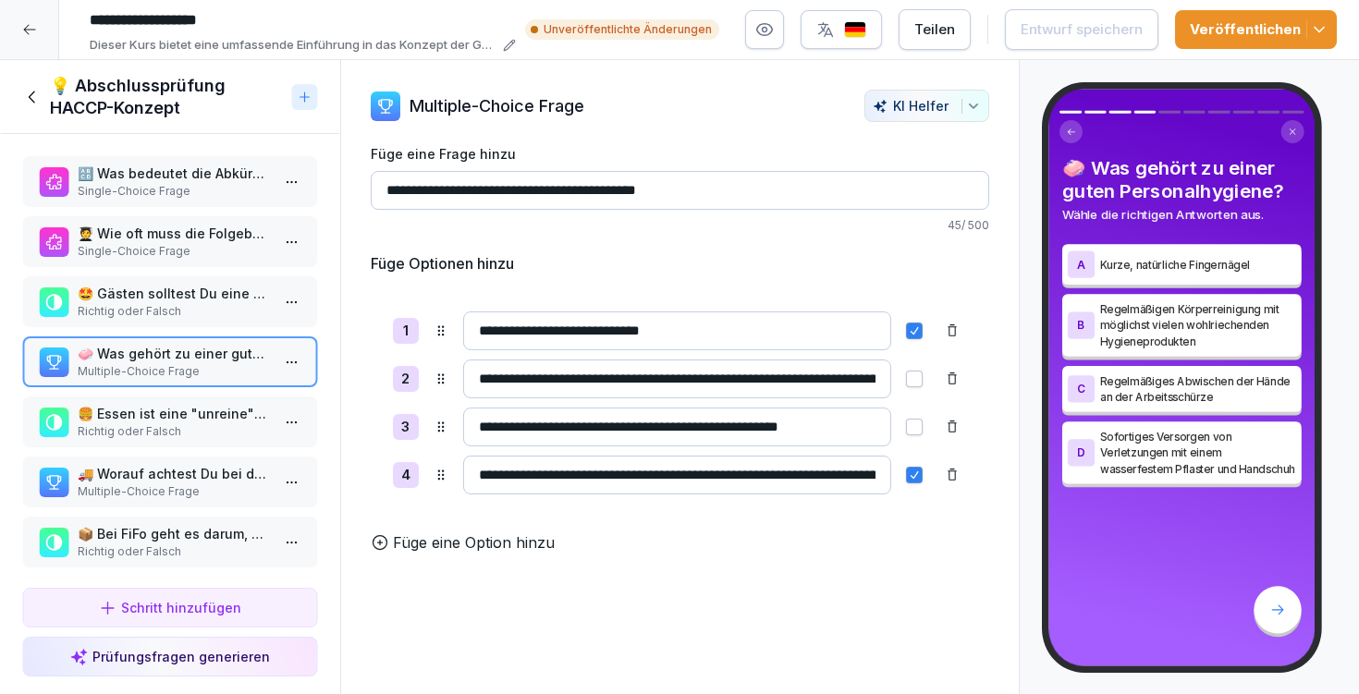
click at [178, 405] on p "🍔 Essen ist eine "unreine" Aktivität." at bounding box center [174, 413] width 192 height 19
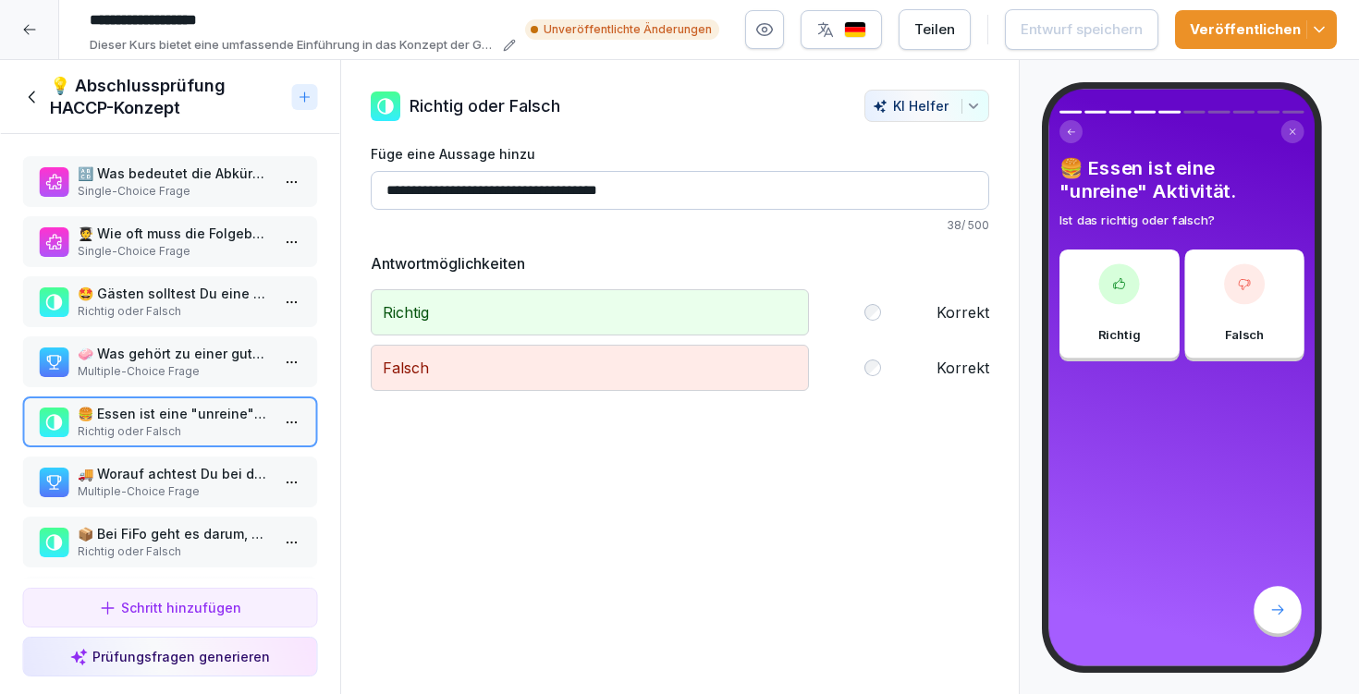
click at [175, 471] on p "🚚 Worauf achtest Du bei der Warenannahme?" at bounding box center [174, 473] width 192 height 19
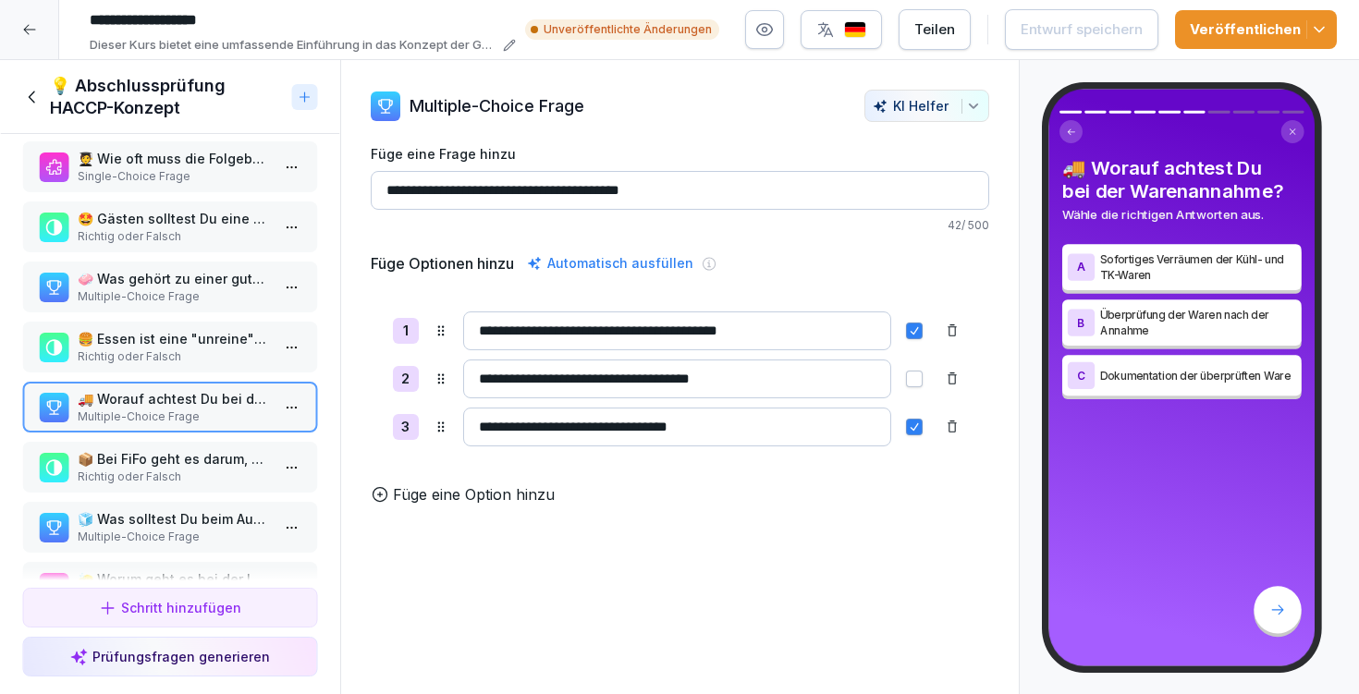
scroll to position [92, 0]
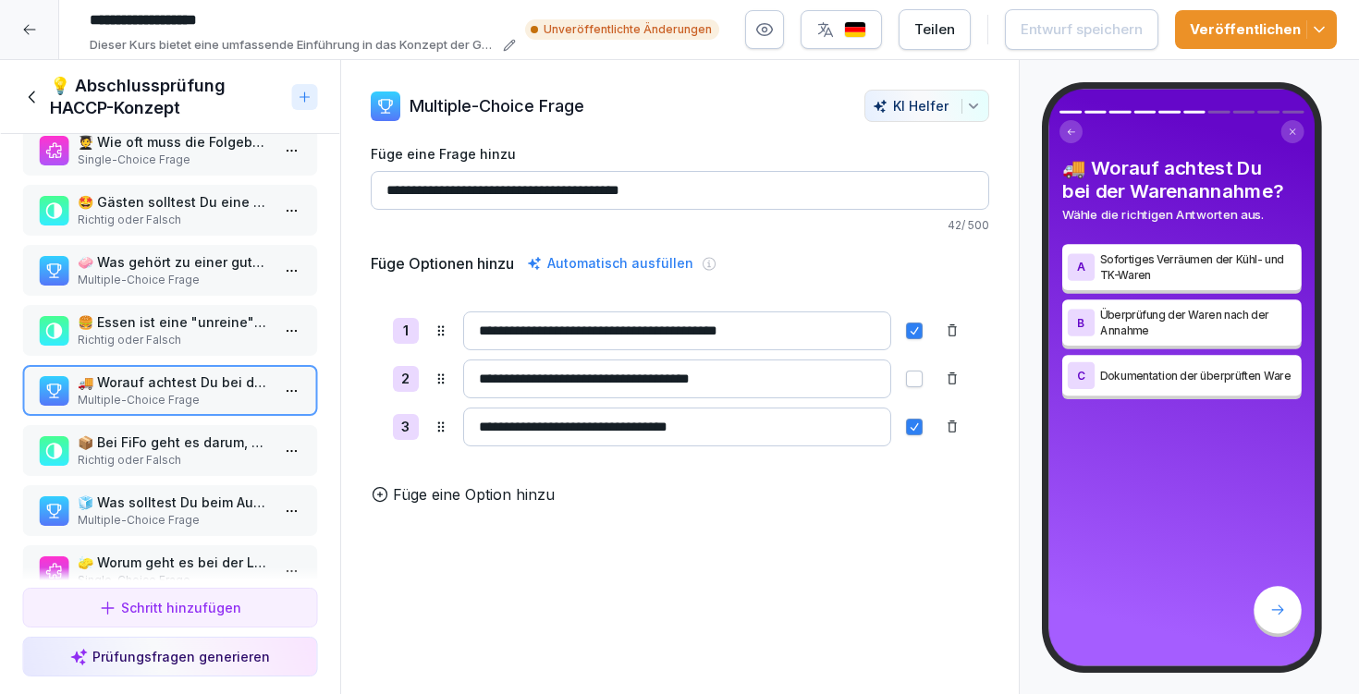
click at [178, 454] on p "Richtig oder Falsch" at bounding box center [174, 460] width 192 height 17
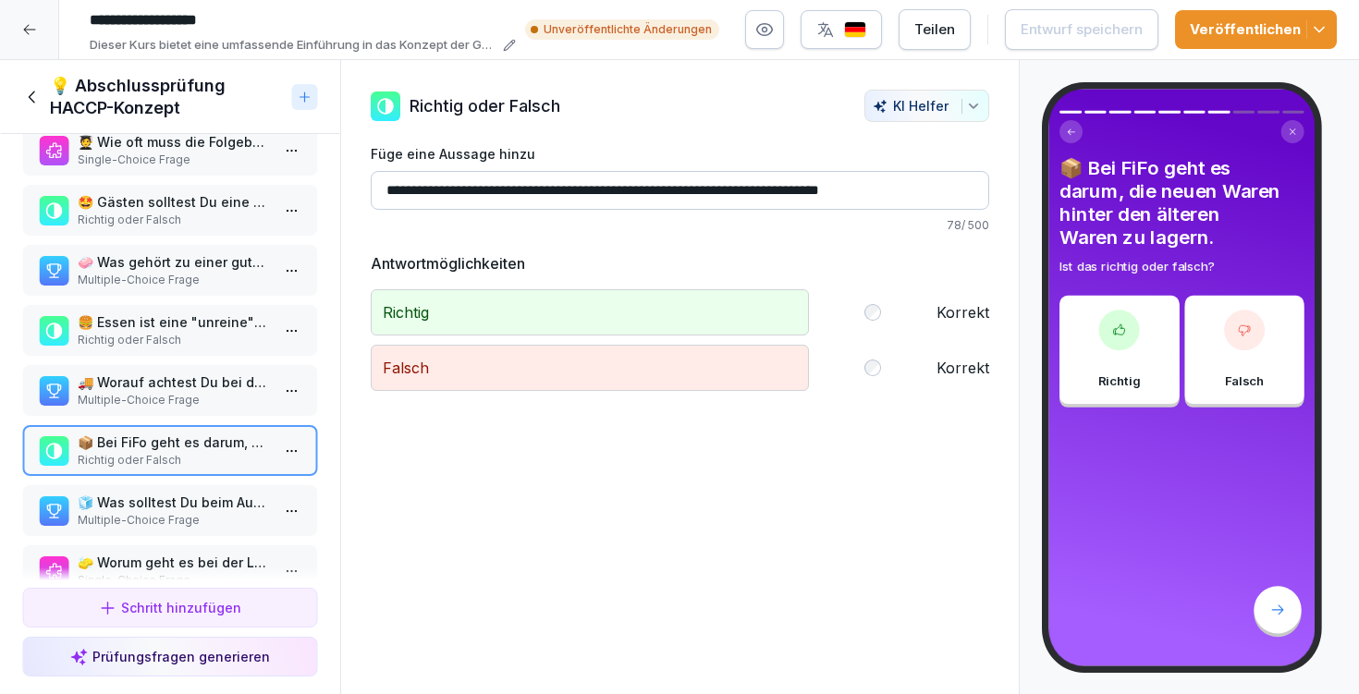
drag, startPoint x: 433, startPoint y: 191, endPoint x: 459, endPoint y: 189, distance: 26.0
click at [459, 189] on input "**********" at bounding box center [680, 190] width 619 height 39
type input "**********"
click at [1132, 27] on div "Entwurf speichern" at bounding box center [1082, 29] width 122 height 20
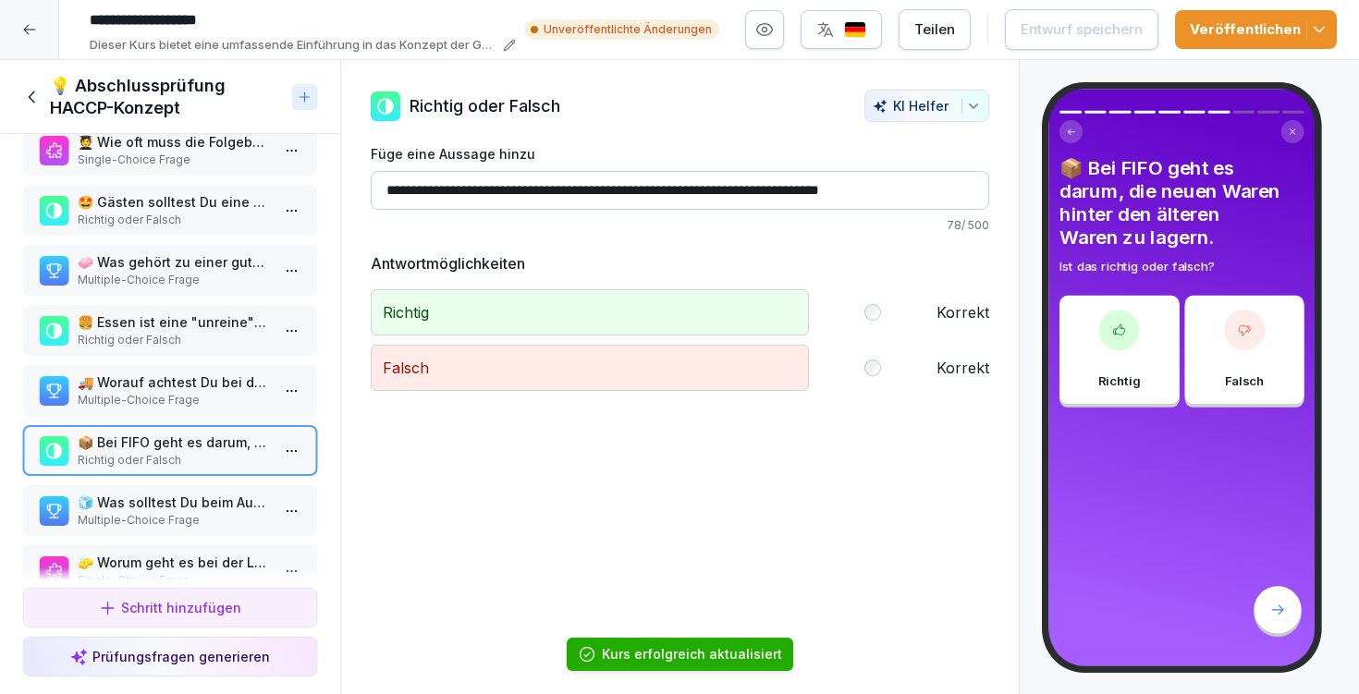
click at [173, 507] on p "🧊 Was solltest Du beim Auftauen beachten?" at bounding box center [174, 502] width 192 height 19
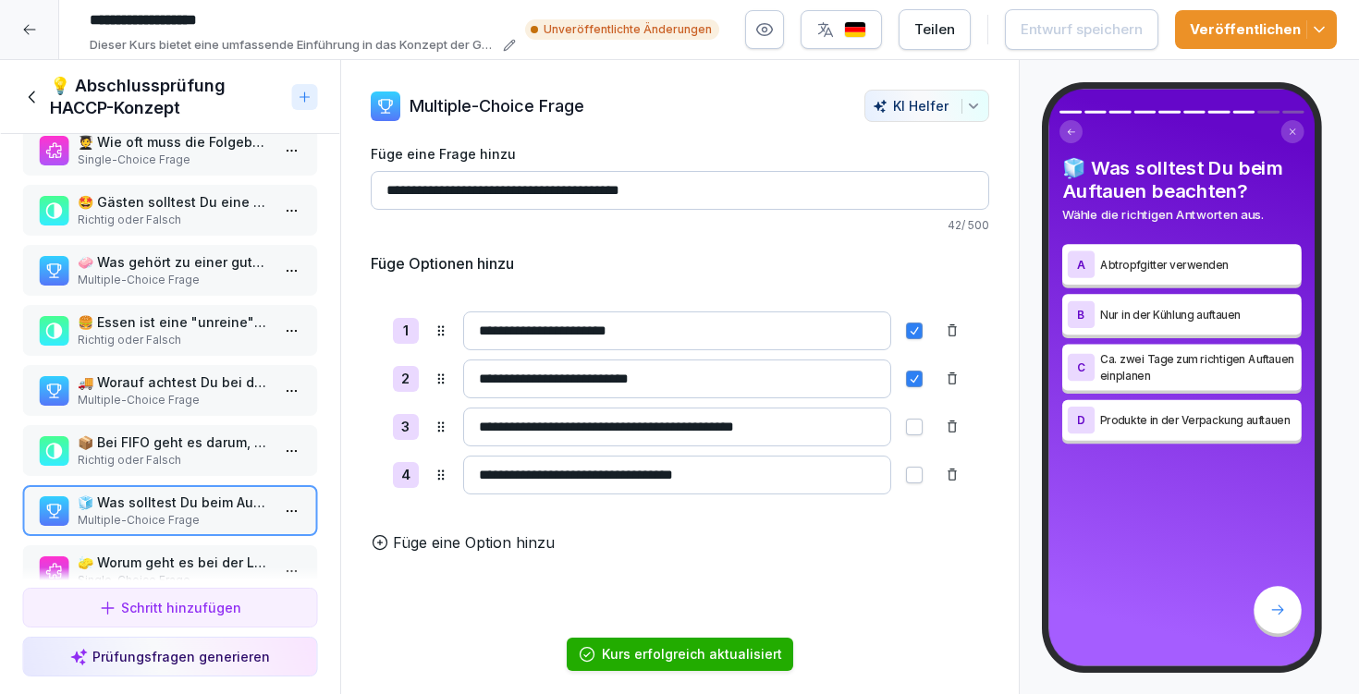
click at [178, 398] on p "Multiple-Choice Frage" at bounding box center [174, 400] width 192 height 17
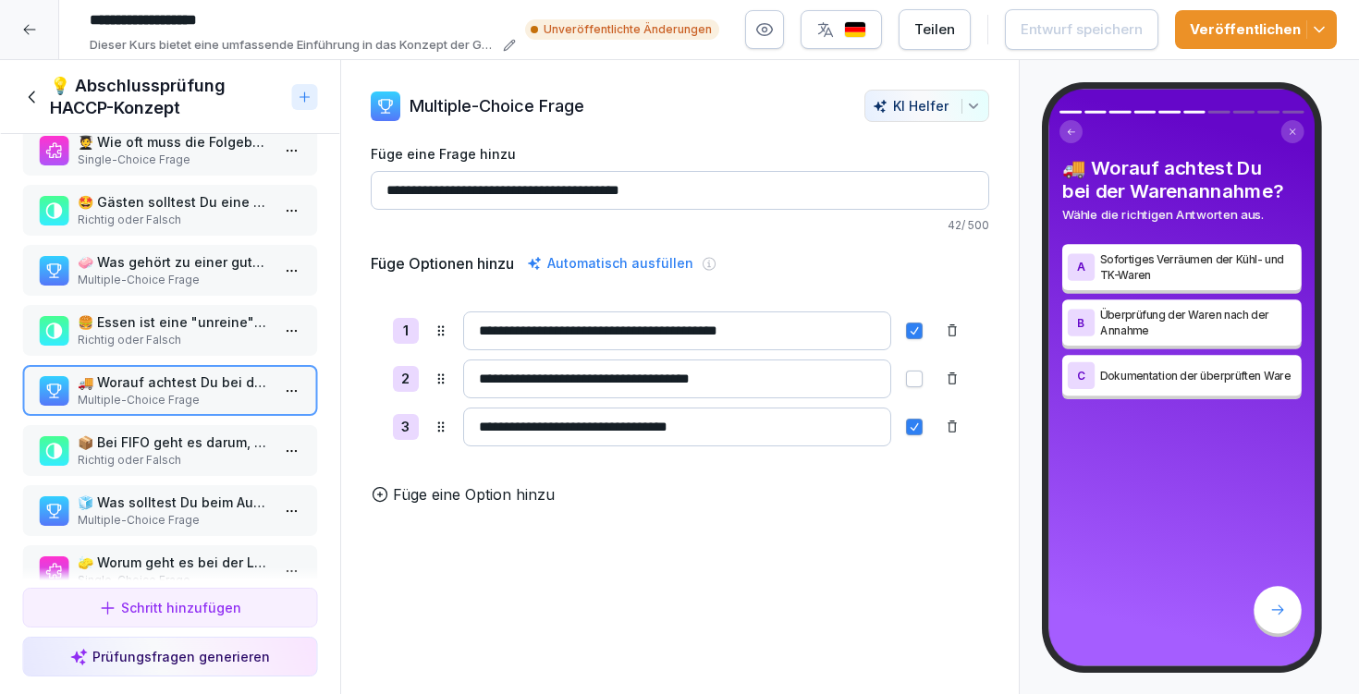
click at [198, 510] on p "🧊 Was solltest Du beim Auftauen beachten?" at bounding box center [174, 502] width 192 height 19
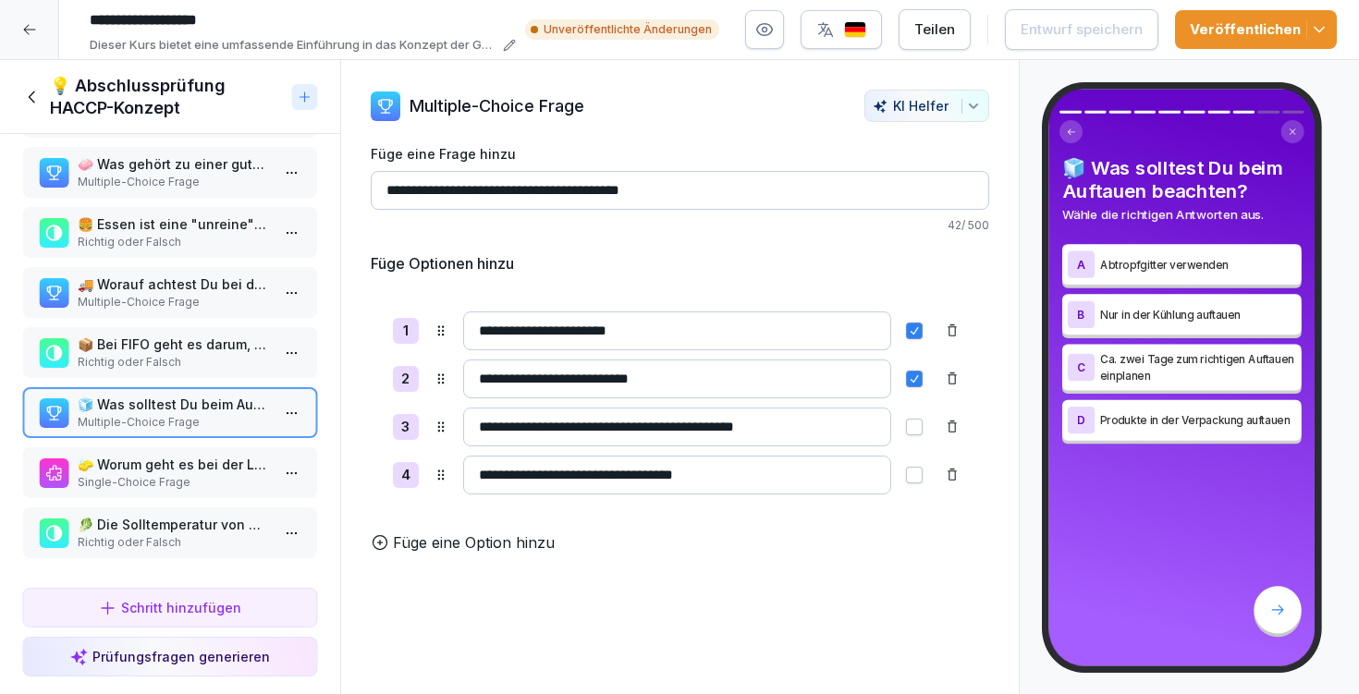
scroll to position [193, 0]
click at [191, 474] on p "Single-Choice Frage" at bounding box center [174, 482] width 192 height 17
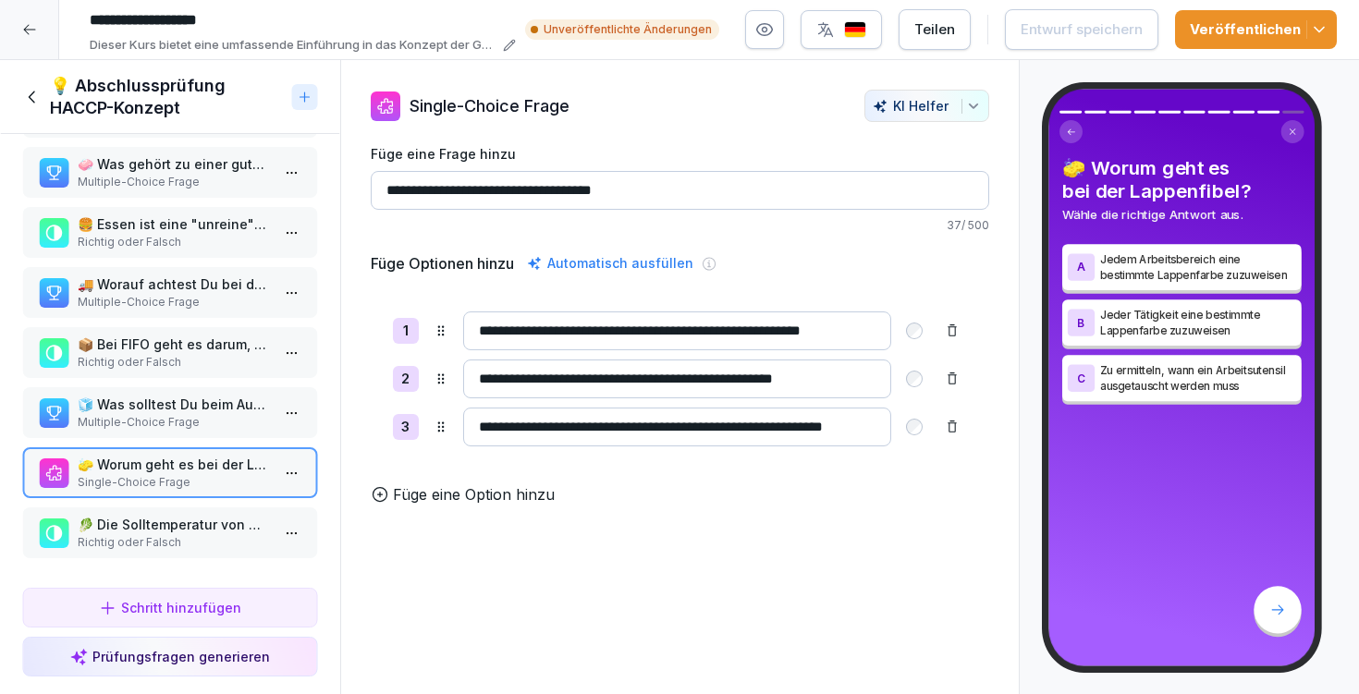
scroll to position [203, 0]
click at [197, 515] on p "🥬 Die Solltemperatur von Obst und Gemüse beträgt < 8 Grad." at bounding box center [174, 524] width 192 height 19
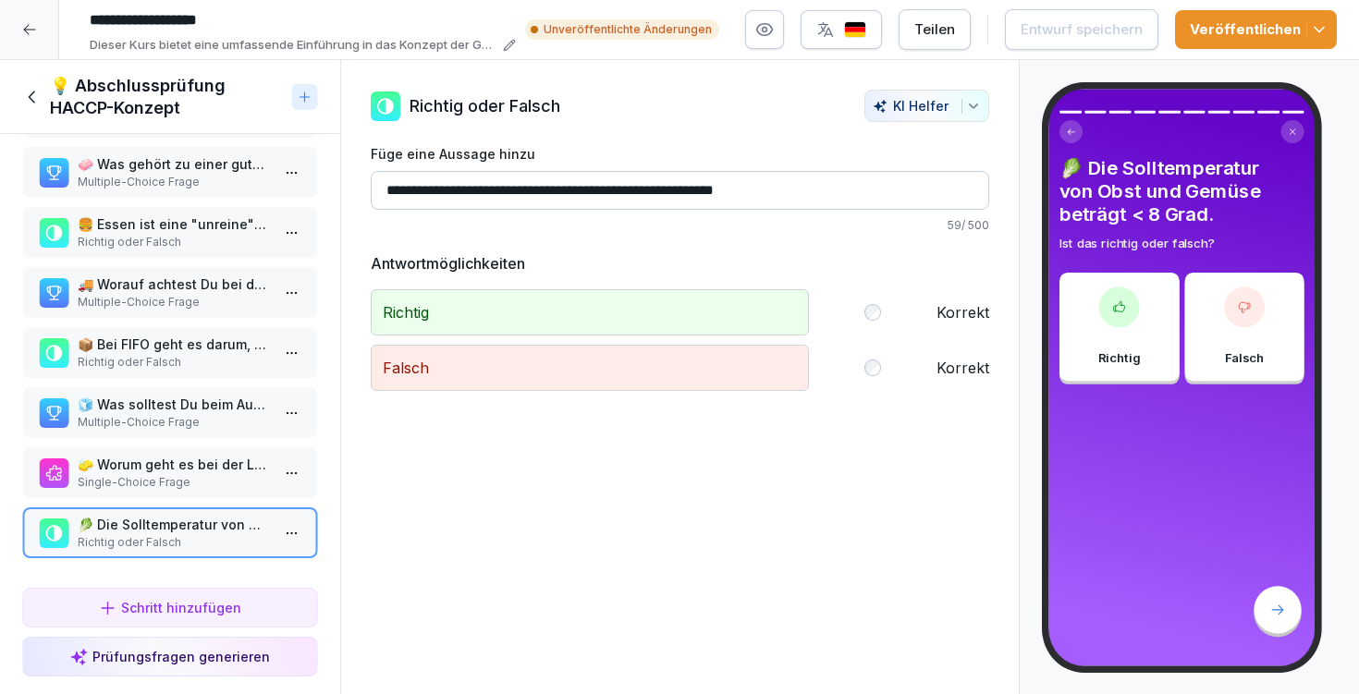
click at [1331, 25] on button "Veröffentlichen" at bounding box center [1256, 29] width 162 height 39
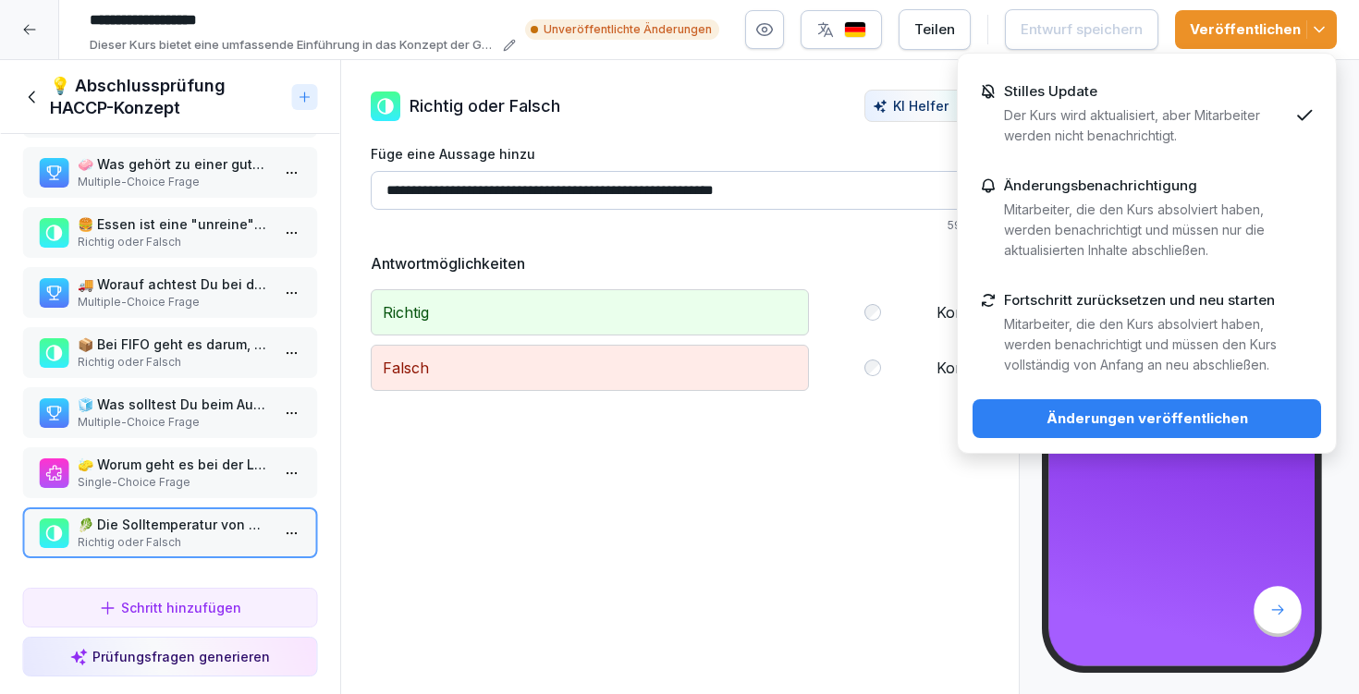
click at [1110, 412] on div "Änderungen veröffentlichen" at bounding box center [1147, 419] width 319 height 20
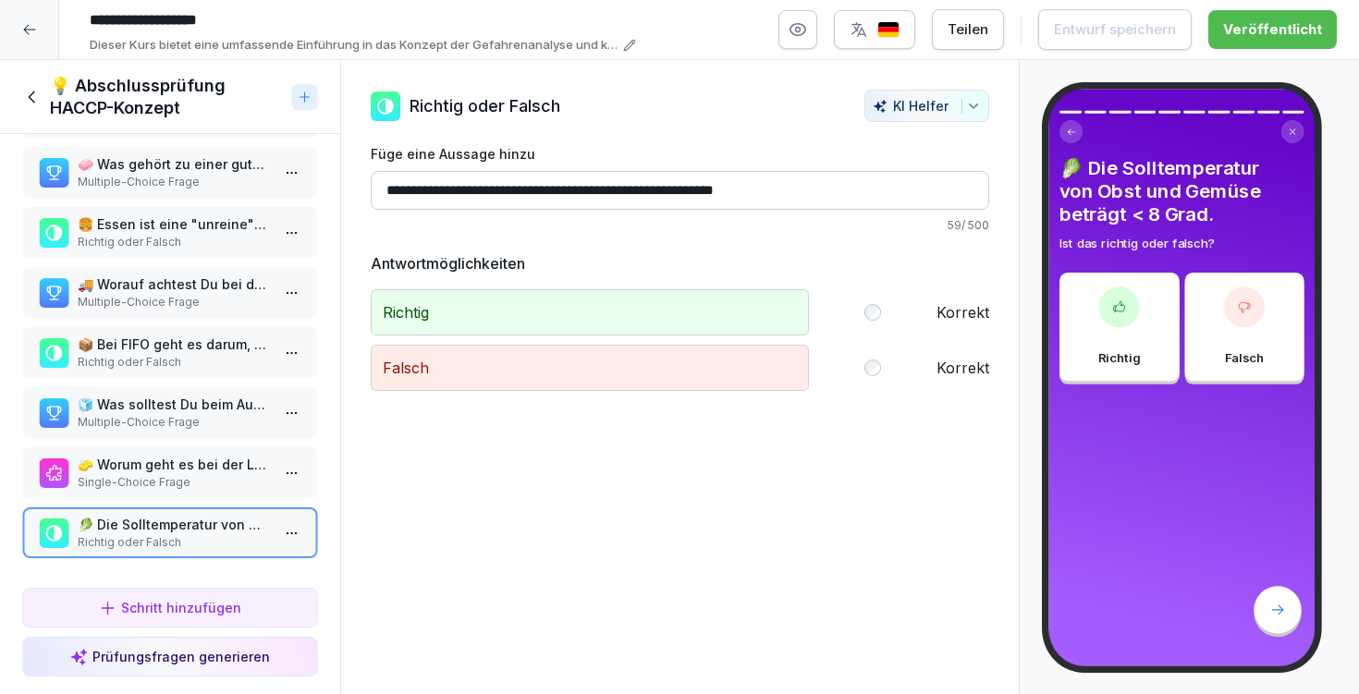
click at [34, 26] on icon at bounding box center [29, 29] width 15 height 15
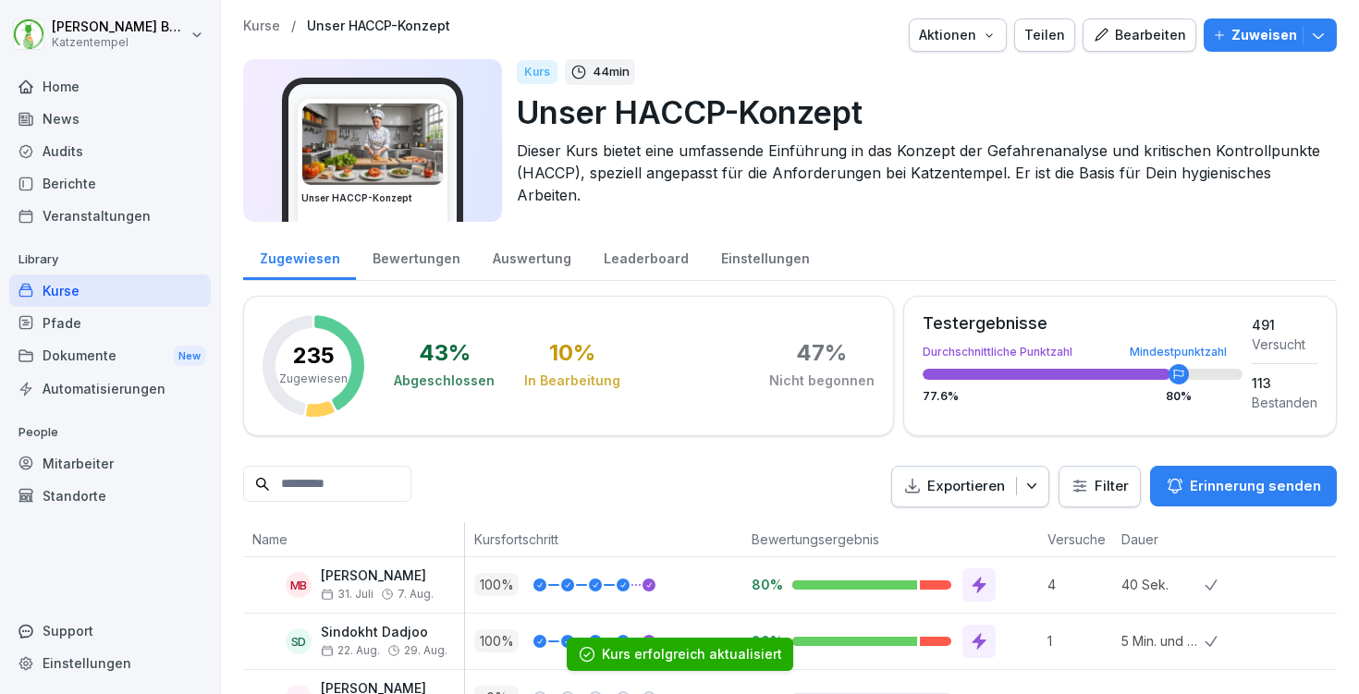
click at [104, 453] on div "Mitarbeiter" at bounding box center [110, 464] width 202 height 32
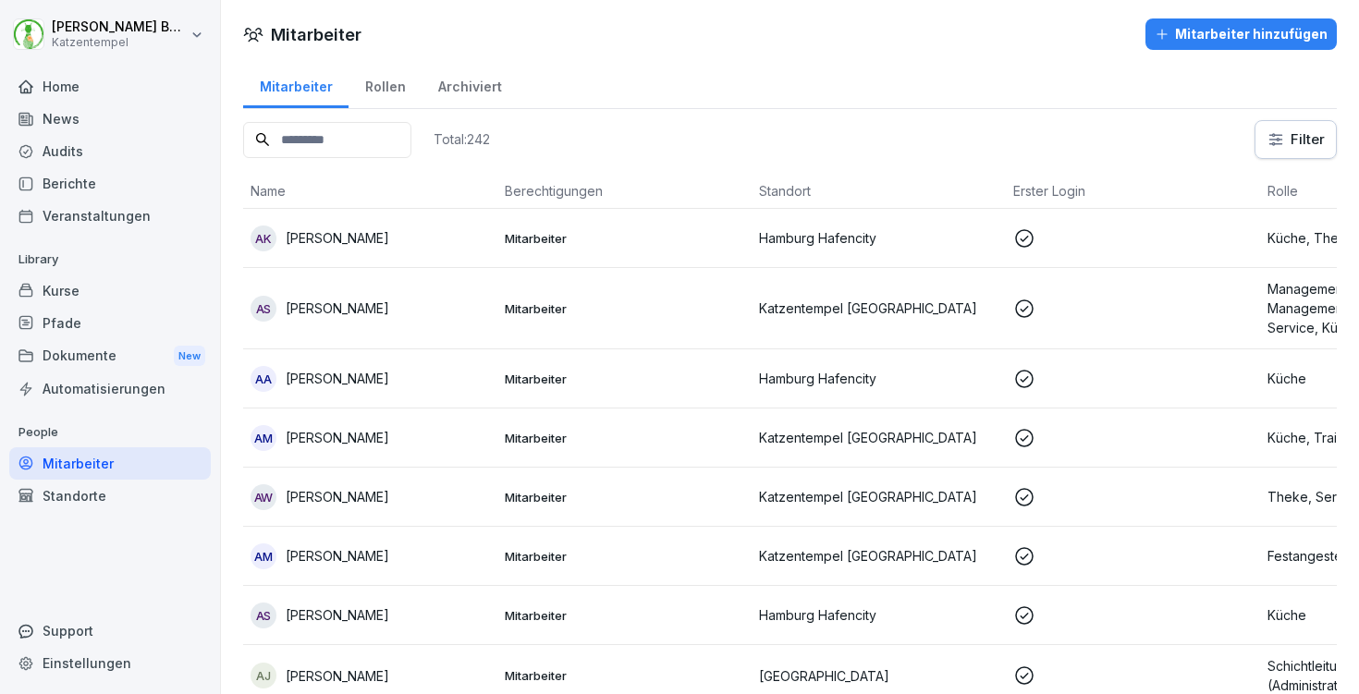
click at [357, 151] on input at bounding box center [327, 140] width 168 height 36
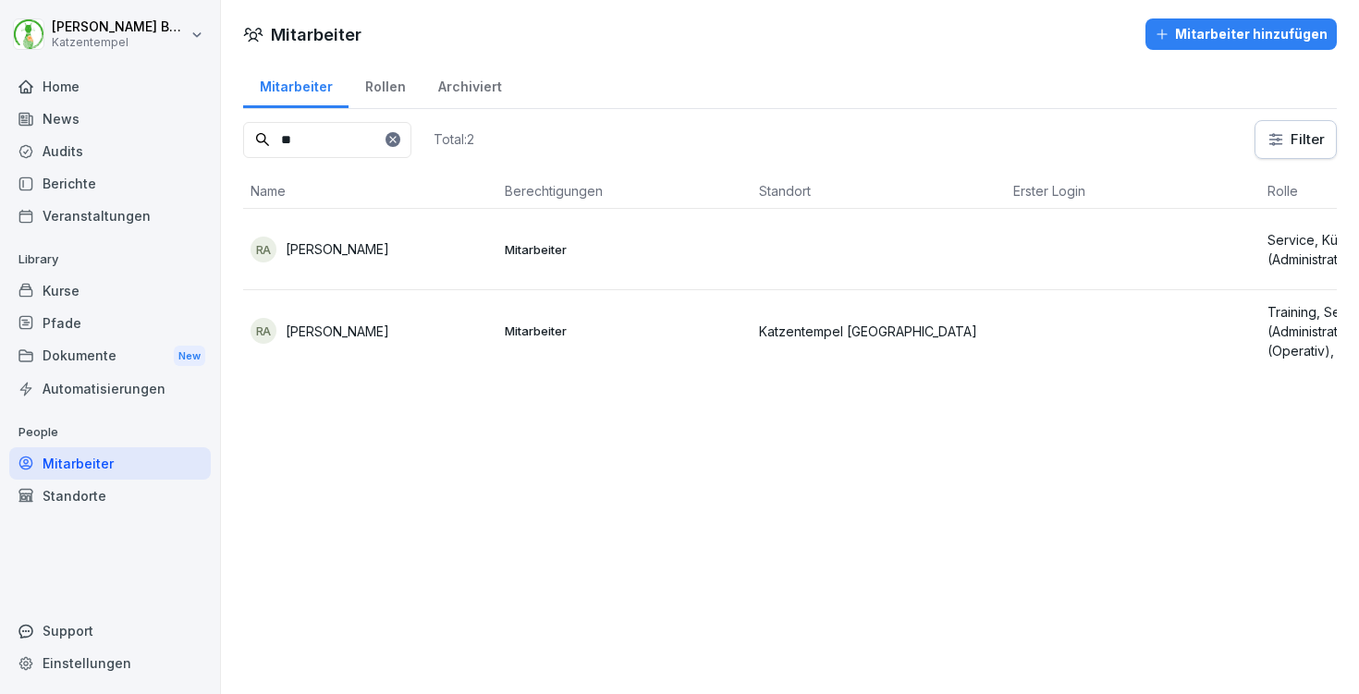
type input "*"
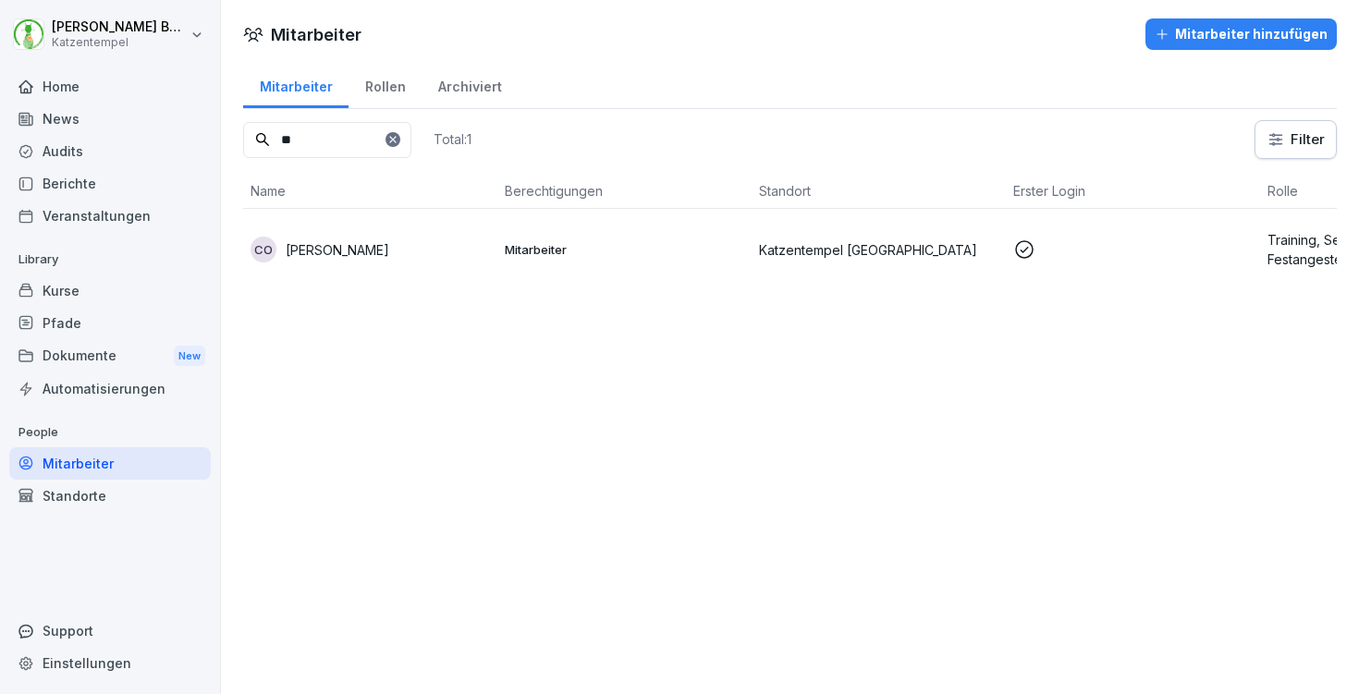
type input "*"
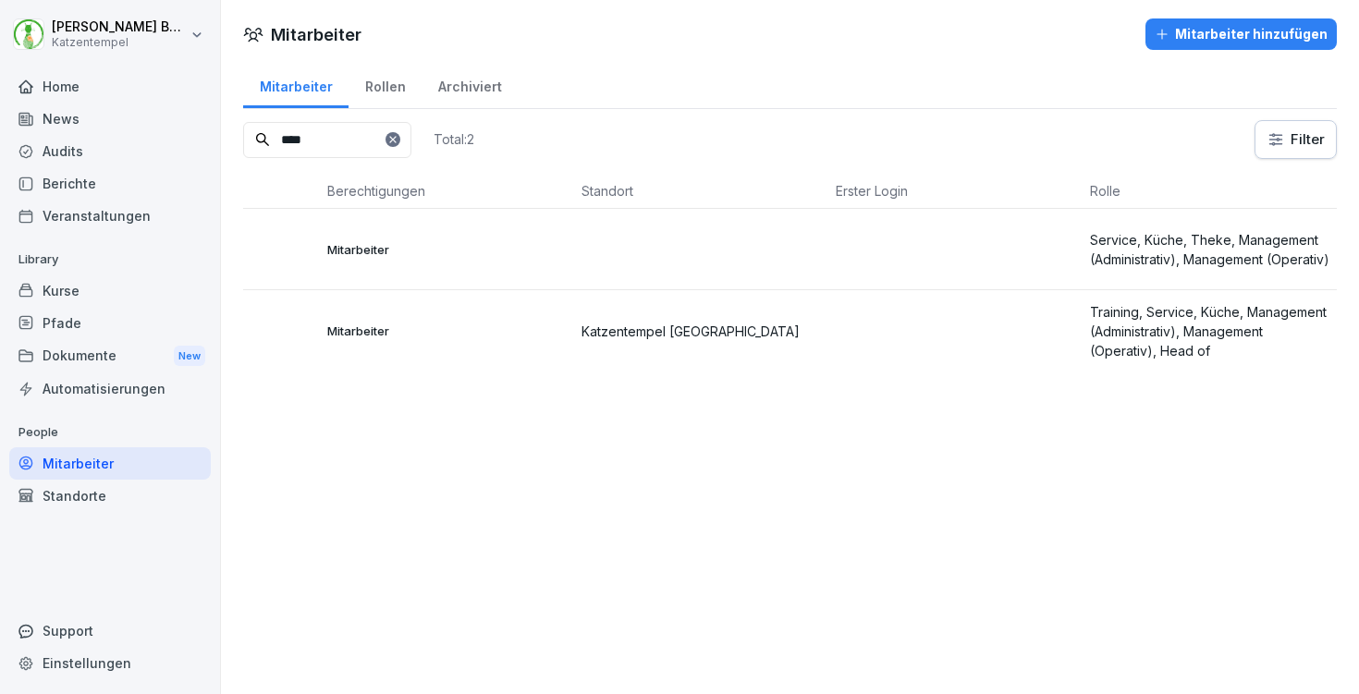
scroll to position [0, 191]
type input "****"
click at [801, 246] on td at bounding box center [701, 249] width 254 height 81
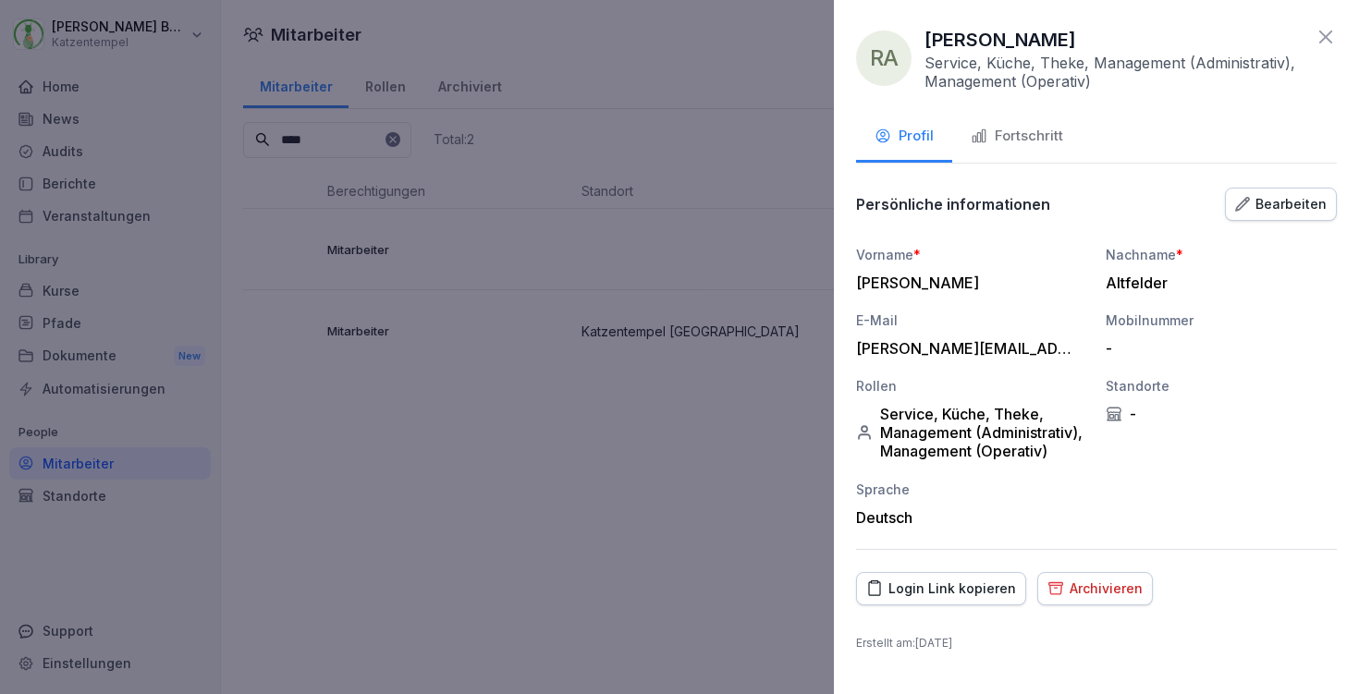
click at [1326, 33] on icon at bounding box center [1326, 37] width 22 height 22
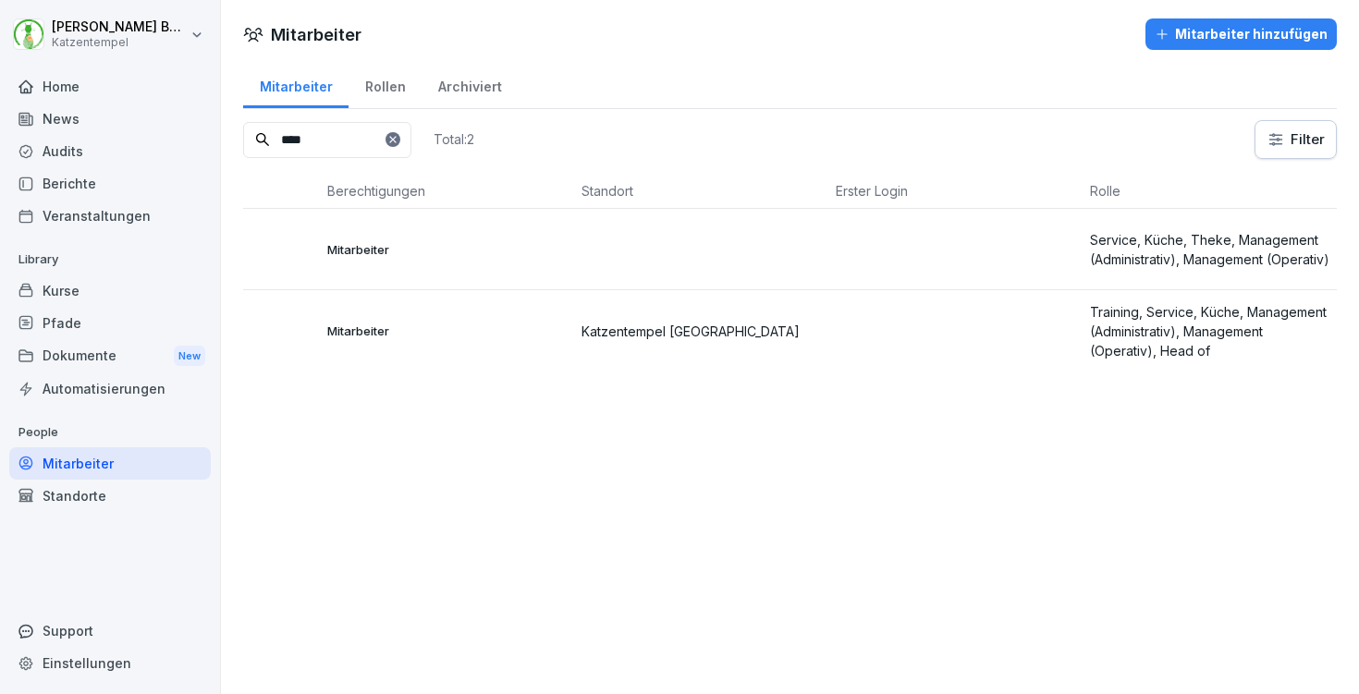
click at [871, 325] on td at bounding box center [956, 330] width 254 height 81
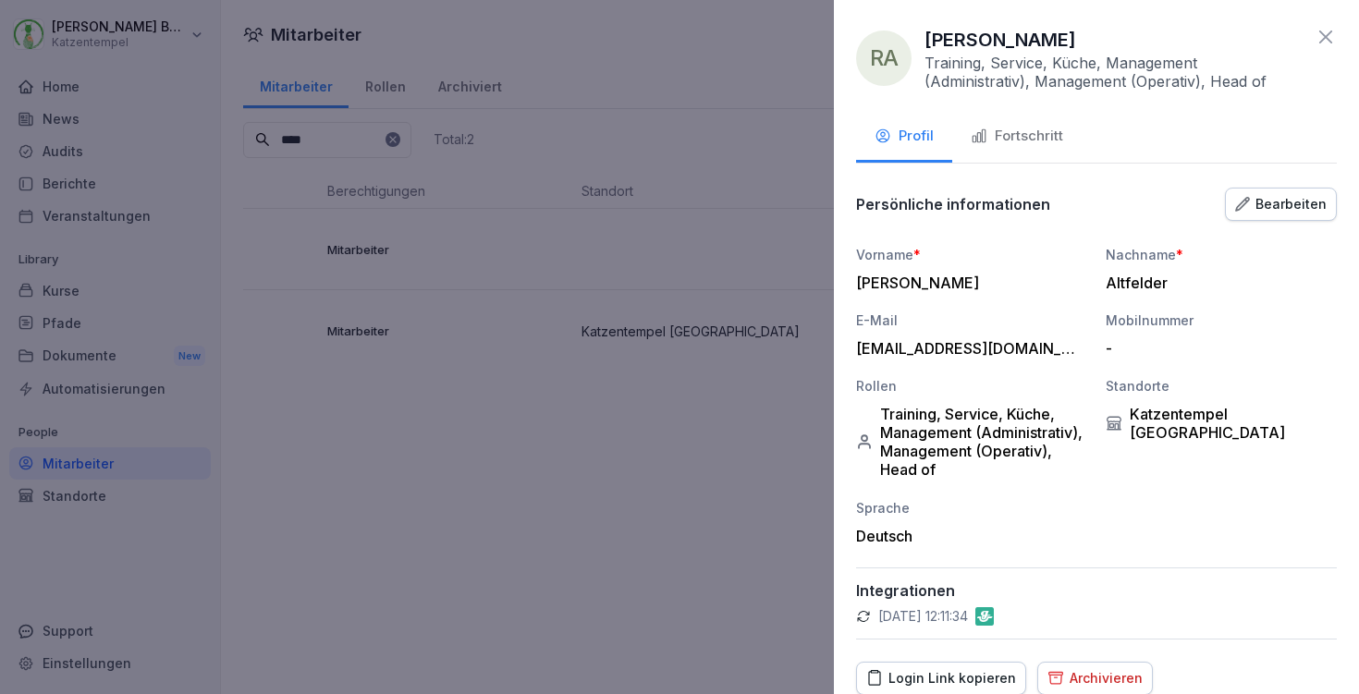
scroll to position [0, 0]
click at [1323, 43] on div "RA Ruth Altfelder Training, Service, Küche, Management (Administrativ), Managem…" at bounding box center [1096, 347] width 525 height 694
click at [1318, 34] on icon at bounding box center [1326, 37] width 22 height 22
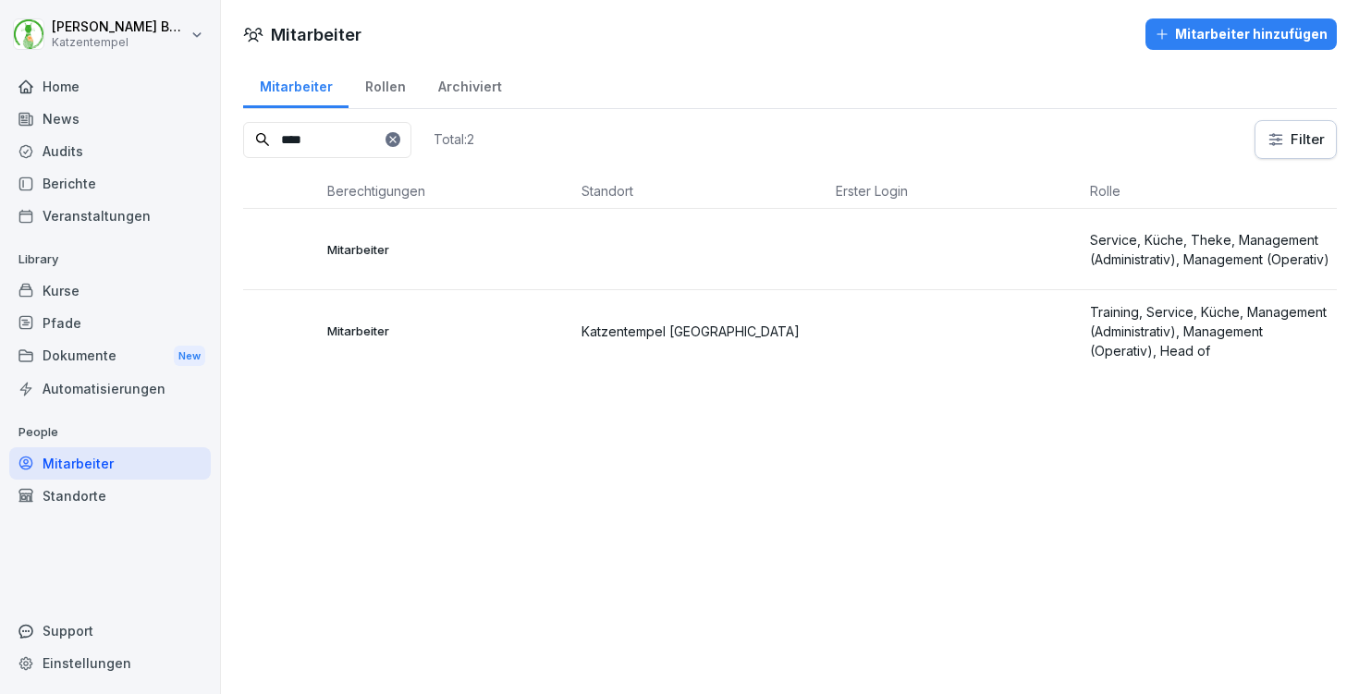
click at [809, 260] on td at bounding box center [701, 249] width 254 height 81
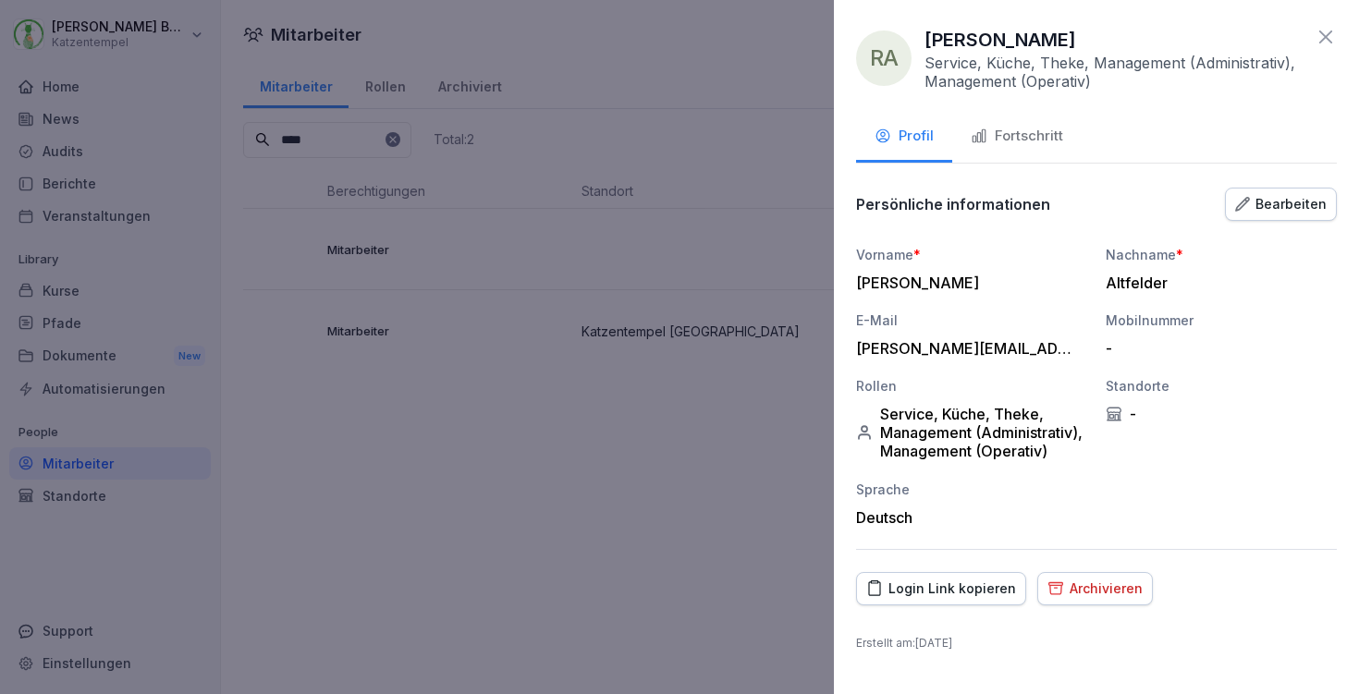
click at [1323, 31] on icon at bounding box center [1326, 37] width 22 height 22
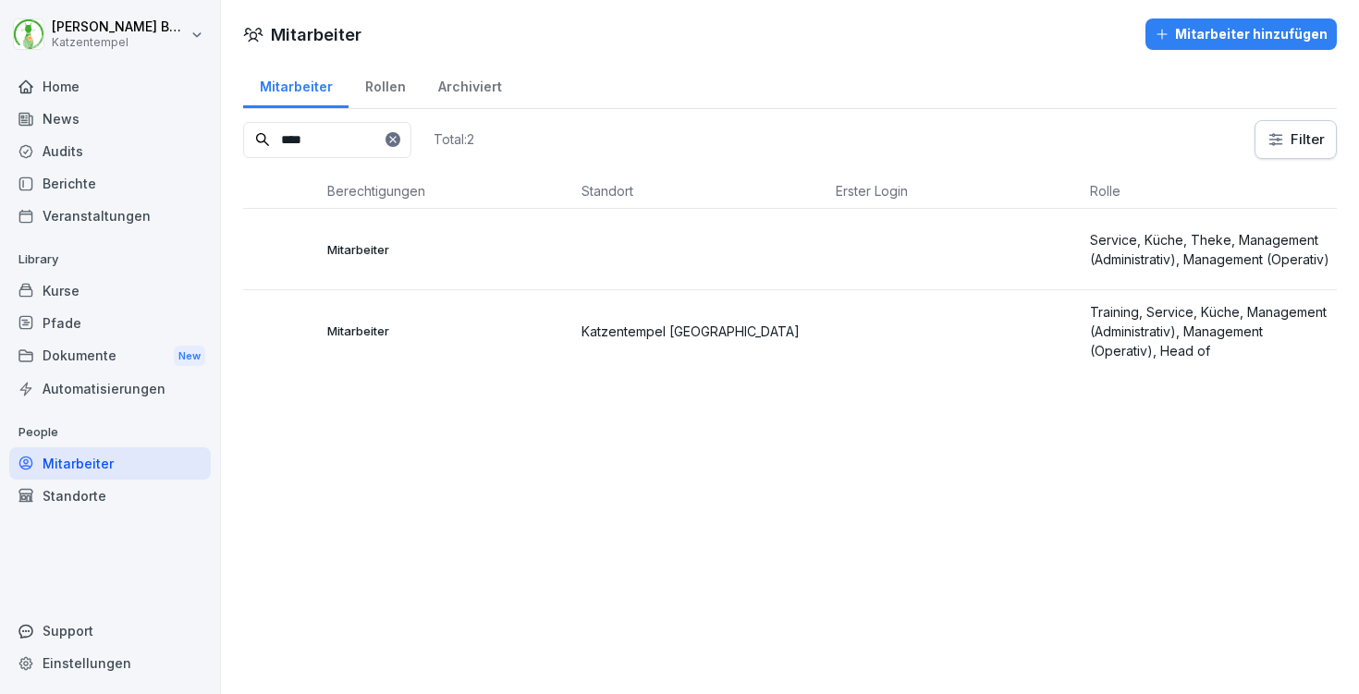
click at [1128, 230] on p "Service, Küche, Theke, Management (Administrativ), Management (Operativ)" at bounding box center [1210, 249] width 240 height 39
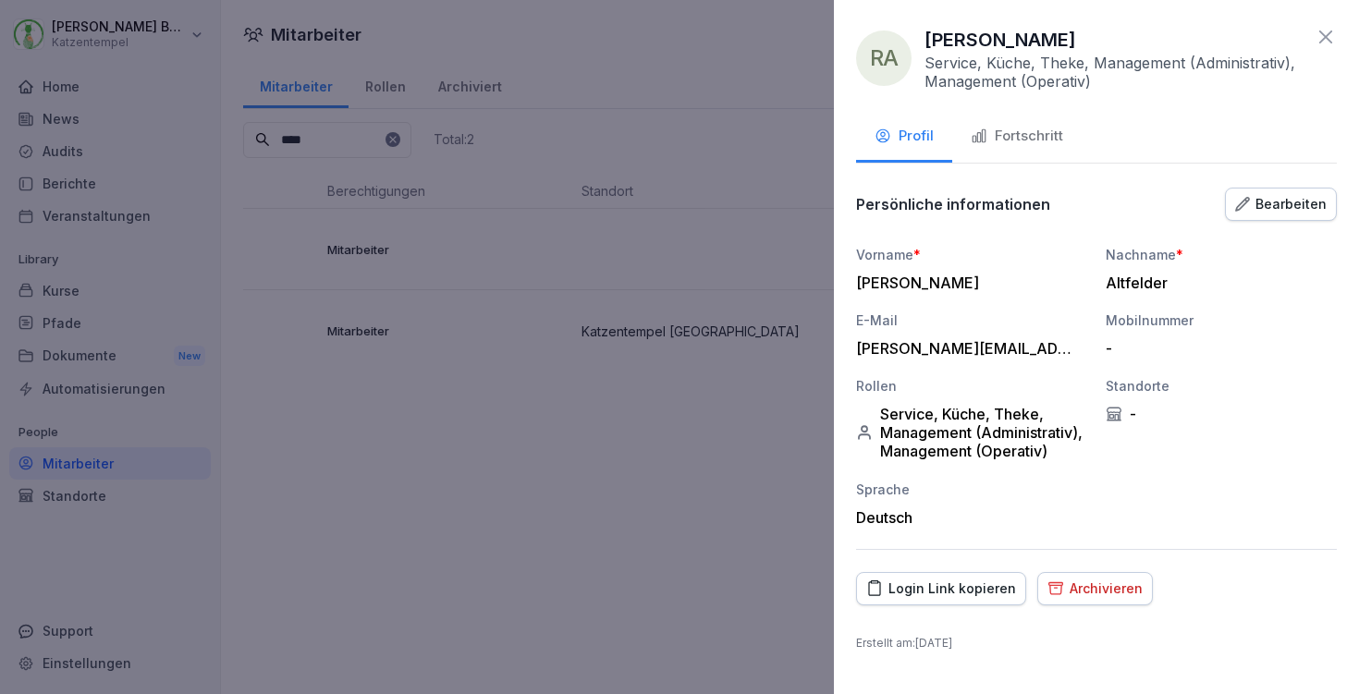
click at [1064, 572] on button "Archivieren" at bounding box center [1096, 588] width 116 height 33
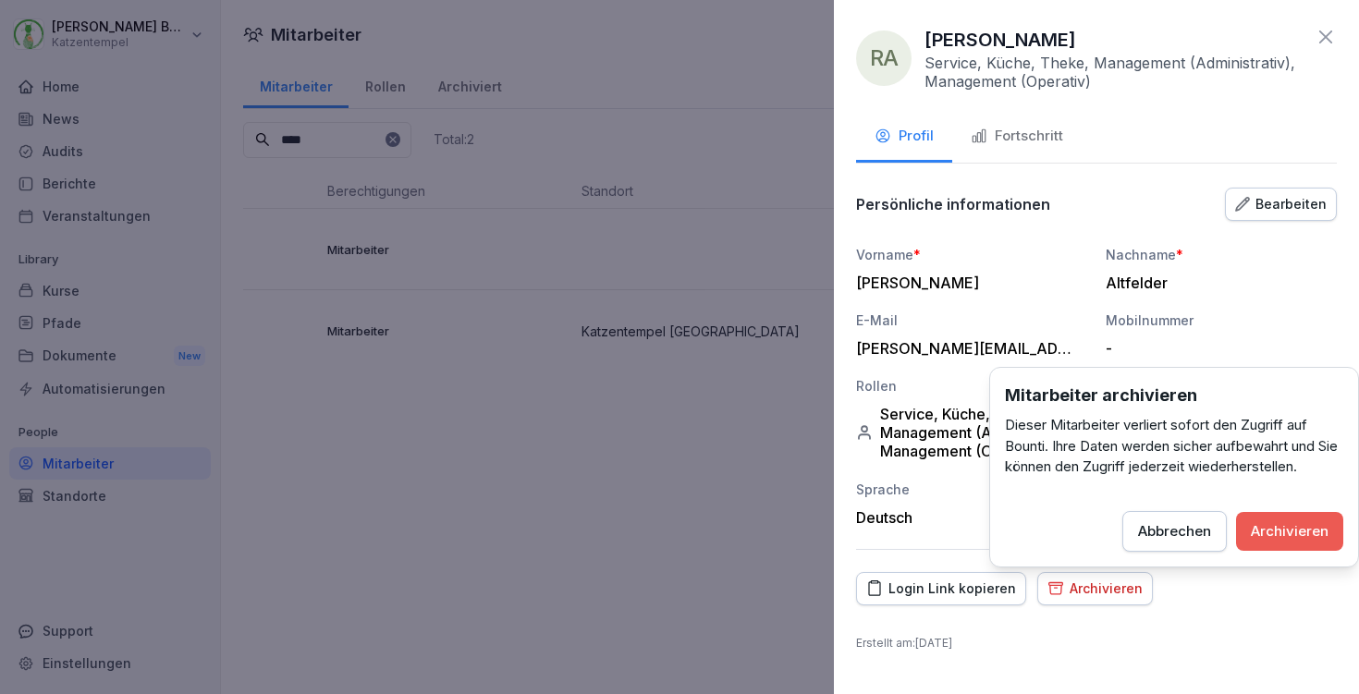
click at [1255, 517] on button "Archivieren" at bounding box center [1289, 531] width 107 height 39
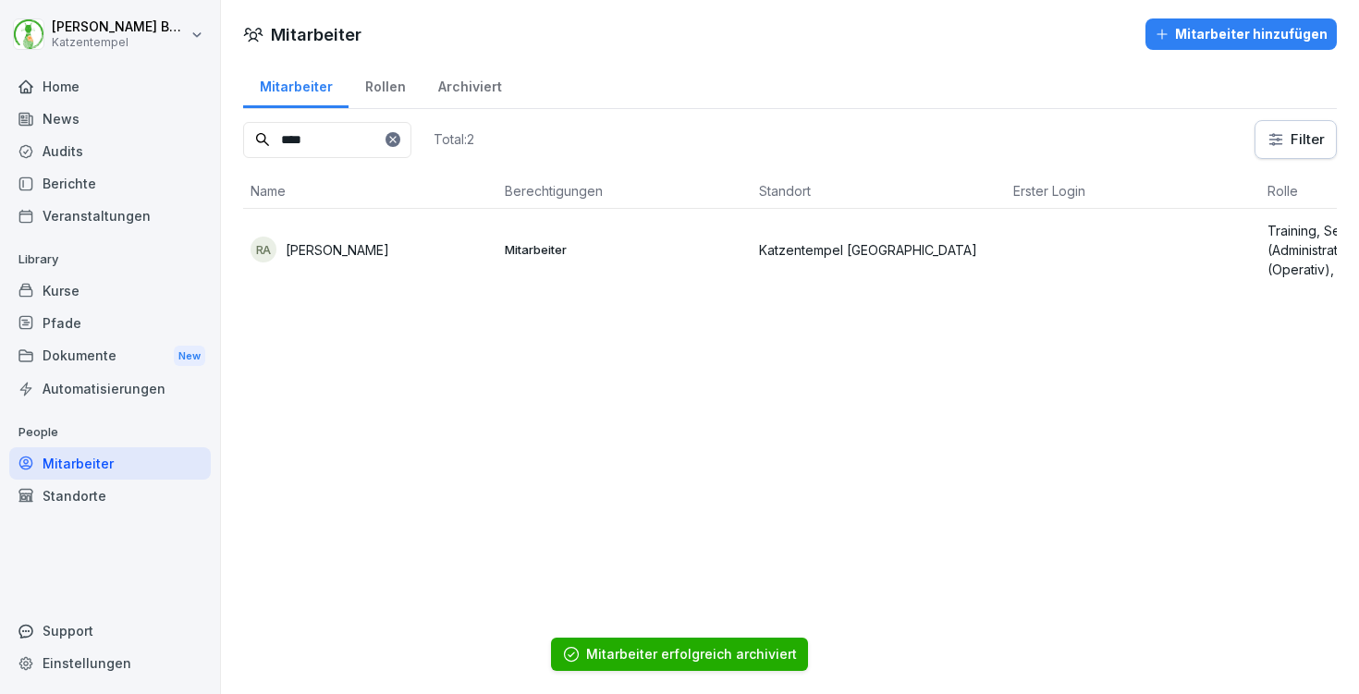
click at [952, 240] on p "Katzentempel [GEOGRAPHIC_DATA]" at bounding box center [879, 249] width 240 height 19
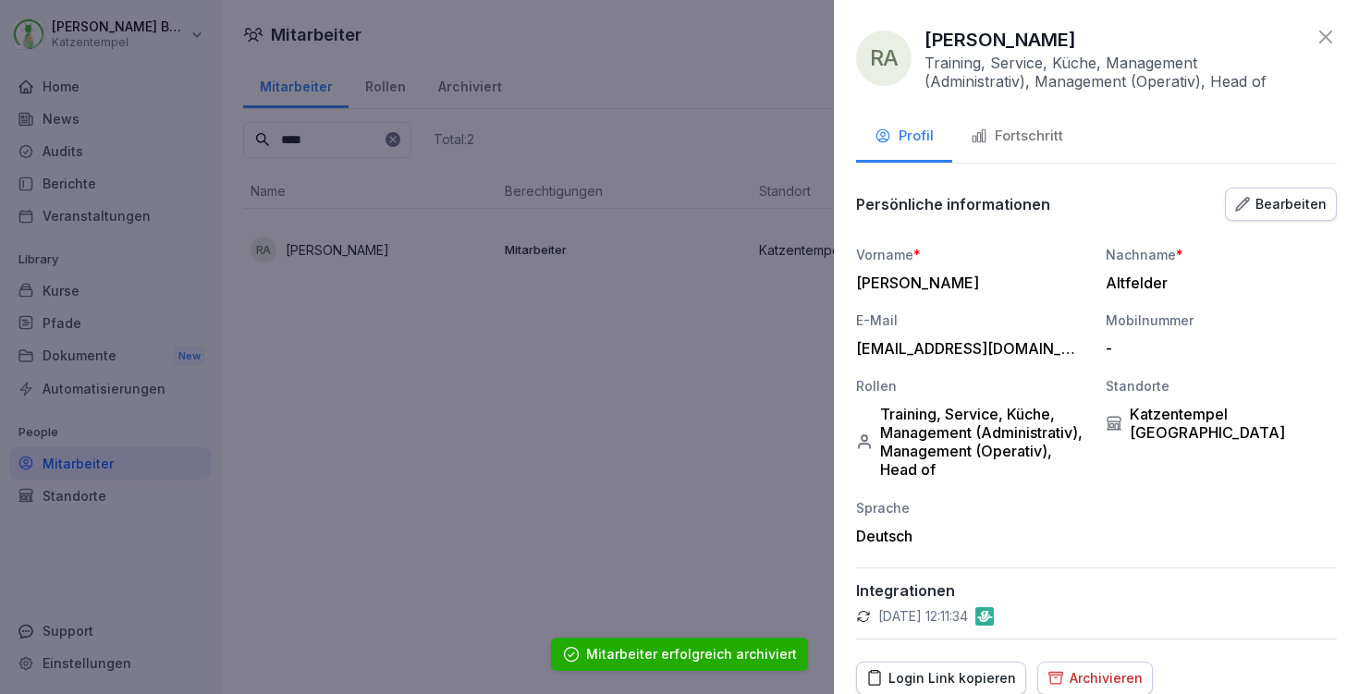
click at [1308, 194] on div "Bearbeiten" at bounding box center [1281, 204] width 92 height 20
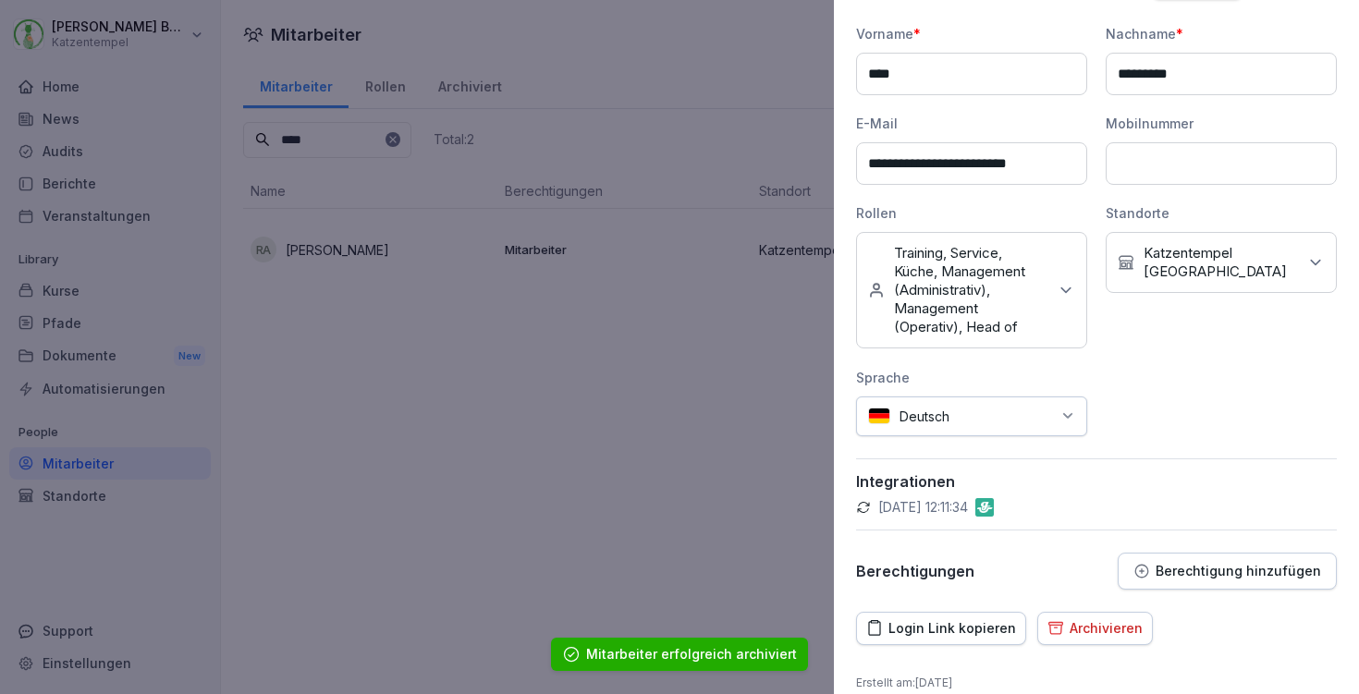
scroll to position [228, 0]
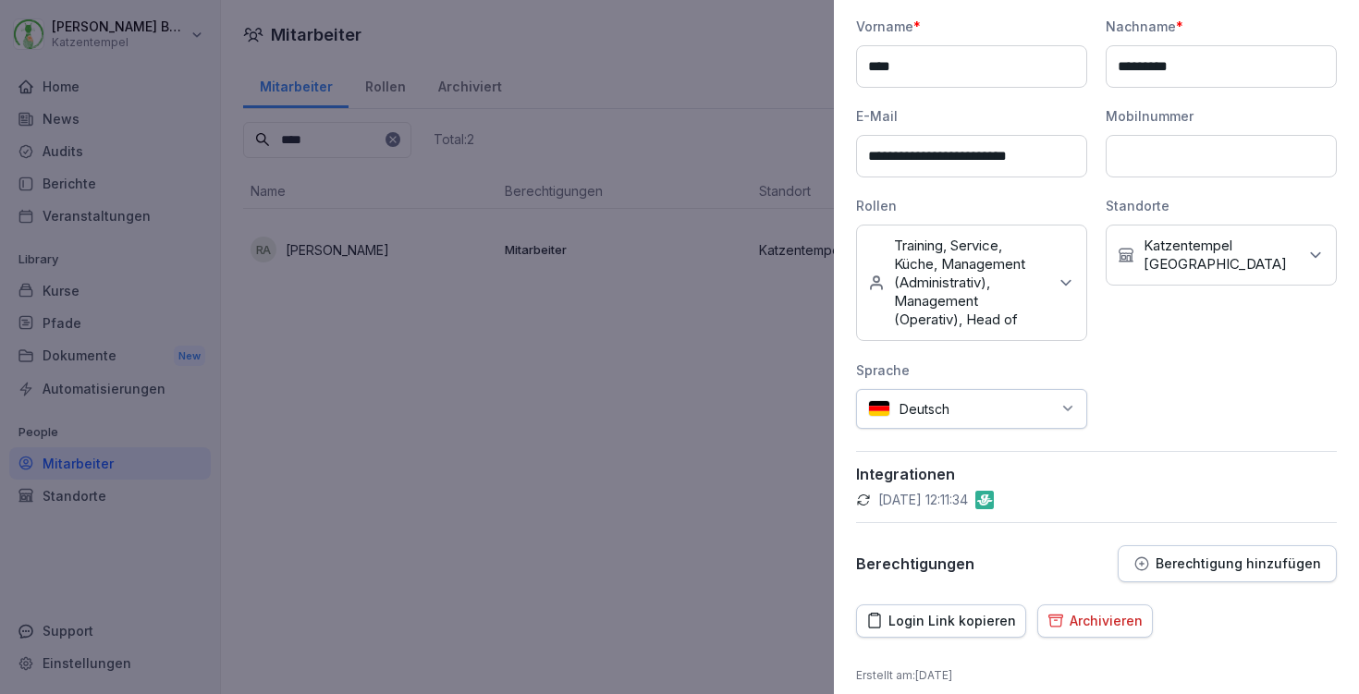
click at [1222, 573] on button "Berechtigung hinzufügen" at bounding box center [1227, 564] width 219 height 37
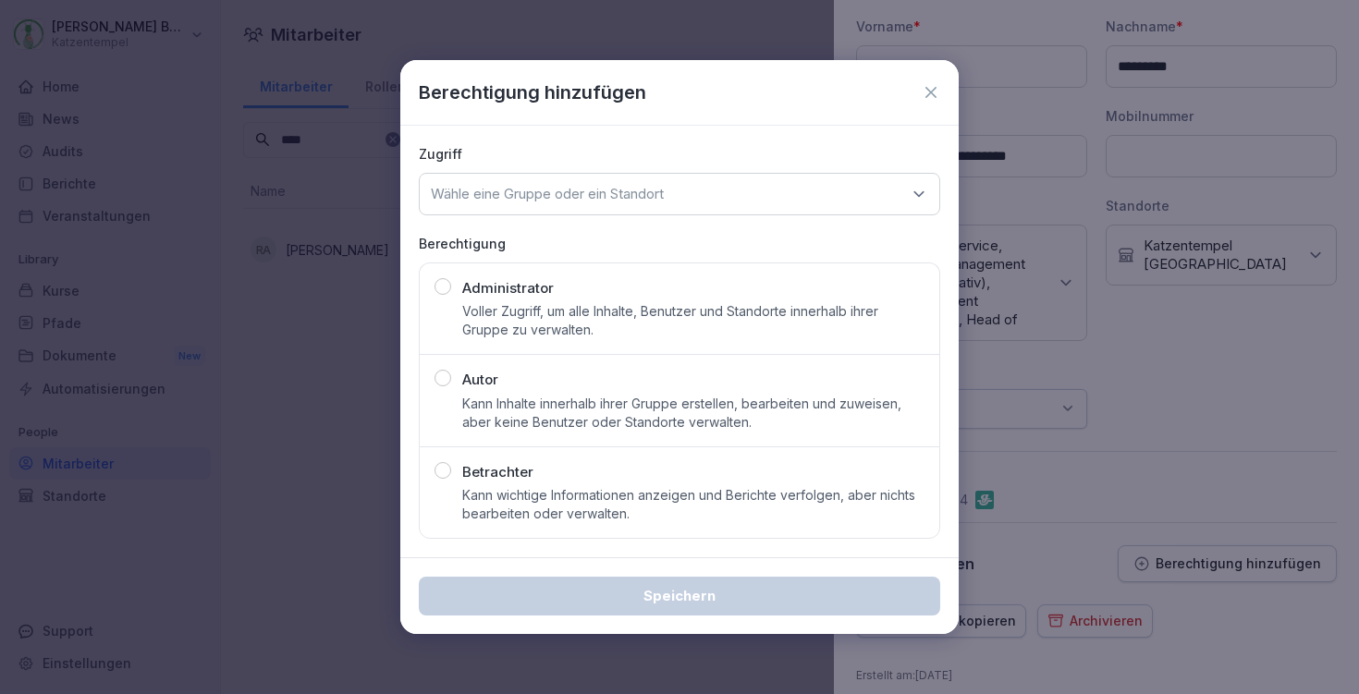
click at [719, 409] on p "Kann Inhalte innerhalb ihrer Gruppe erstellen, bearbeiten und zuweisen, aber ke…" at bounding box center [693, 413] width 462 height 37
click at [718, 184] on div "Wähle eine Gruppe oder ein Standort" at bounding box center [680, 194] width 522 height 43
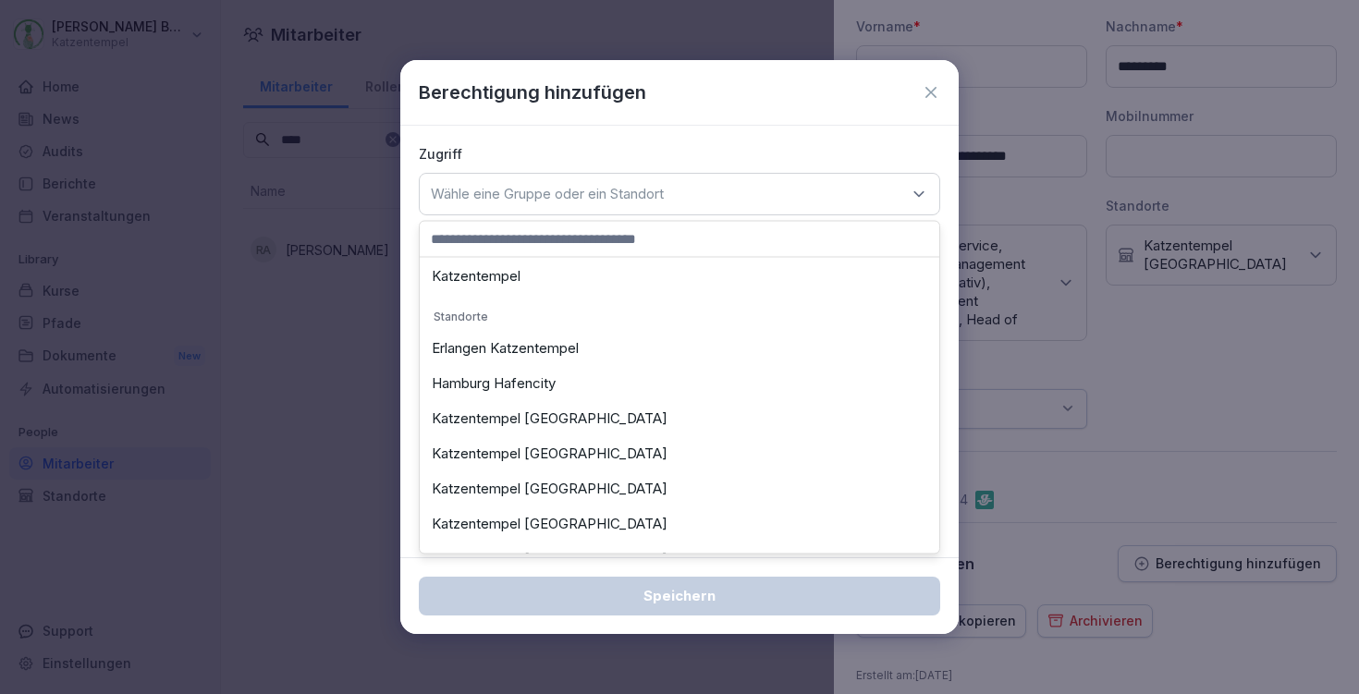
scroll to position [43, 0]
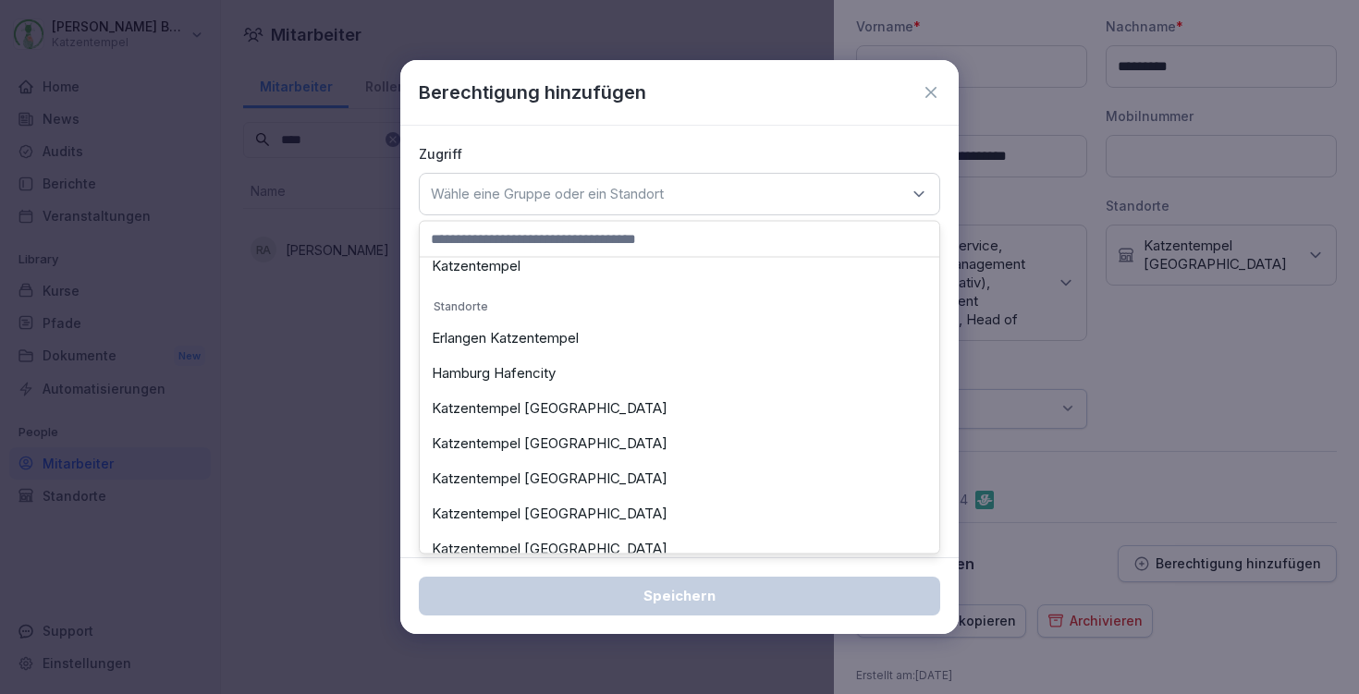
click at [667, 440] on div "Katzentempel [GEOGRAPHIC_DATA]" at bounding box center [679, 443] width 510 height 35
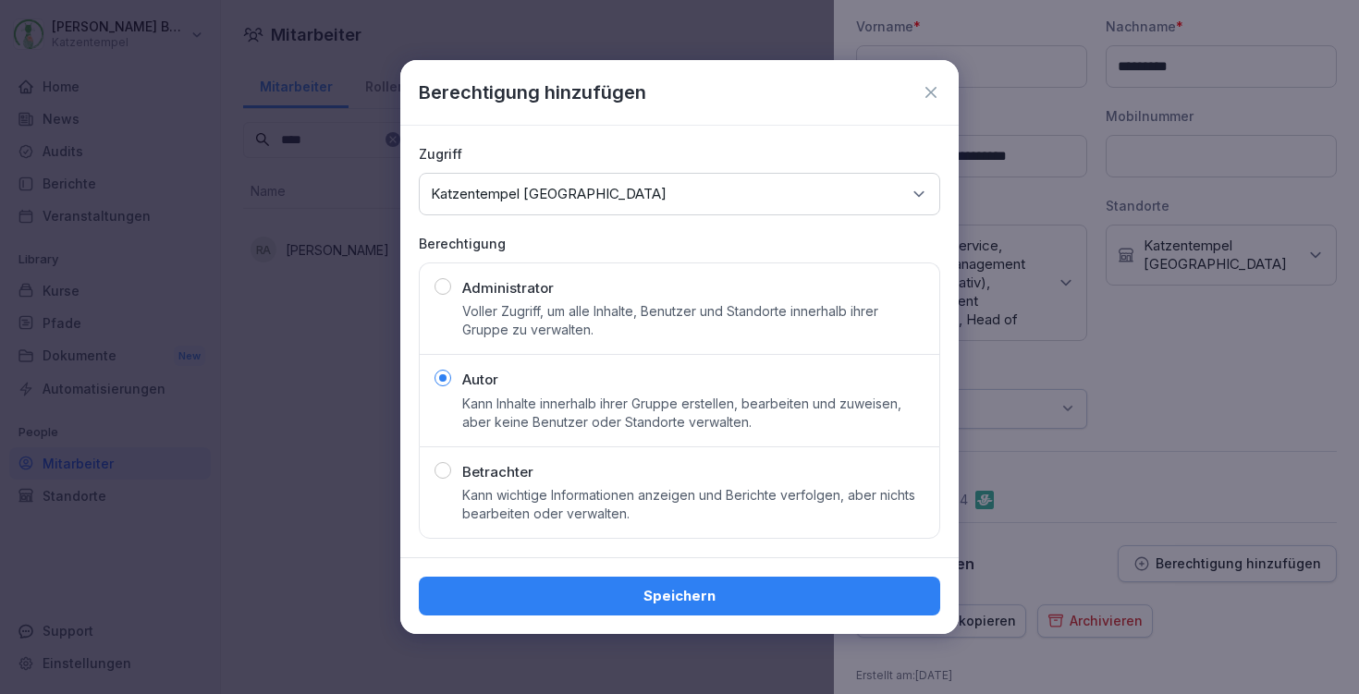
click at [676, 593] on div "Speichern" at bounding box center [680, 596] width 492 height 20
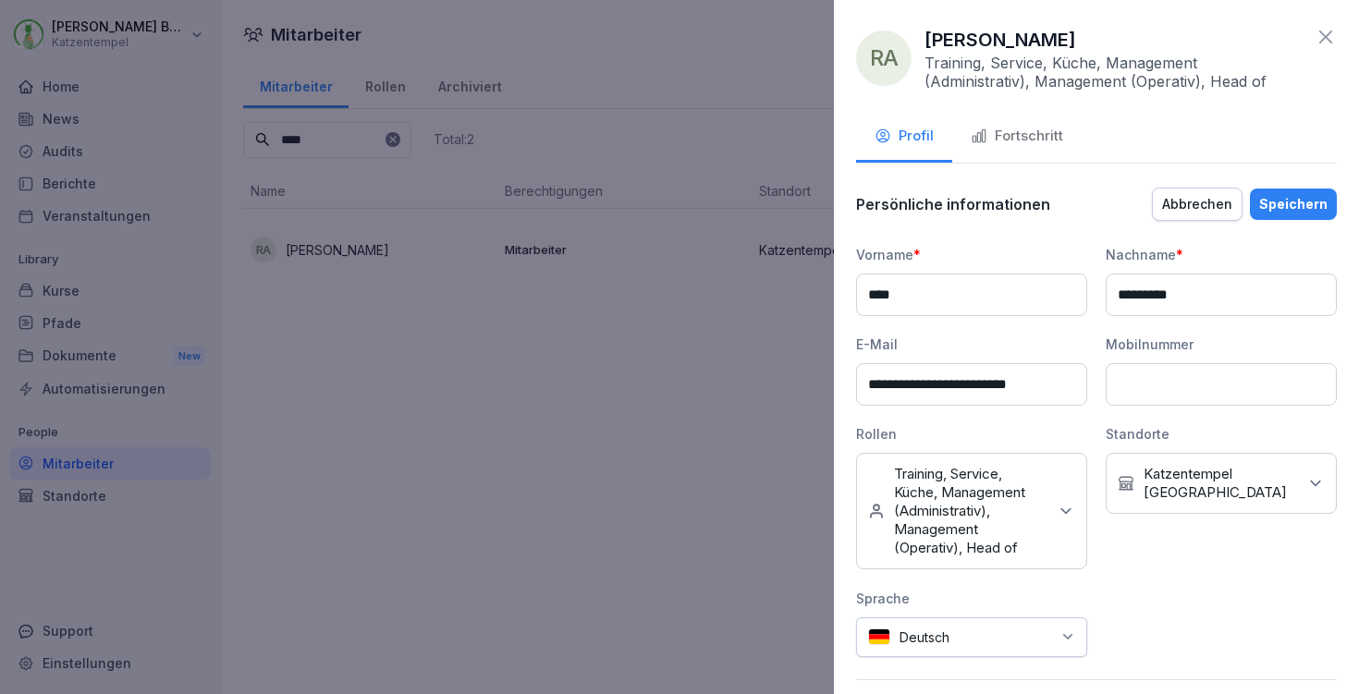
scroll to position [0, 0]
click at [1292, 207] on div "Speichern" at bounding box center [1293, 204] width 68 height 20
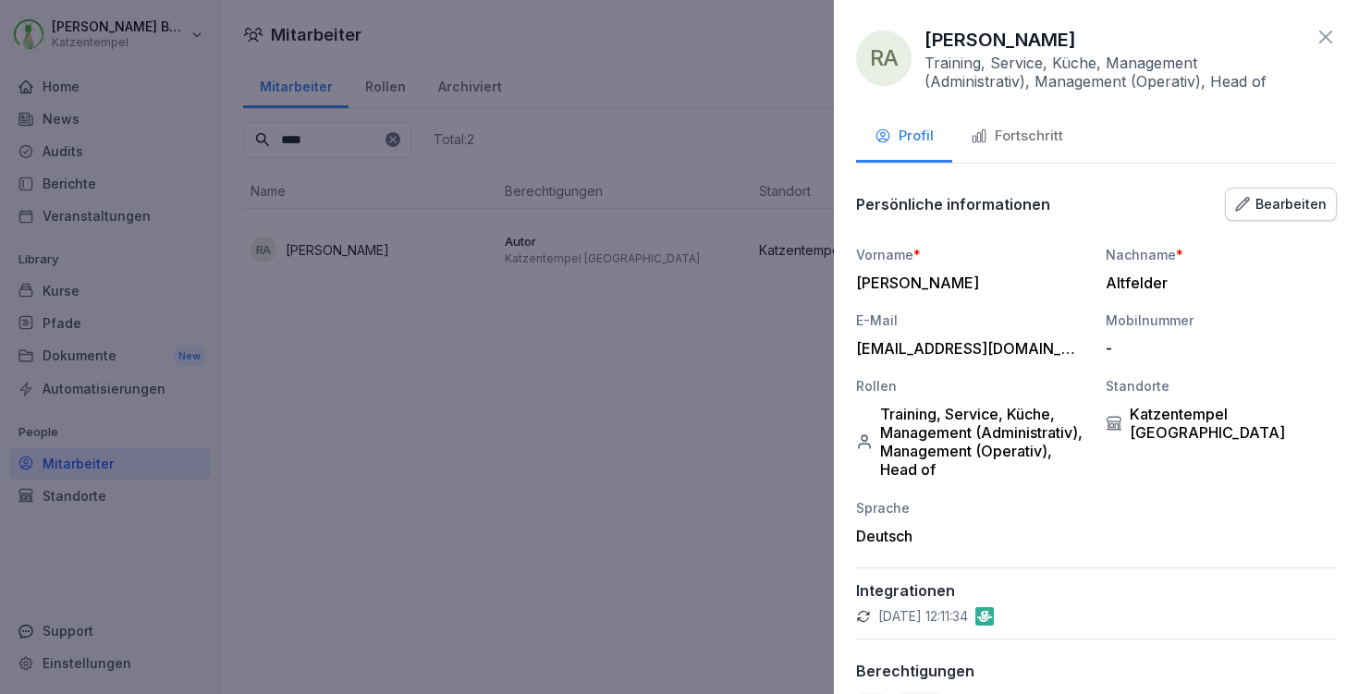
click at [1317, 30] on icon at bounding box center [1326, 37] width 22 height 22
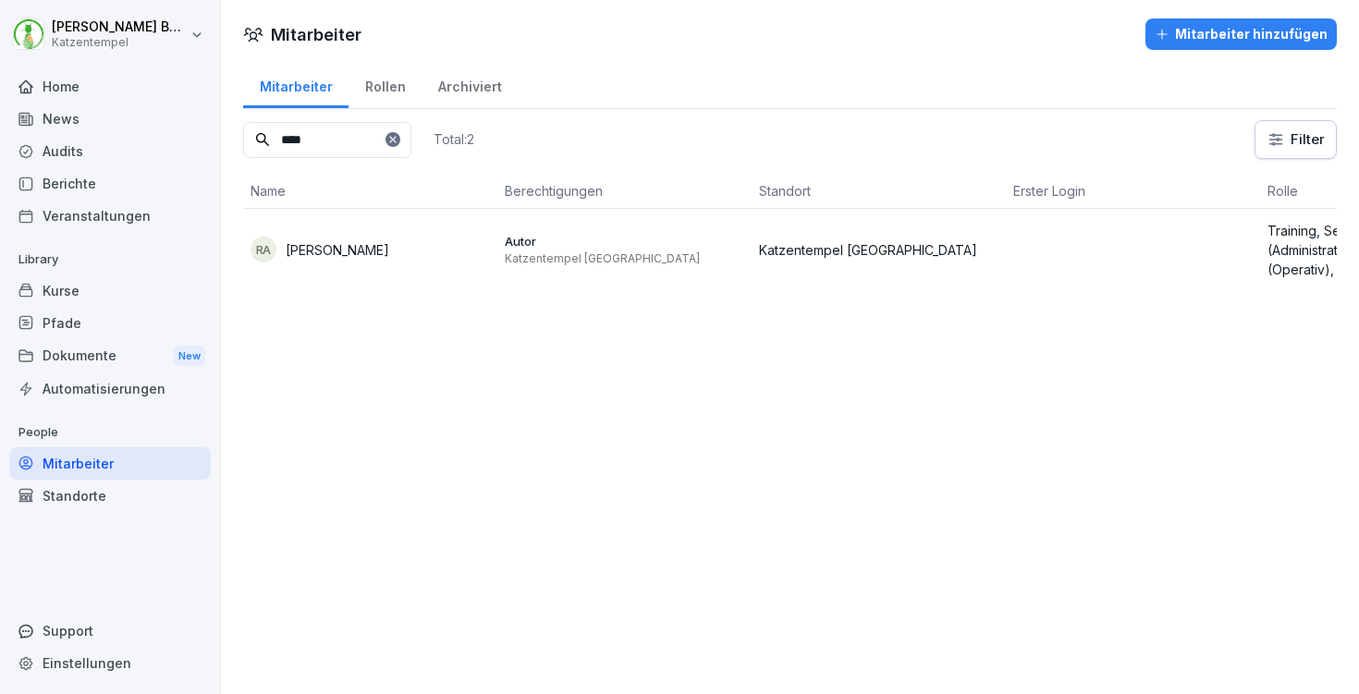
click at [52, 96] on div "Home" at bounding box center [110, 86] width 202 height 32
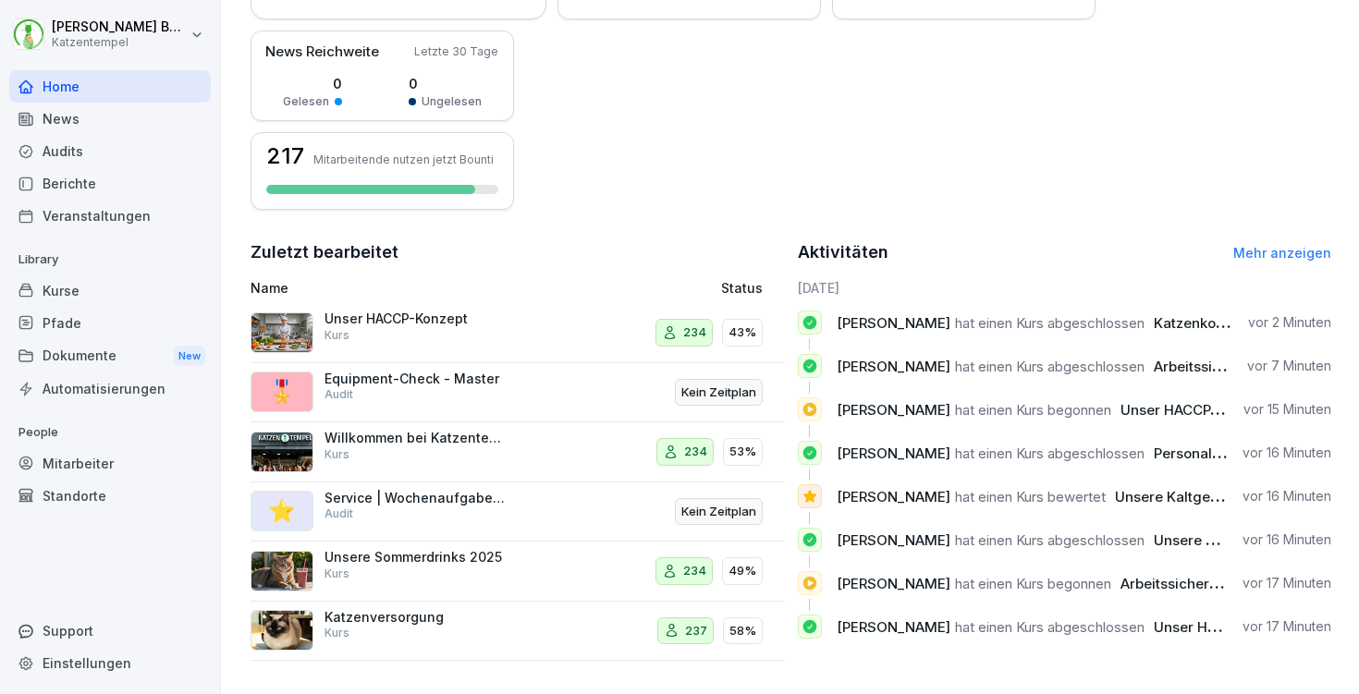
scroll to position [446, 0]
click at [84, 287] on div "Kurse" at bounding box center [110, 291] width 202 height 32
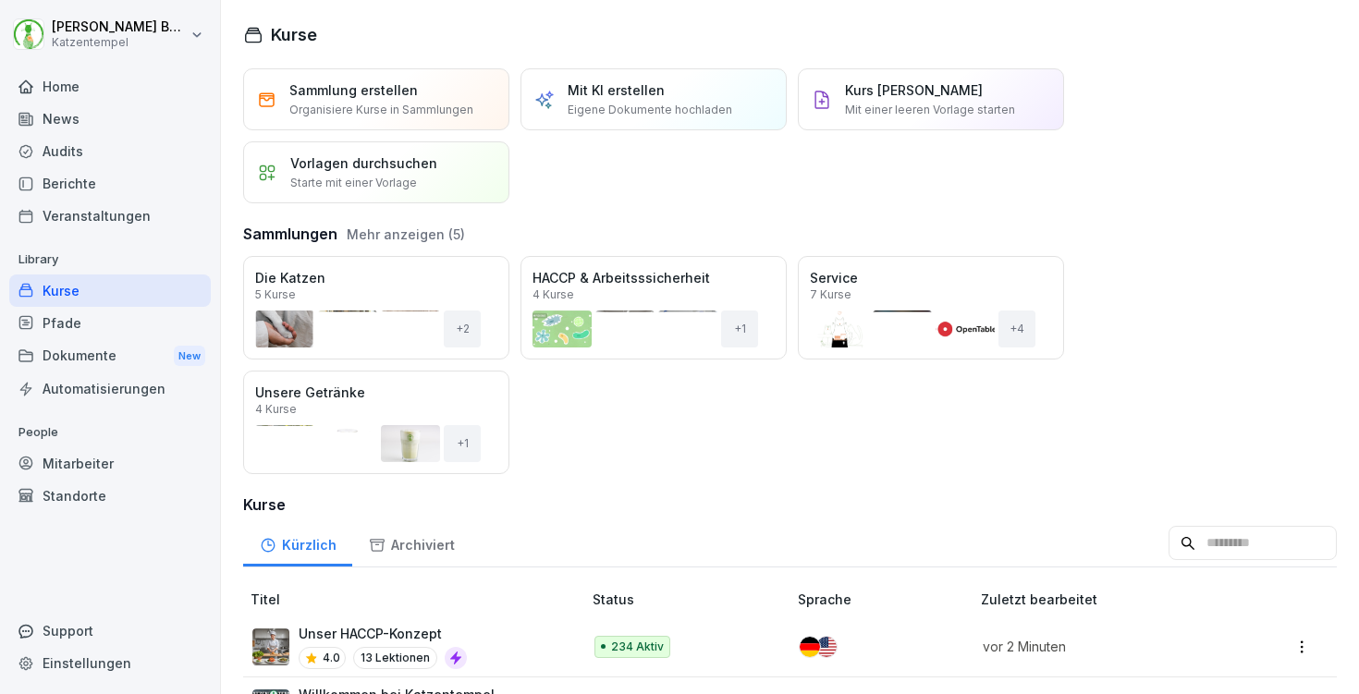
click at [0, 0] on div "Öffnen" at bounding box center [0, 0] width 0 height 0
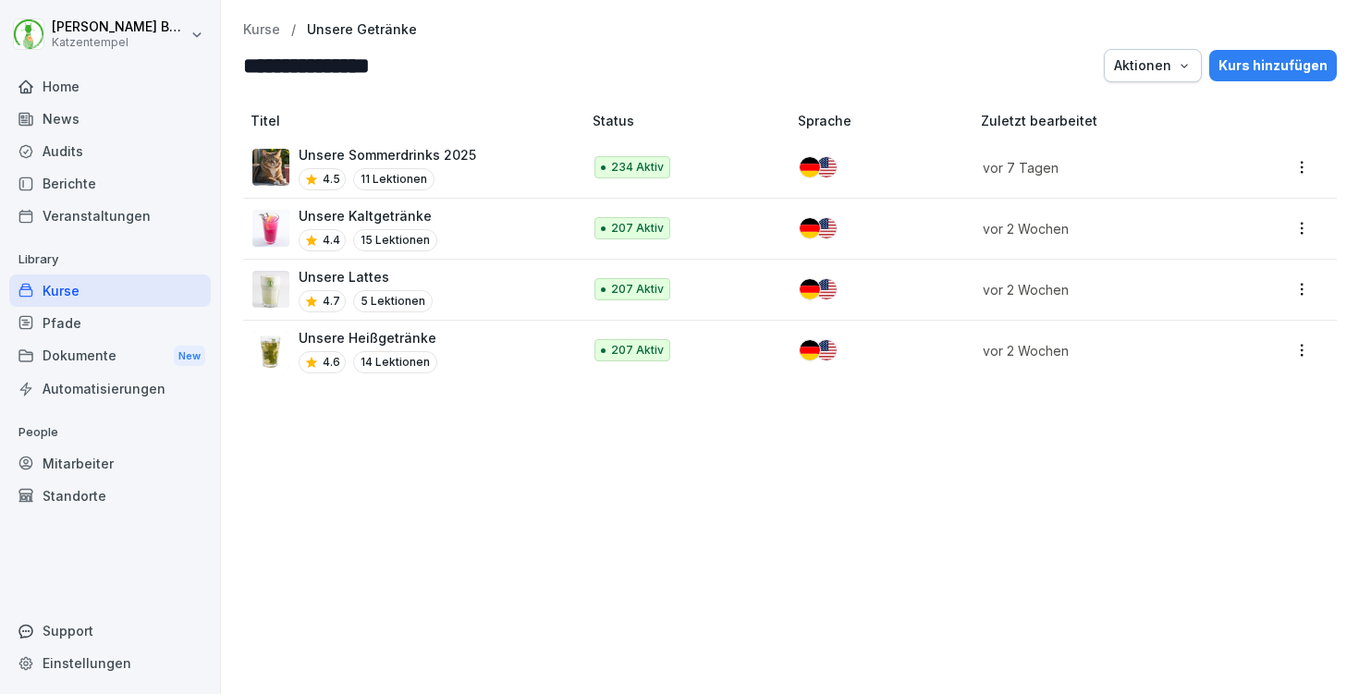
click at [494, 215] on div "Unsere Kaltgetränke 4.4 15 Lektionen" at bounding box center [407, 228] width 311 height 45
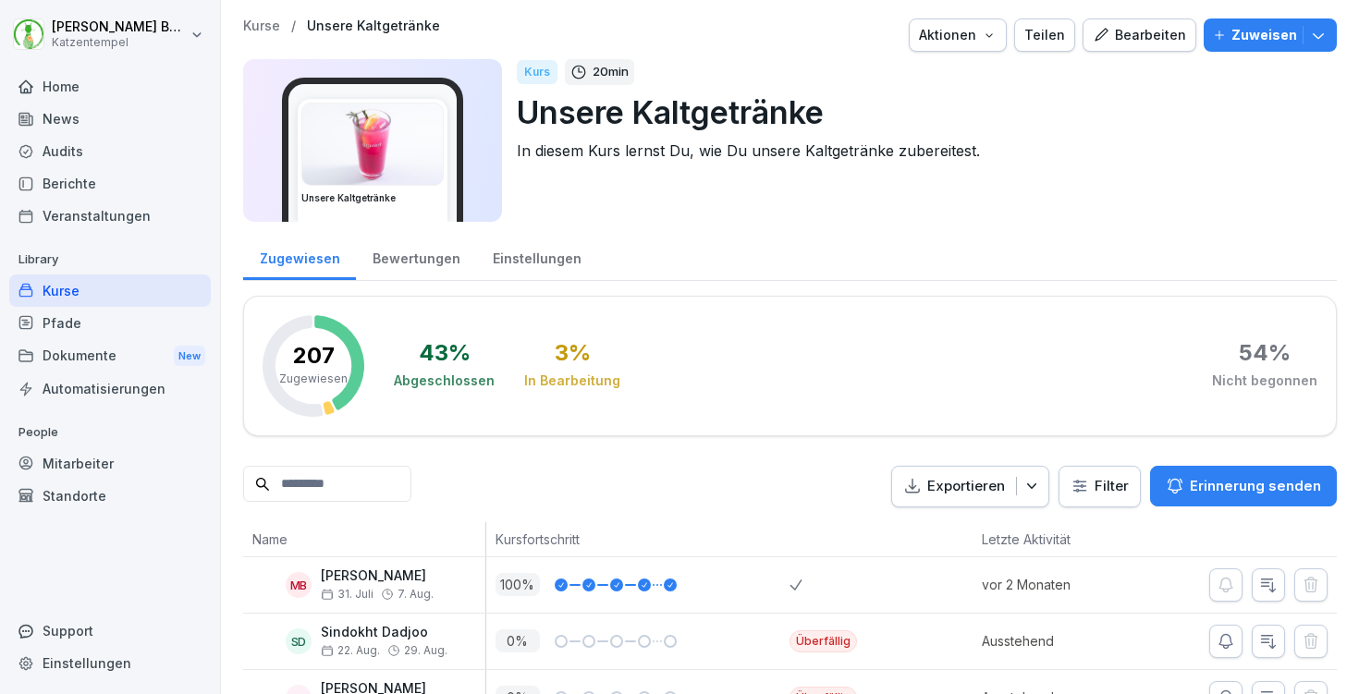
click at [428, 257] on div "Bewertungen" at bounding box center [416, 256] width 120 height 47
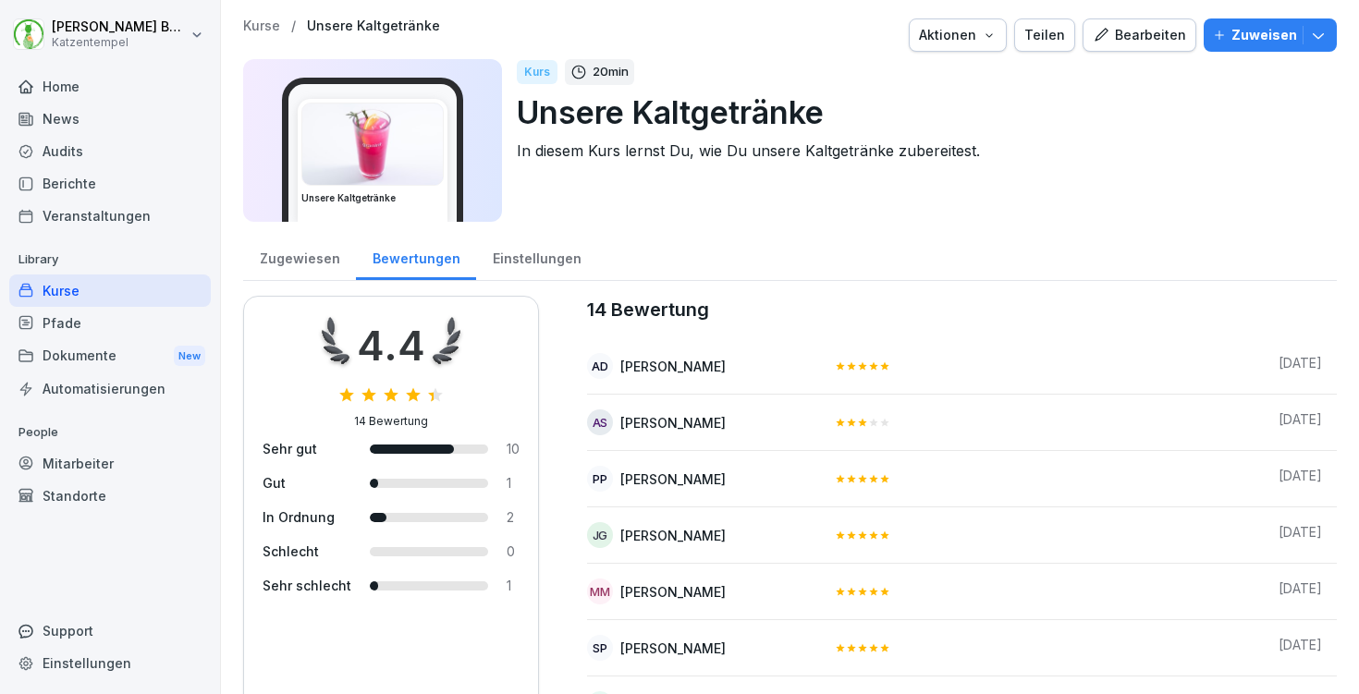
click at [261, 31] on p "Kurse" at bounding box center [261, 26] width 37 height 16
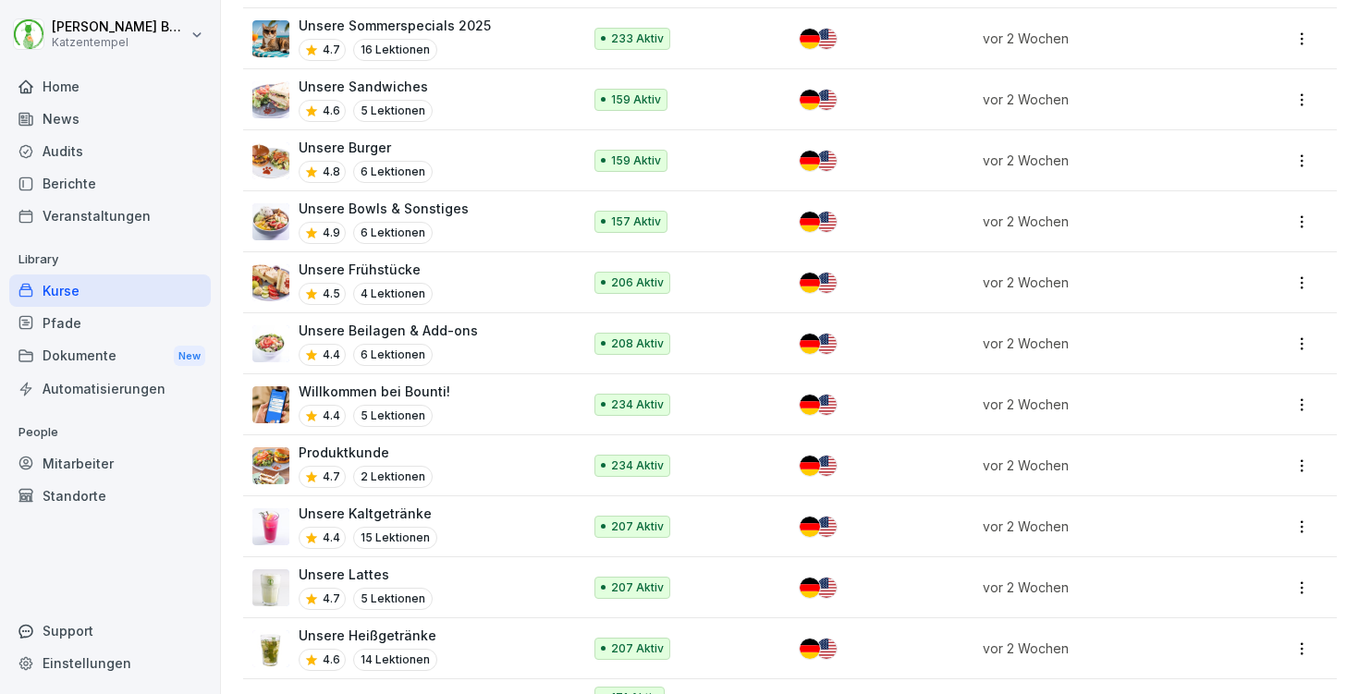
scroll to position [374, 0]
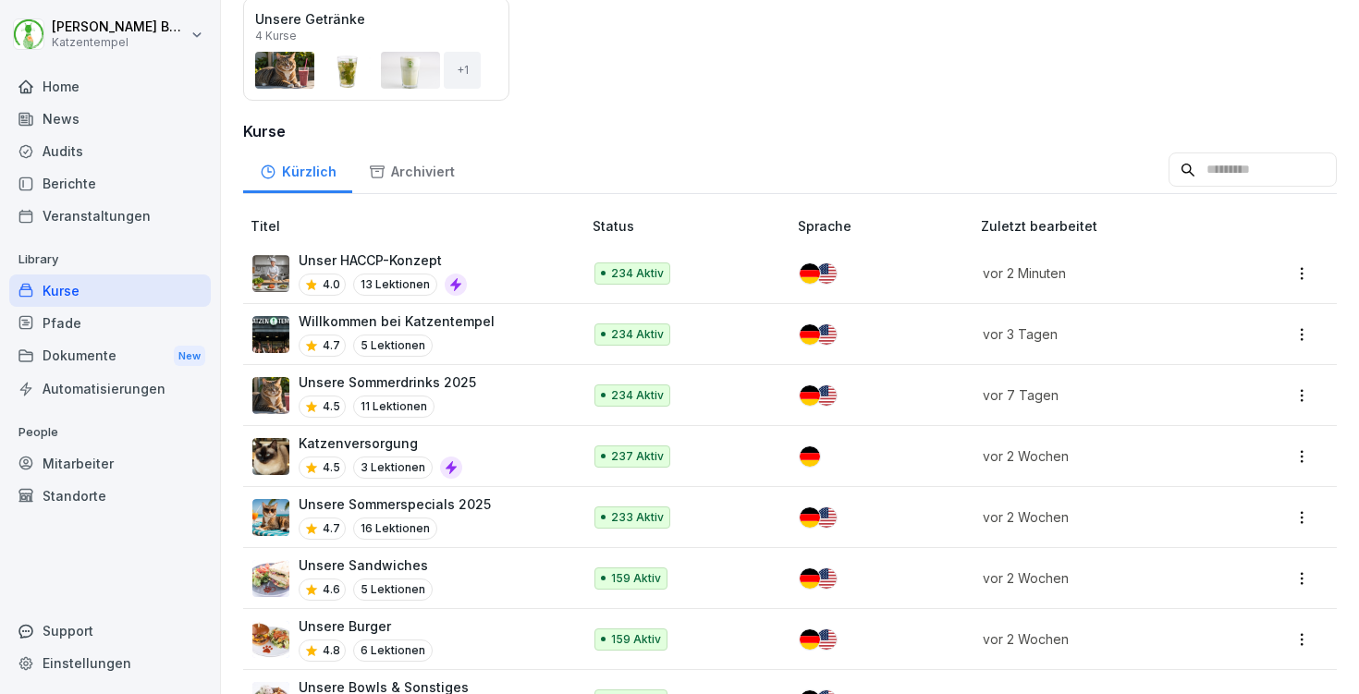
click at [146, 85] on div "Home" at bounding box center [110, 86] width 202 height 32
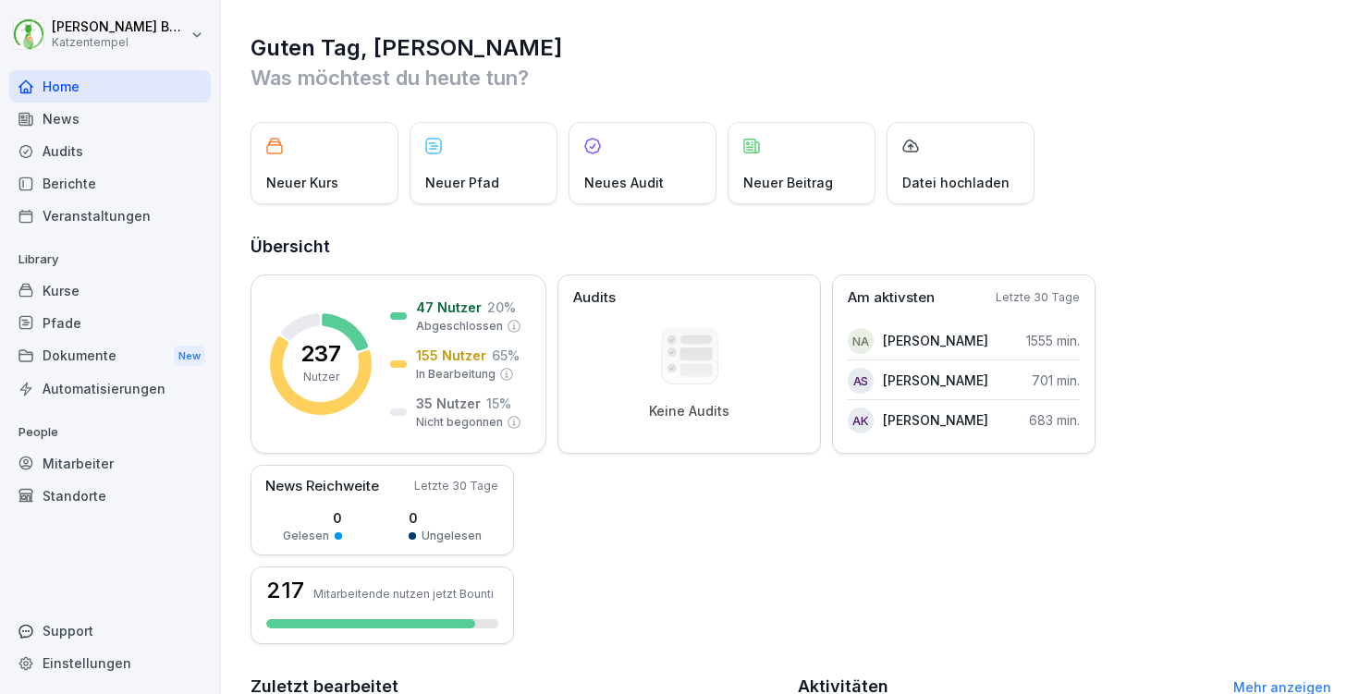
click at [84, 458] on div "Mitarbeiter" at bounding box center [110, 464] width 202 height 32
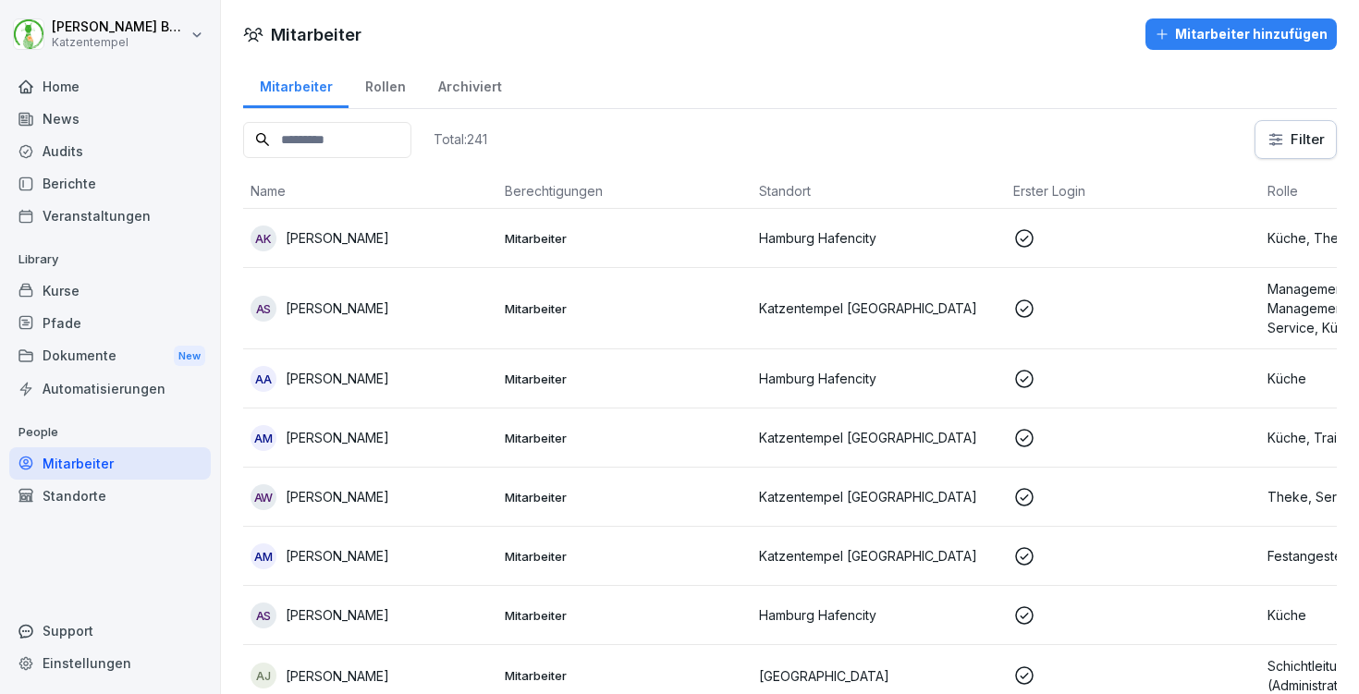
click at [399, 122] on input at bounding box center [327, 140] width 168 height 36
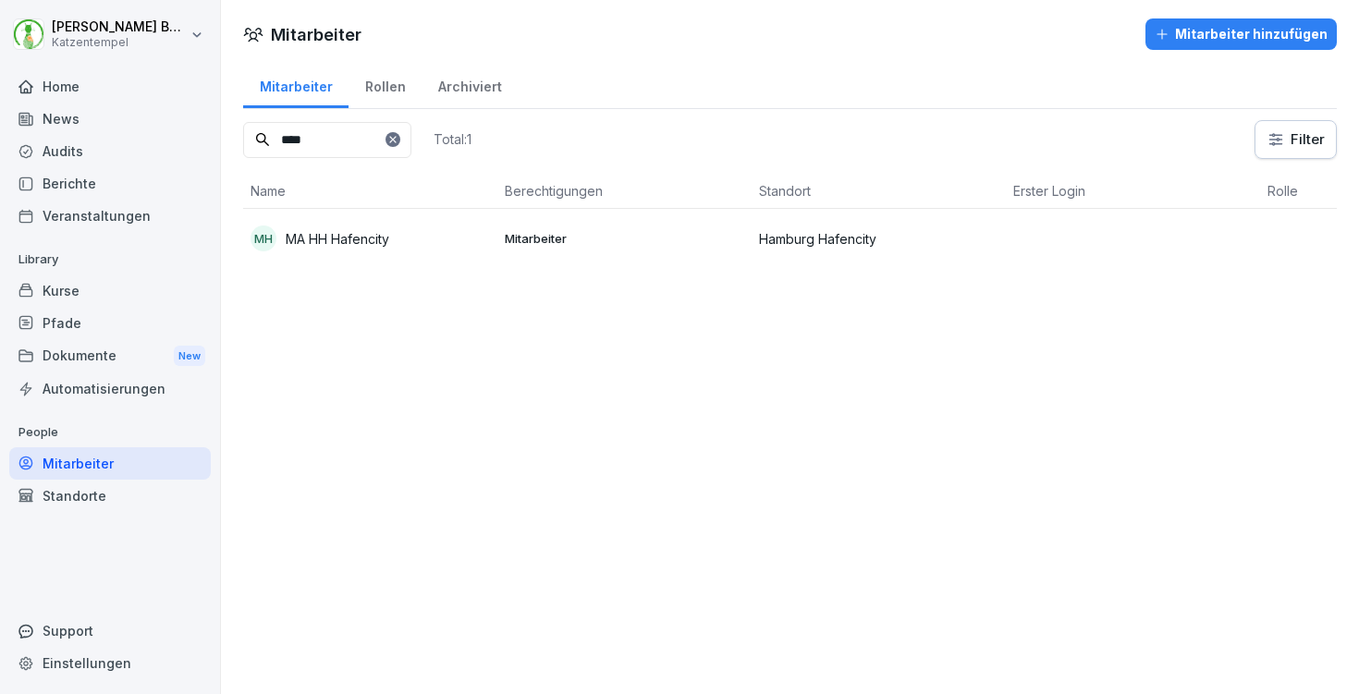
type input "****"
drag, startPoint x: 399, startPoint y: 122, endPoint x: 419, endPoint y: 243, distance: 122.7
click at [419, 243] on div "MH MA HH Hafencity" at bounding box center [371, 239] width 240 height 26
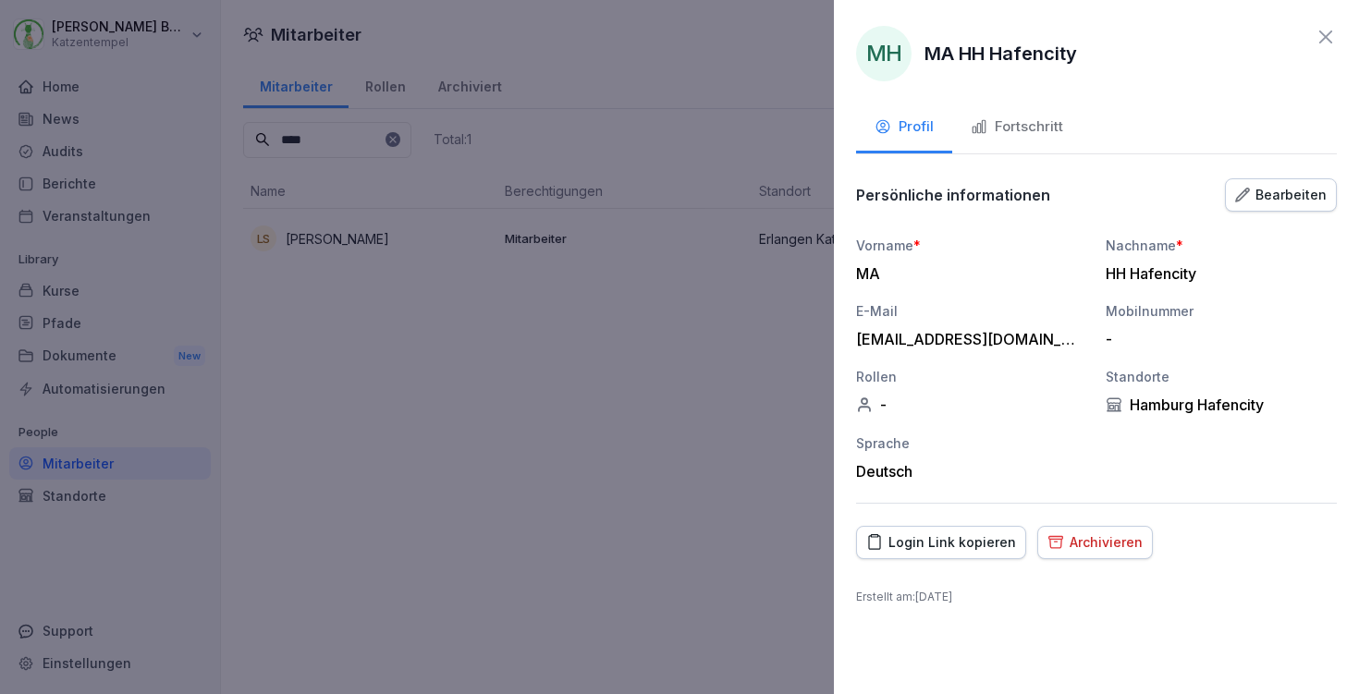
click at [954, 548] on div "Login Link kopieren" at bounding box center [941, 543] width 150 height 20
click at [1330, 37] on icon at bounding box center [1326, 37] width 22 height 22
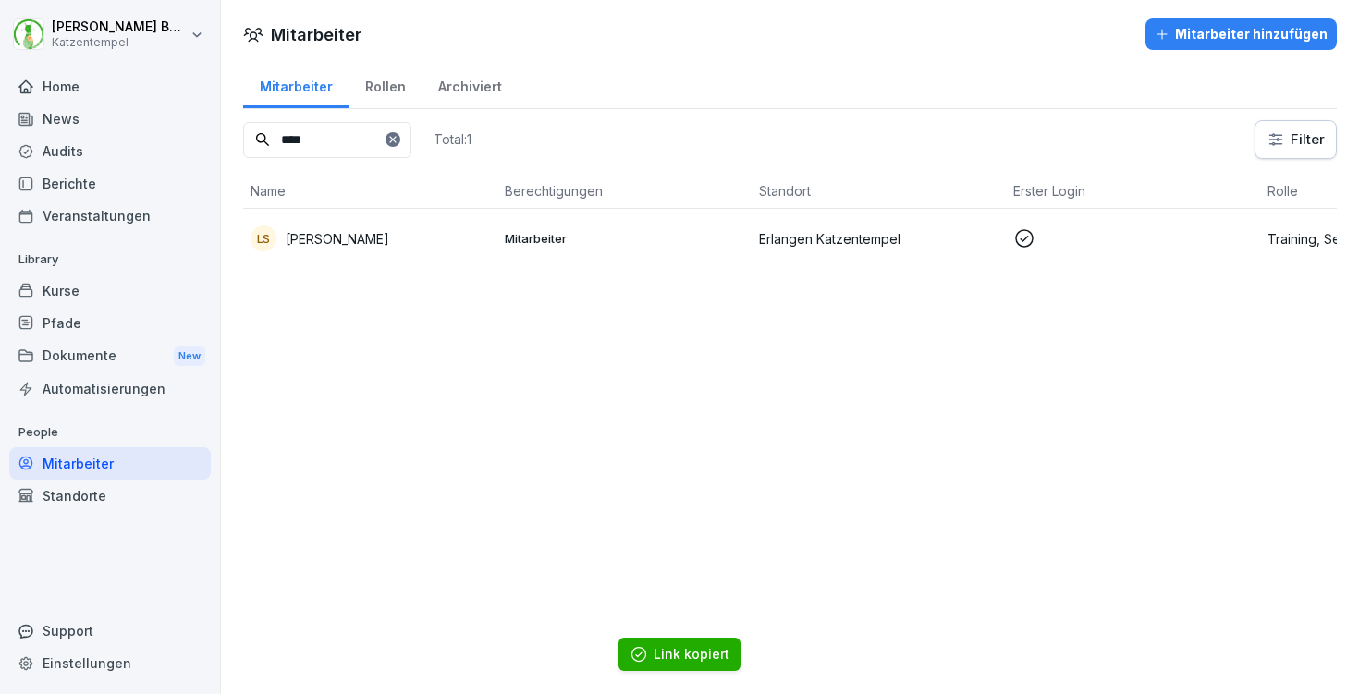
click at [97, 95] on div "Home" at bounding box center [110, 86] width 202 height 32
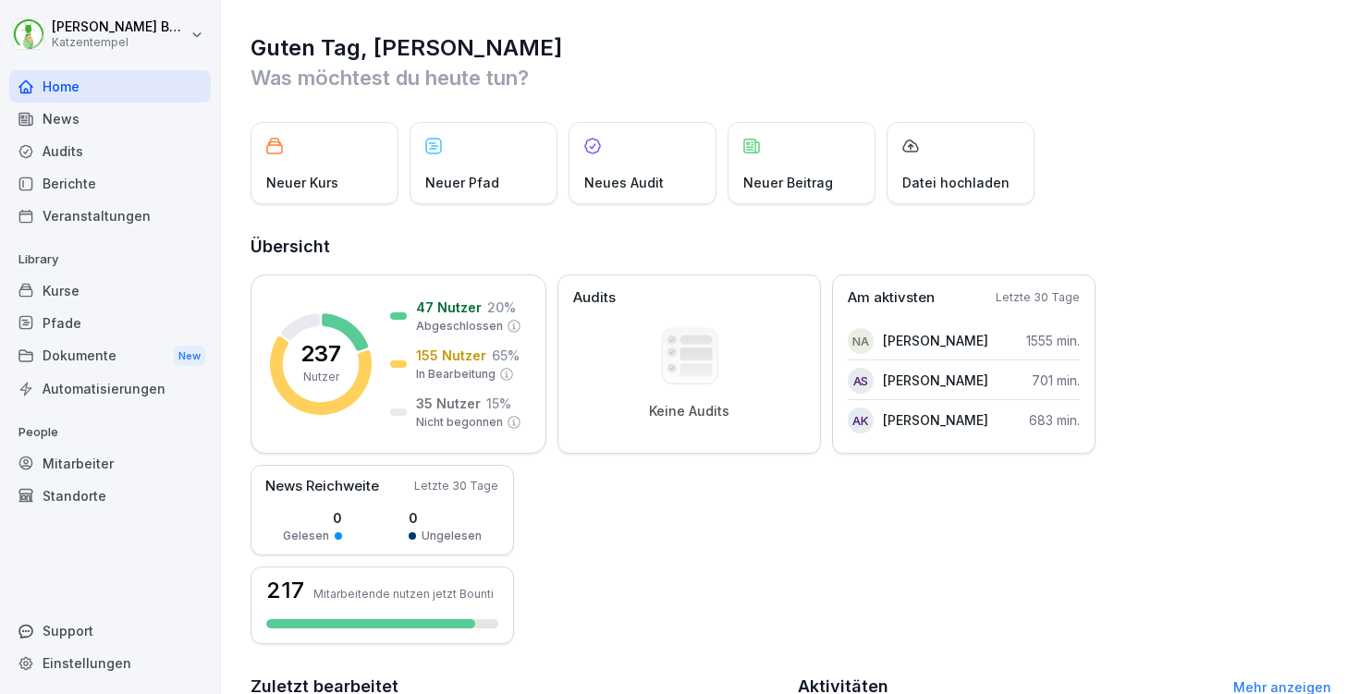
click at [61, 118] on div "News" at bounding box center [110, 119] width 202 height 32
